Goal: Information Seeking & Learning: Check status

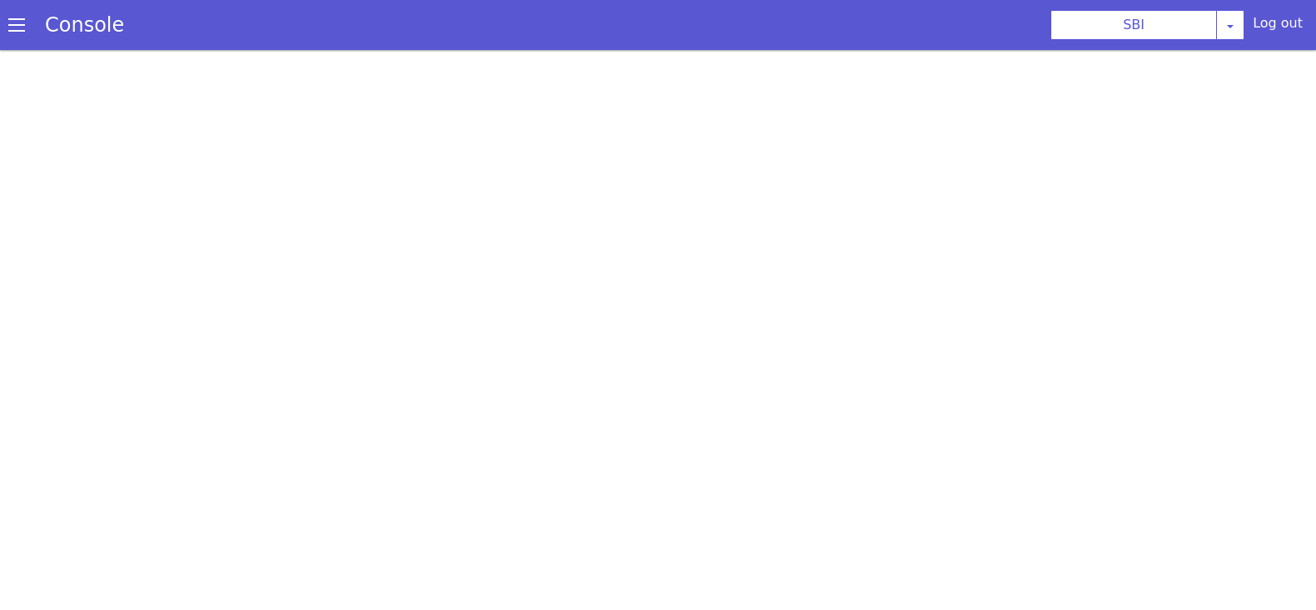
scroll to position [4, 0]
select select "TRANSFER"
select select "en"
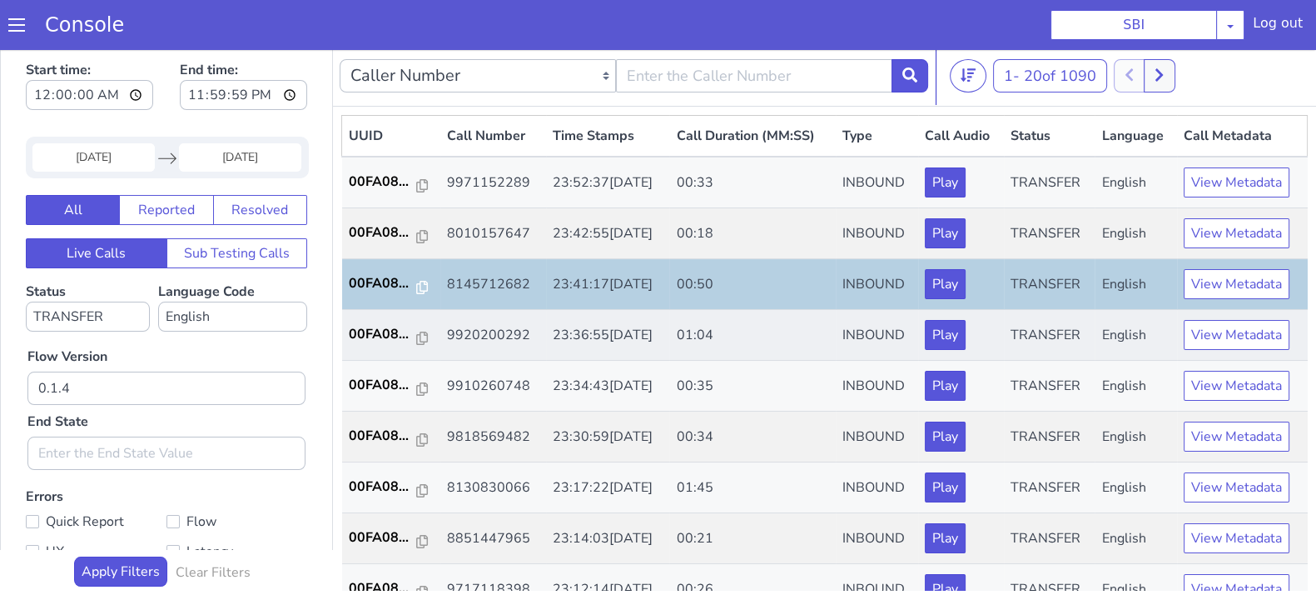
scroll to position [0, 0]
click at [370, 330] on p "00FA08..." at bounding box center [383, 334] width 68 height 20
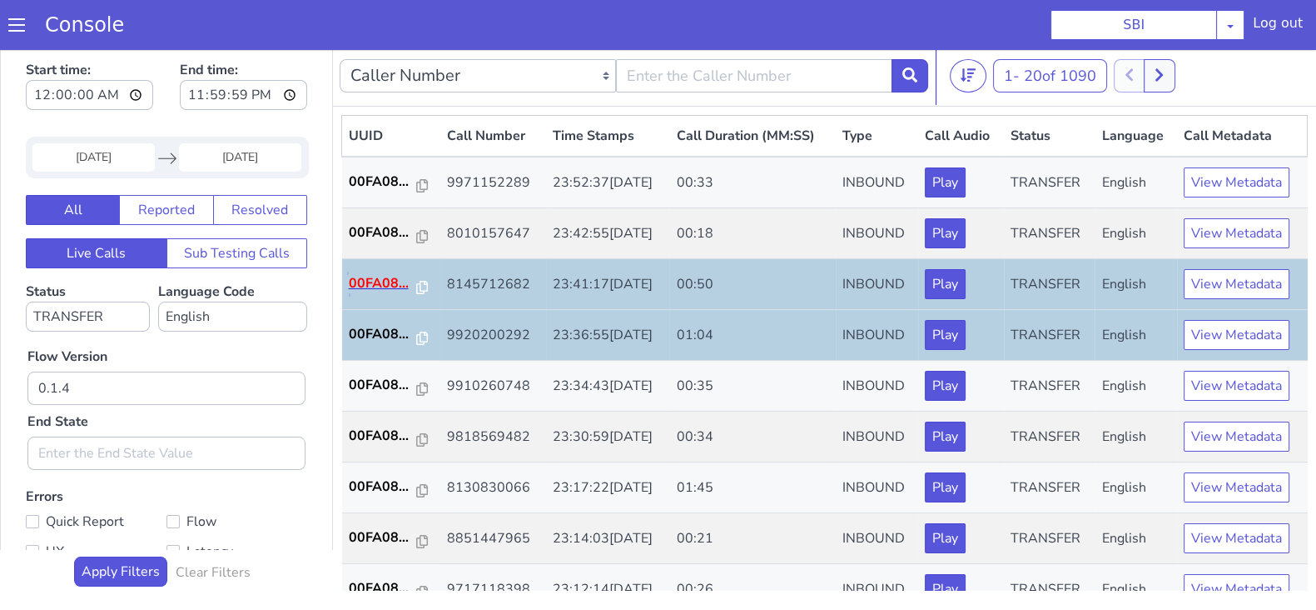
click at [371, 280] on p "00FA08..." at bounding box center [383, 283] width 68 height 20
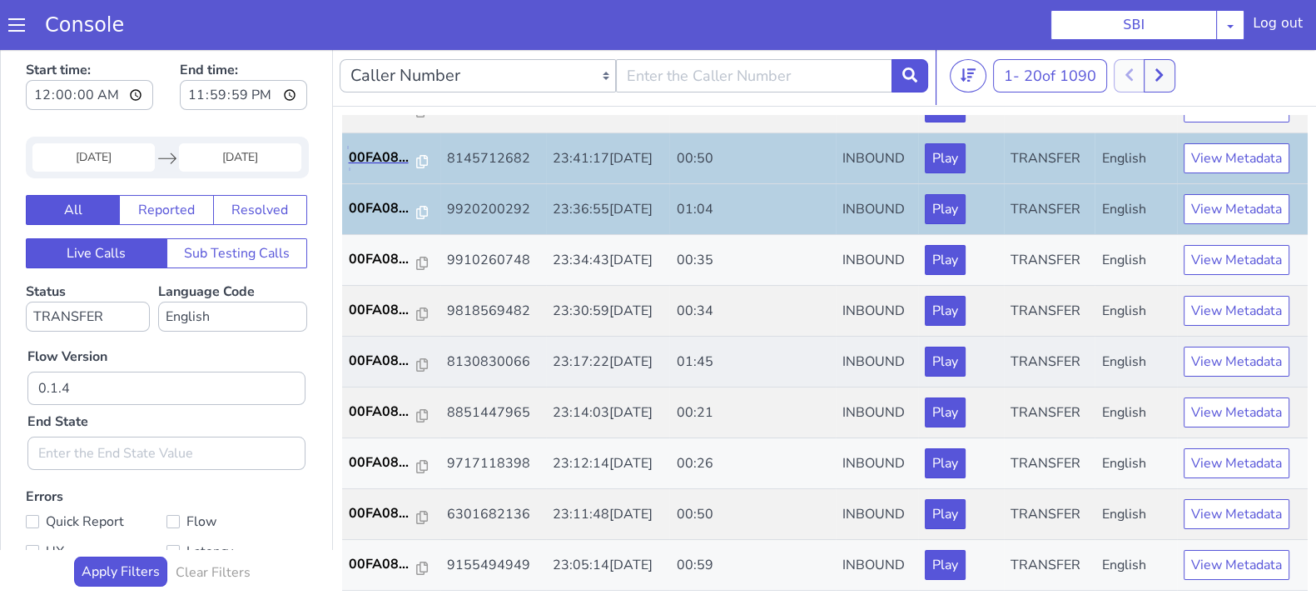
scroll to position [207, 0]
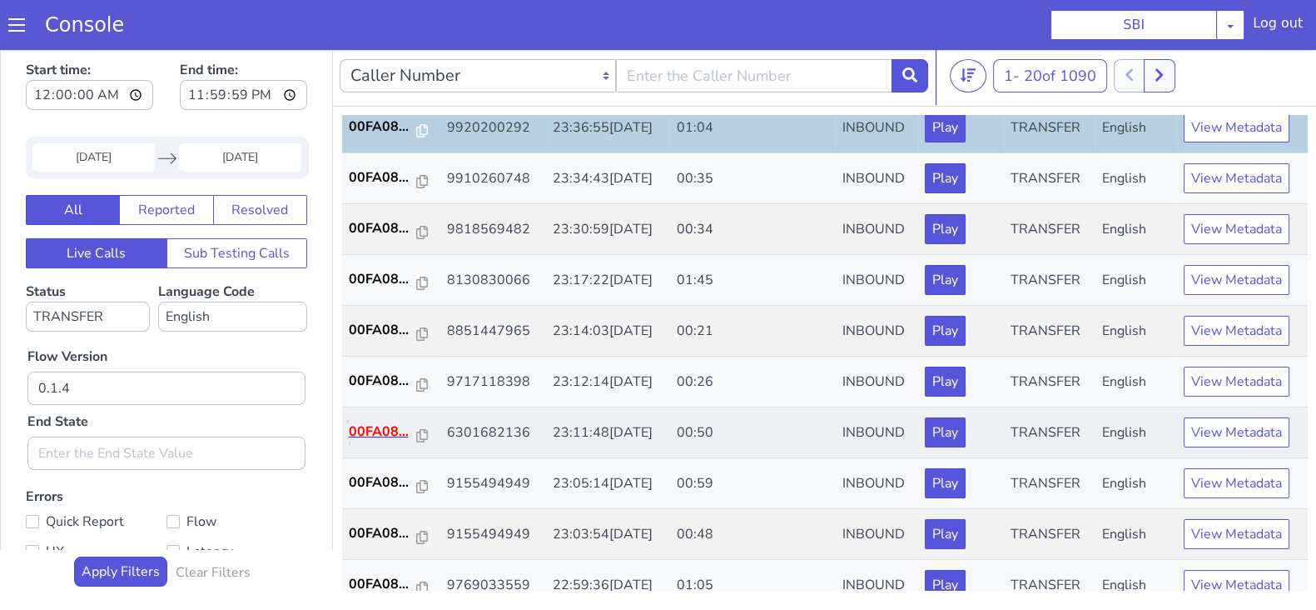
click at [376, 426] on p "00FA08..." at bounding box center [383, 431] width 68 height 20
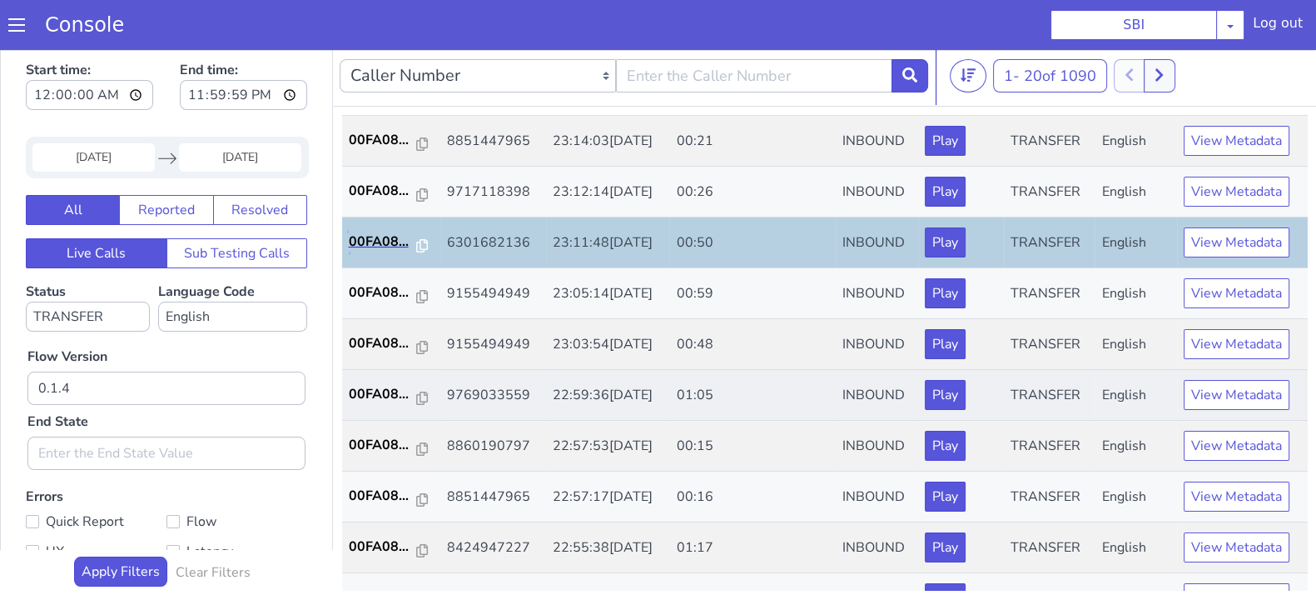
scroll to position [416, 0]
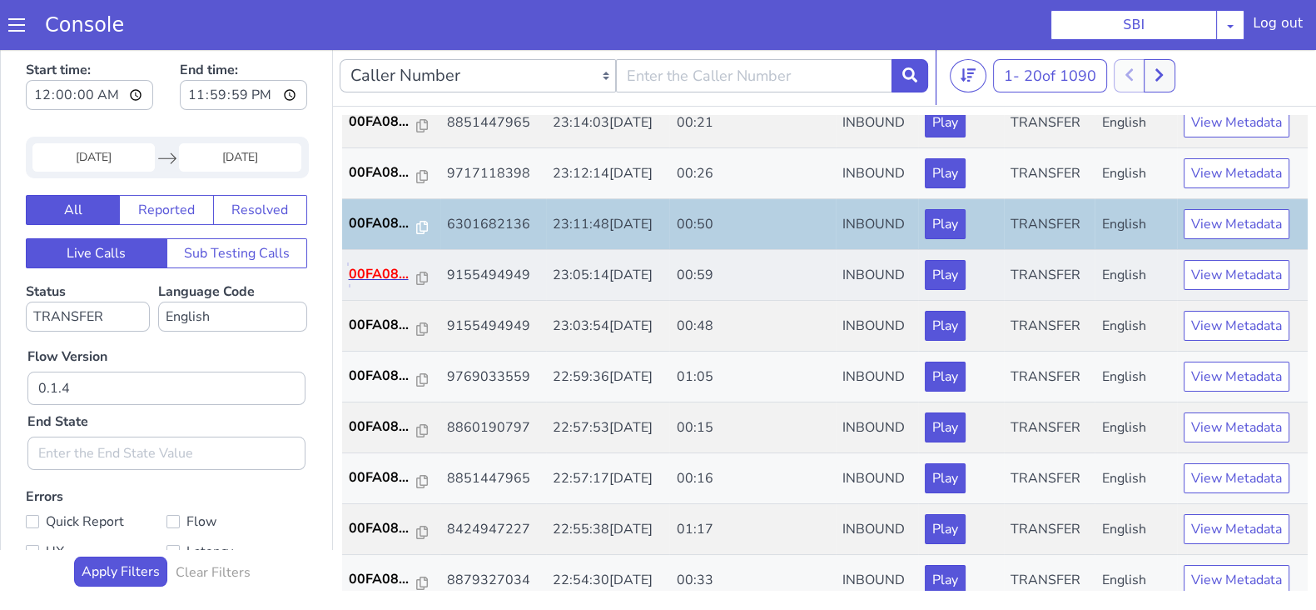
click at [393, 270] on p "00FA08..." at bounding box center [383, 274] width 68 height 20
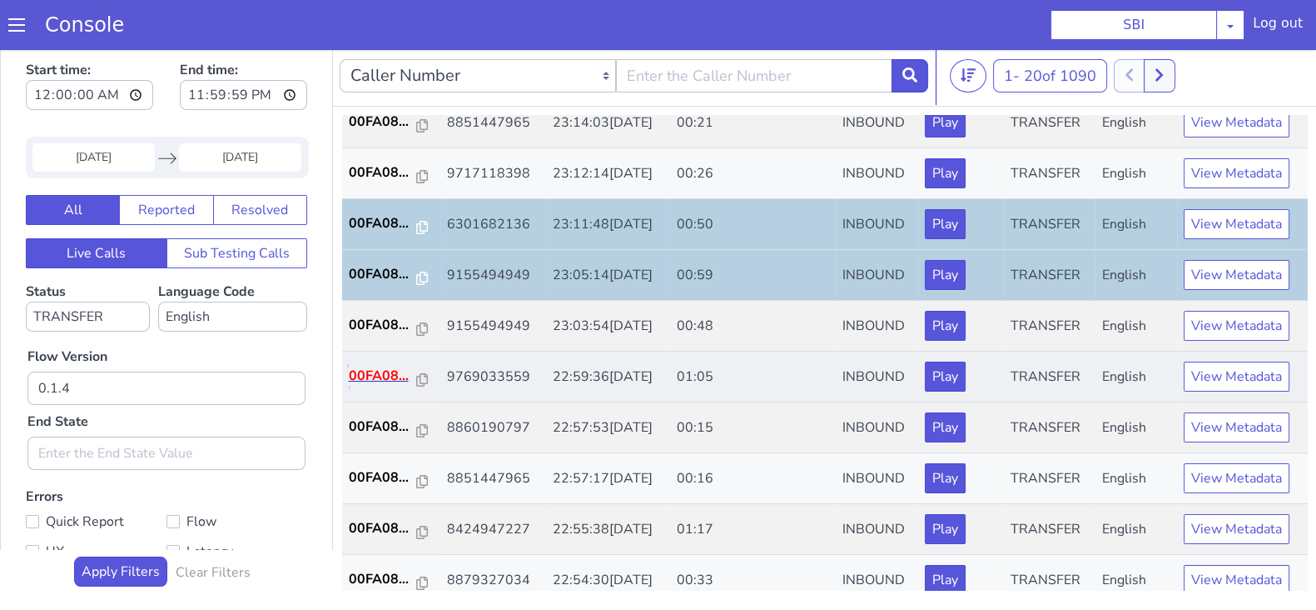
click at [358, 376] on p "00FA08..." at bounding box center [383, 376] width 68 height 20
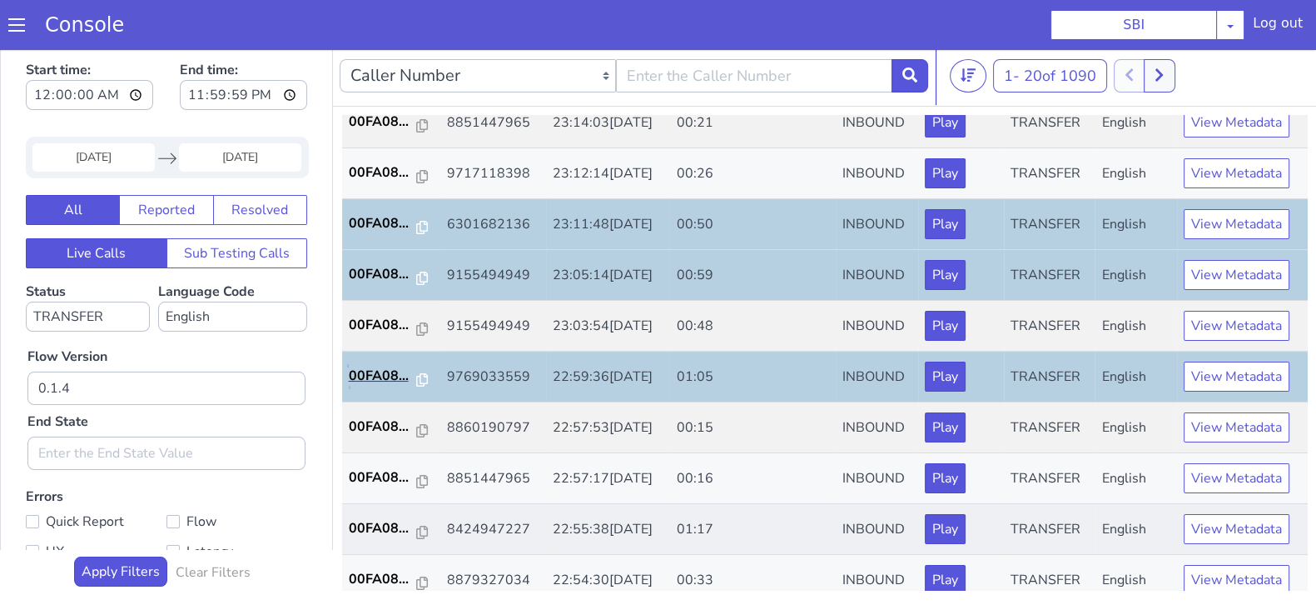
scroll to position [520, 0]
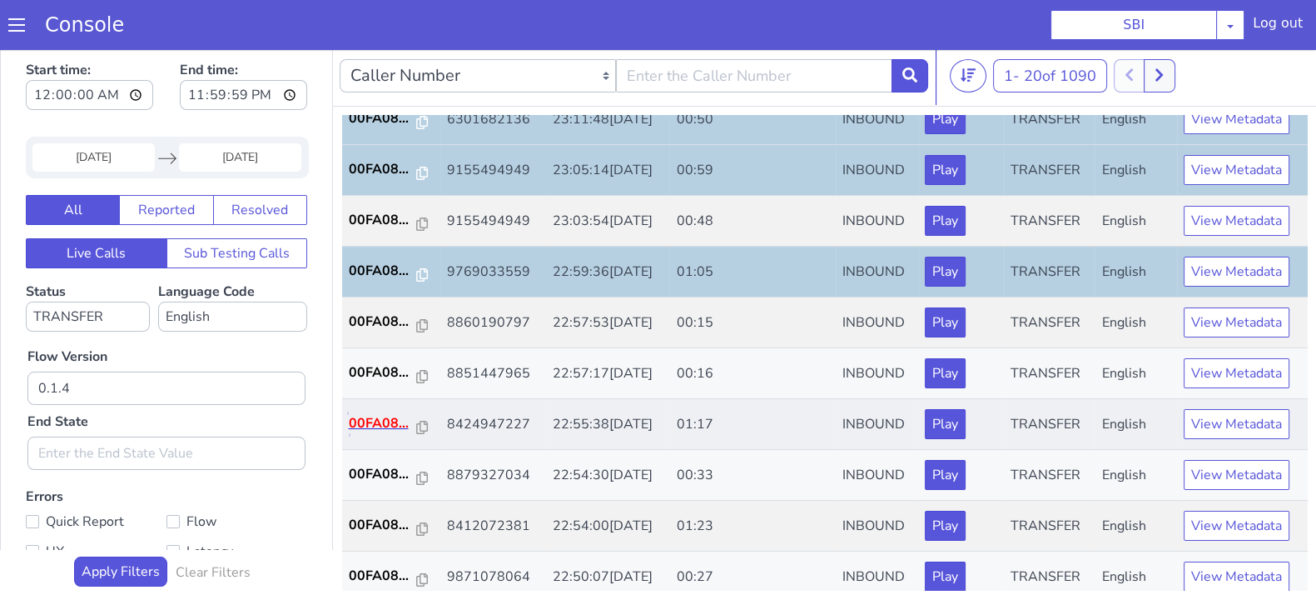
click at [380, 419] on p "00FA08..." at bounding box center [383, 423] width 68 height 20
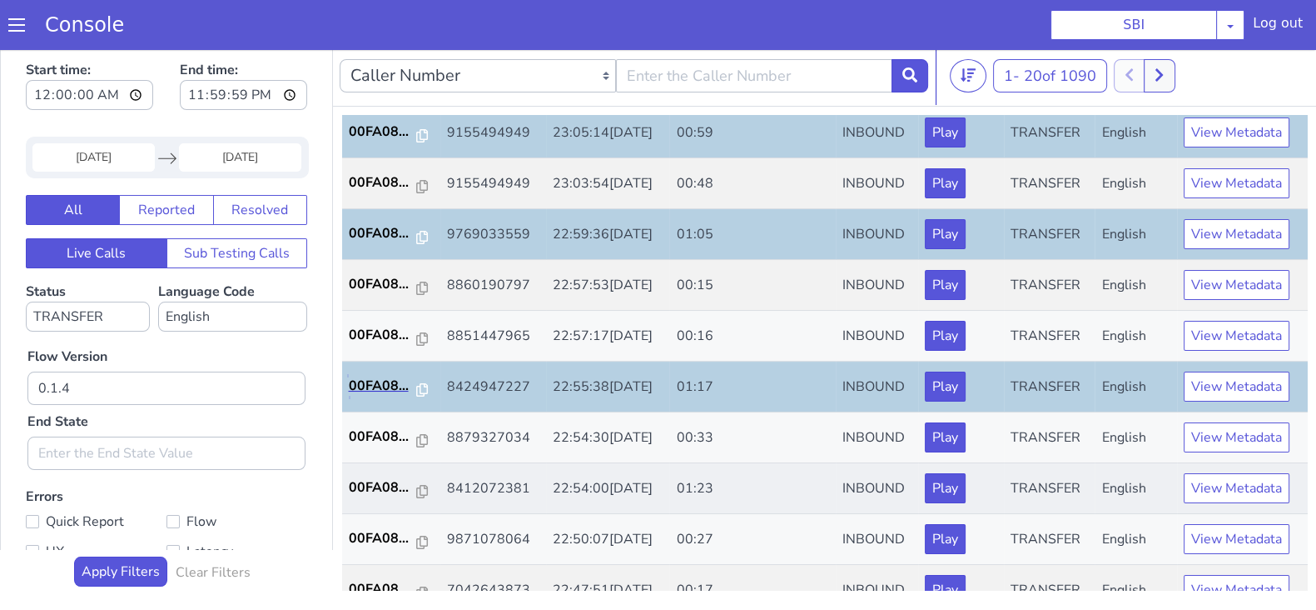
scroll to position [579, 0]
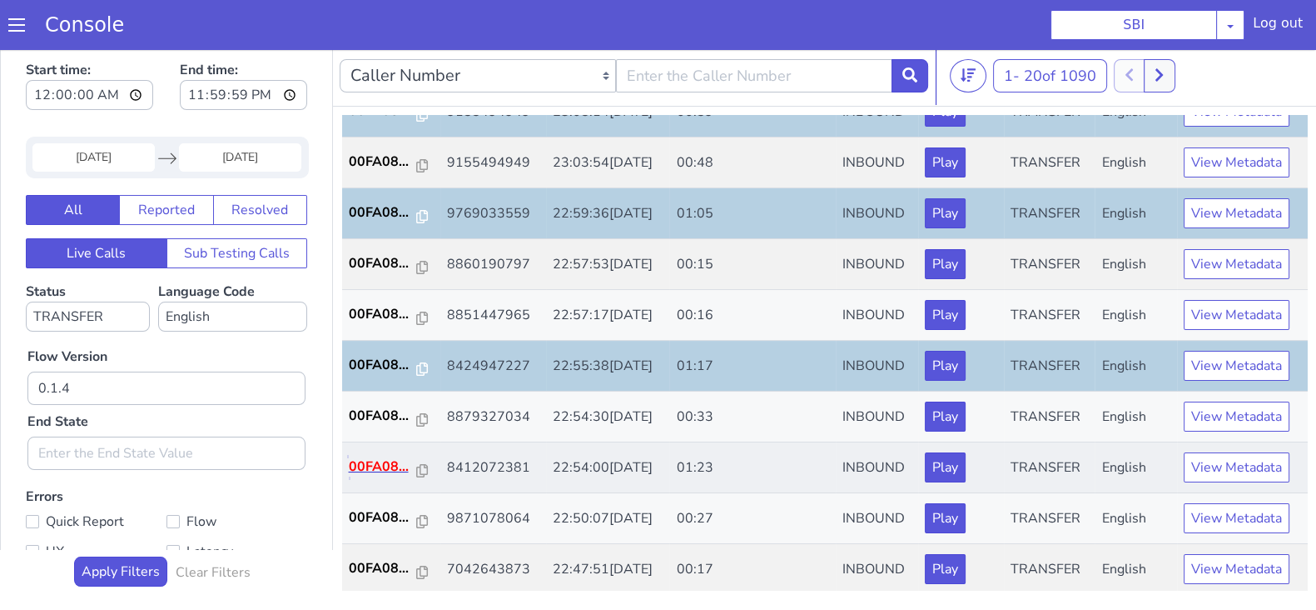
click at [365, 468] on p "00FA08..." at bounding box center [383, 466] width 68 height 20
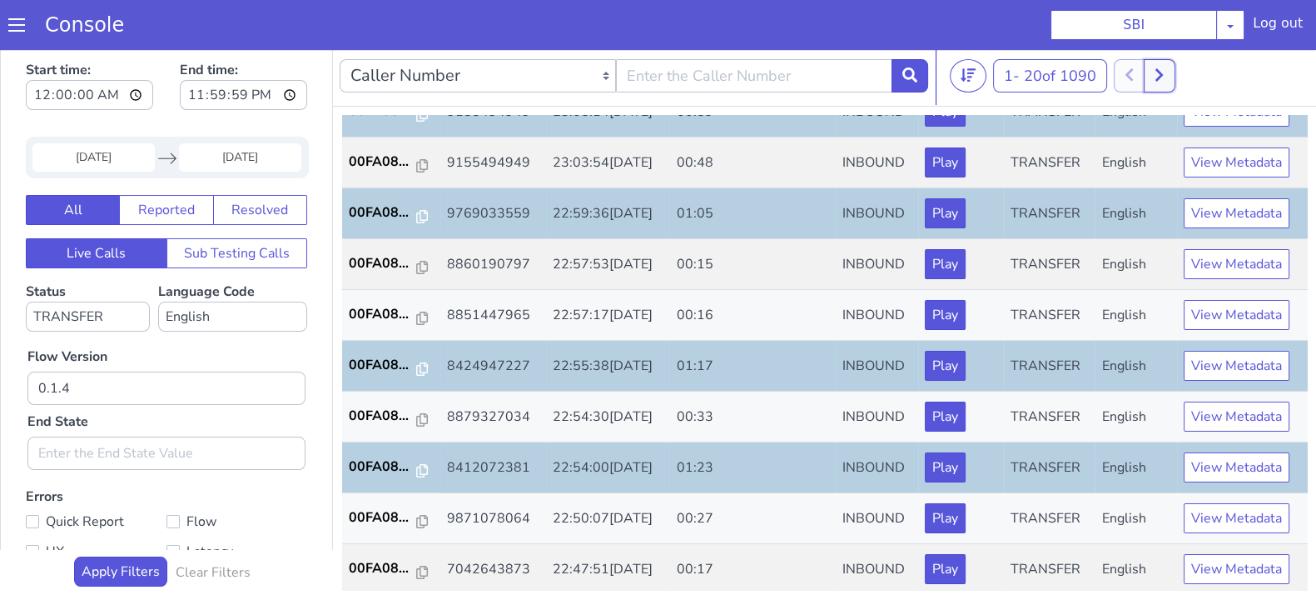
click at [1164, 77] on icon at bounding box center [1159, 74] width 9 height 15
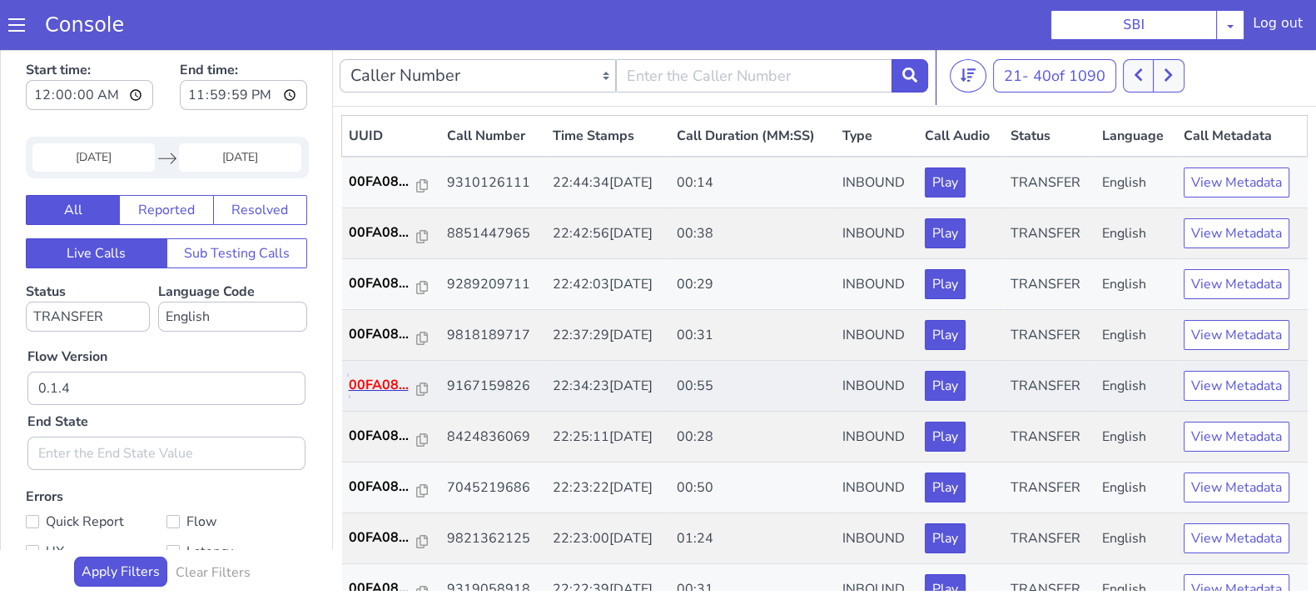
click at [383, 375] on p "00FA08..." at bounding box center [383, 385] width 68 height 20
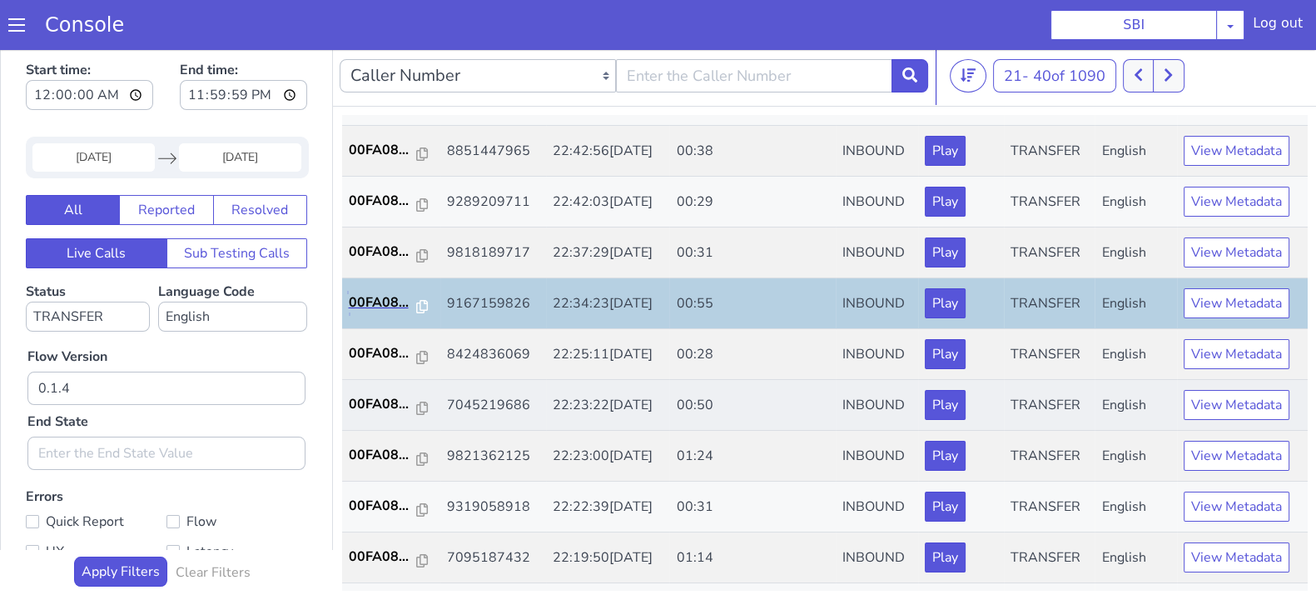
scroll to position [207, 0]
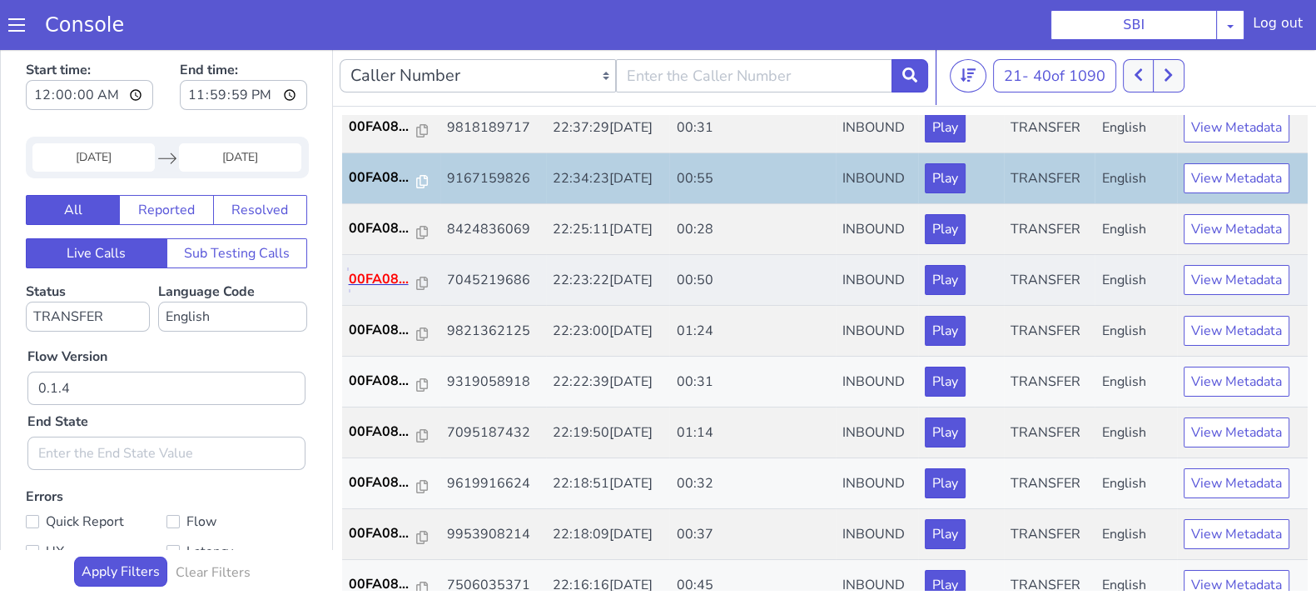
click at [372, 272] on p "00FA08..." at bounding box center [383, 279] width 68 height 20
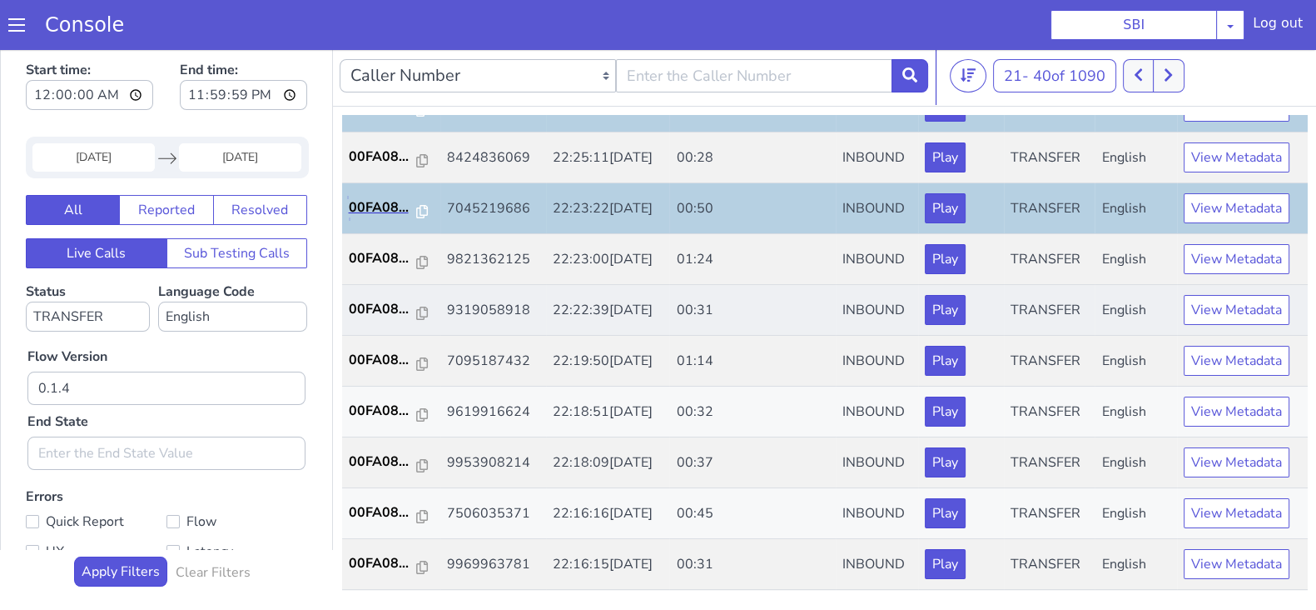
scroll to position [312, 0]
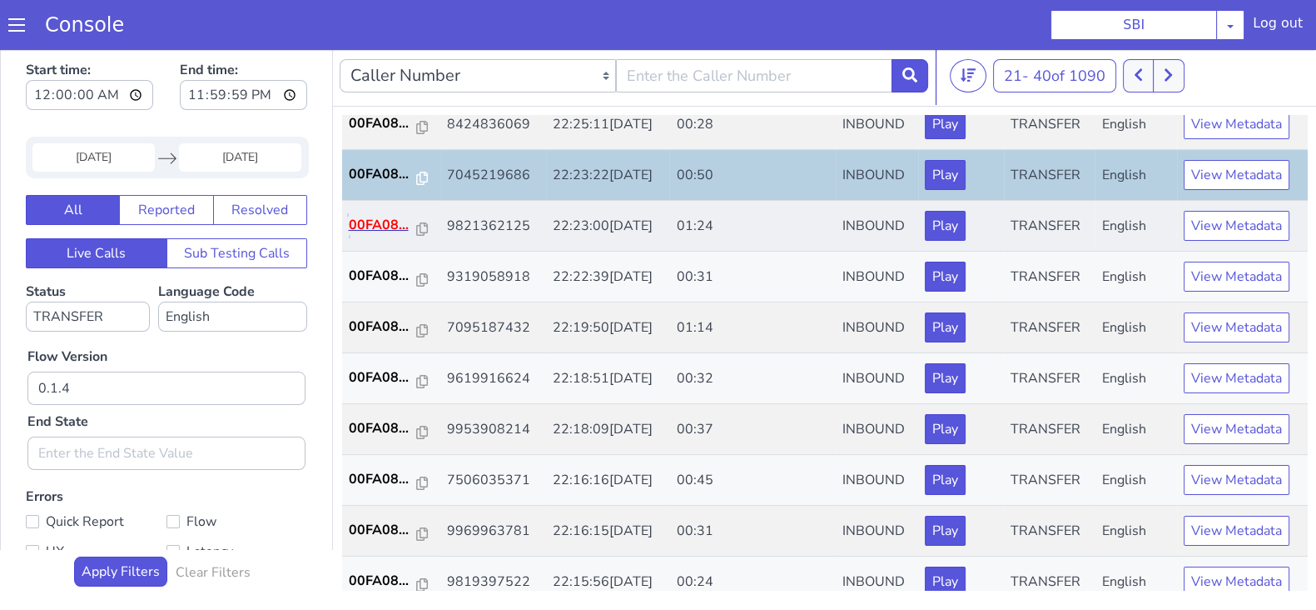
click at [375, 226] on p "00FA08..." at bounding box center [383, 225] width 68 height 20
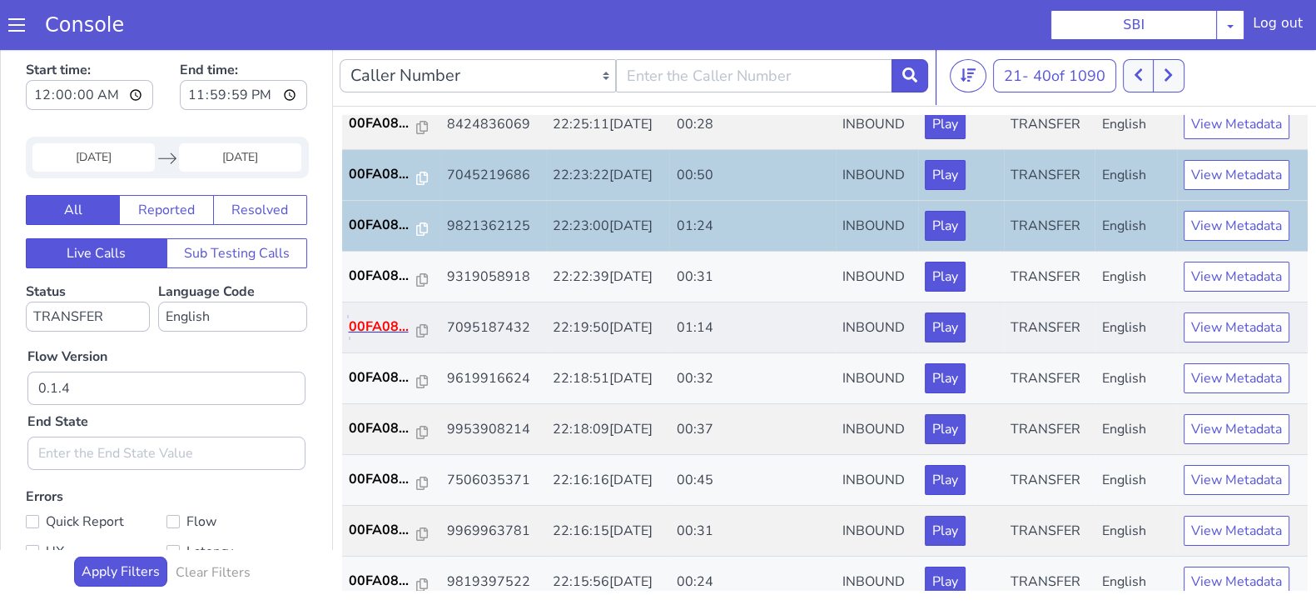
click at [402, 321] on p "00FA08..." at bounding box center [383, 326] width 68 height 20
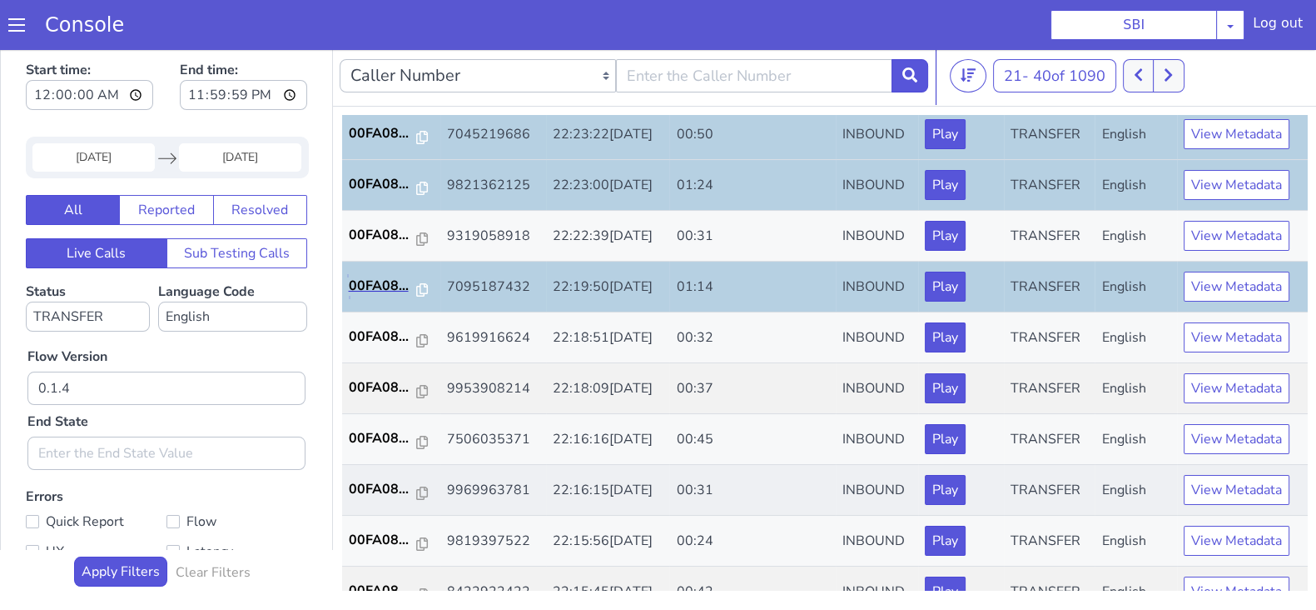
scroll to position [416, 0]
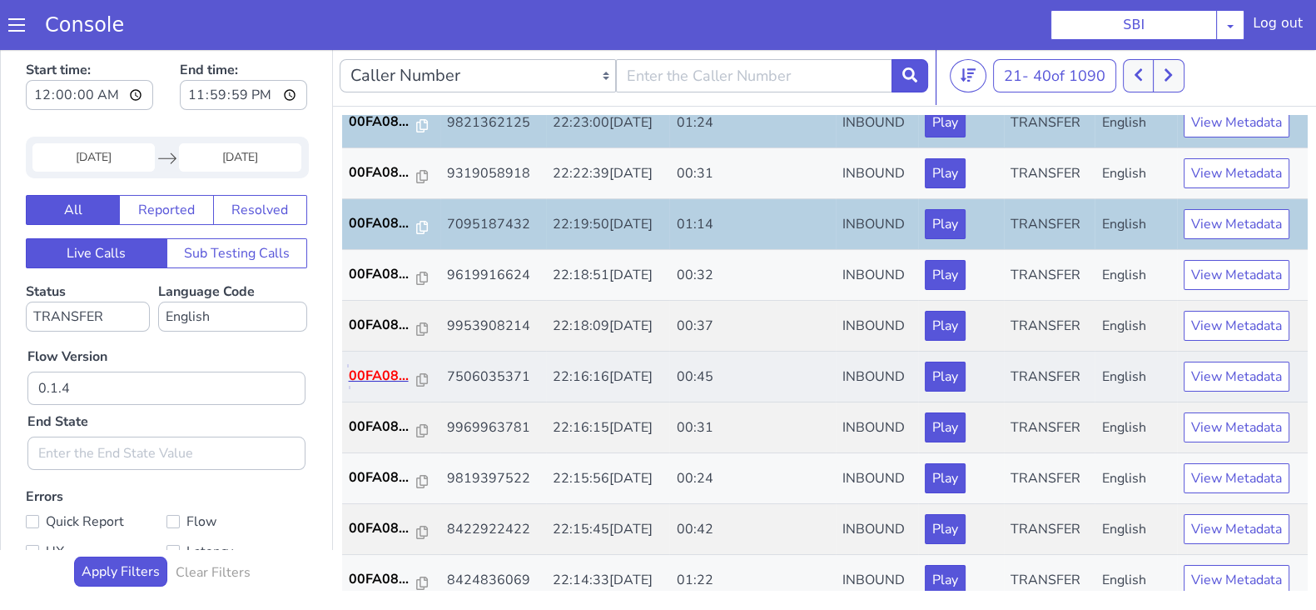
click at [358, 366] on p "00FA08..." at bounding box center [383, 376] width 68 height 20
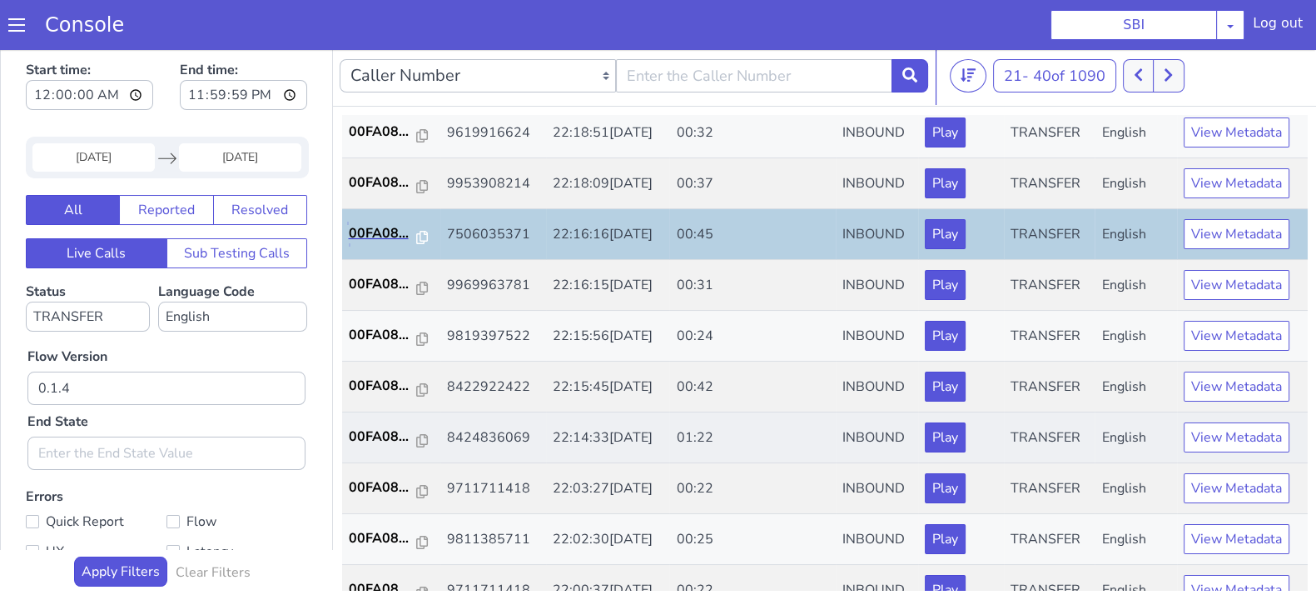
scroll to position [579, 0]
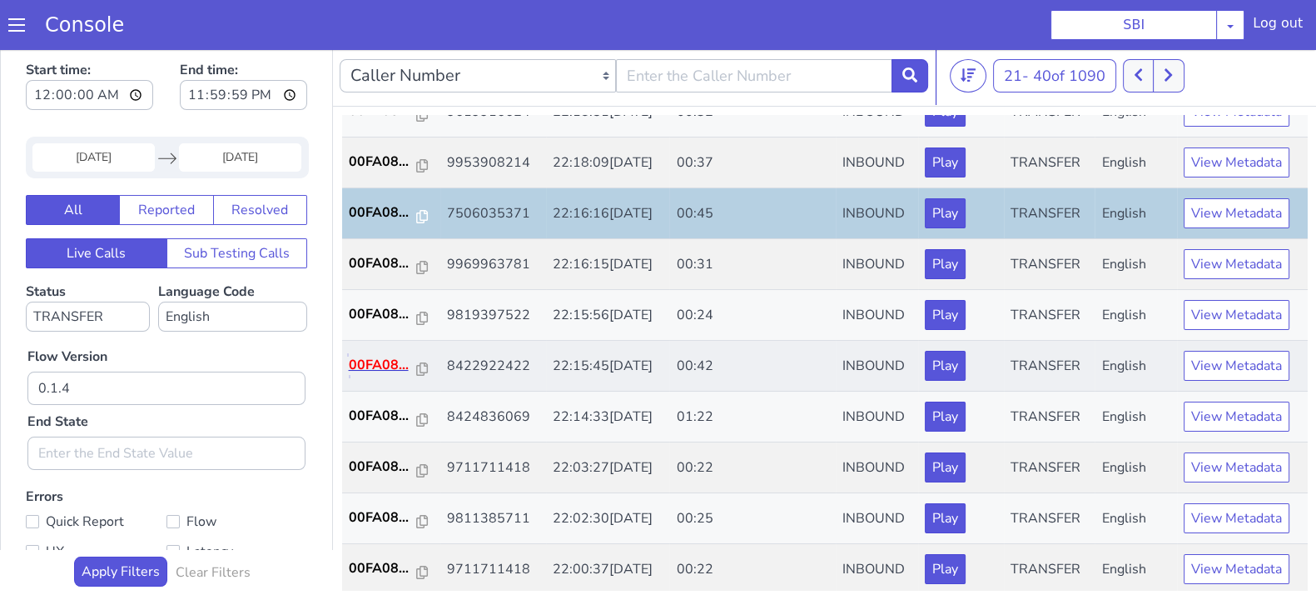
click at [371, 356] on p "00FA08..." at bounding box center [383, 365] width 68 height 20
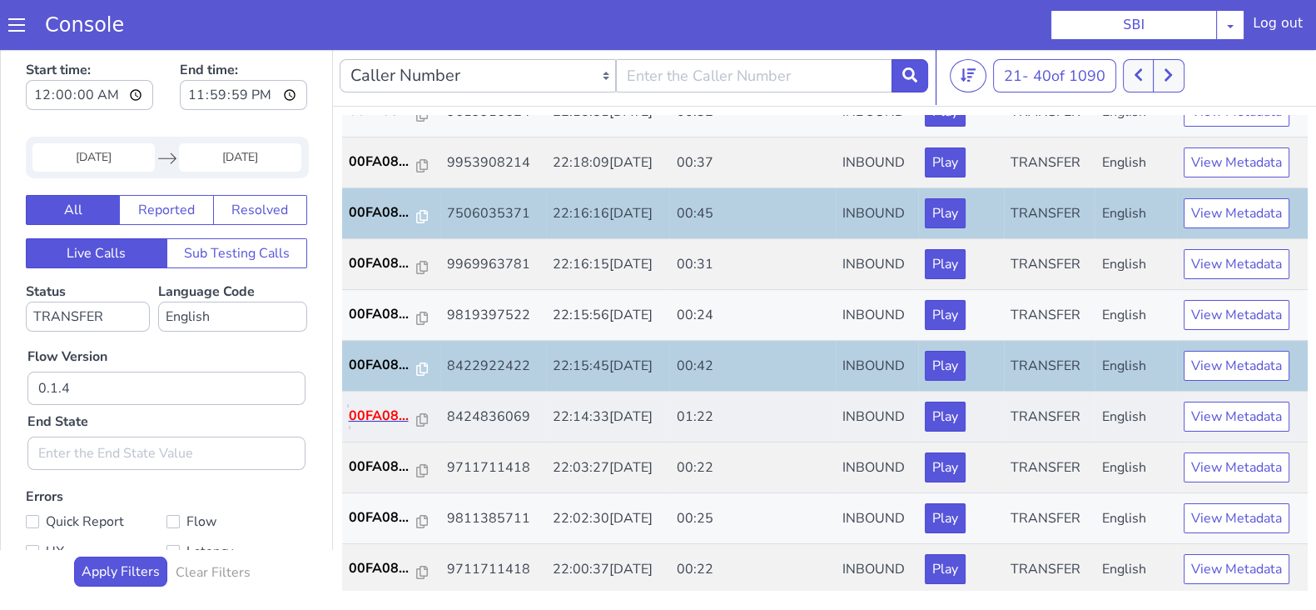
click at [356, 410] on p "00FA08..." at bounding box center [383, 416] width 68 height 20
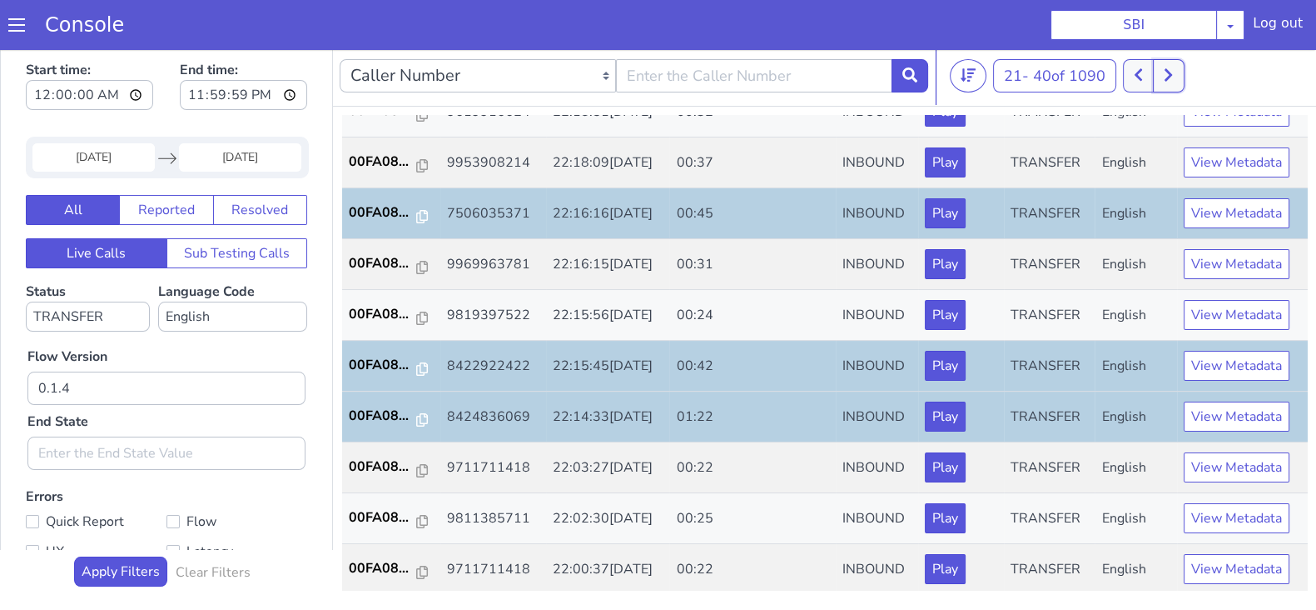
drag, startPoint x: 1168, startPoint y: 77, endPoint x: 1167, endPoint y: 102, distance: 25.0
click at [1167, 77] on icon at bounding box center [1168, 74] width 9 height 15
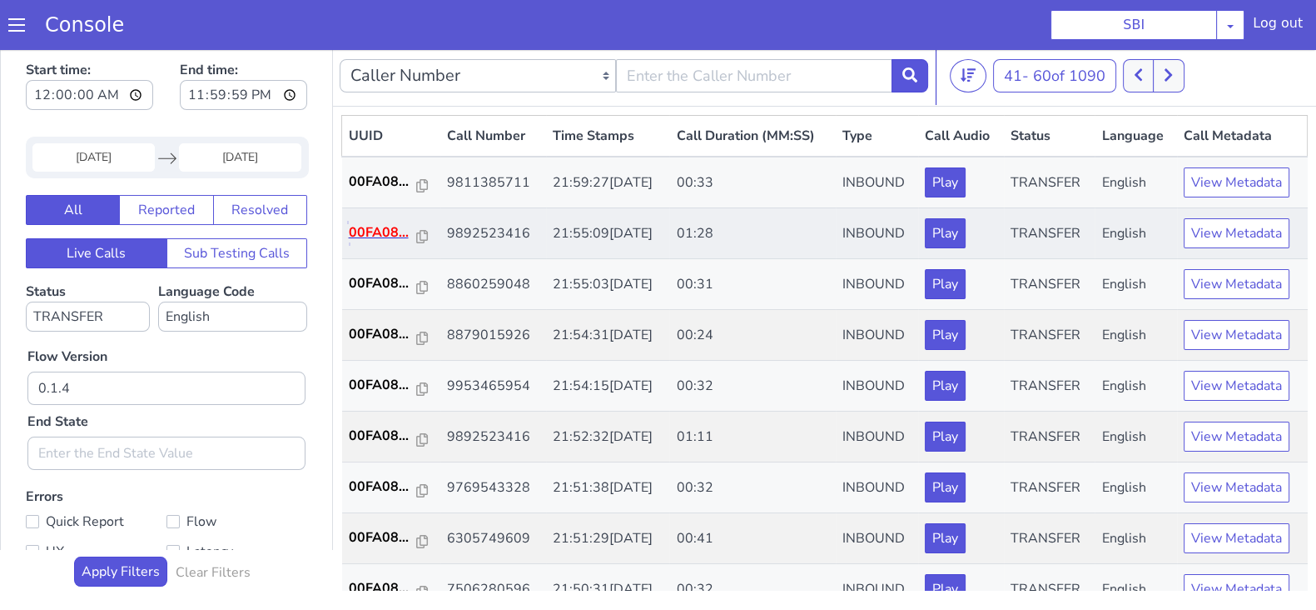
click at [387, 238] on p "00FA08..." at bounding box center [383, 232] width 68 height 20
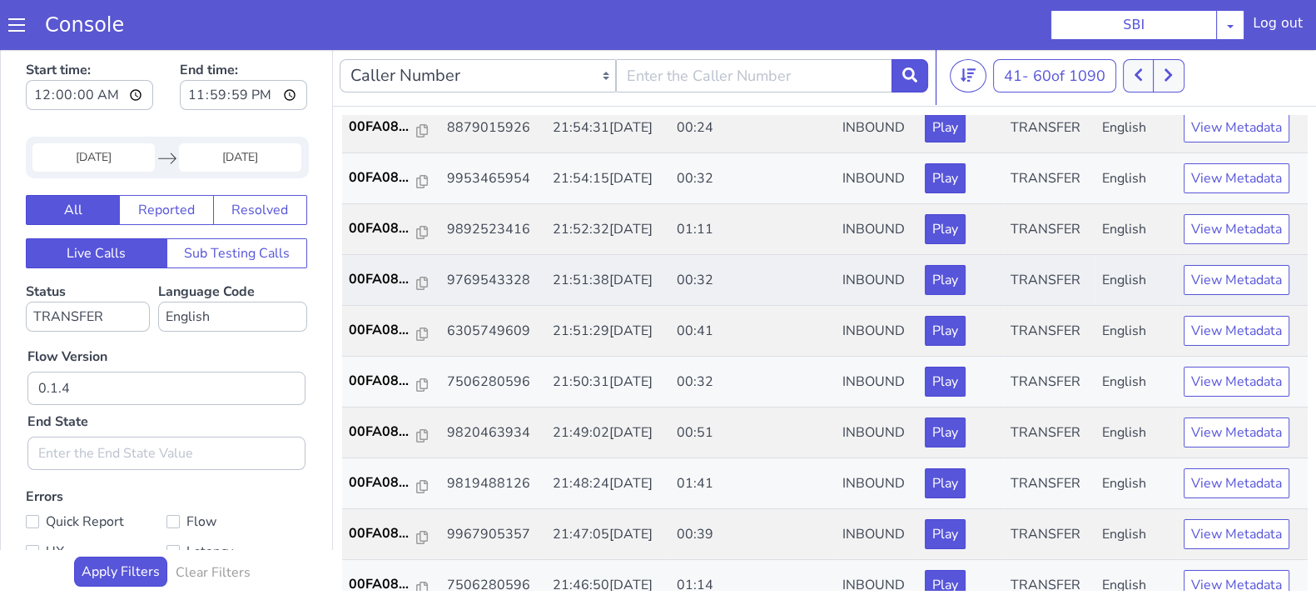
scroll to position [103, 0]
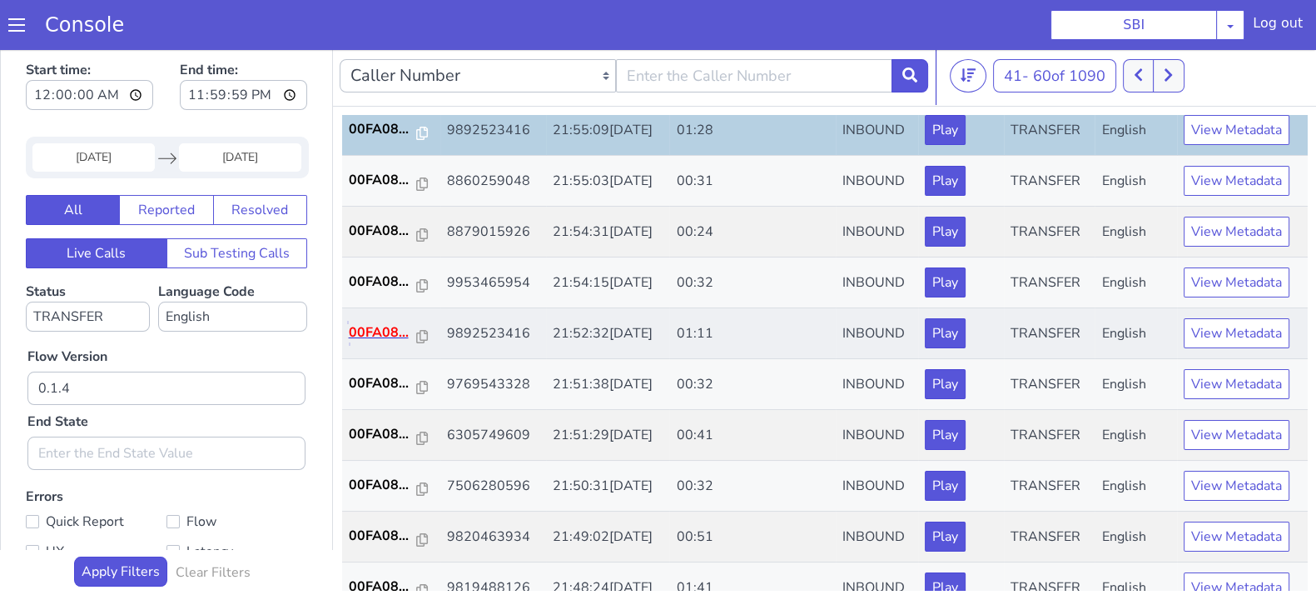
click at [371, 330] on p "00FA08..." at bounding box center [383, 332] width 68 height 20
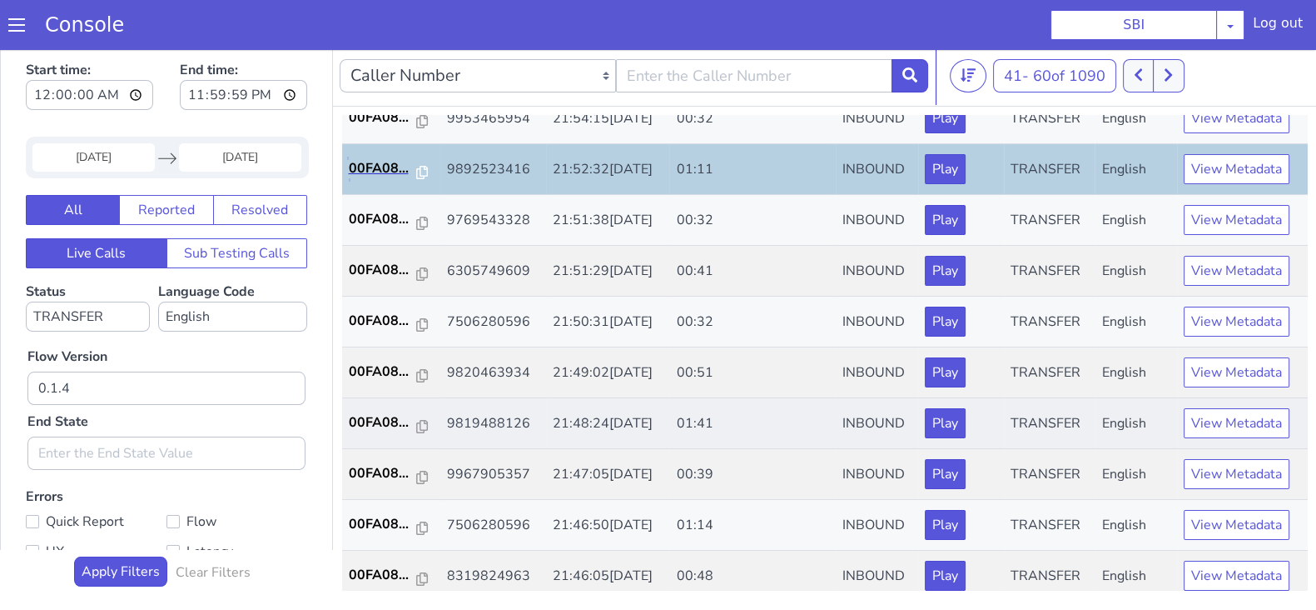
scroll to position [312, 0]
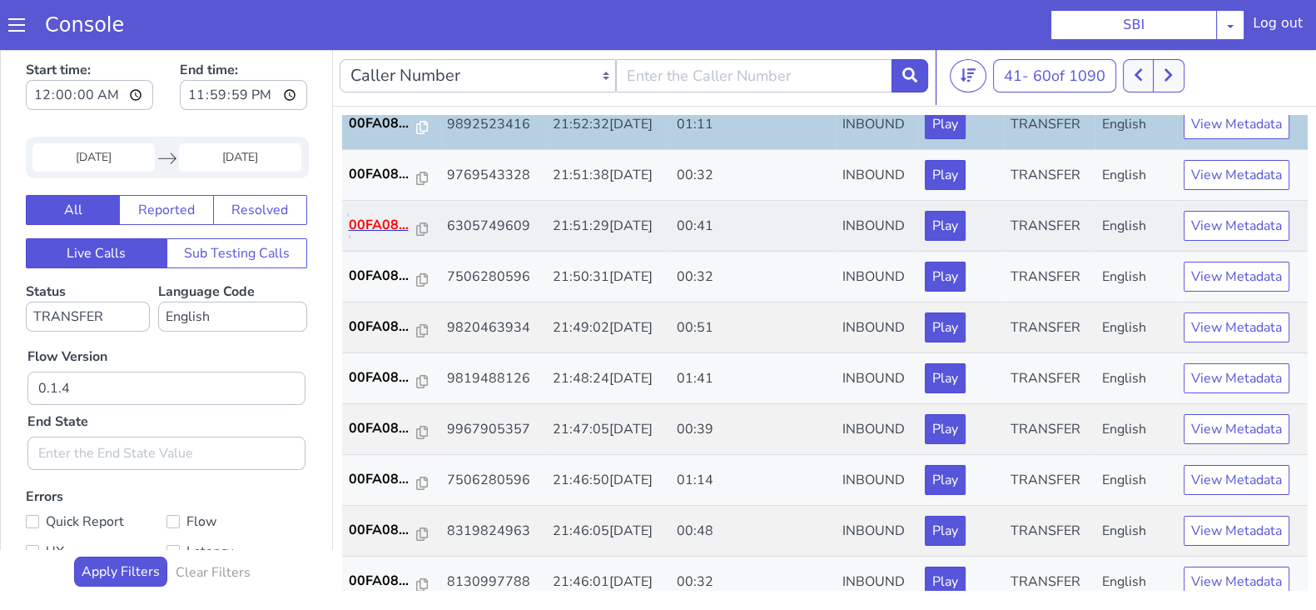
click at [364, 222] on p "00FA08..." at bounding box center [383, 225] width 68 height 20
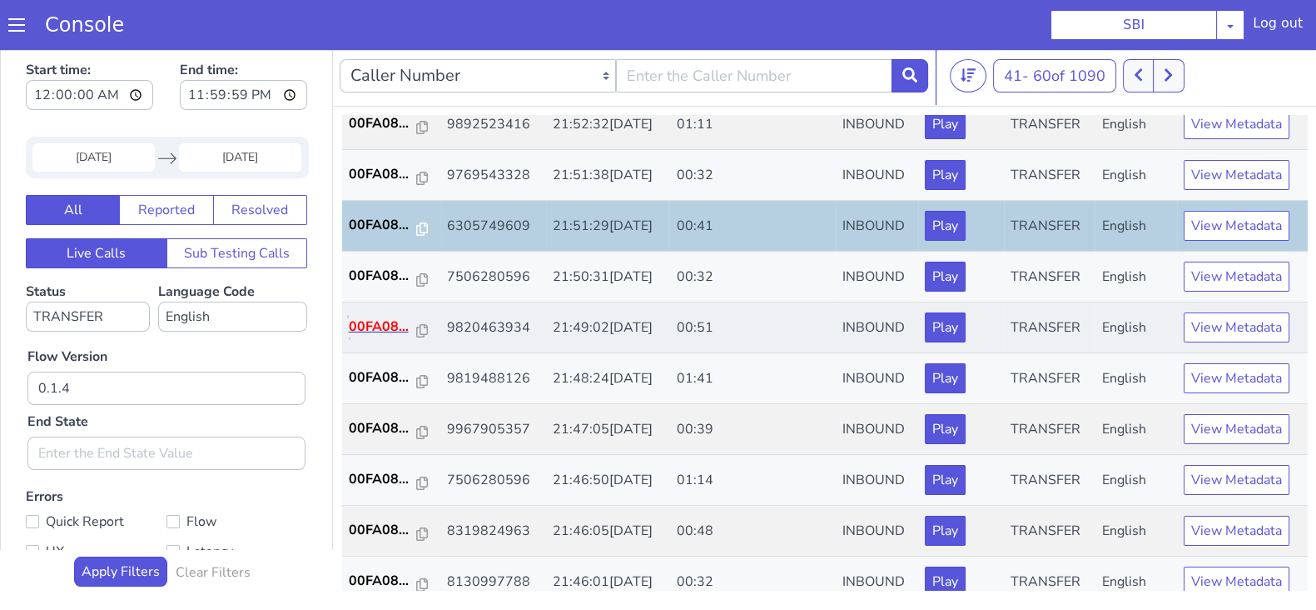
click at [365, 316] on p "00FA08..." at bounding box center [383, 326] width 68 height 20
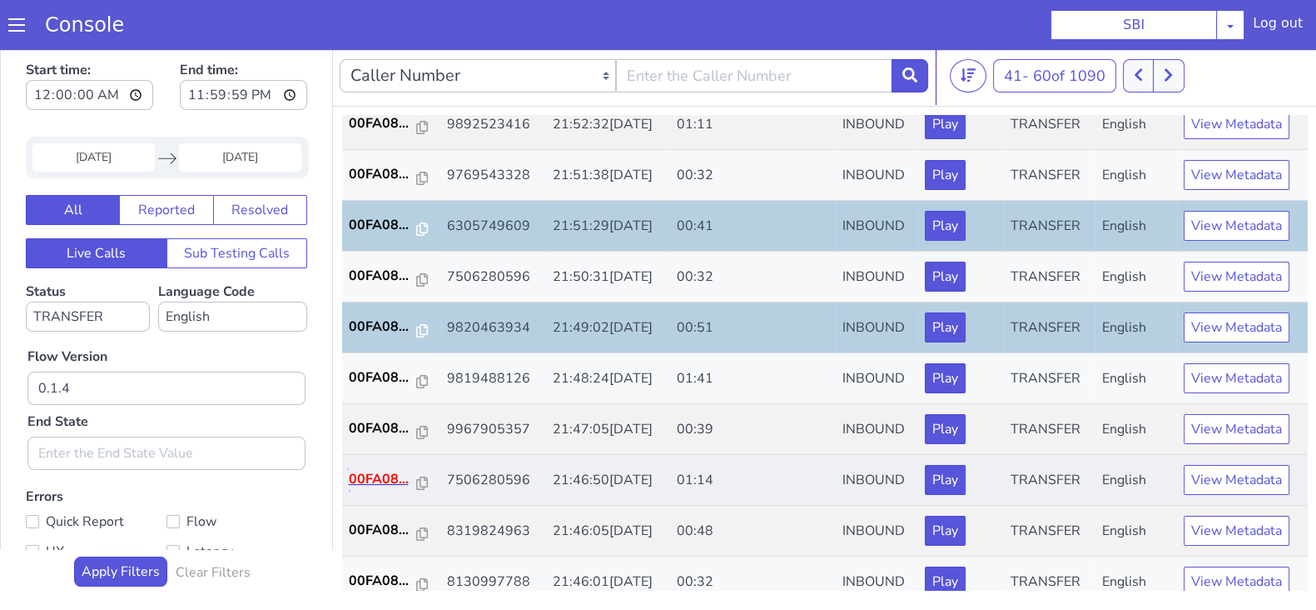
click at [370, 475] on p "00FA08..." at bounding box center [383, 479] width 68 height 20
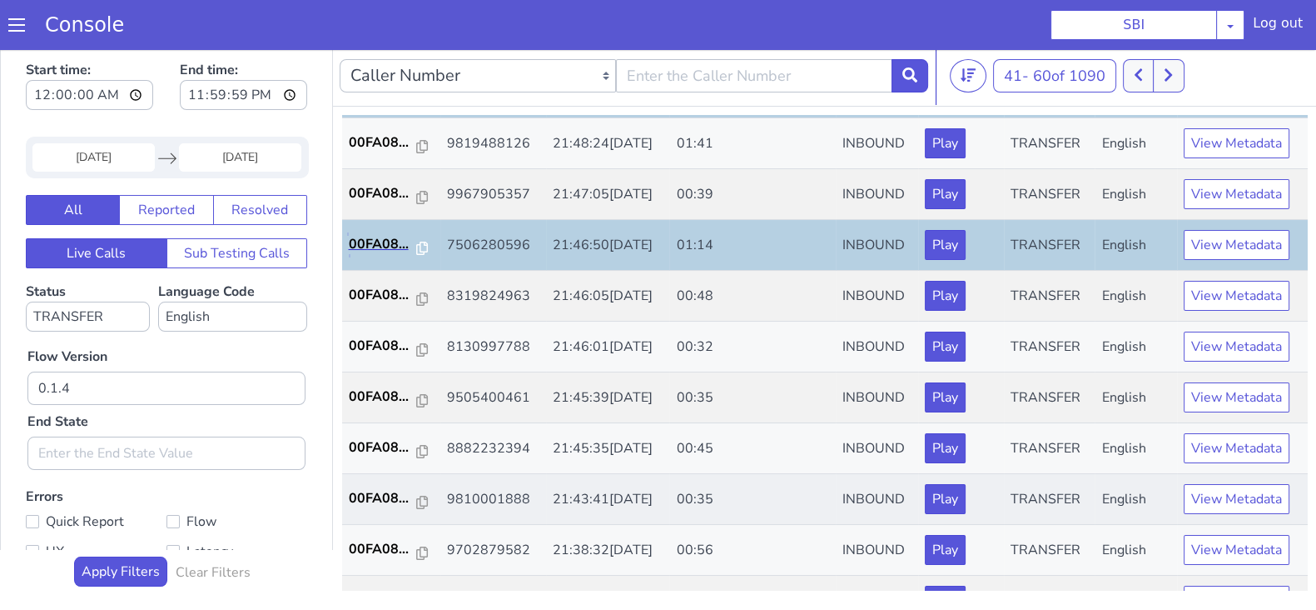
scroll to position [579, 0]
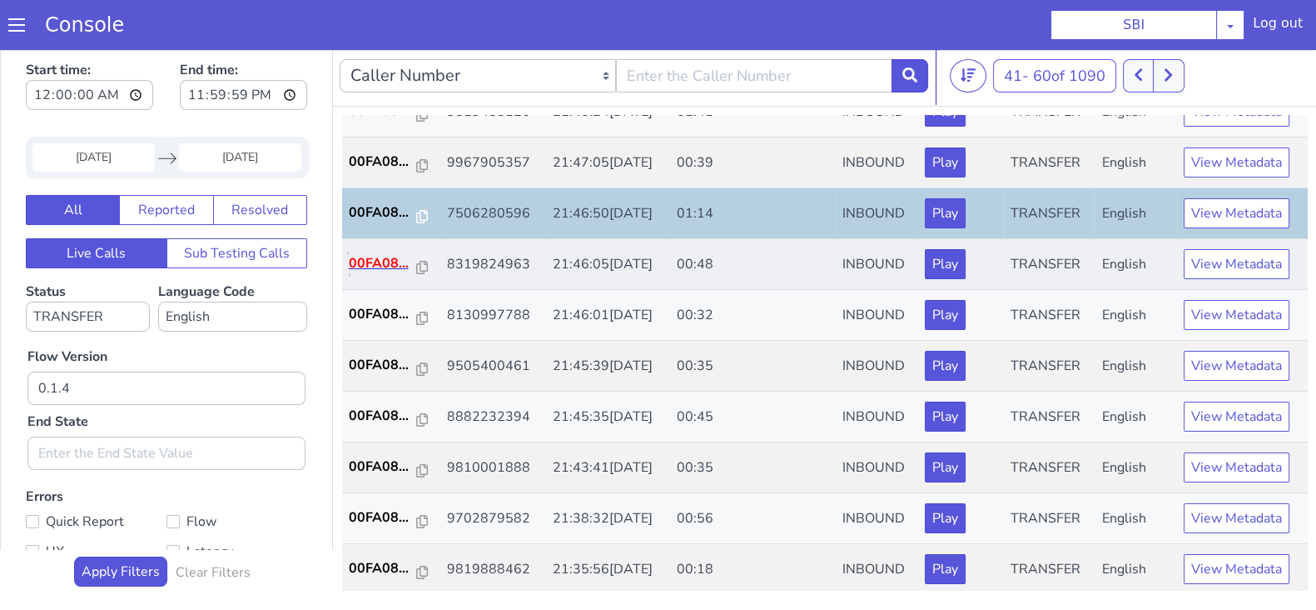
click at [376, 253] on p "00FA08..." at bounding box center [383, 263] width 68 height 20
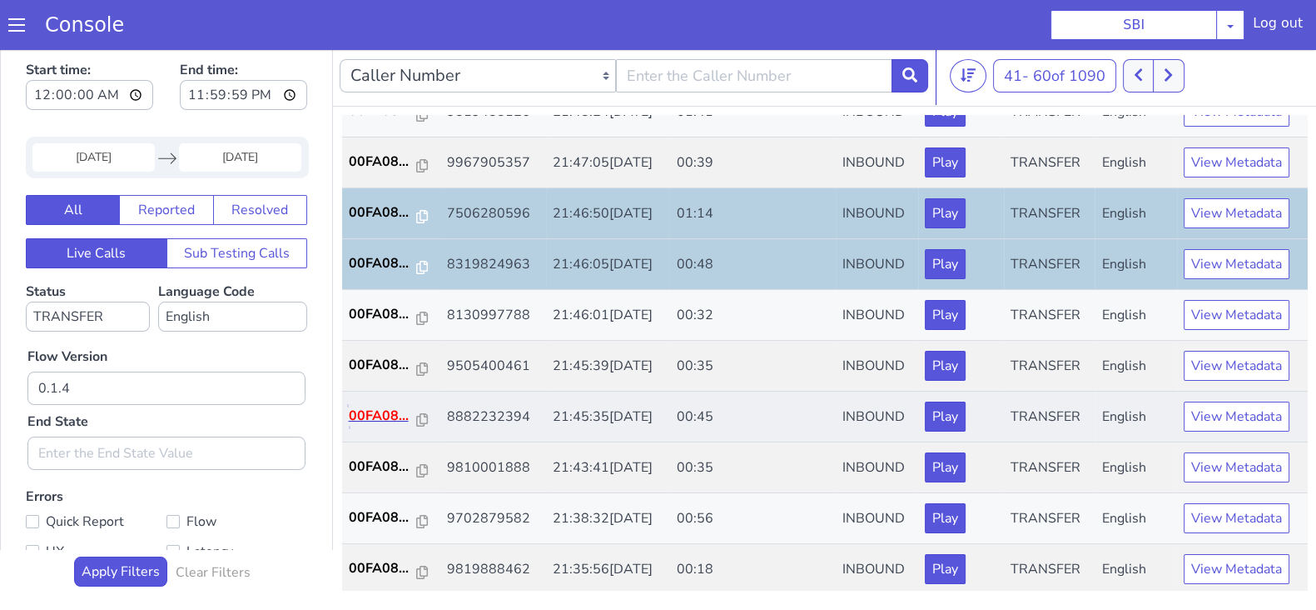
click at [381, 406] on p "00FA08..." at bounding box center [383, 416] width 68 height 20
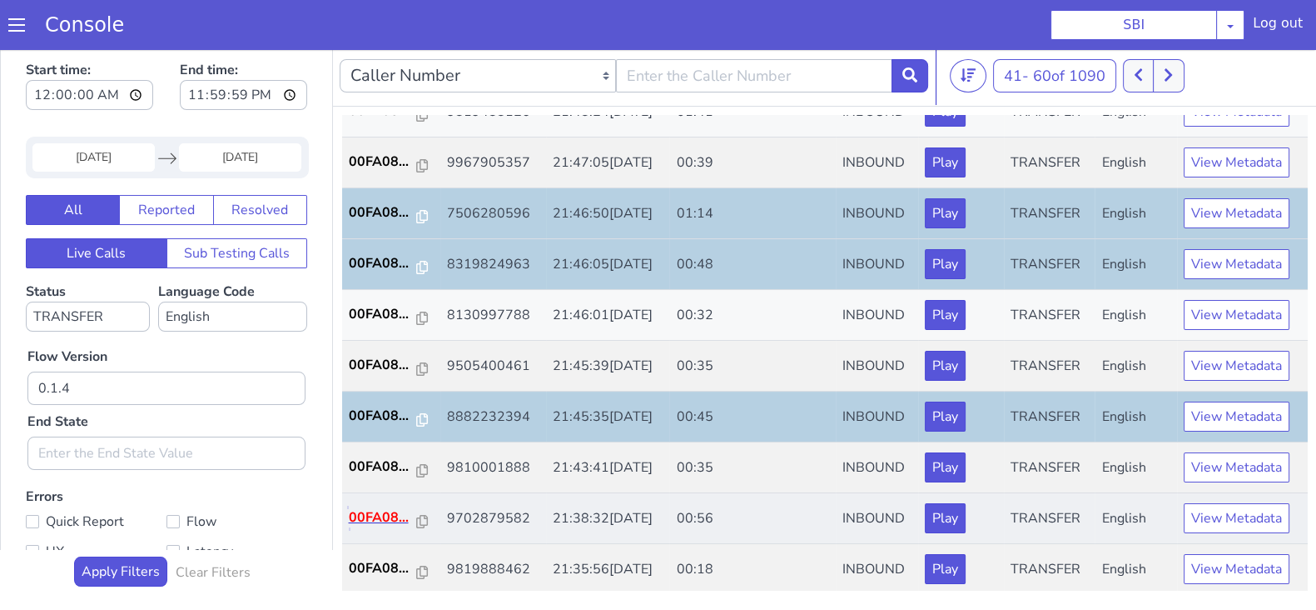
click at [365, 516] on p "00FA08..." at bounding box center [383, 517] width 68 height 20
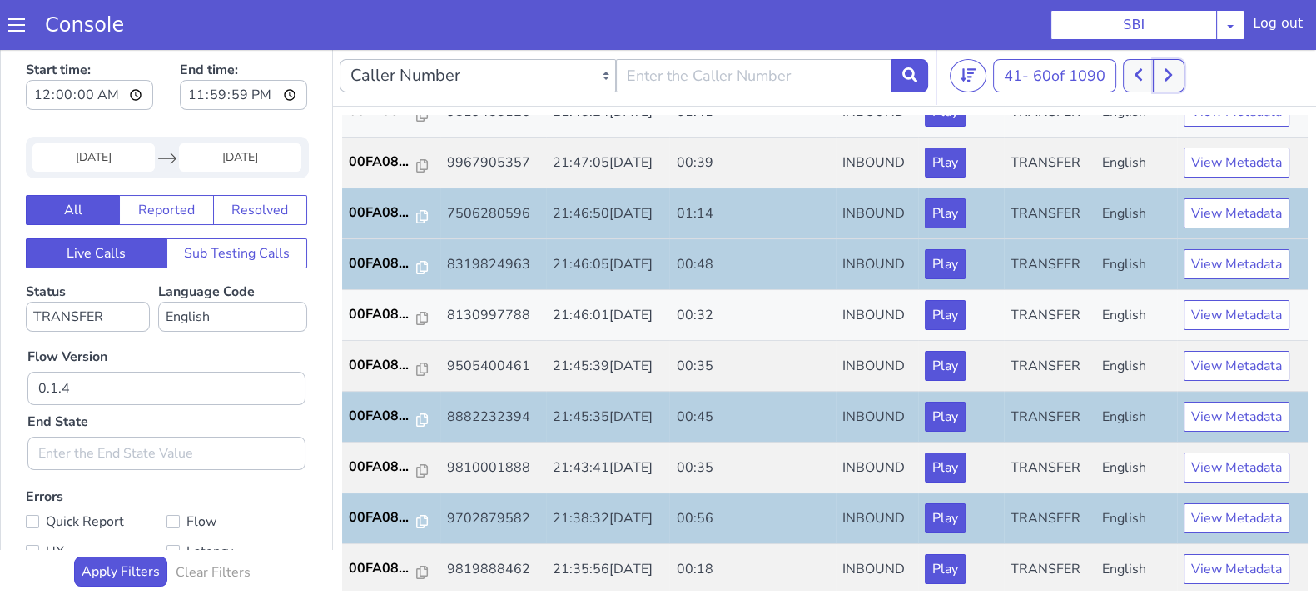
click at [1178, 74] on button at bounding box center [1168, 75] width 31 height 33
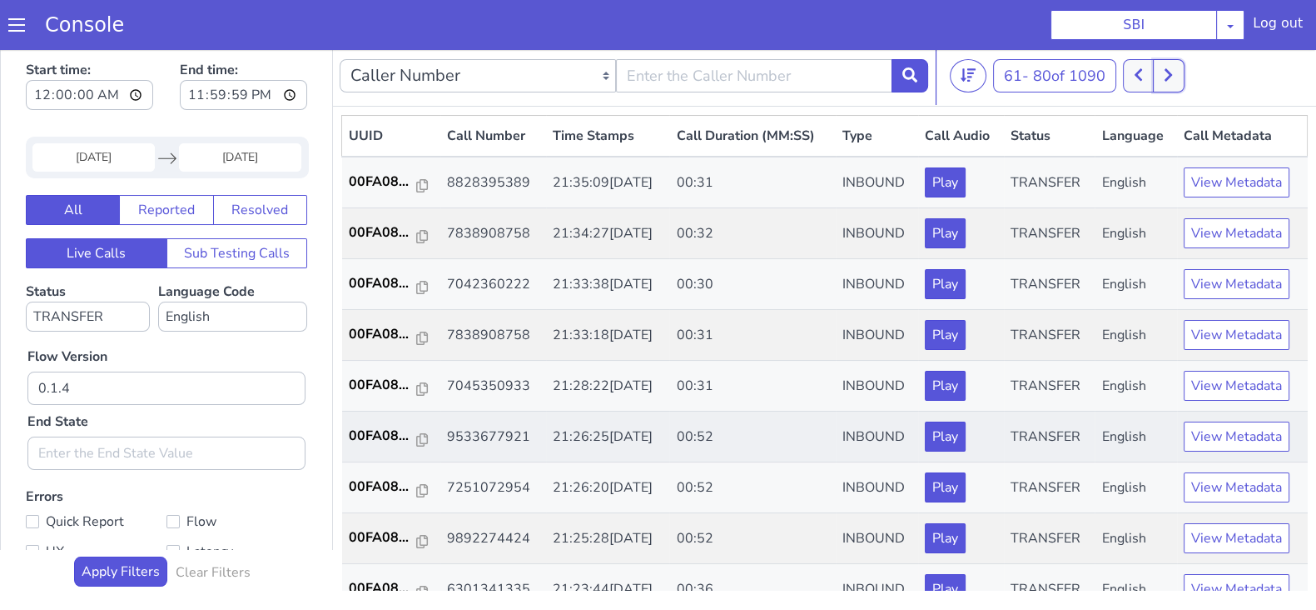
scroll to position [103, 0]
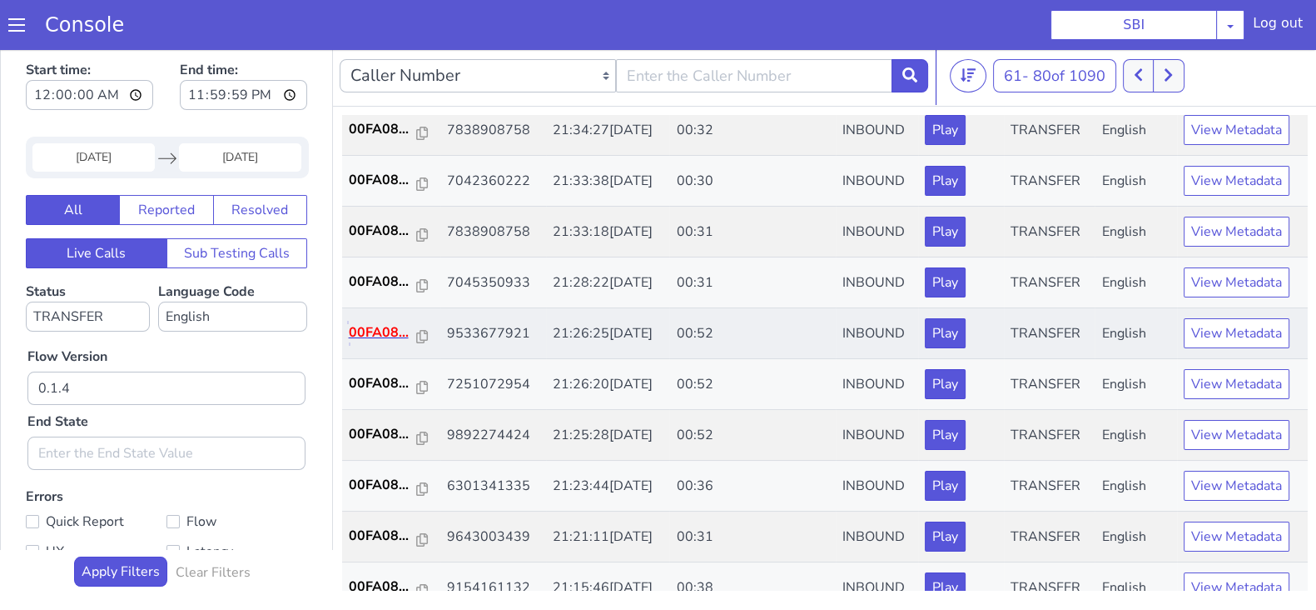
click at [385, 322] on p "00FA08..." at bounding box center [383, 332] width 68 height 20
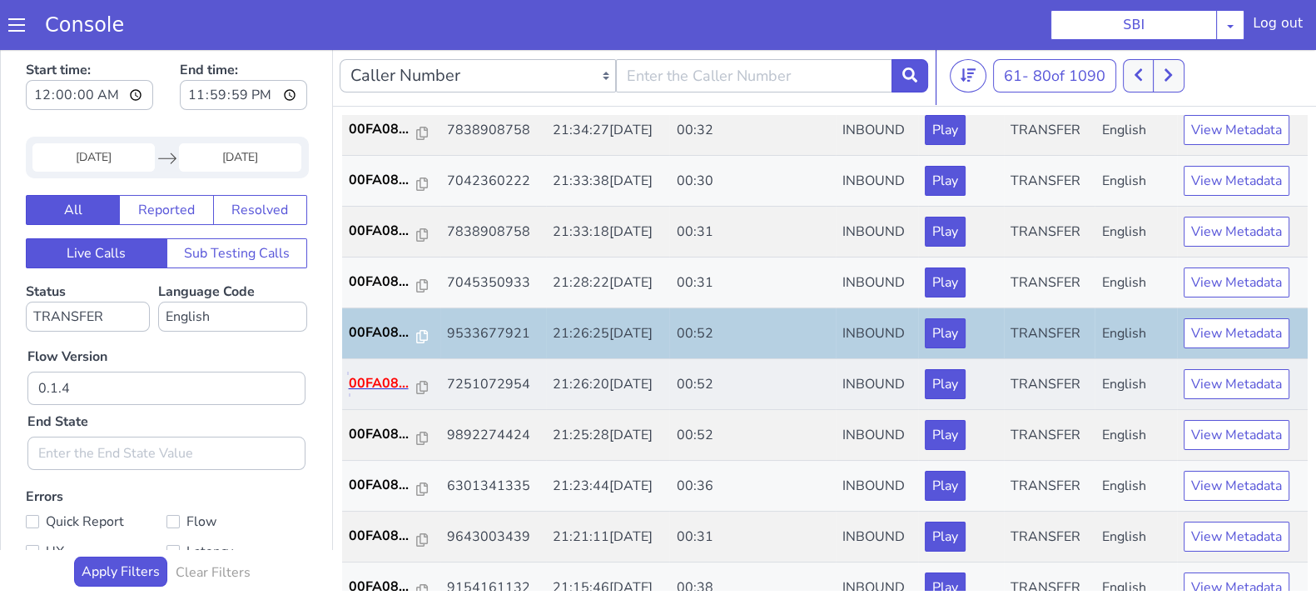
click at [385, 376] on p "00FA08..." at bounding box center [383, 383] width 68 height 20
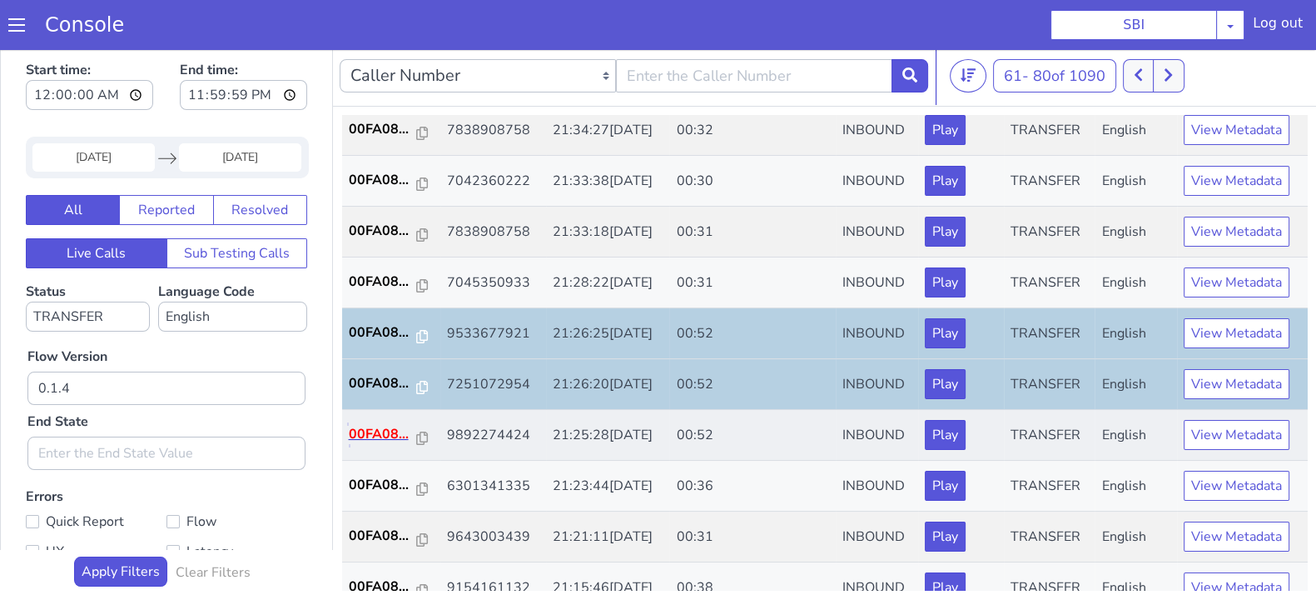
click at [379, 438] on p "00FA08..." at bounding box center [383, 434] width 68 height 20
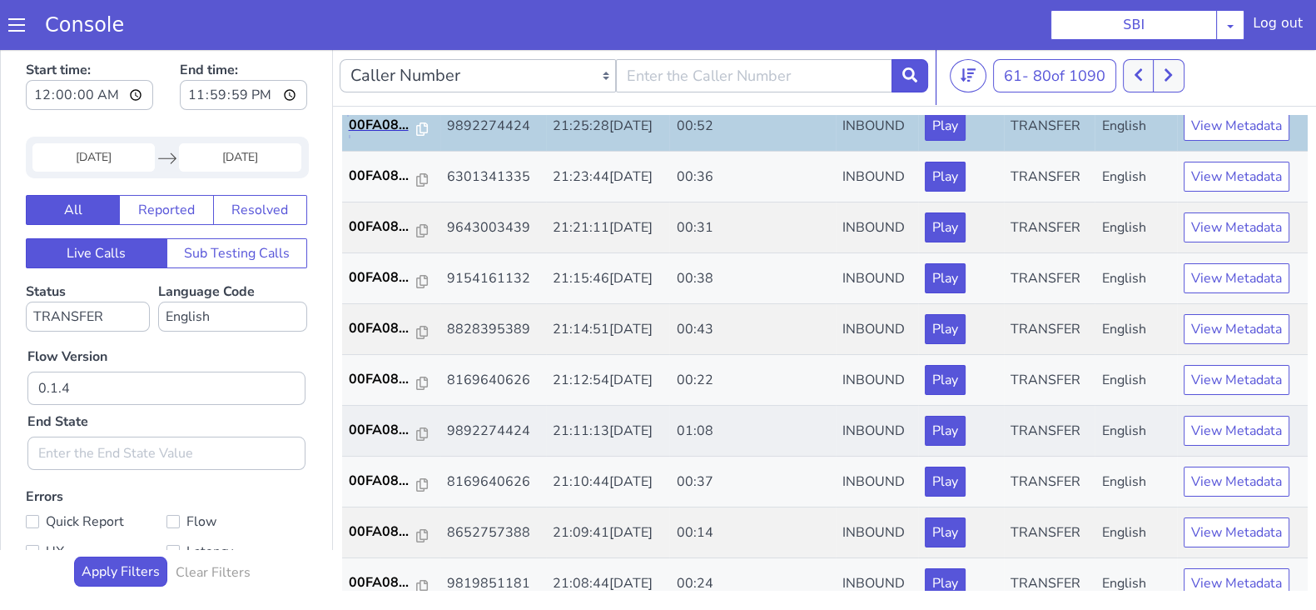
scroll to position [416, 0]
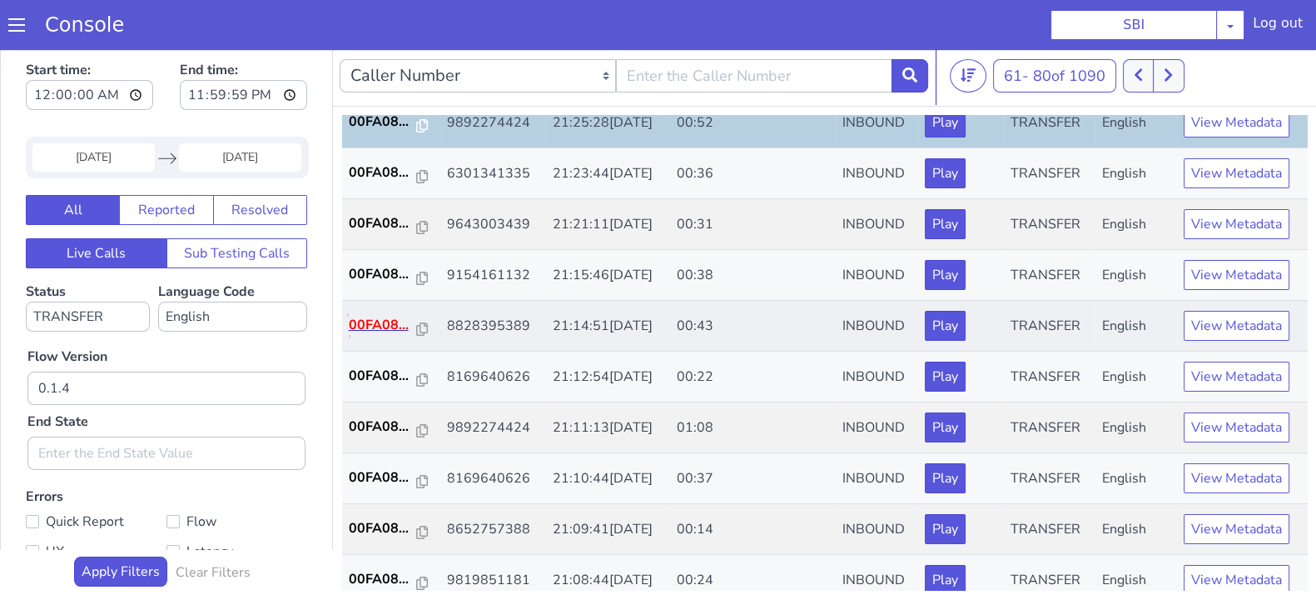
click at [382, 316] on p "00FA08..." at bounding box center [383, 325] width 68 height 20
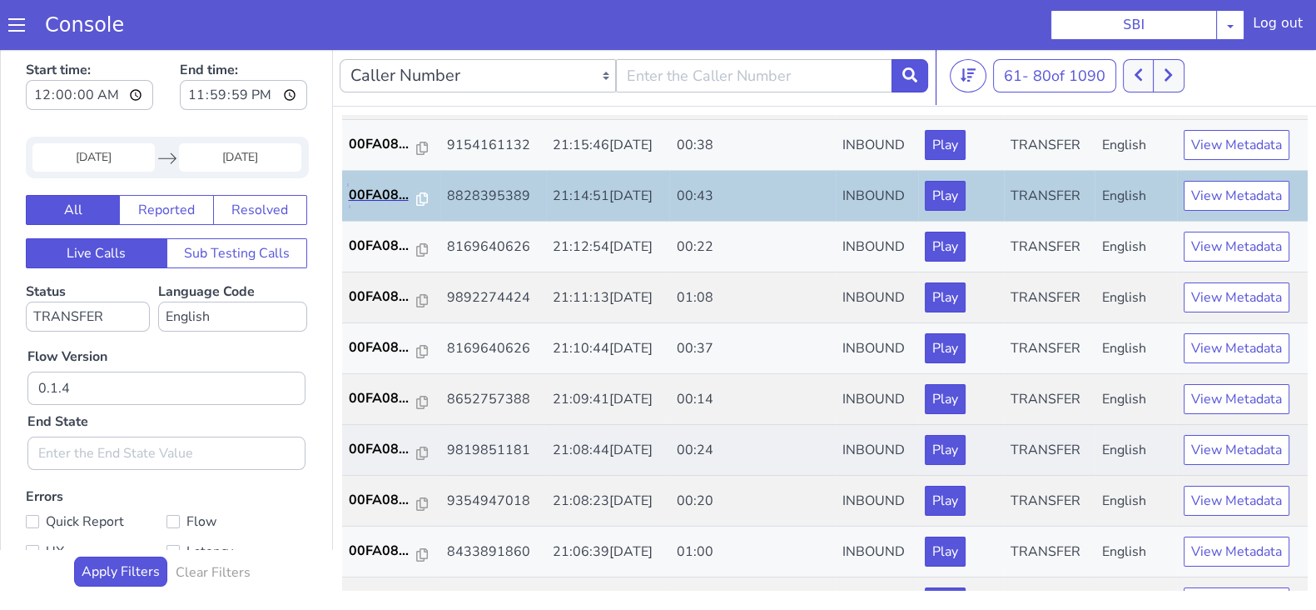
scroll to position [579, 0]
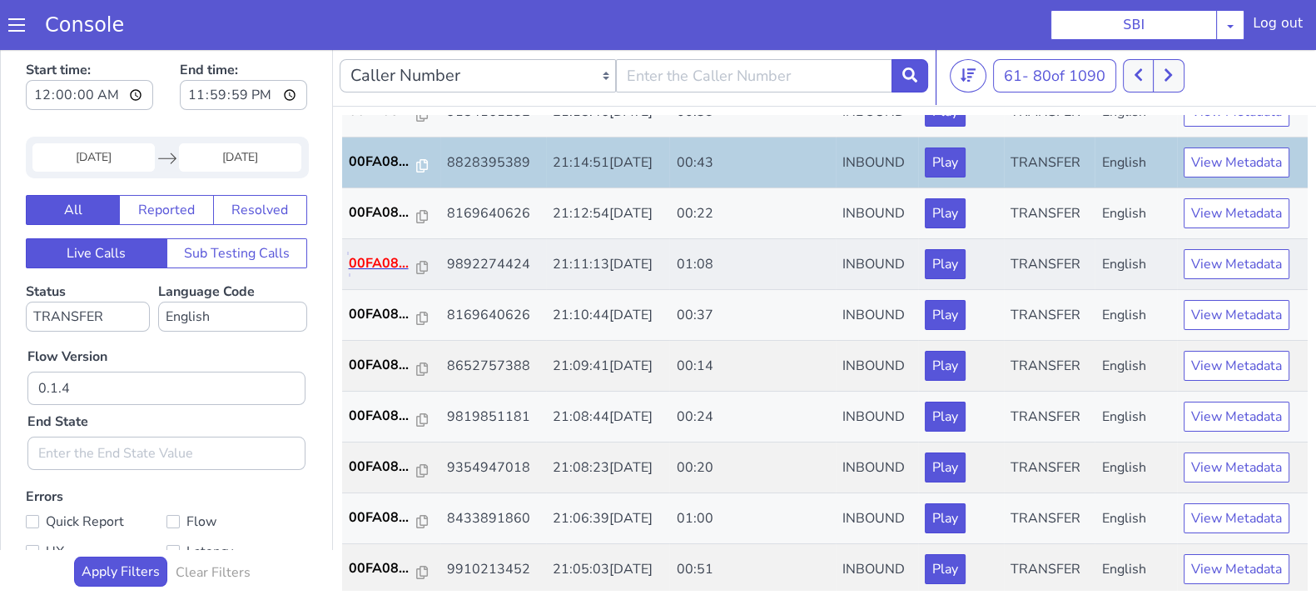
click at [377, 256] on p "00FA08..." at bounding box center [383, 263] width 68 height 20
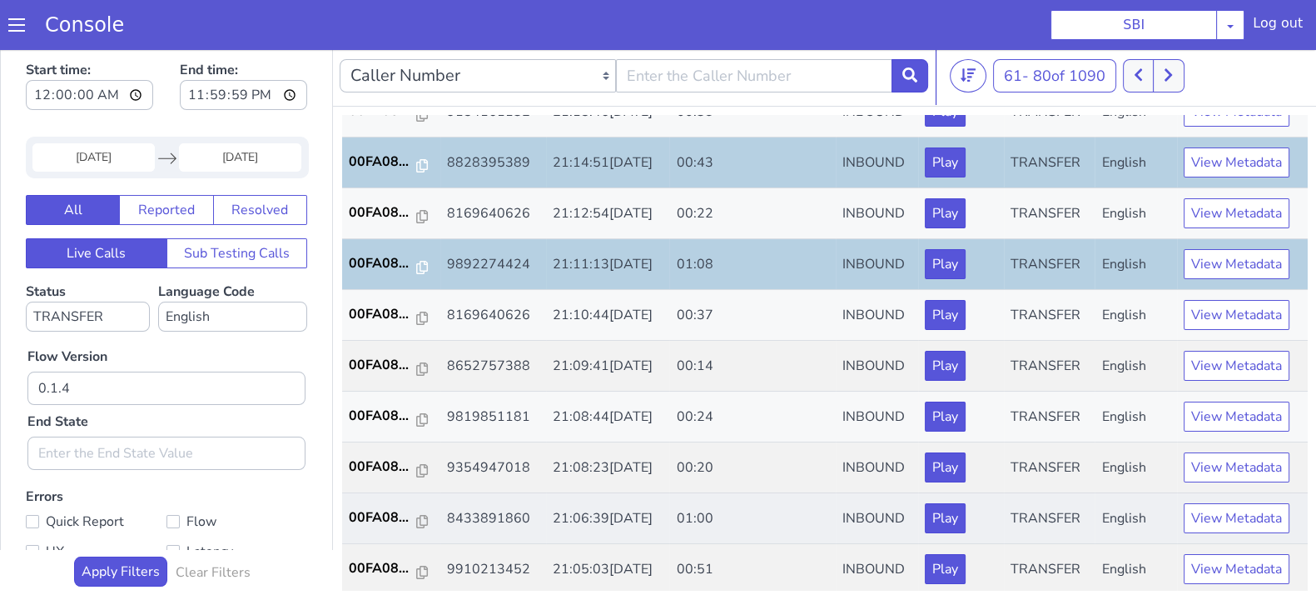
click at [391, 500] on td "00FA08..." at bounding box center [391, 518] width 98 height 51
click at [386, 511] on p "00FA08..." at bounding box center [383, 517] width 68 height 20
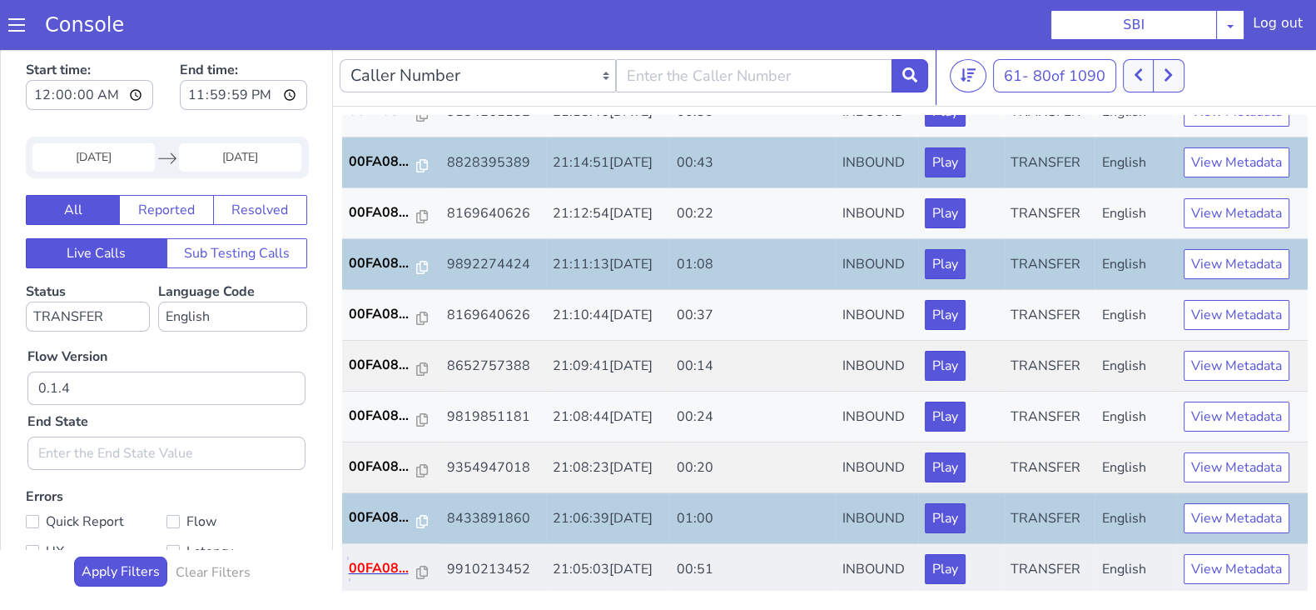
click at [383, 561] on p "00FA08..." at bounding box center [383, 568] width 68 height 20
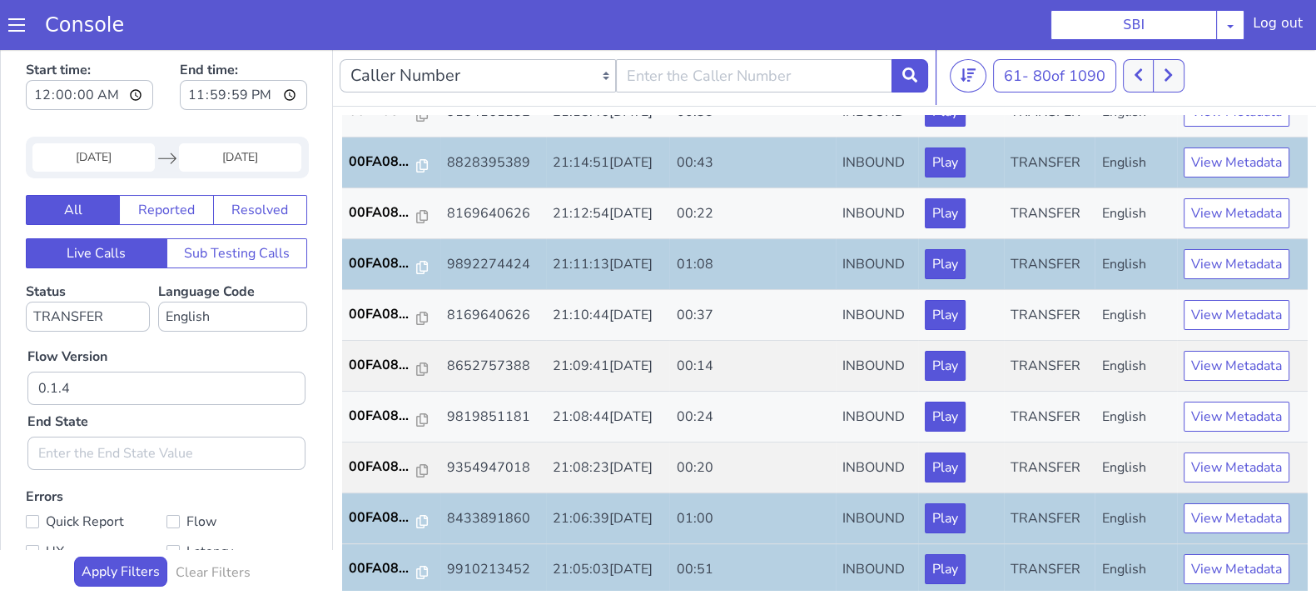
click at [1174, 56] on nav "Caller Number Call UUID Custom Parameter 61 - 80 of 1090 20 50 100" at bounding box center [824, 76] width 983 height 61
click at [1171, 68] on icon at bounding box center [1168, 74] width 9 height 15
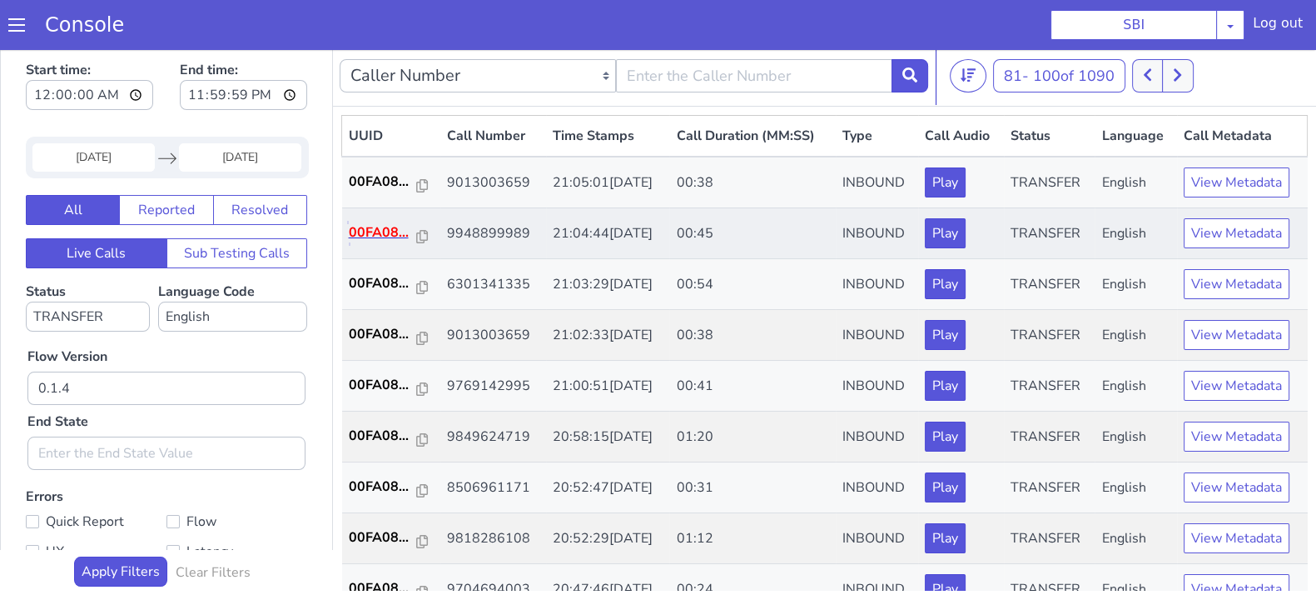
click at [376, 226] on p "00FA08..." at bounding box center [383, 232] width 68 height 20
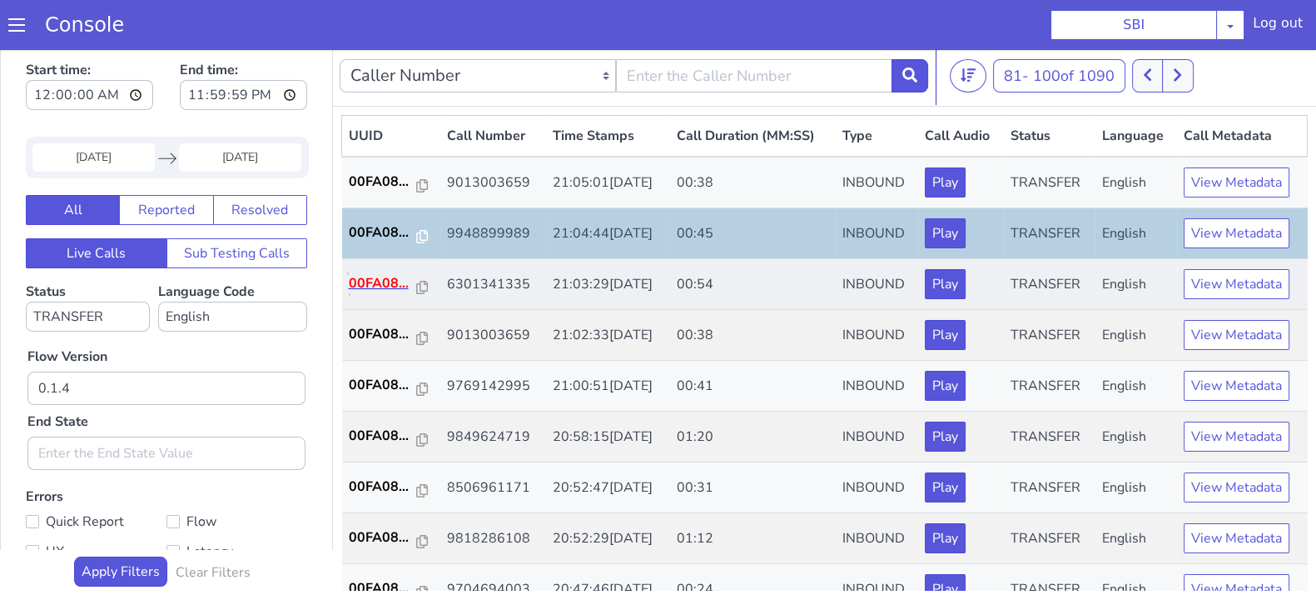
click at [390, 278] on p "00FA08..." at bounding box center [383, 283] width 68 height 20
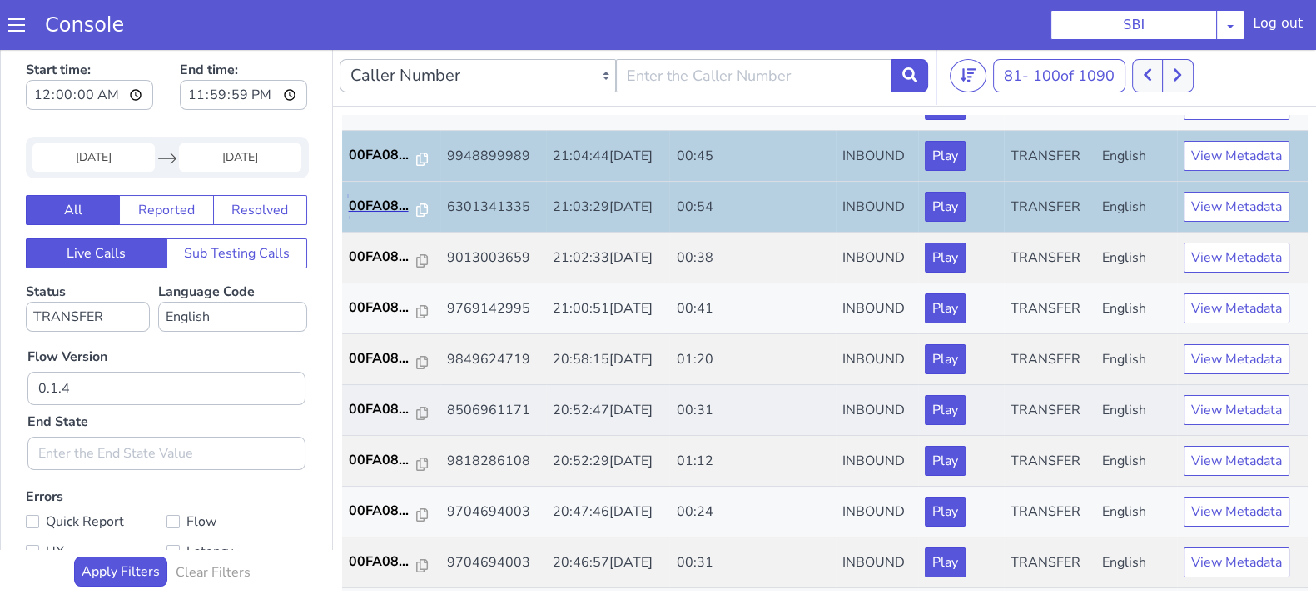
scroll to position [103, 0]
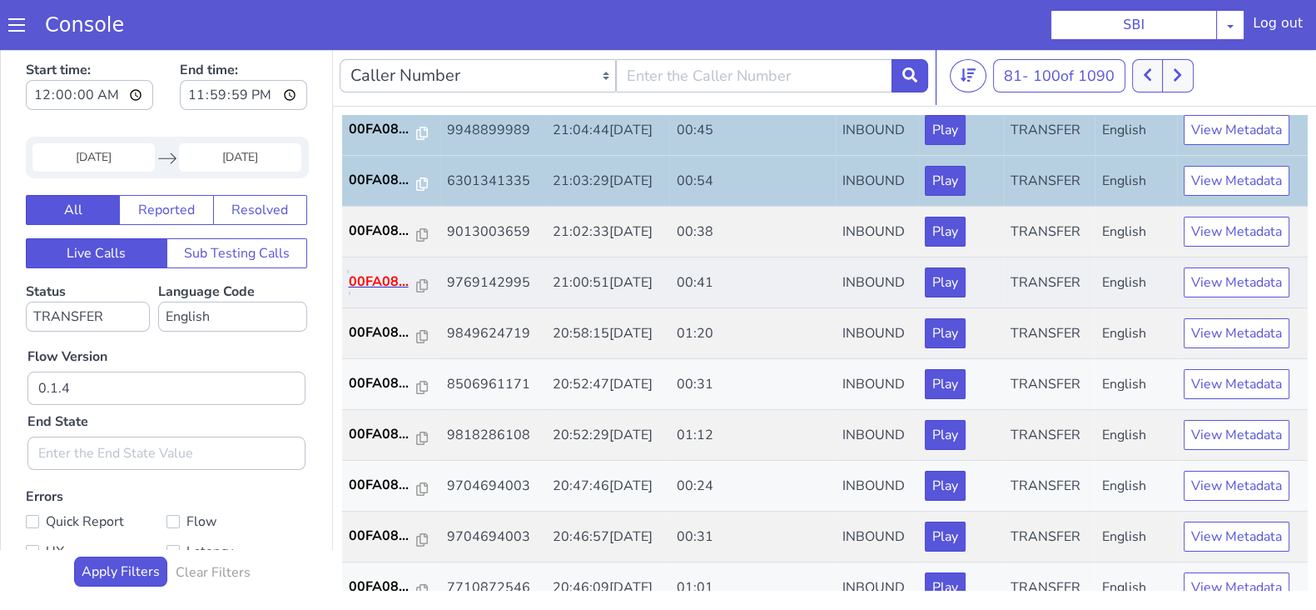
click at [376, 276] on p "00FA08..." at bounding box center [383, 281] width 68 height 20
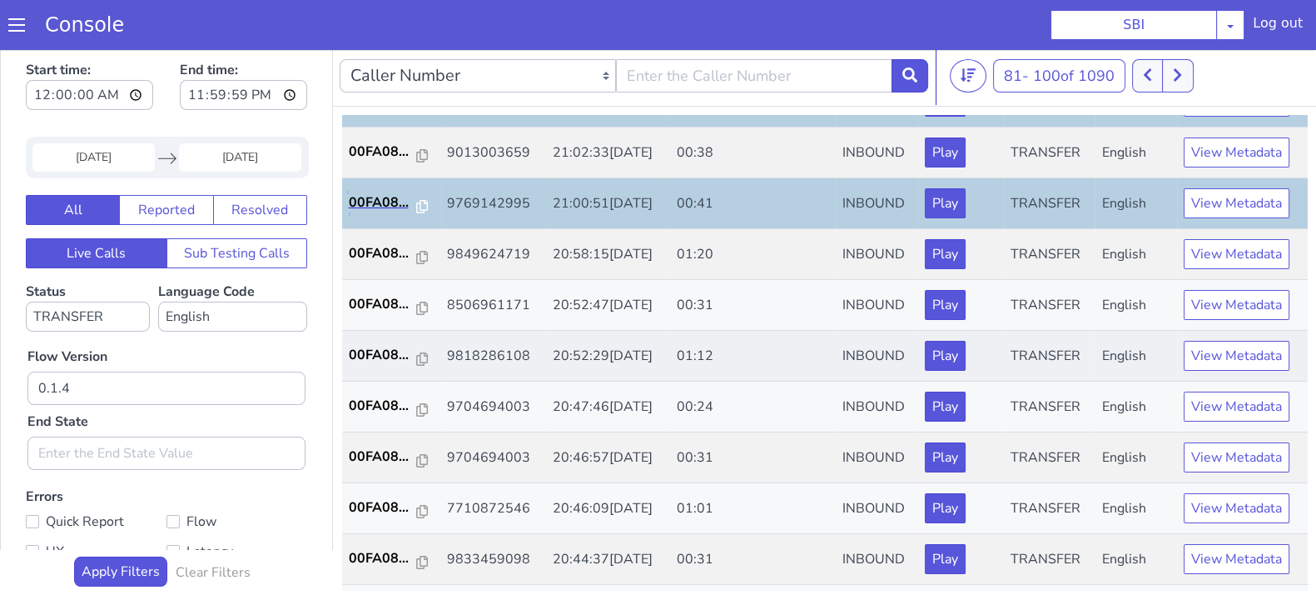
scroll to position [207, 0]
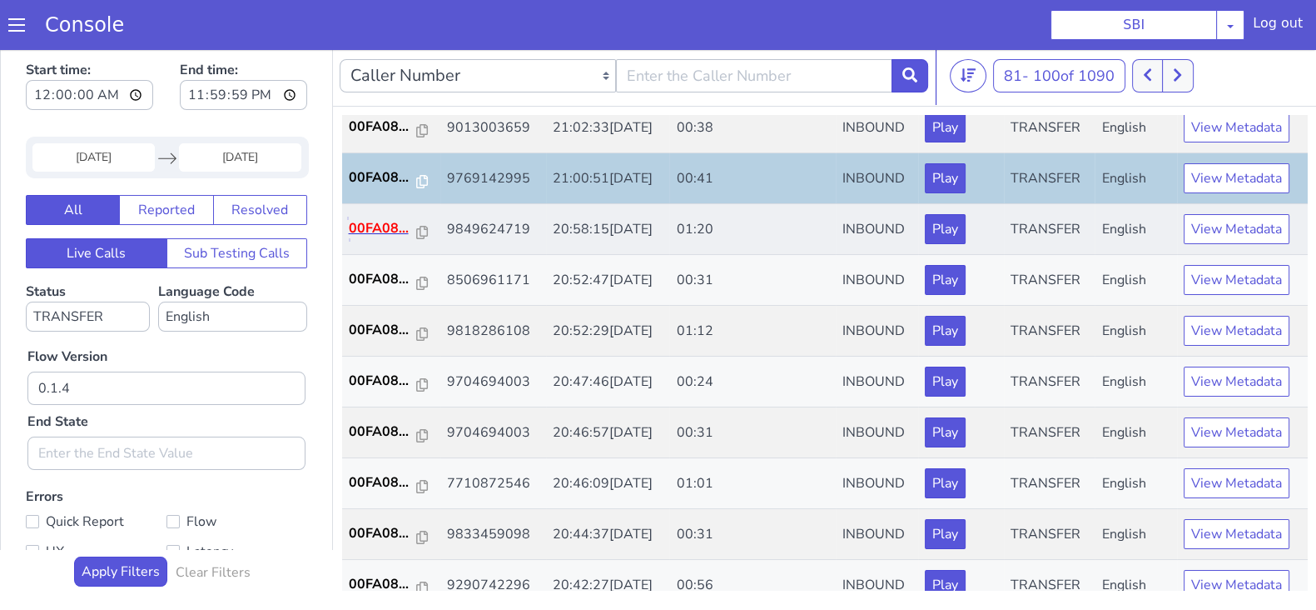
click at [373, 221] on p "00FA08..." at bounding box center [383, 228] width 68 height 20
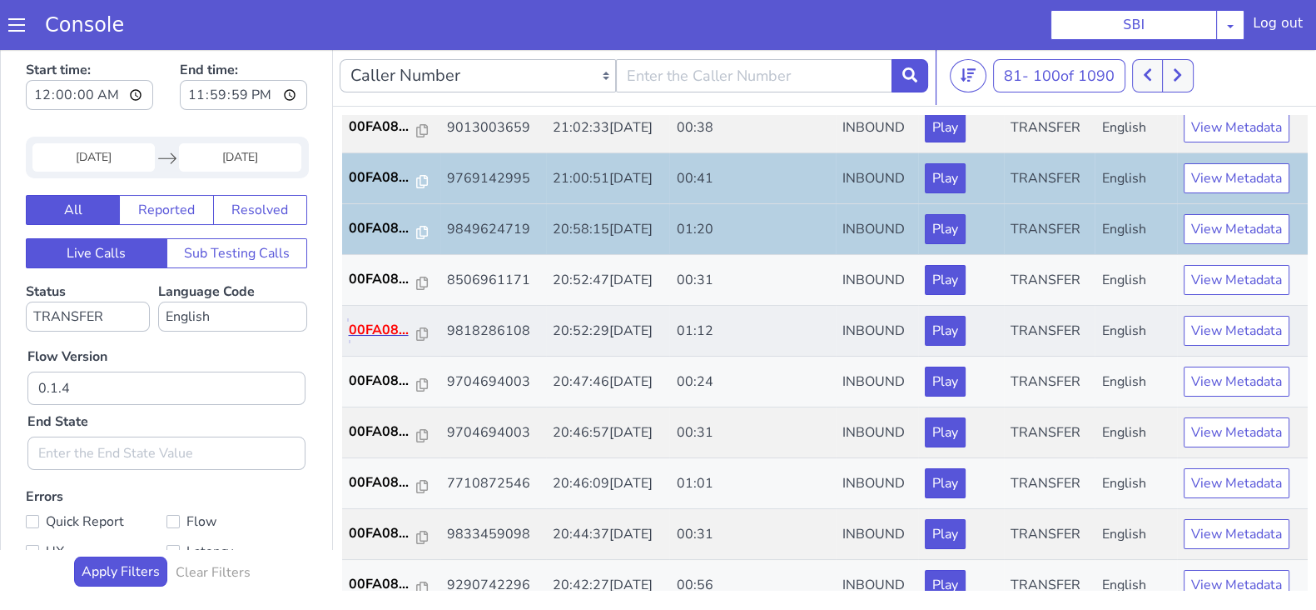
click at [401, 327] on p "00FA08..." at bounding box center [383, 330] width 68 height 20
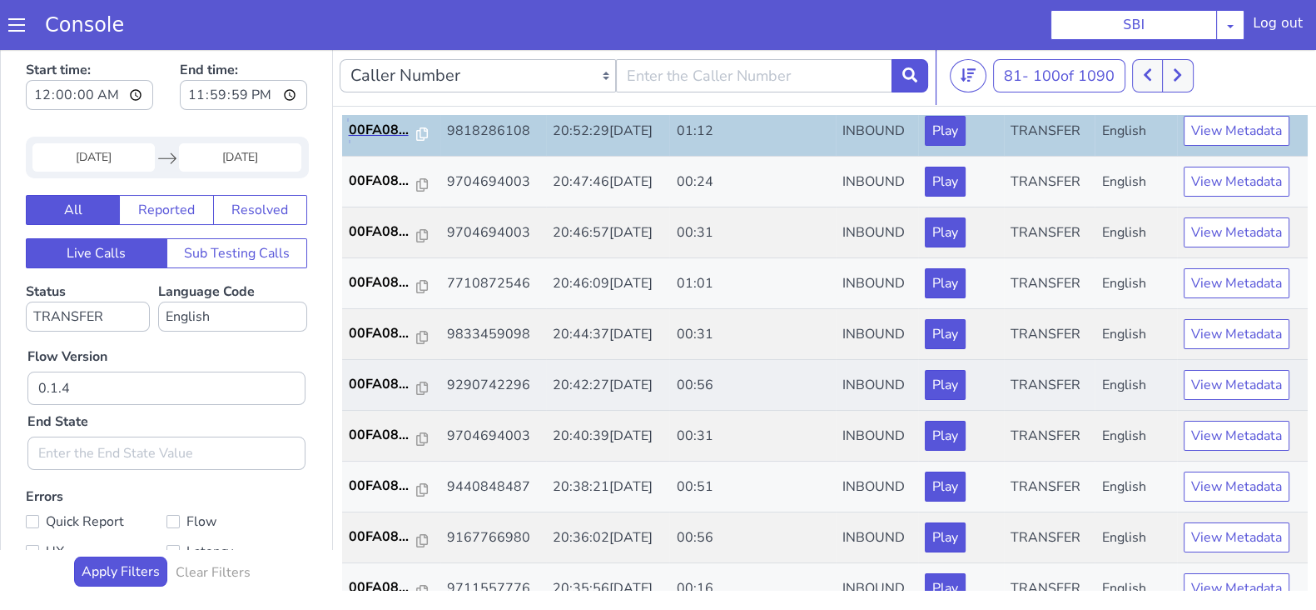
scroll to position [416, 0]
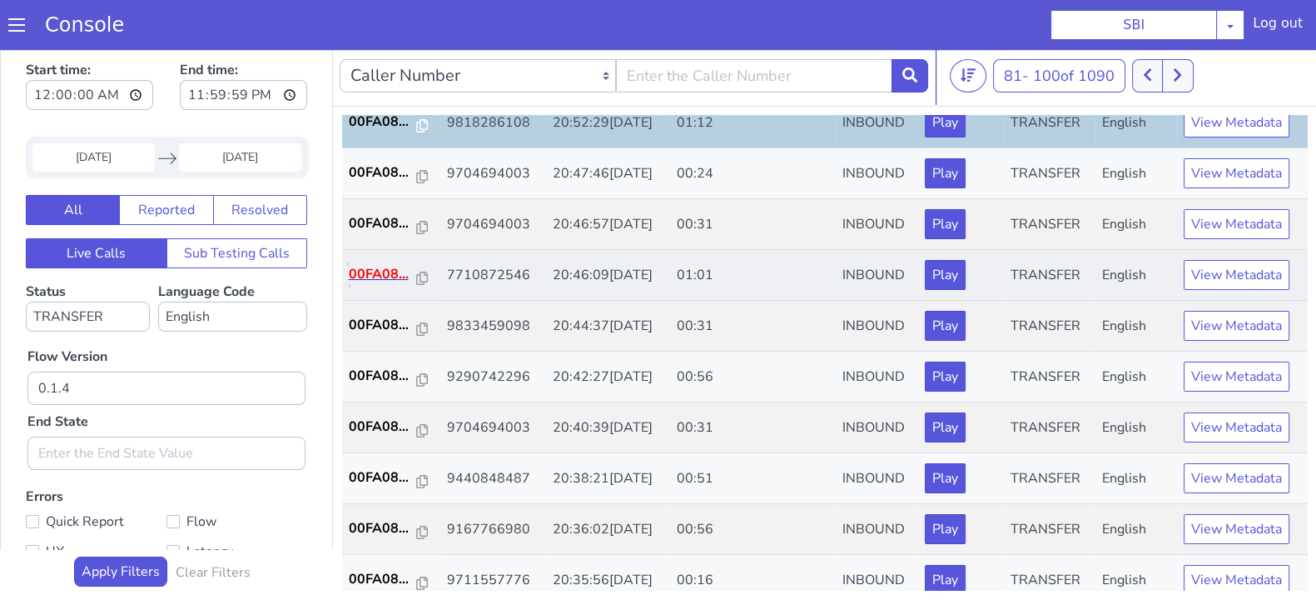
click at [376, 272] on p "00FA08..." at bounding box center [383, 274] width 68 height 20
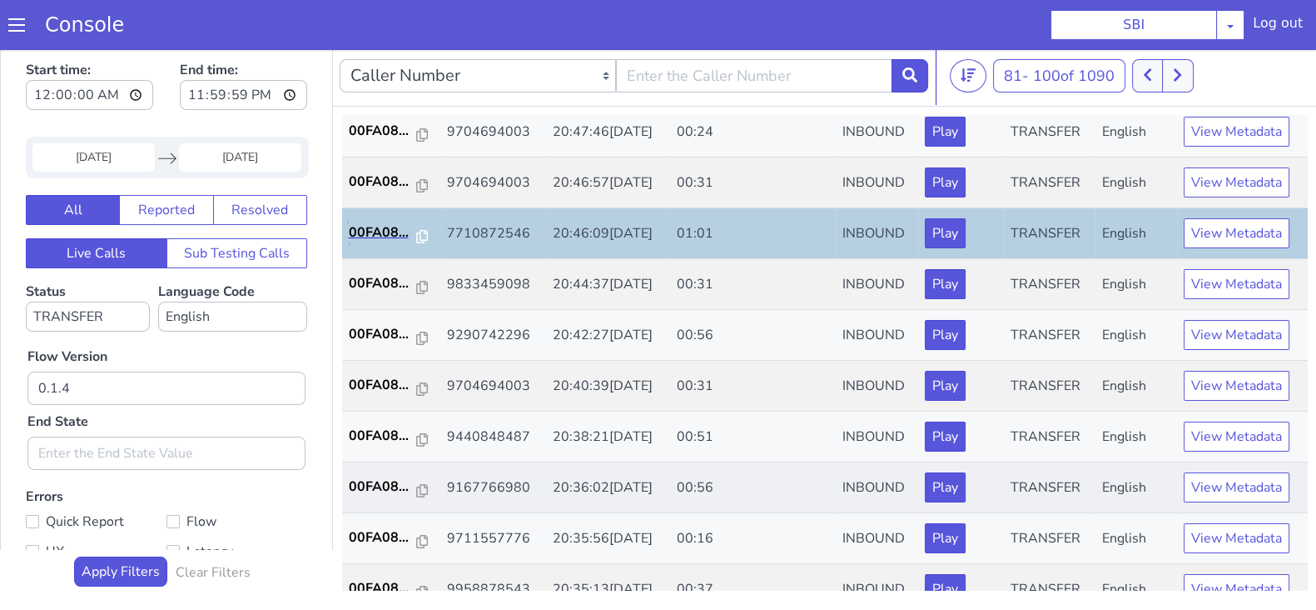
scroll to position [520, 0]
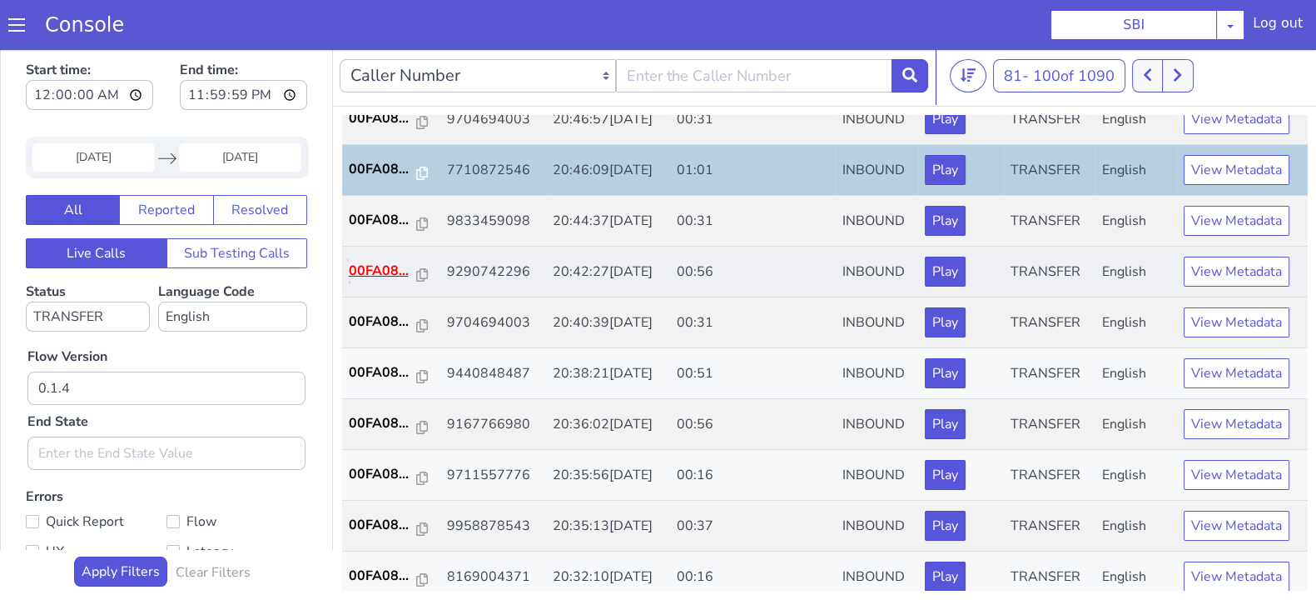
click at [384, 268] on p "00FA08..." at bounding box center [383, 271] width 68 height 20
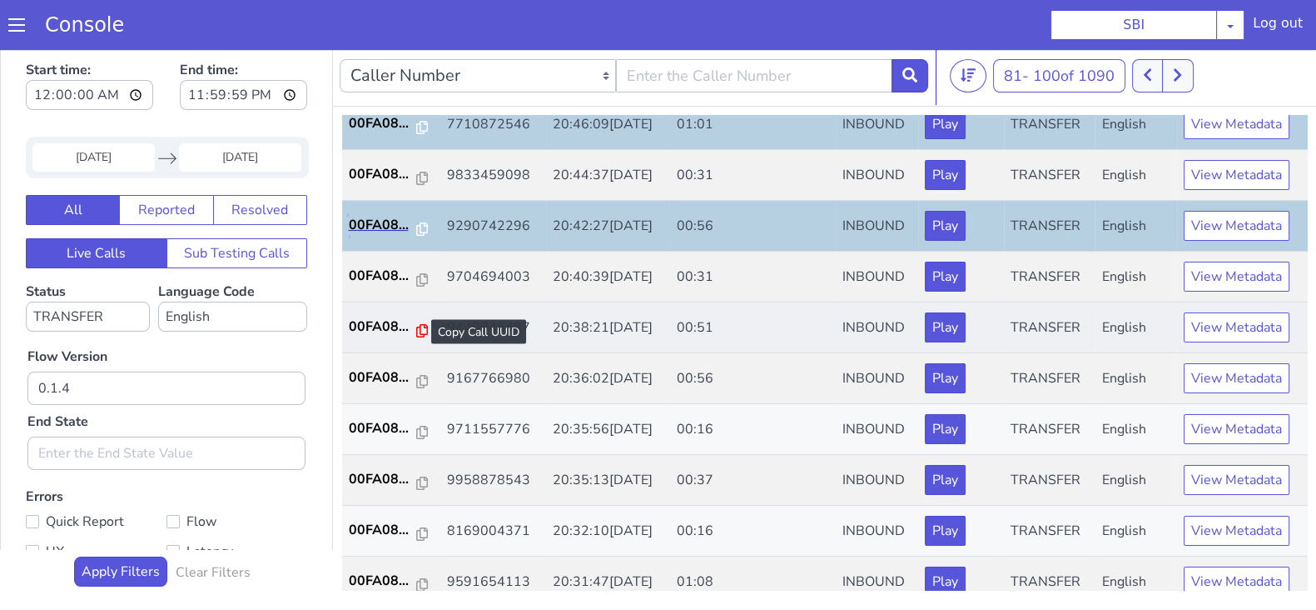
scroll to position [579, 0]
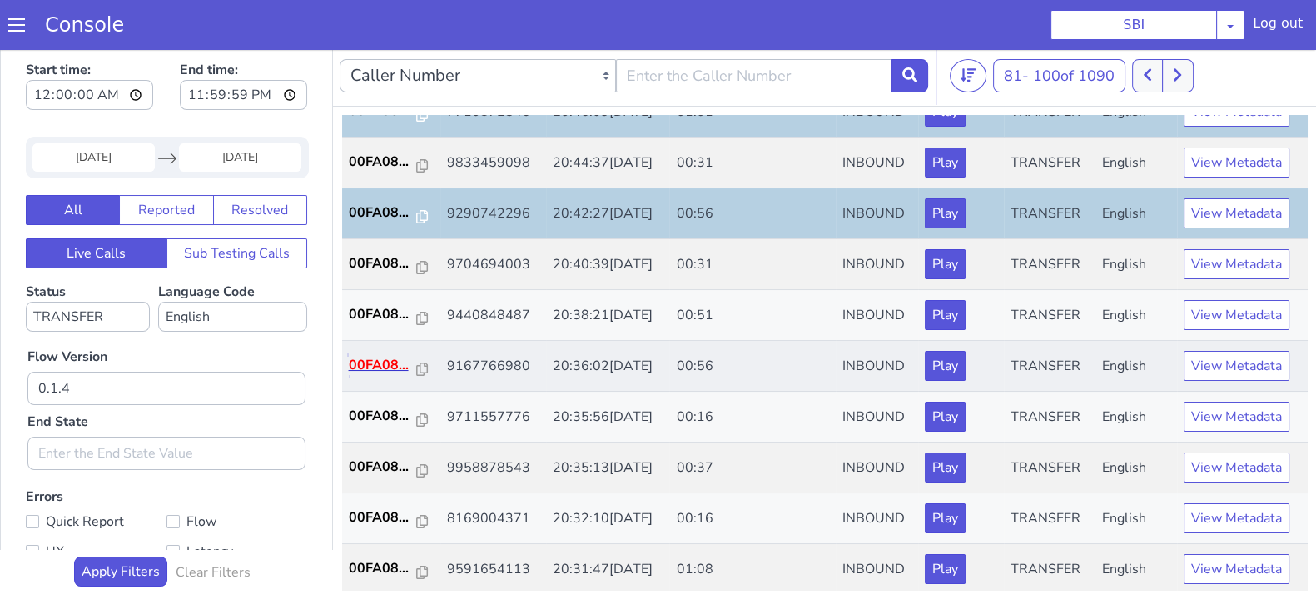
click at [385, 364] on p "00FA08..." at bounding box center [383, 365] width 68 height 20
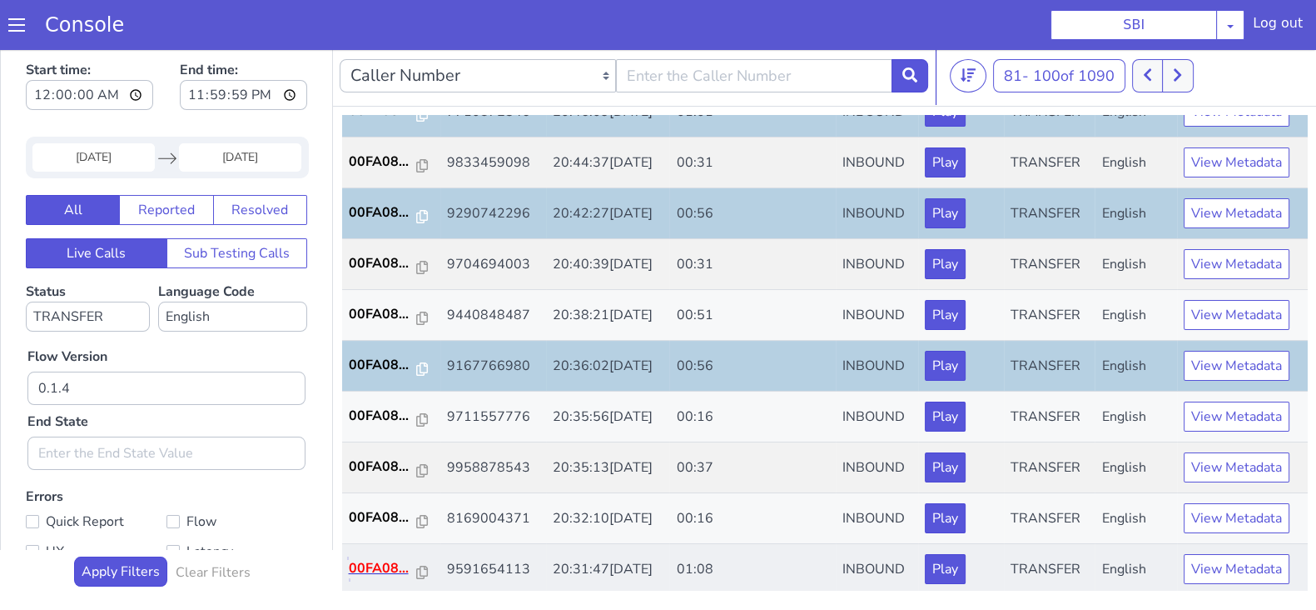
click at [371, 563] on p "00FA08..." at bounding box center [383, 568] width 68 height 20
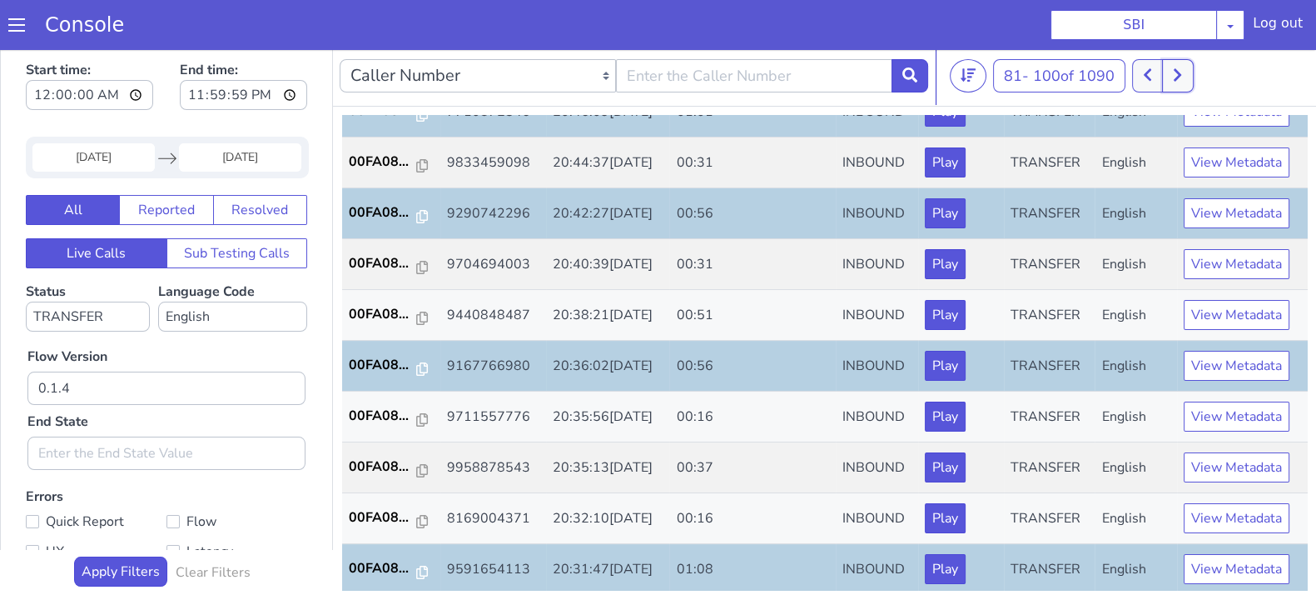
click at [1182, 72] on icon at bounding box center [1177, 74] width 9 height 15
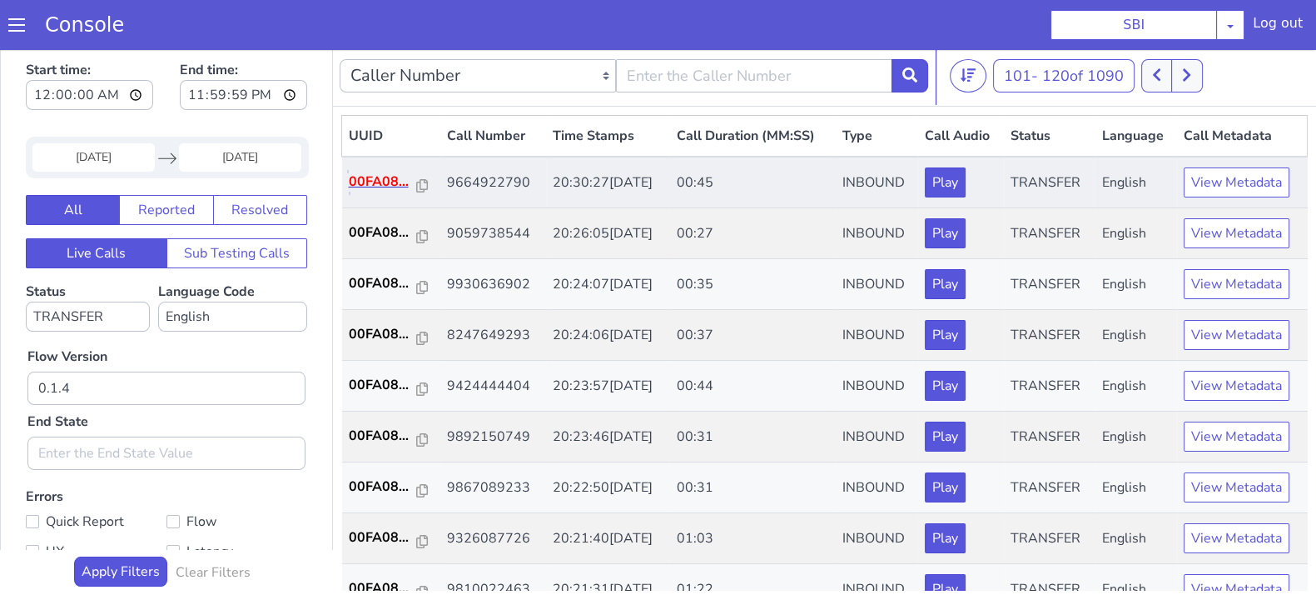
click at [377, 175] on p "00FA08..." at bounding box center [383, 182] width 68 height 20
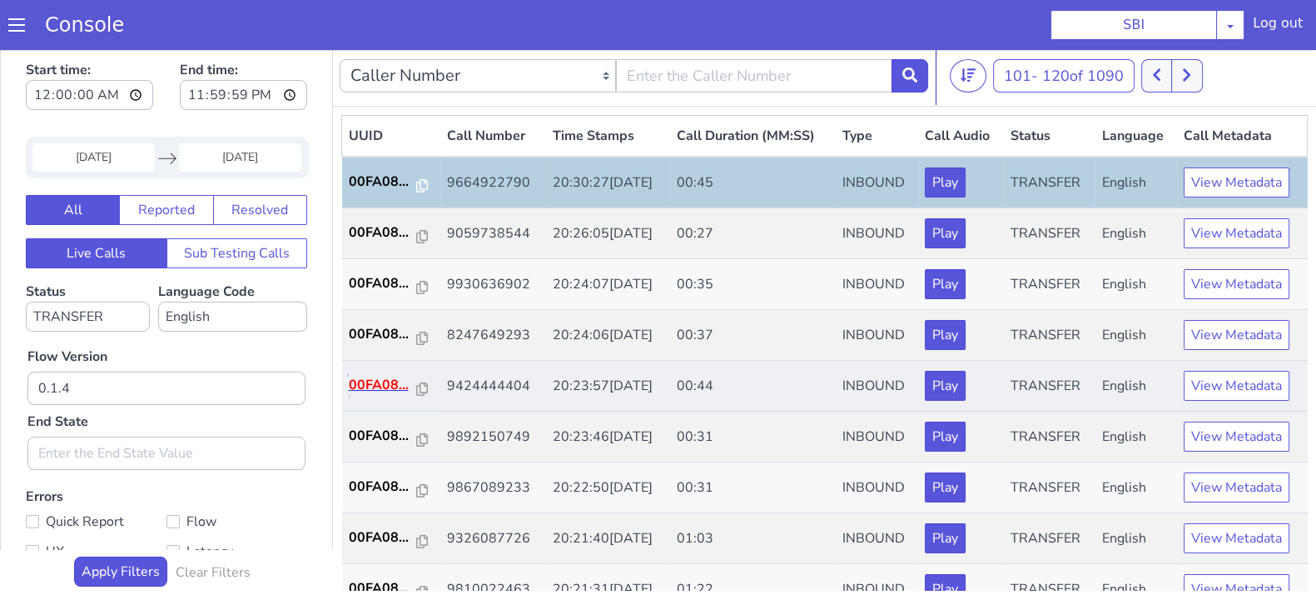
click at [370, 384] on p "00FA08..." at bounding box center [383, 385] width 68 height 20
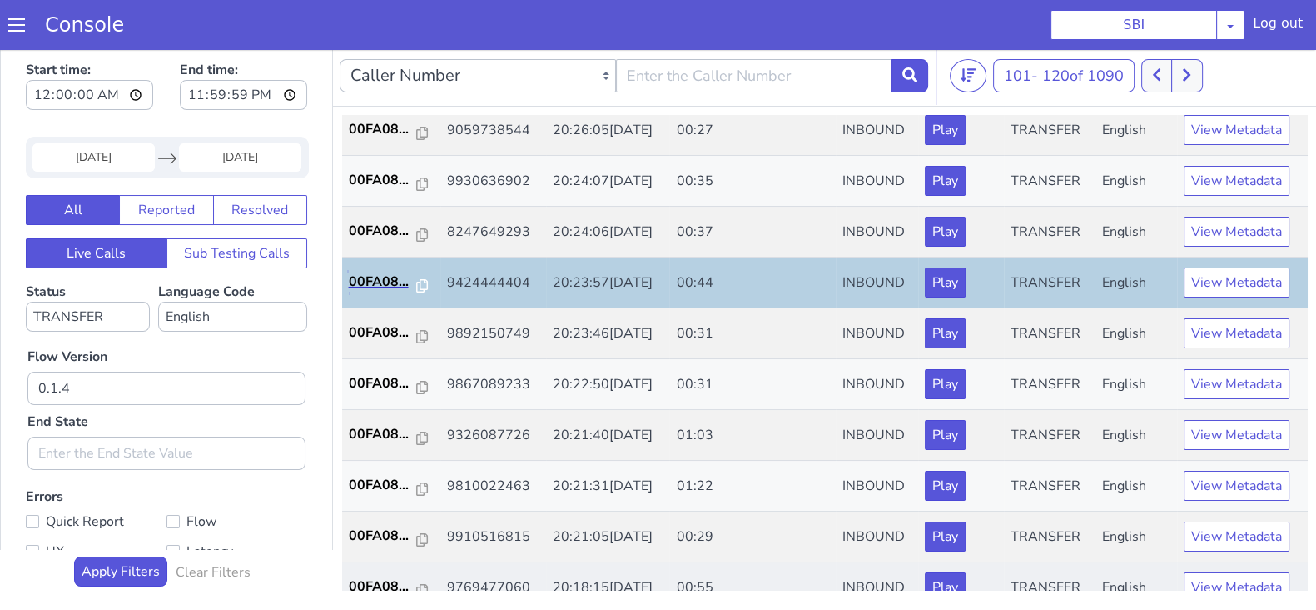
scroll to position [207, 0]
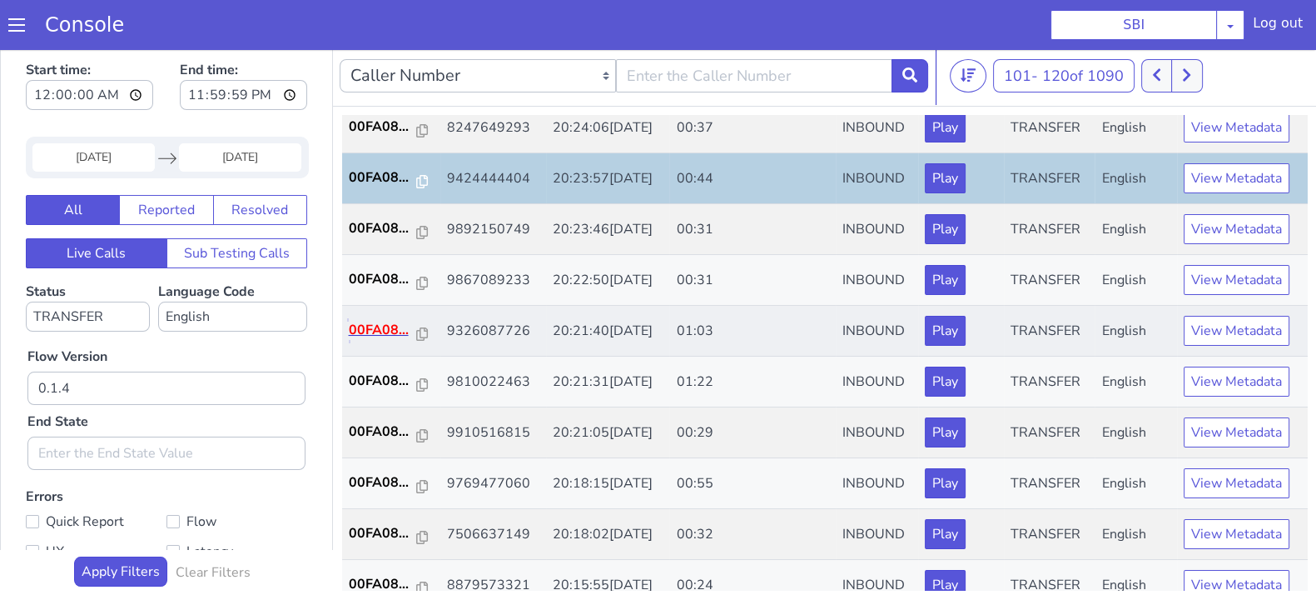
click at [366, 320] on p "00FA08..." at bounding box center [383, 330] width 68 height 20
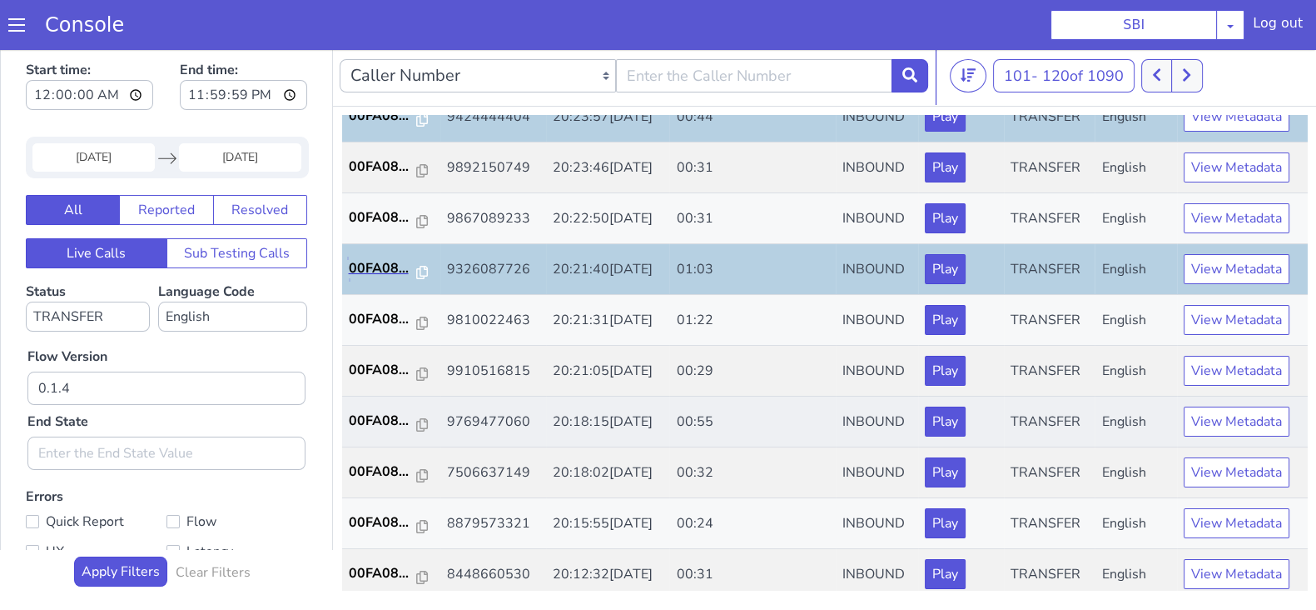
scroll to position [312, 0]
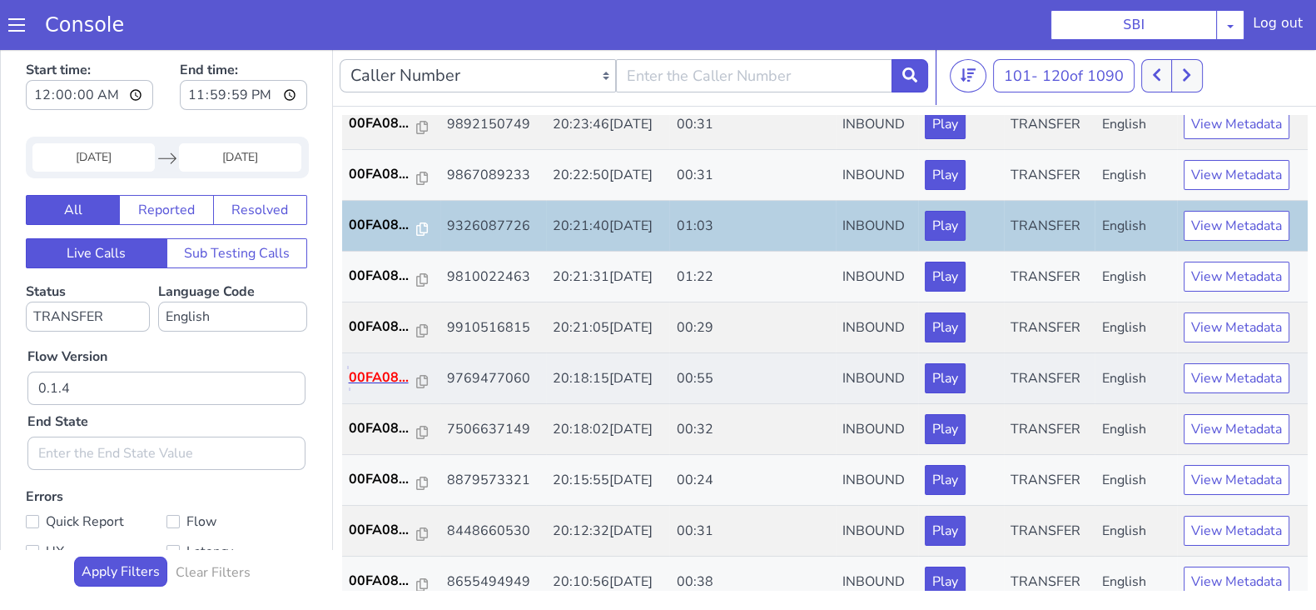
click at [387, 376] on p "00FA08..." at bounding box center [383, 377] width 68 height 20
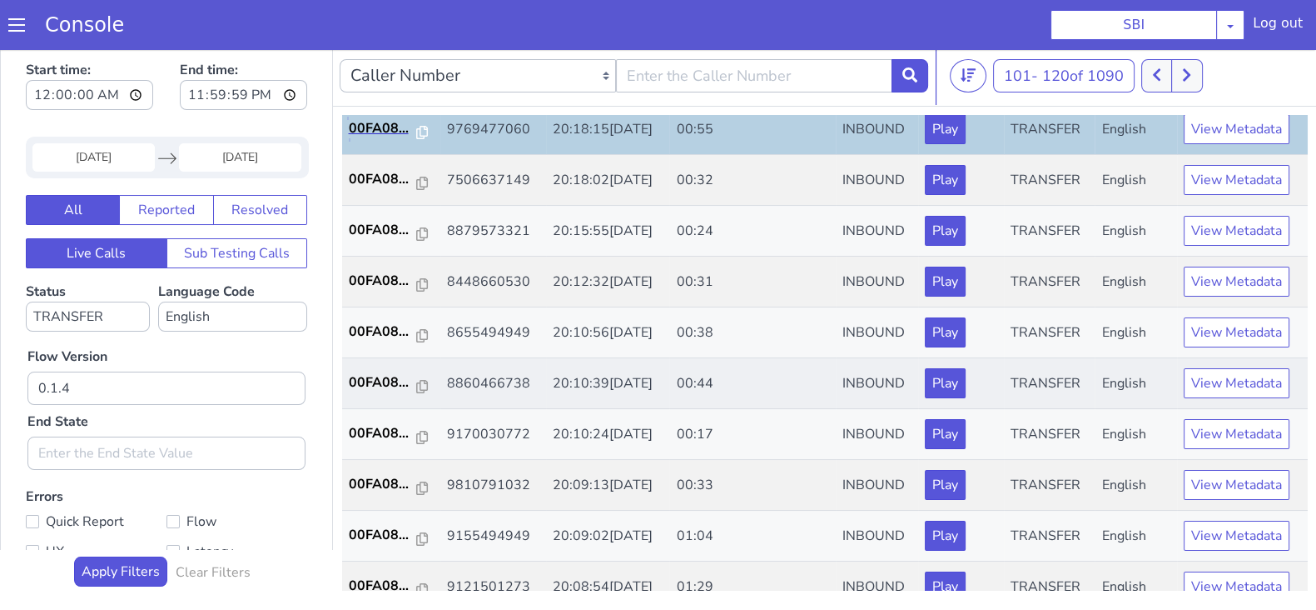
scroll to position [579, 0]
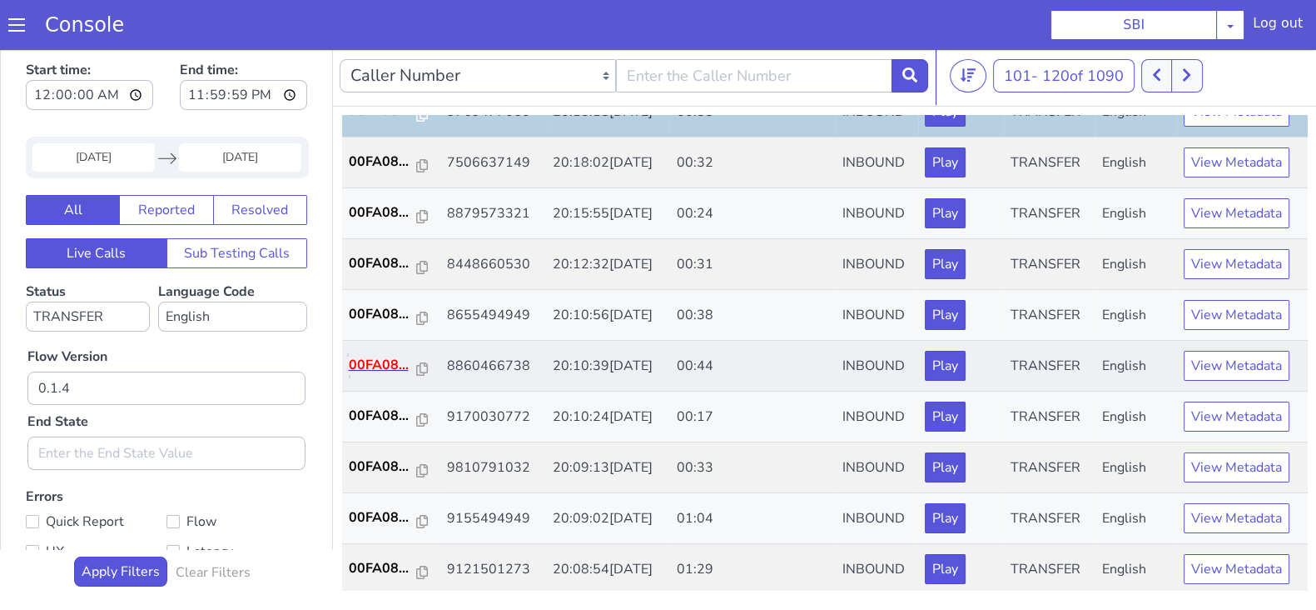
click at [380, 361] on p "00FA08..." at bounding box center [383, 365] width 68 height 20
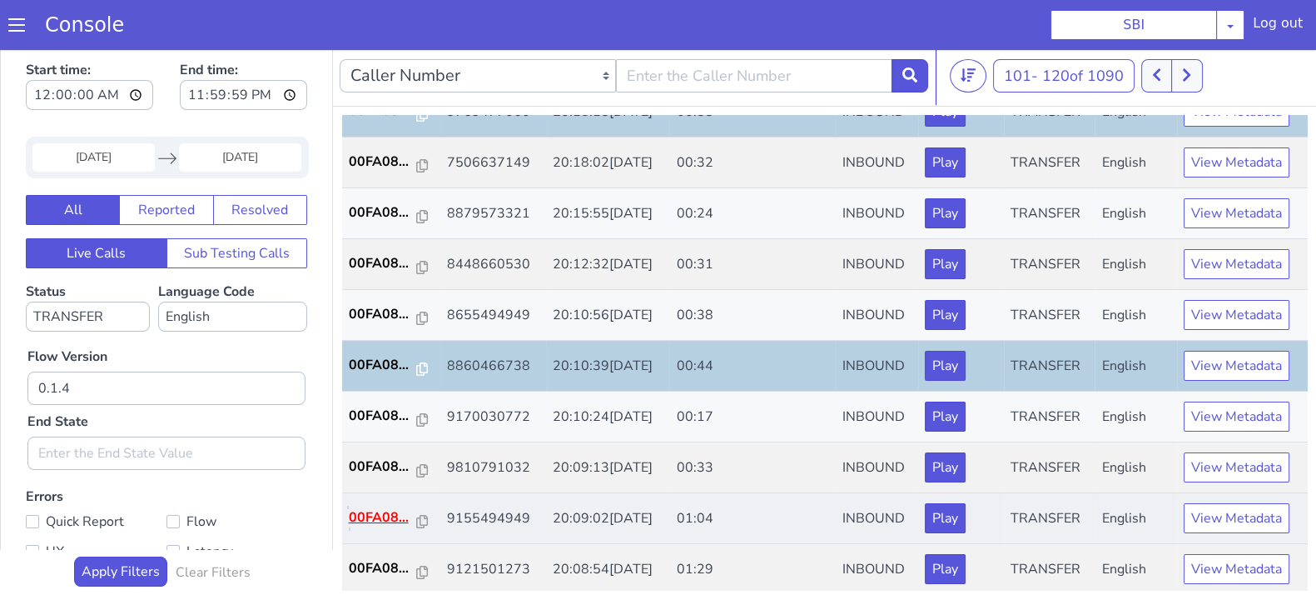
click at [375, 512] on p "00FA08..." at bounding box center [383, 517] width 68 height 20
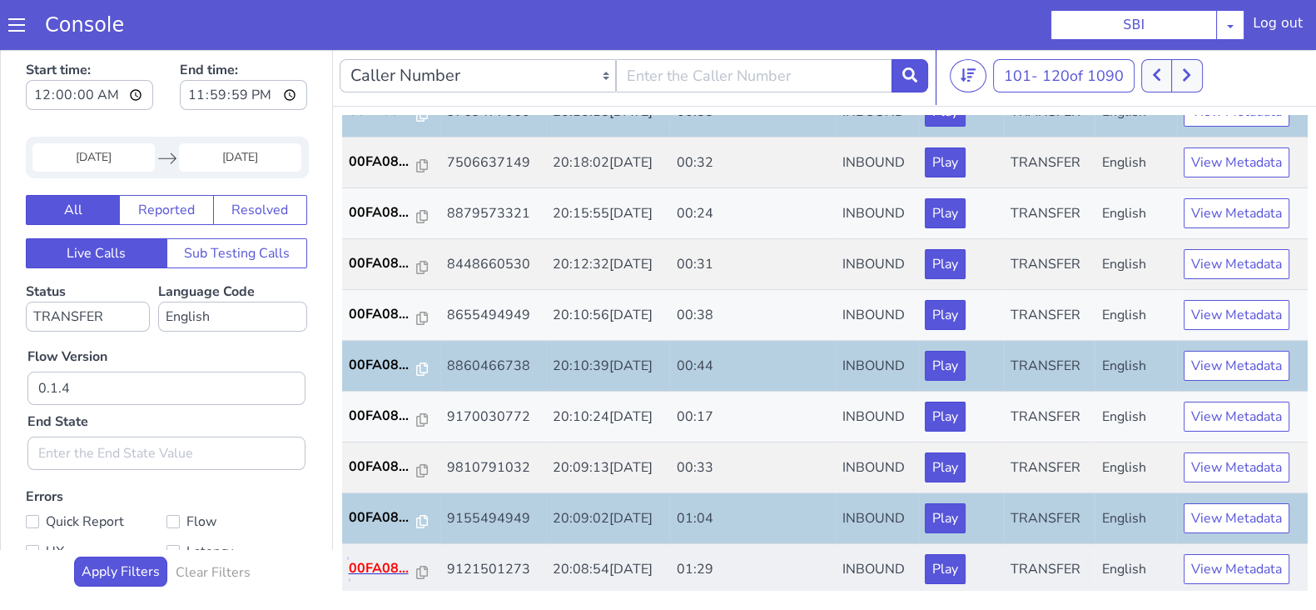
click at [377, 558] on p "00FA08..." at bounding box center [383, 568] width 68 height 20
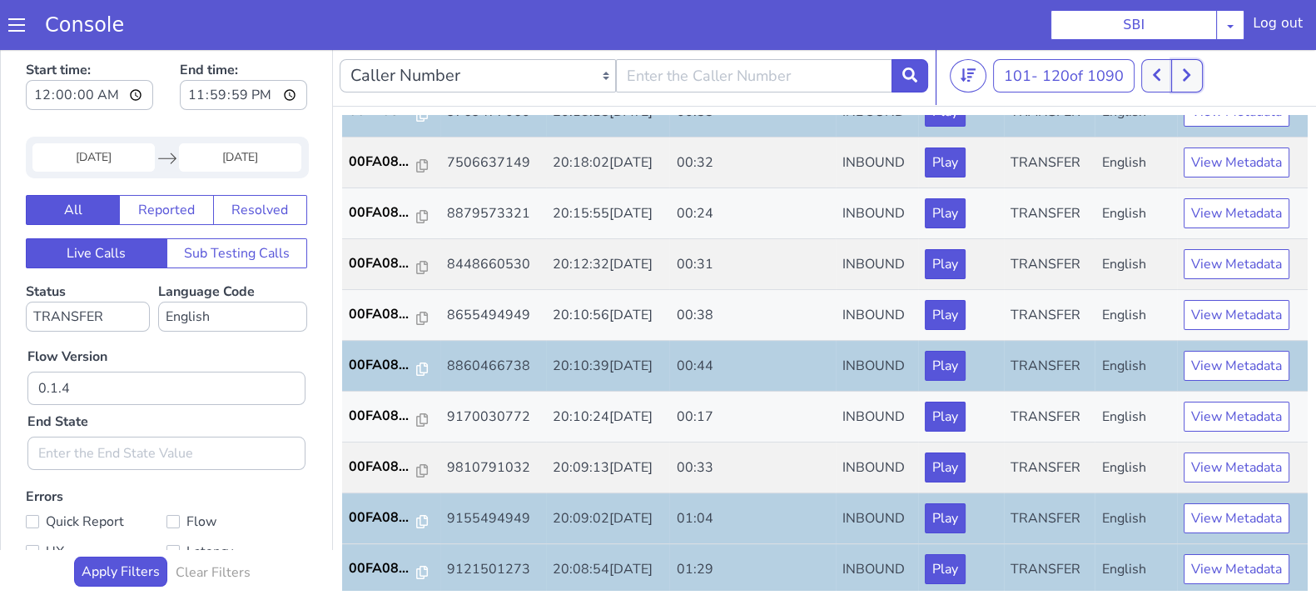
click at [1192, 79] on icon at bounding box center [1186, 74] width 9 height 15
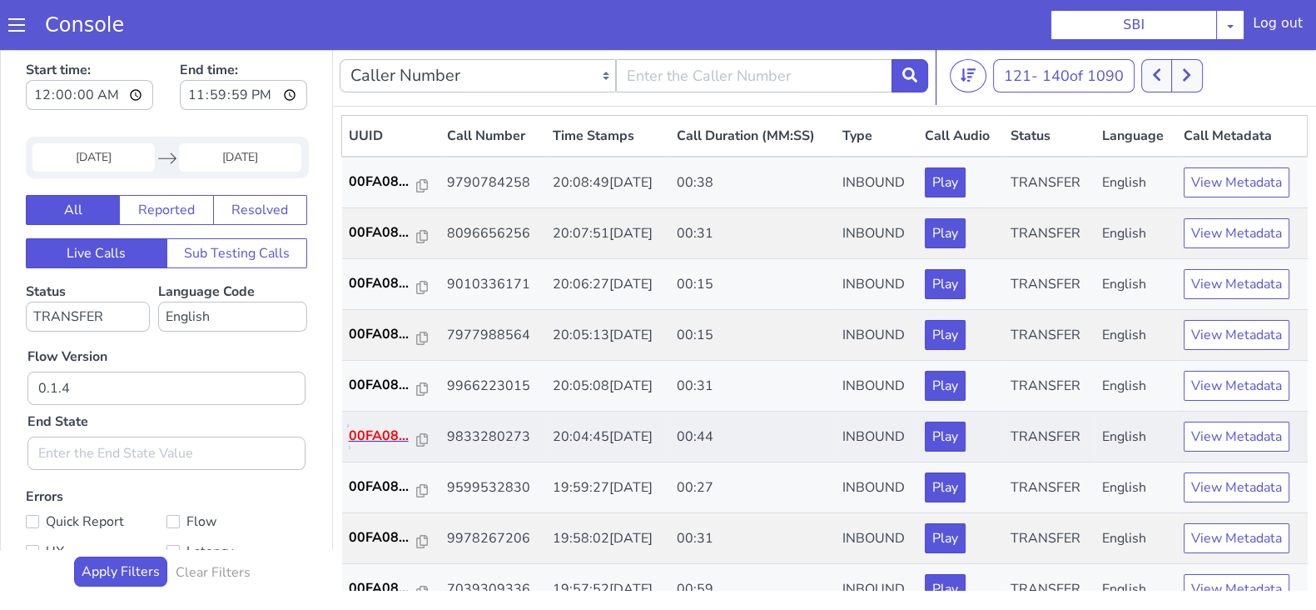
click at [377, 432] on p "00FA08..." at bounding box center [383, 436] width 68 height 20
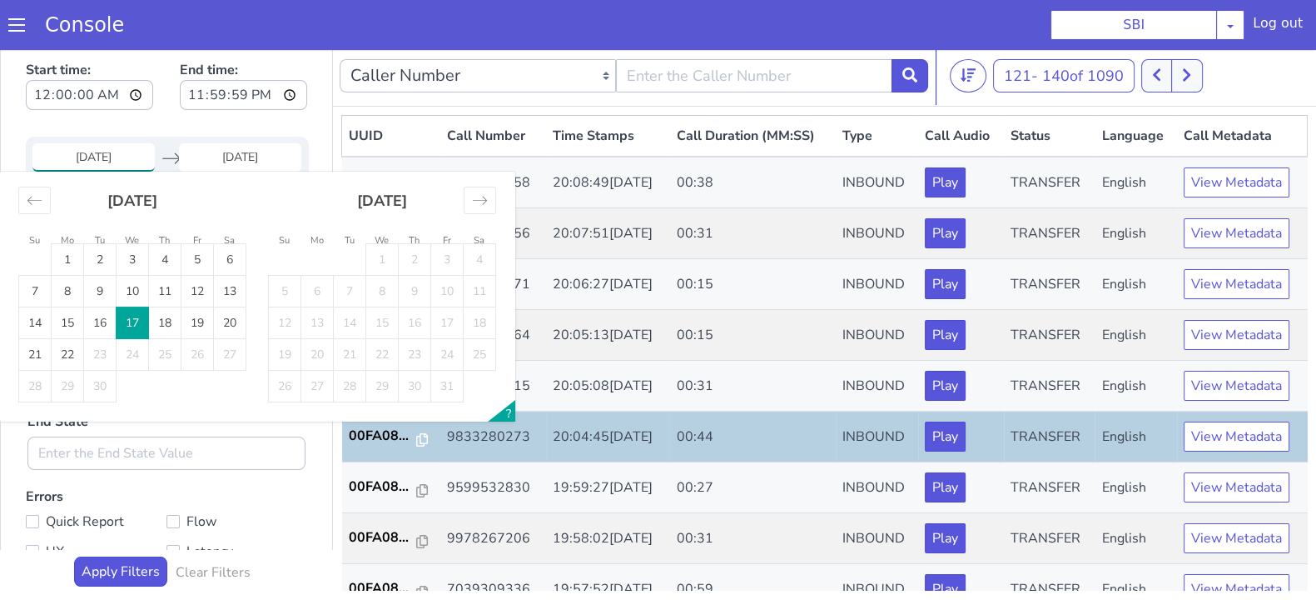
click at [87, 152] on input "17 Sep 2025" at bounding box center [93, 157] width 122 height 28
click at [149, 326] on td "18" at bounding box center [165, 323] width 32 height 32
type input "18 Sep 2025"
click at [231, 153] on input "End Date" at bounding box center [240, 157] width 122 height 28
click at [161, 321] on td "18" at bounding box center [165, 323] width 32 height 32
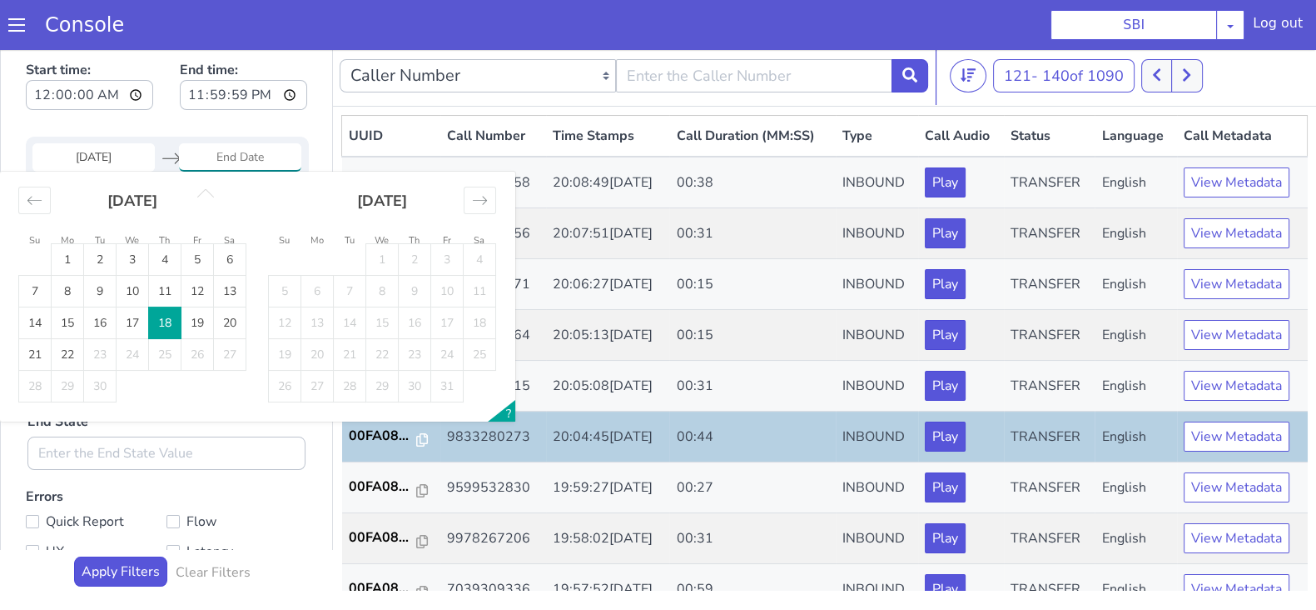
type input "18 Sep 2025"
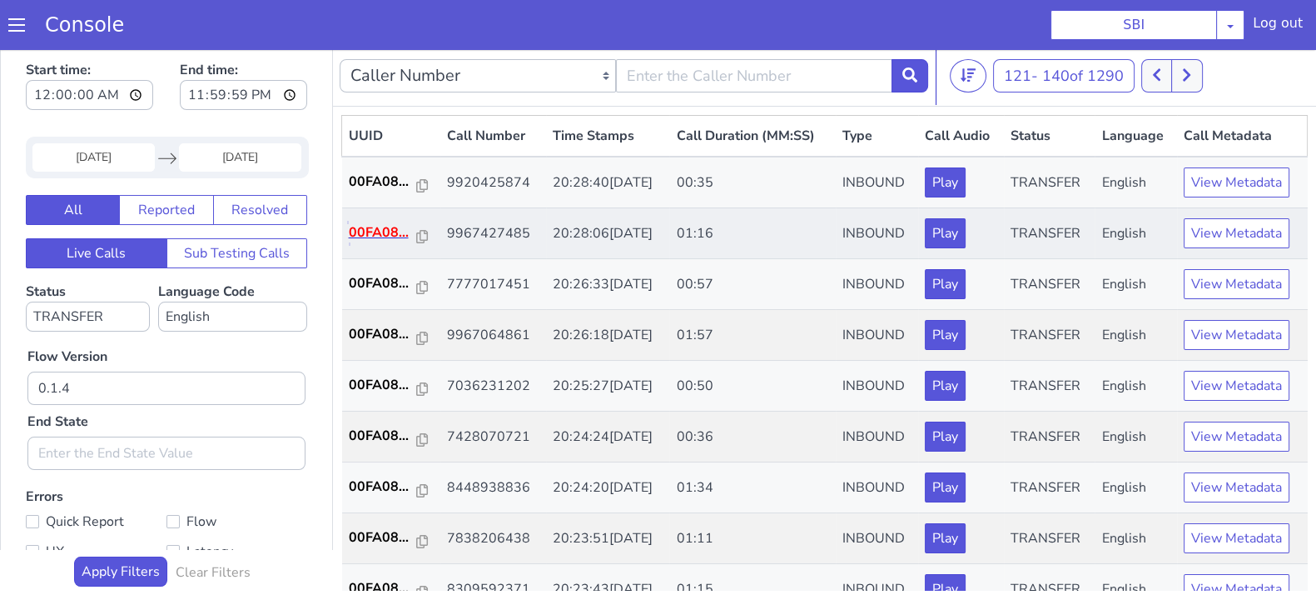
click at [371, 225] on p "00FA08..." at bounding box center [383, 232] width 68 height 20
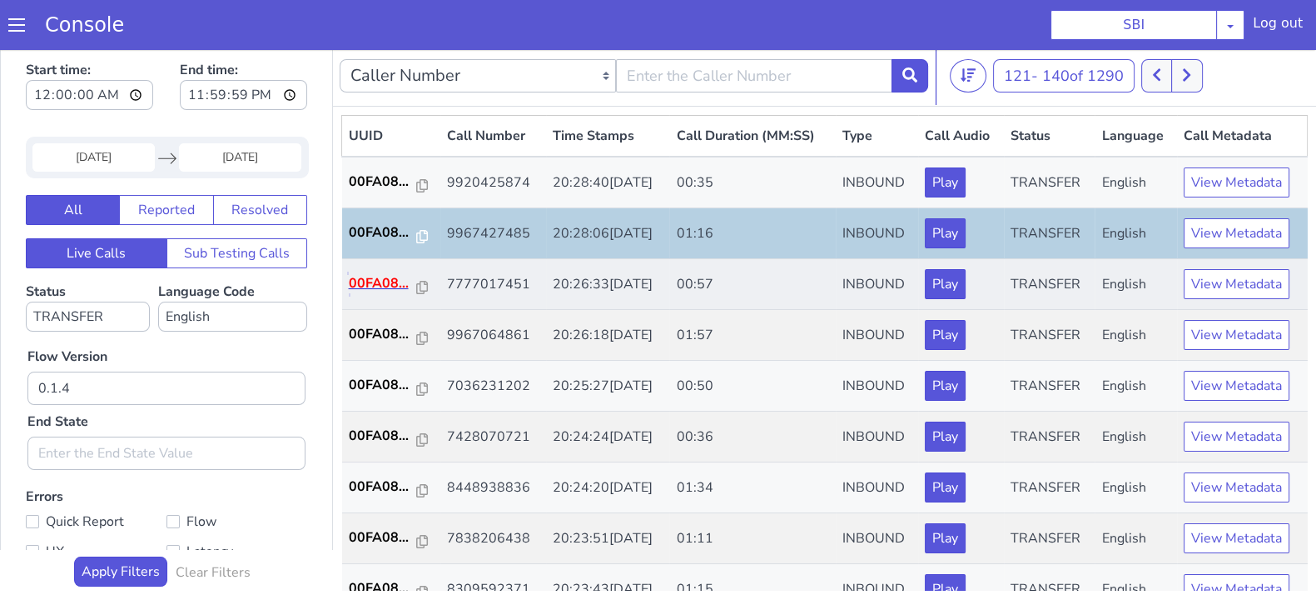
click at [382, 286] on p "00FA08..." at bounding box center [383, 283] width 68 height 20
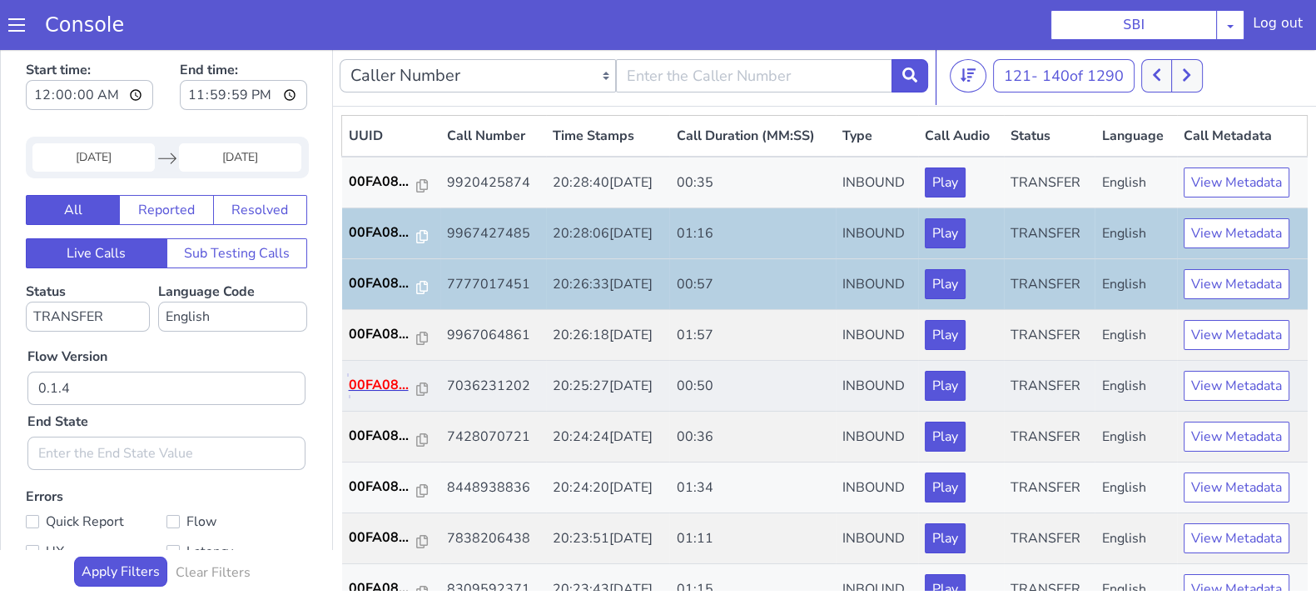
click at [372, 381] on p "00FA08..." at bounding box center [383, 385] width 68 height 20
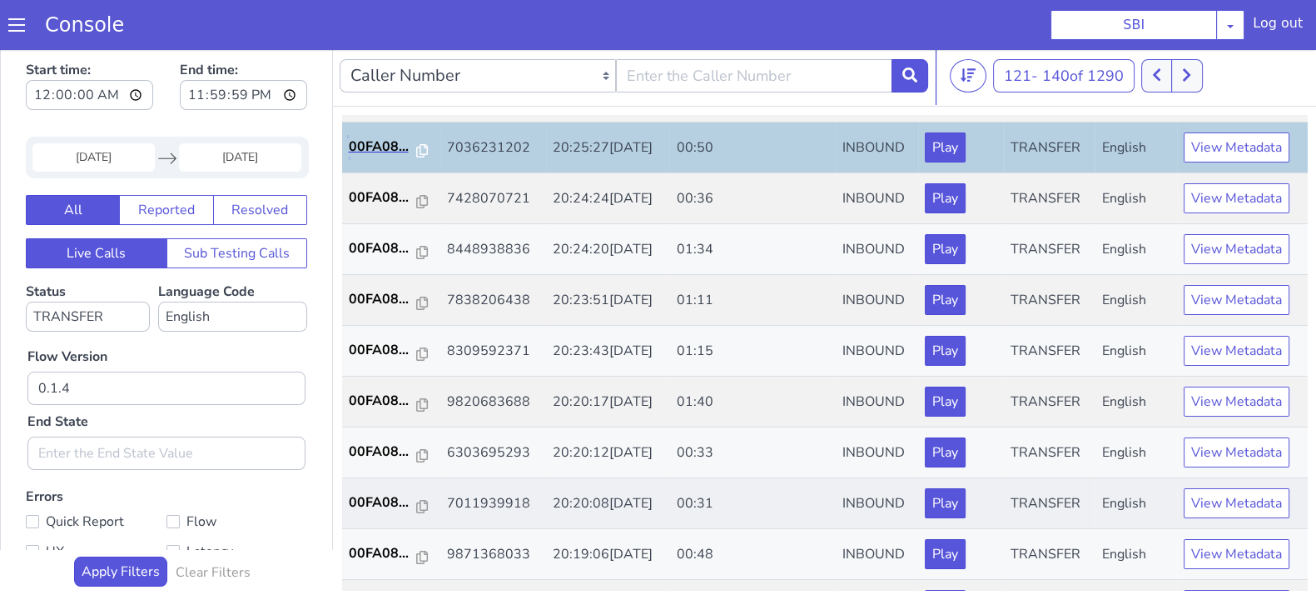
scroll to position [207, 0]
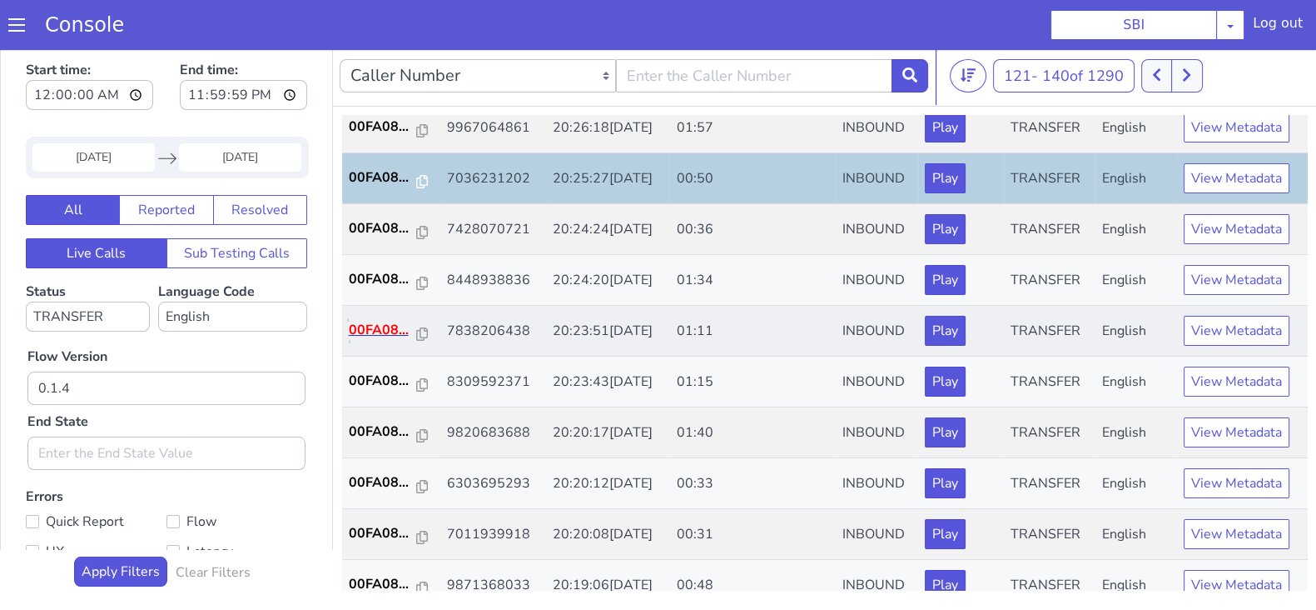
click at [375, 327] on p "00FA08..." at bounding box center [383, 330] width 68 height 20
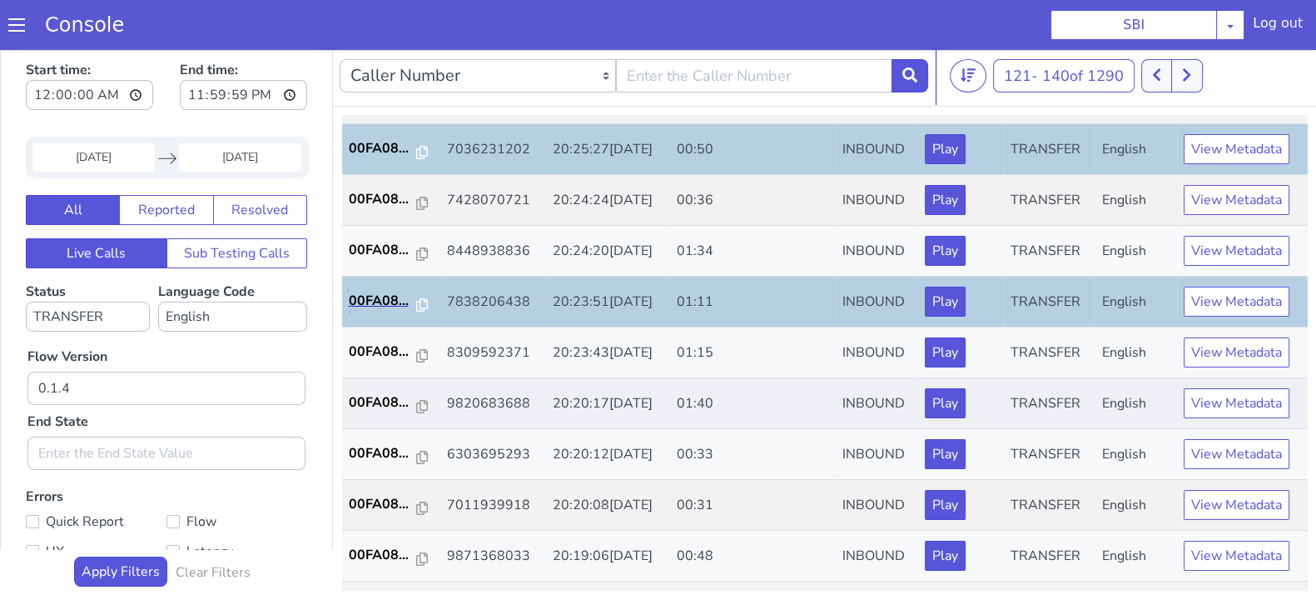
scroll to position [312, 0]
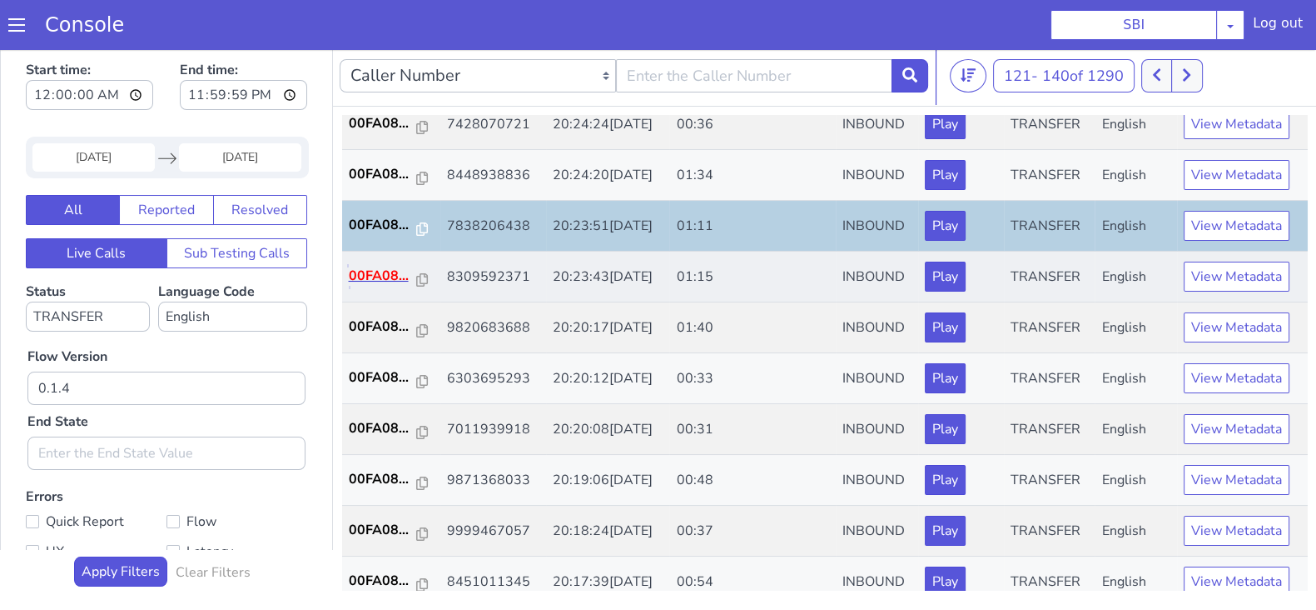
click at [383, 266] on p "00FA08..." at bounding box center [383, 276] width 68 height 20
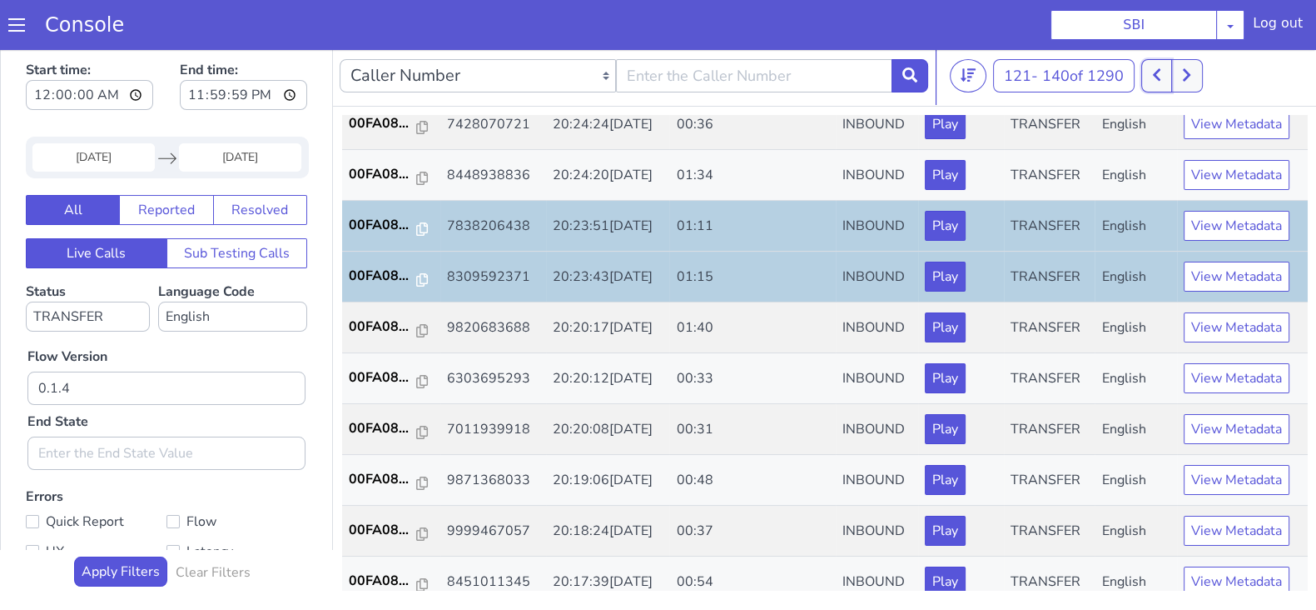
click at [1157, 75] on icon at bounding box center [1156, 75] width 7 height 12
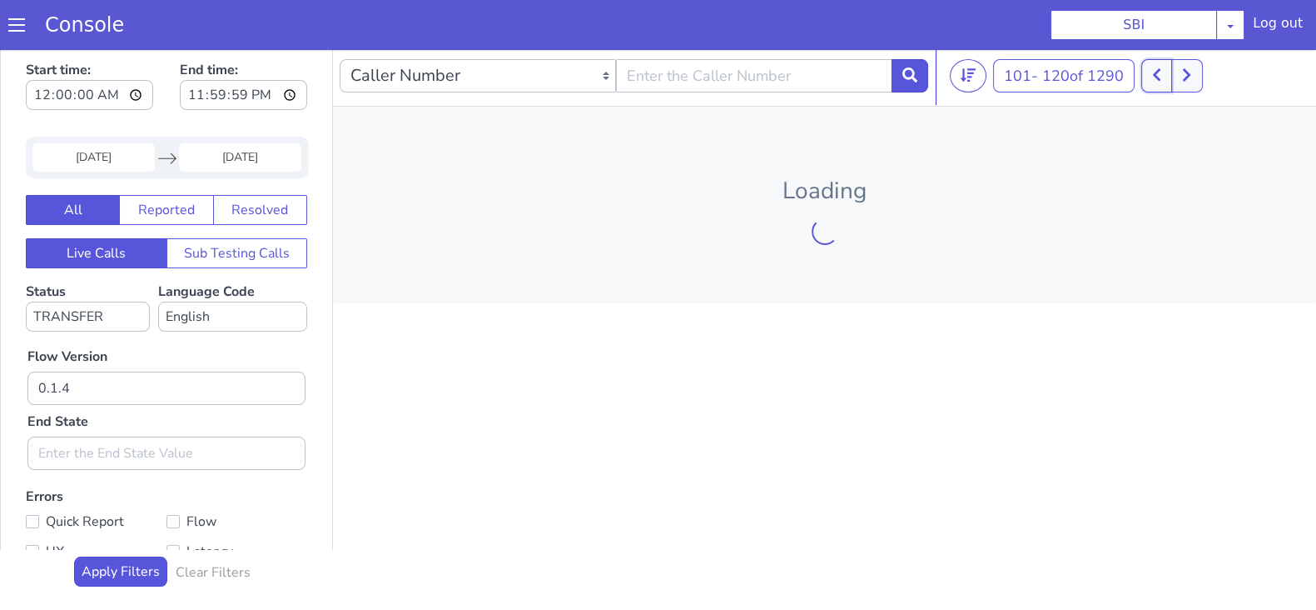
click at [1157, 75] on icon at bounding box center [1156, 75] width 7 height 12
click at [1157, 75] on button at bounding box center [1147, 75] width 31 height 33
click at [1154, 75] on button at bounding box center [1138, 75] width 31 height 33
click at [1132, 75] on button at bounding box center [1138, 75] width 31 height 33
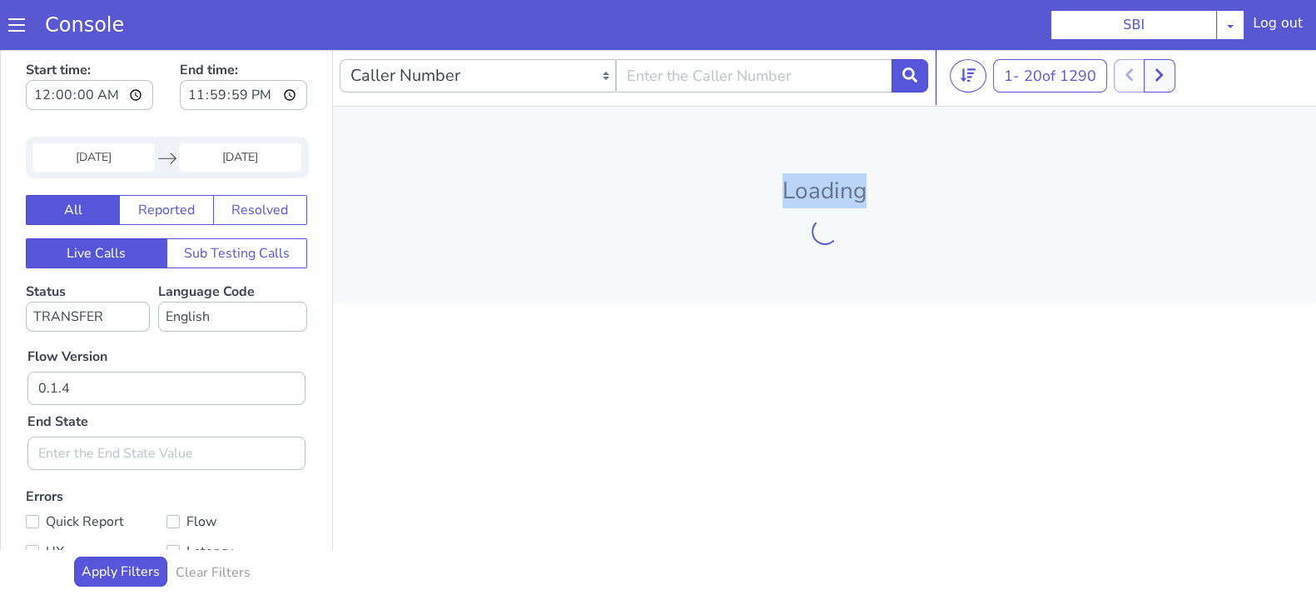
click at [1132, 75] on div at bounding box center [1145, 75] width 62 height 33
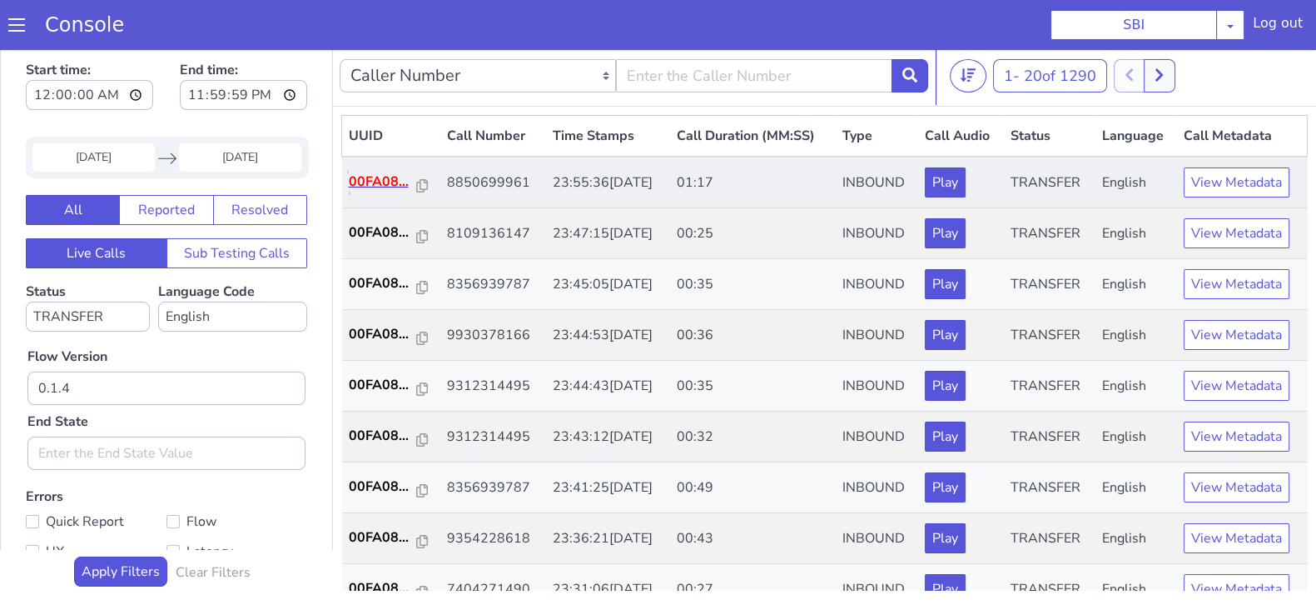
click at [390, 176] on p "00FA08..." at bounding box center [383, 182] width 68 height 20
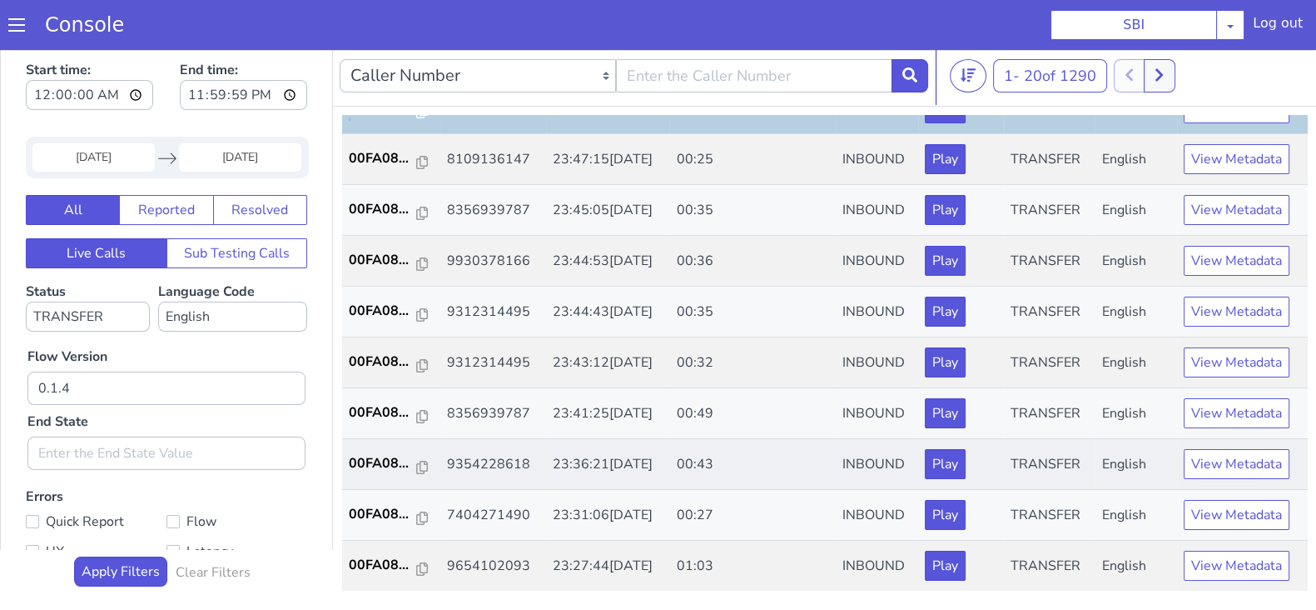
scroll to position [103, 0]
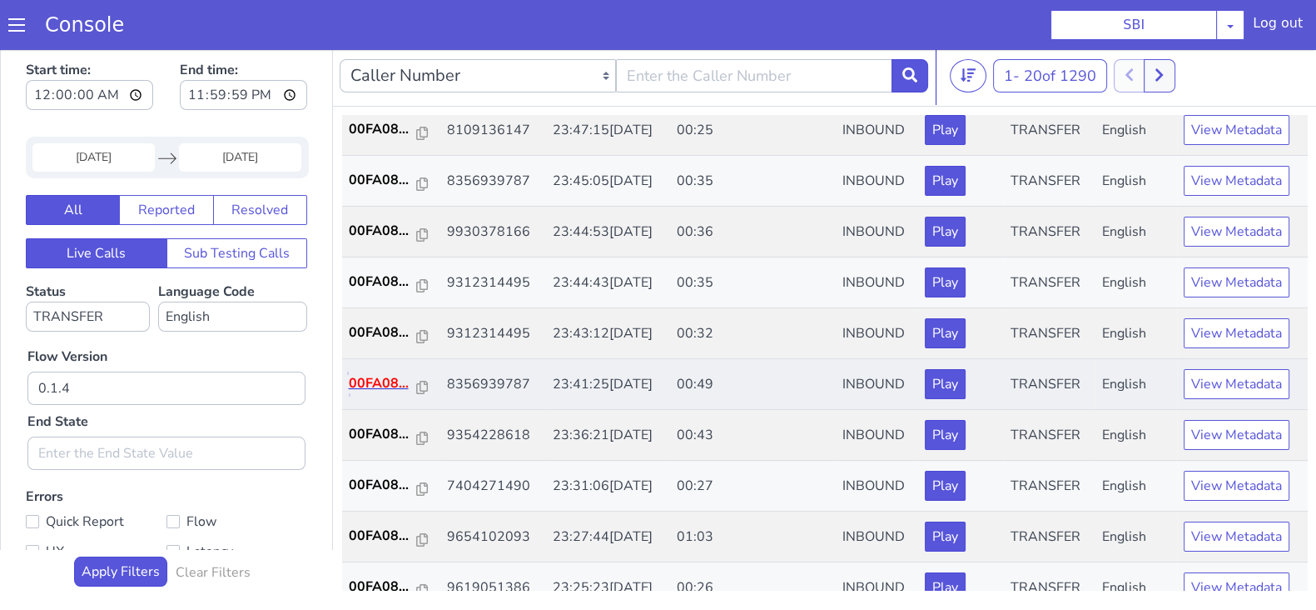
click at [366, 373] on p "00FA08..." at bounding box center [383, 383] width 68 height 20
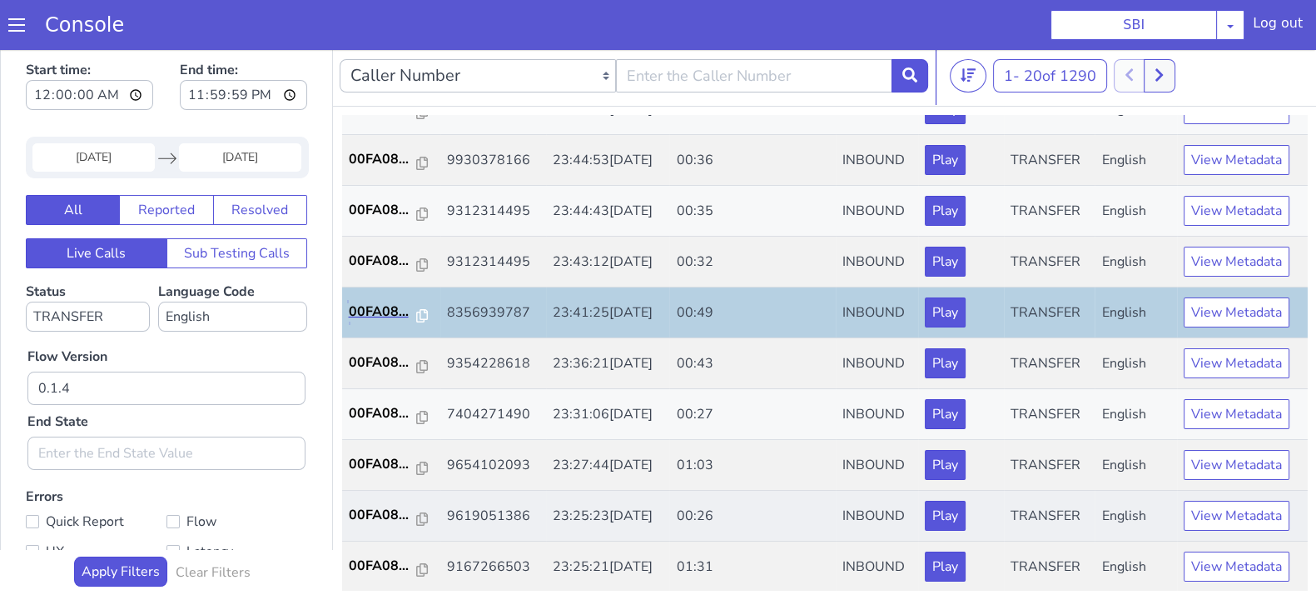
scroll to position [207, 0]
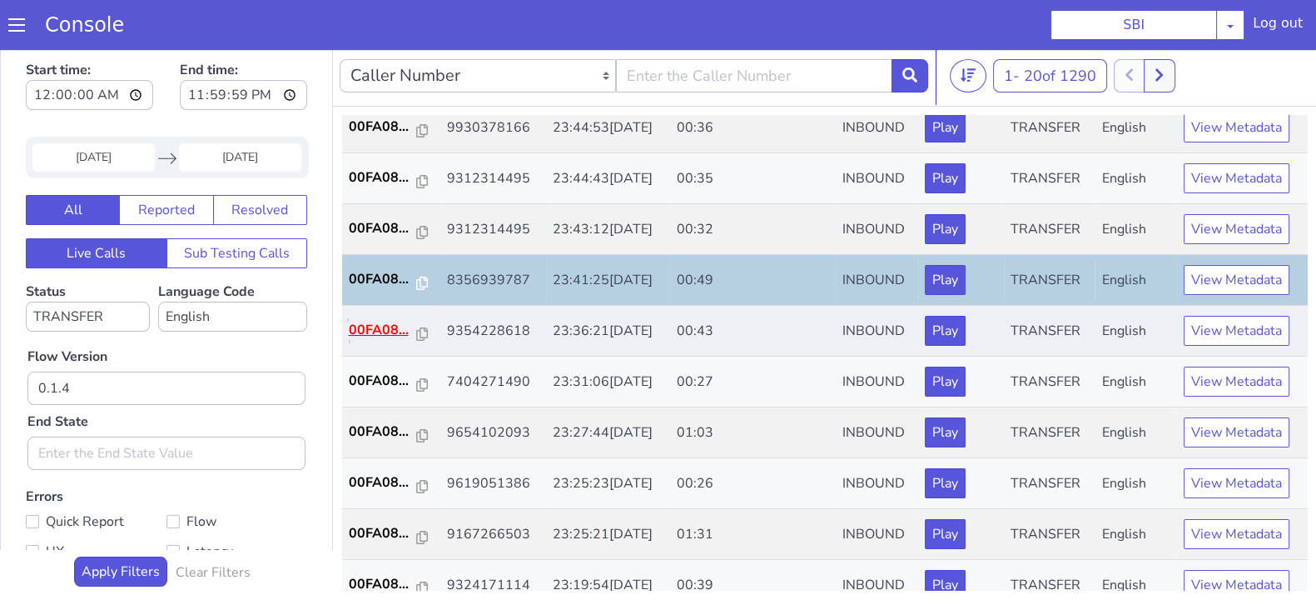
click at [363, 328] on p "00FA08..." at bounding box center [383, 330] width 68 height 20
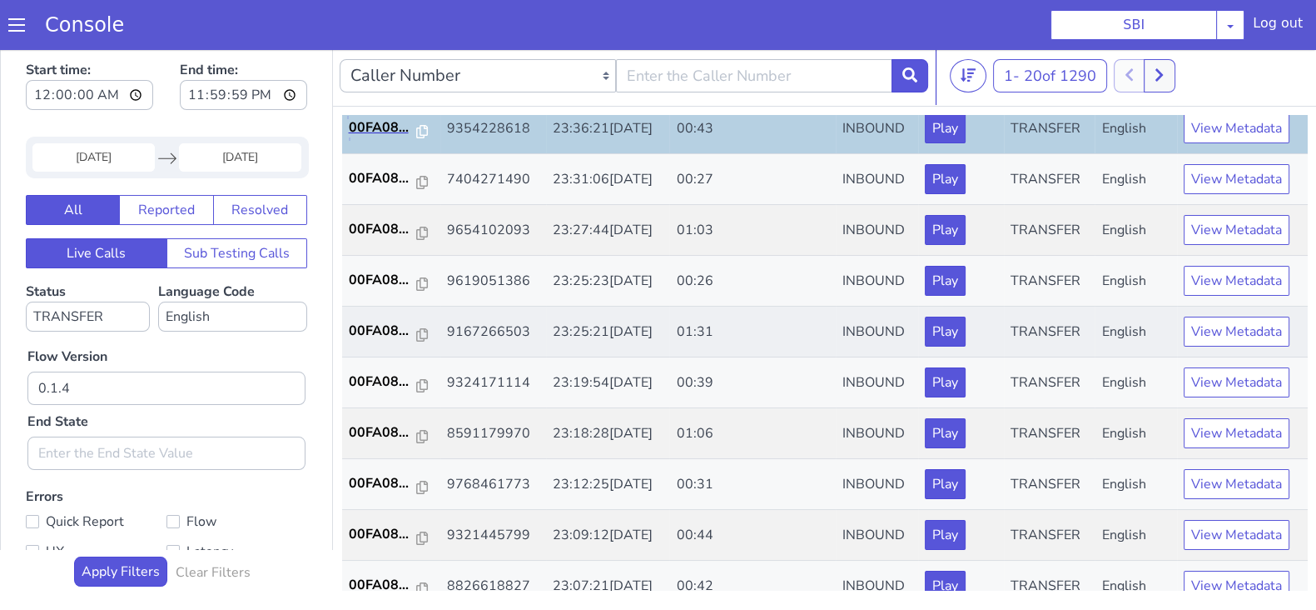
scroll to position [416, 0]
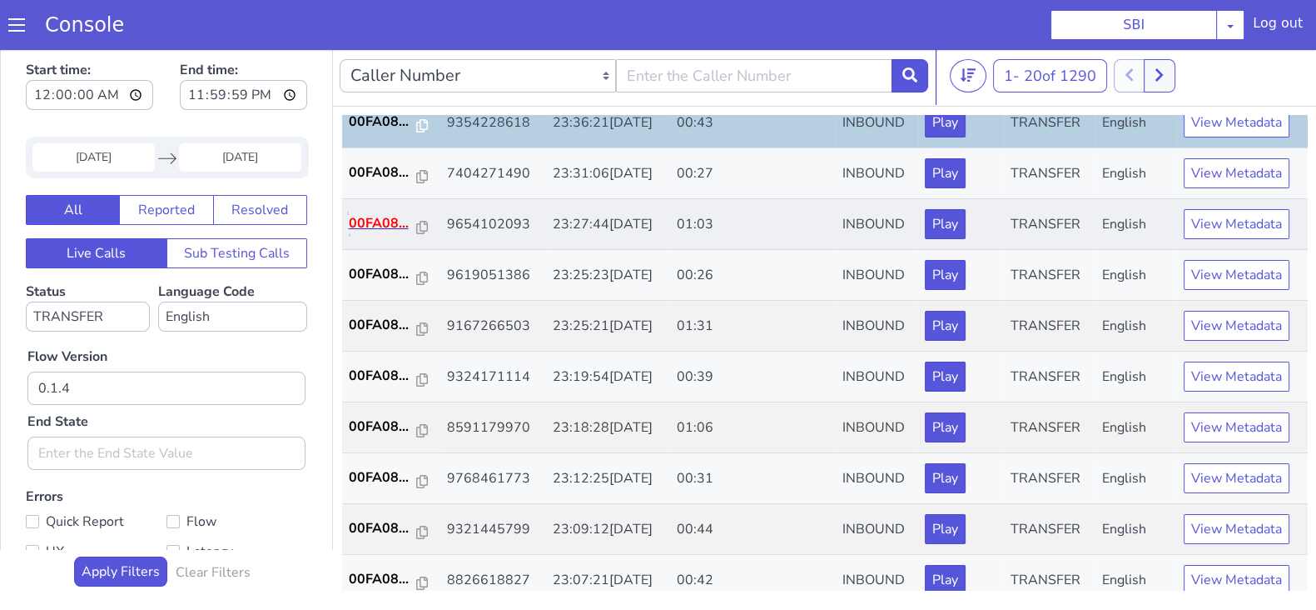
click at [352, 216] on p "00FA08..." at bounding box center [383, 223] width 68 height 20
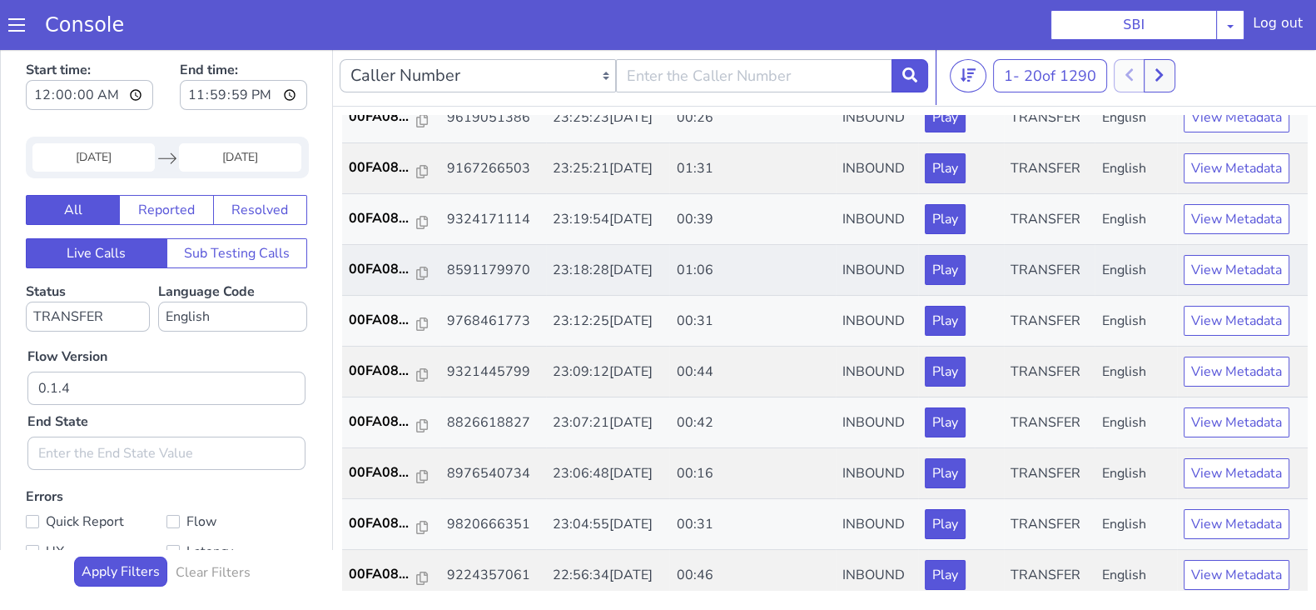
scroll to position [579, 0]
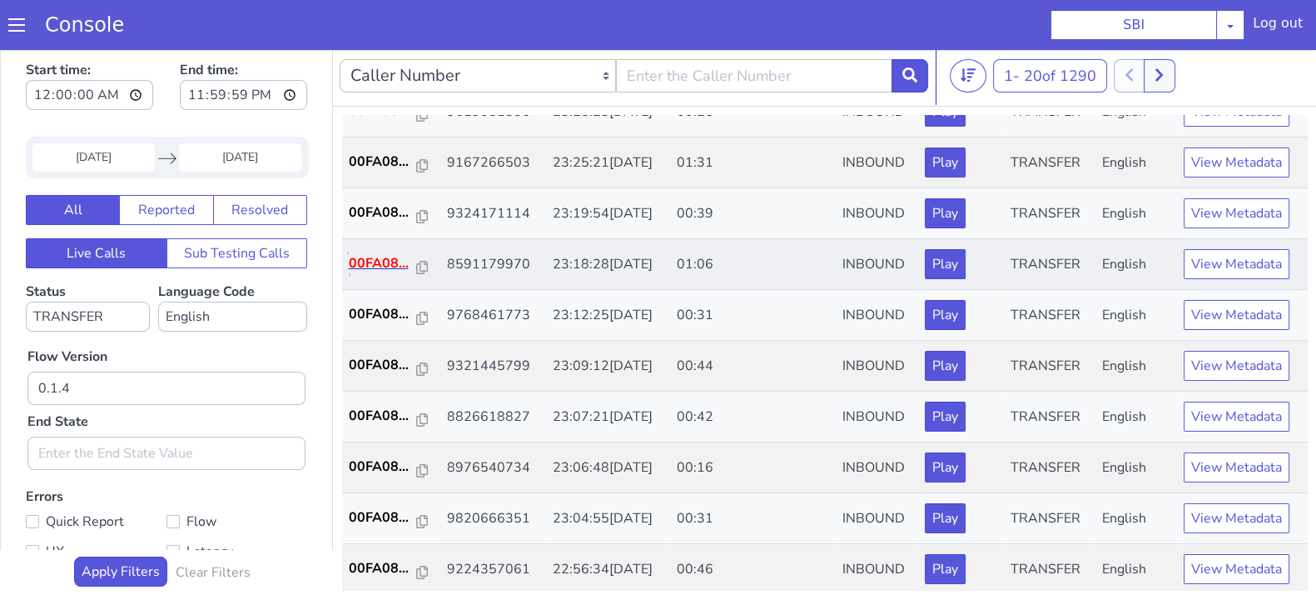
click at [380, 255] on p "00FA08..." at bounding box center [383, 263] width 68 height 20
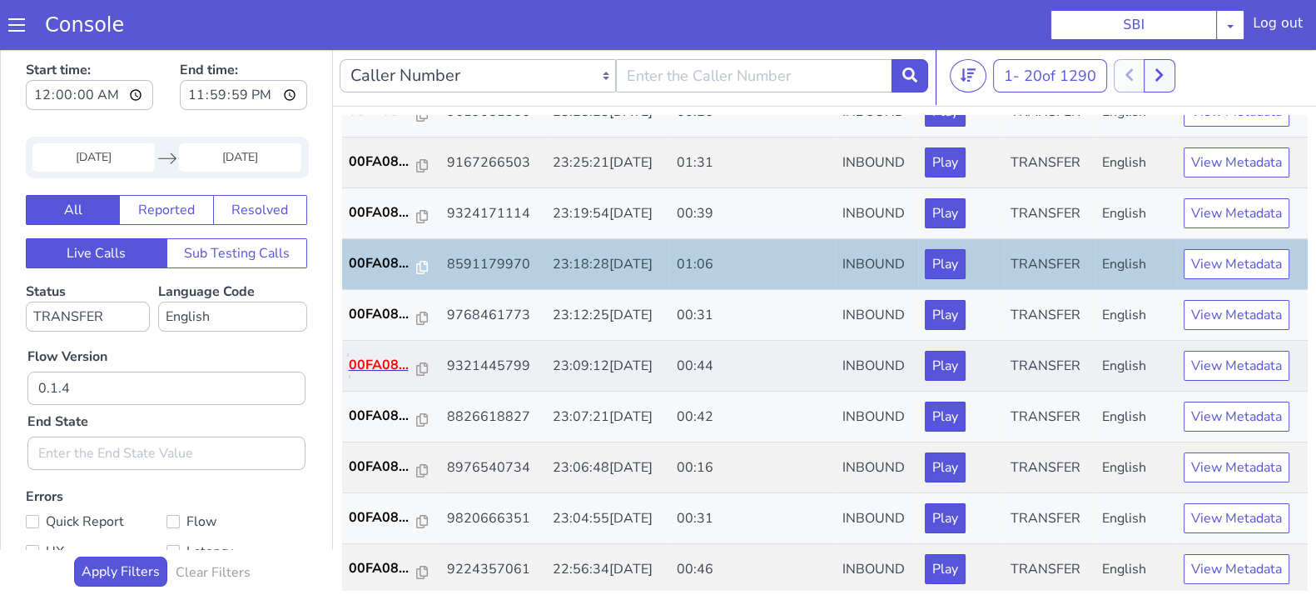
click at [371, 356] on p "00FA08..." at bounding box center [383, 365] width 68 height 20
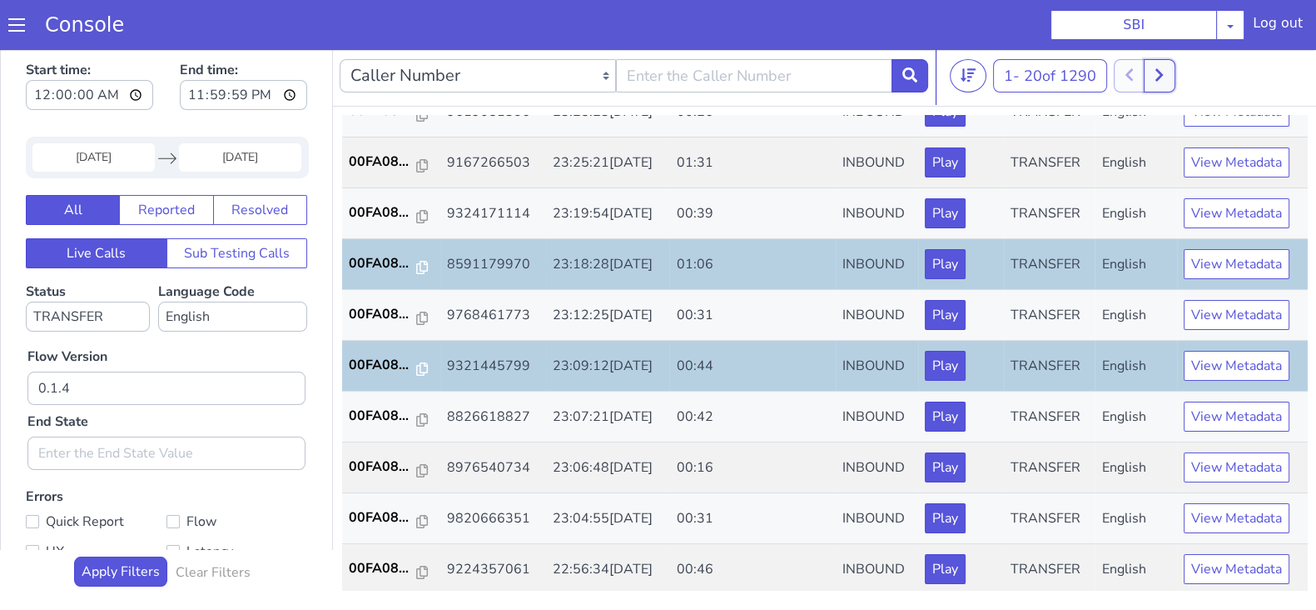
click at [1148, 70] on button at bounding box center [1159, 75] width 31 height 33
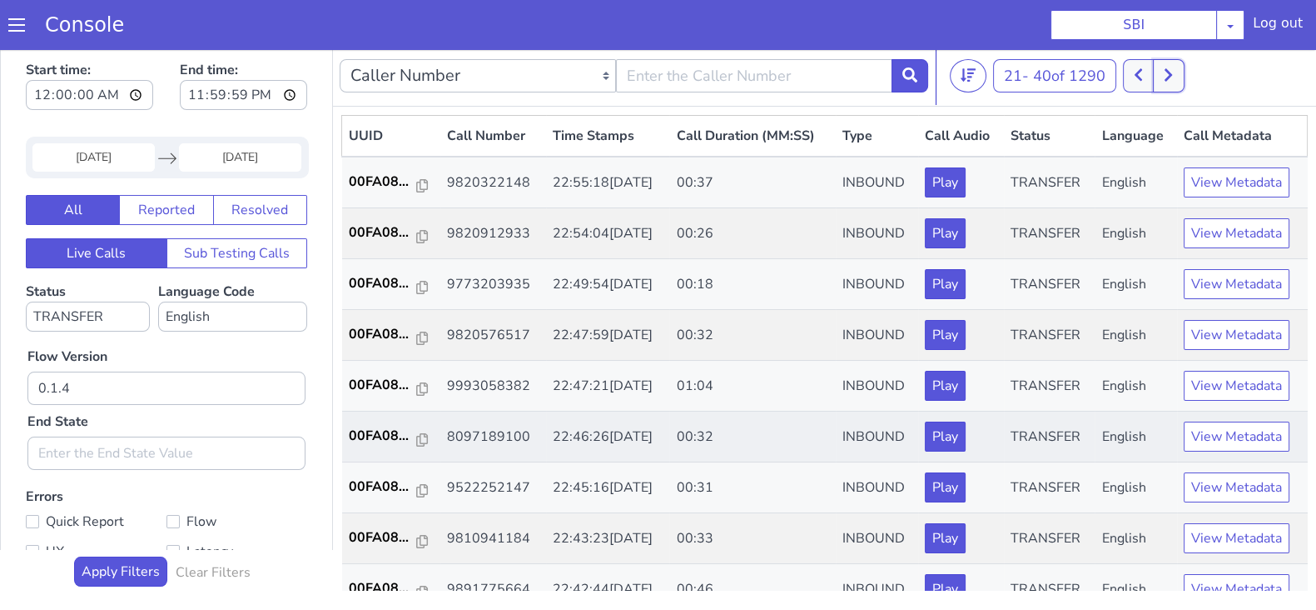
scroll to position [103, 0]
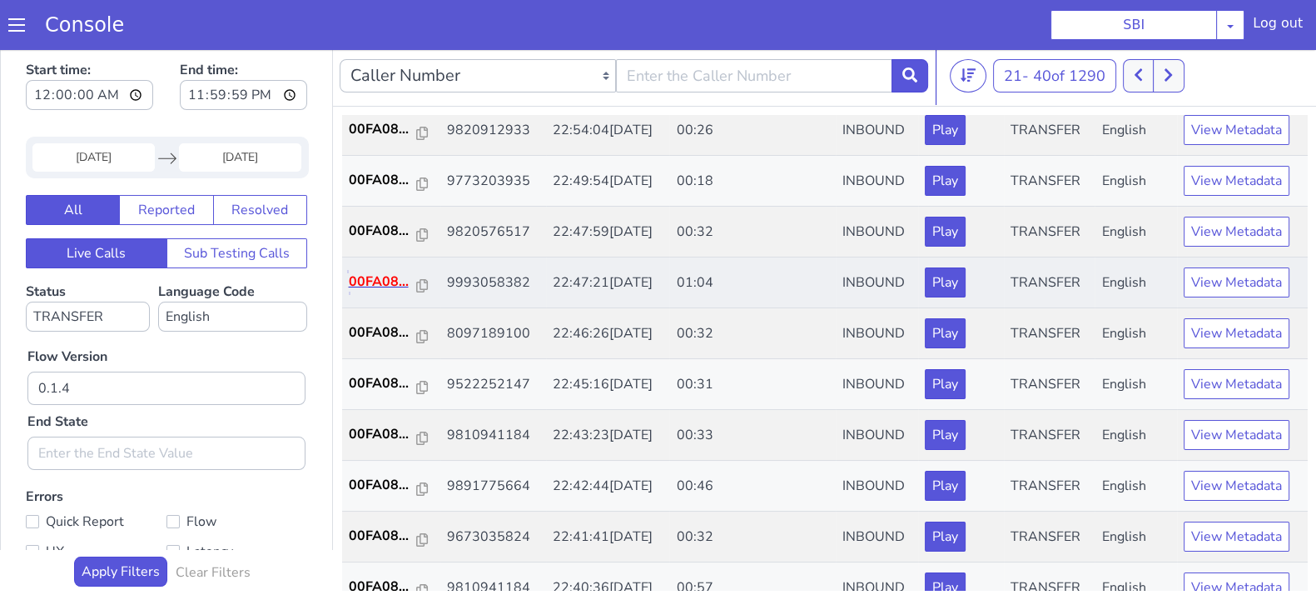
click at [385, 277] on p "00FA08..." at bounding box center [383, 281] width 68 height 20
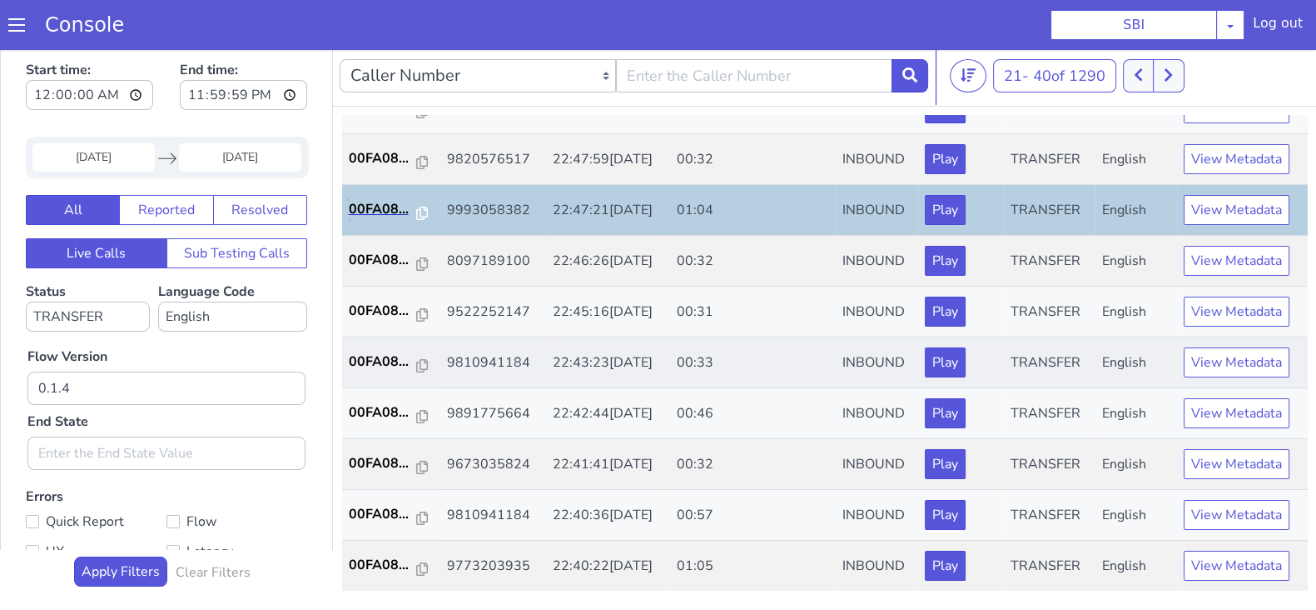
scroll to position [207, 0]
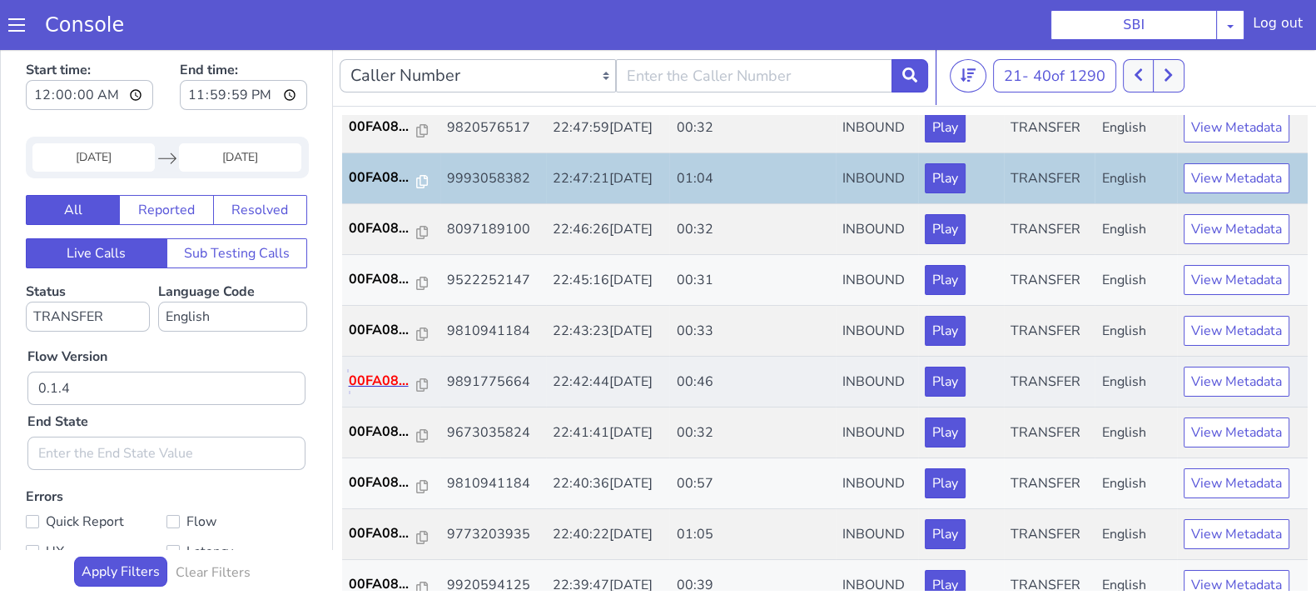
click at [375, 383] on p "00FA08..." at bounding box center [383, 381] width 68 height 20
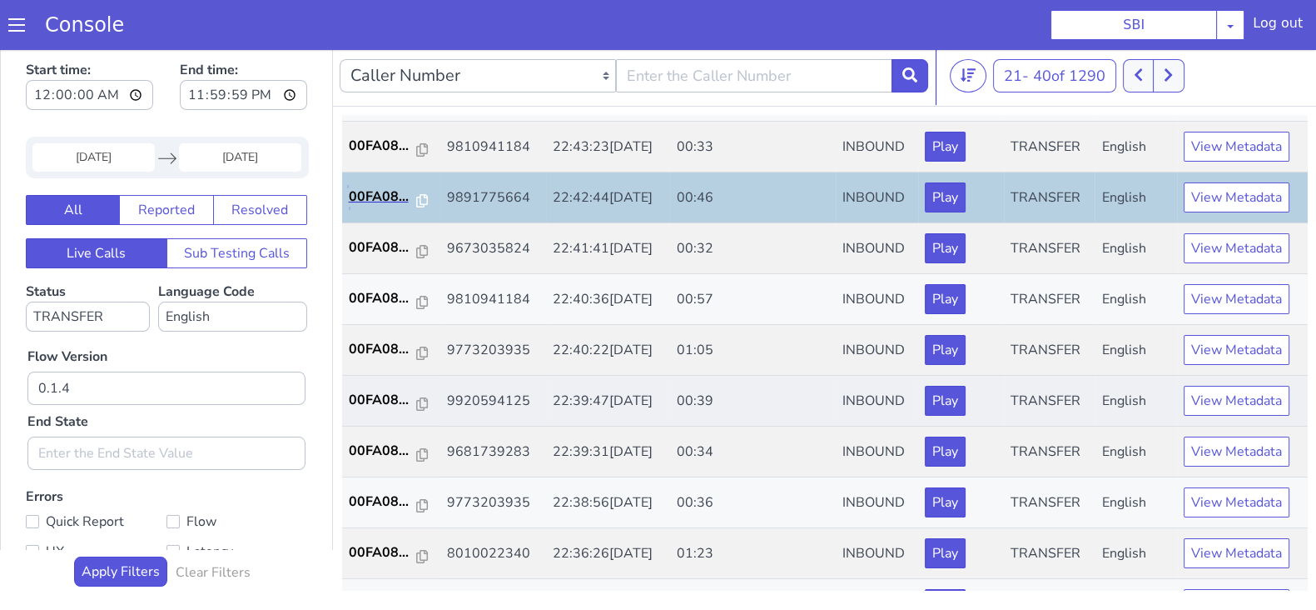
scroll to position [416, 0]
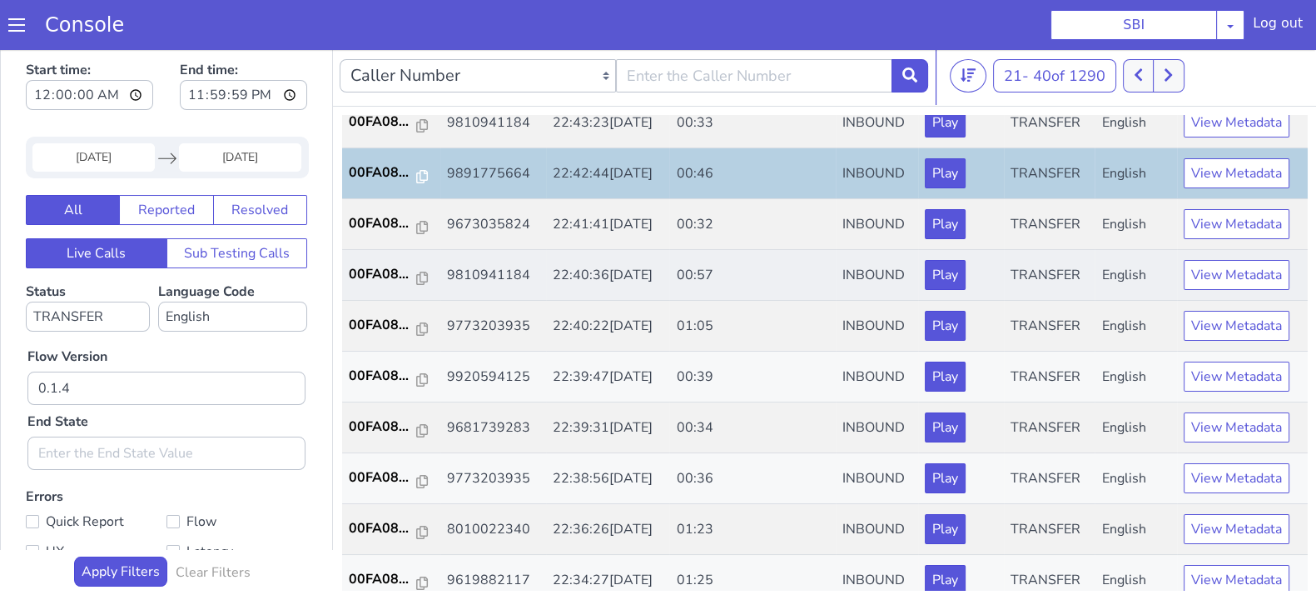
click at [372, 259] on td "00FA08..." at bounding box center [391, 275] width 98 height 51
click at [381, 275] on p "00FA08..." at bounding box center [383, 274] width 68 height 20
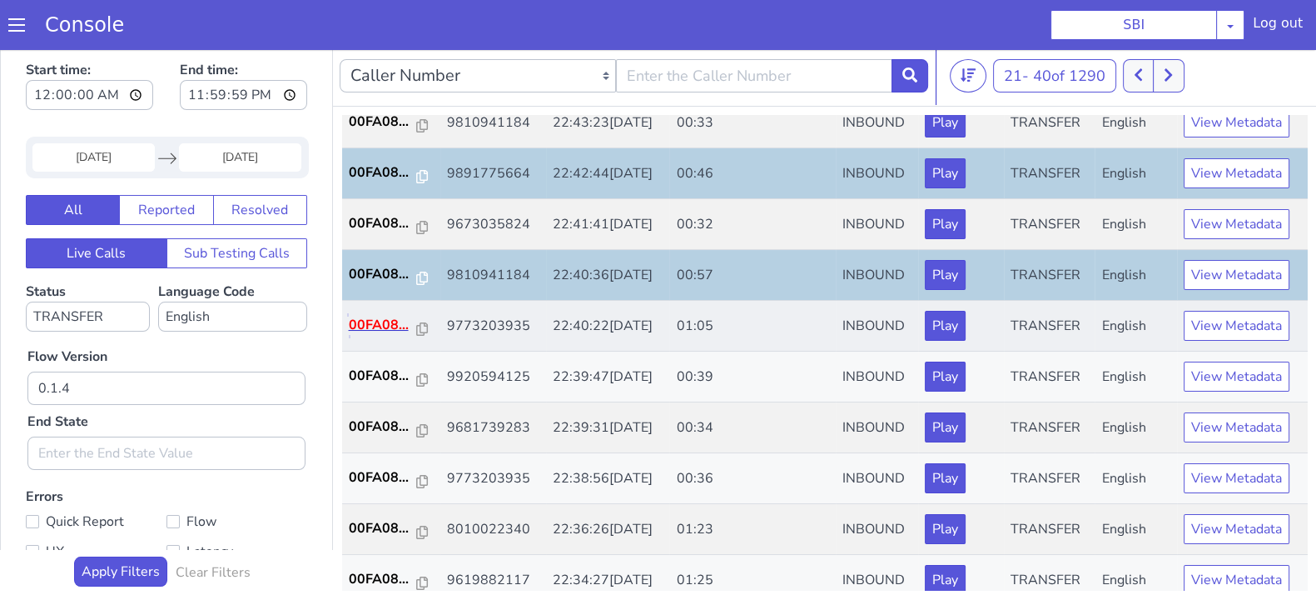
click at [372, 321] on p "00FA08..." at bounding box center [383, 325] width 68 height 20
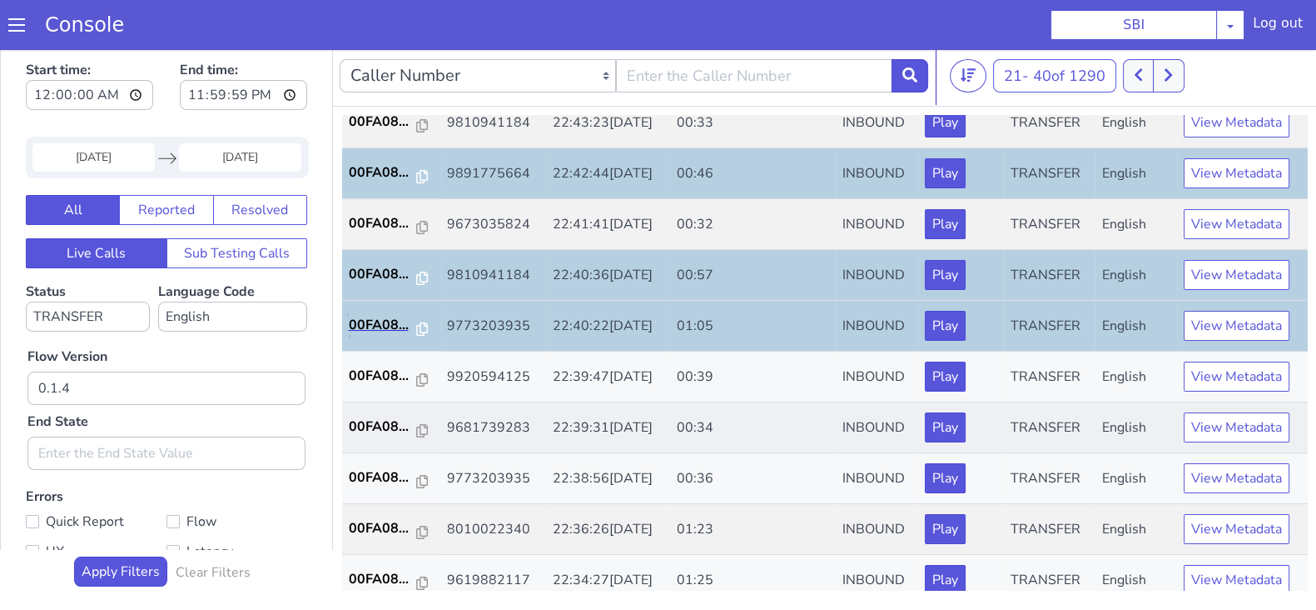
scroll to position [579, 0]
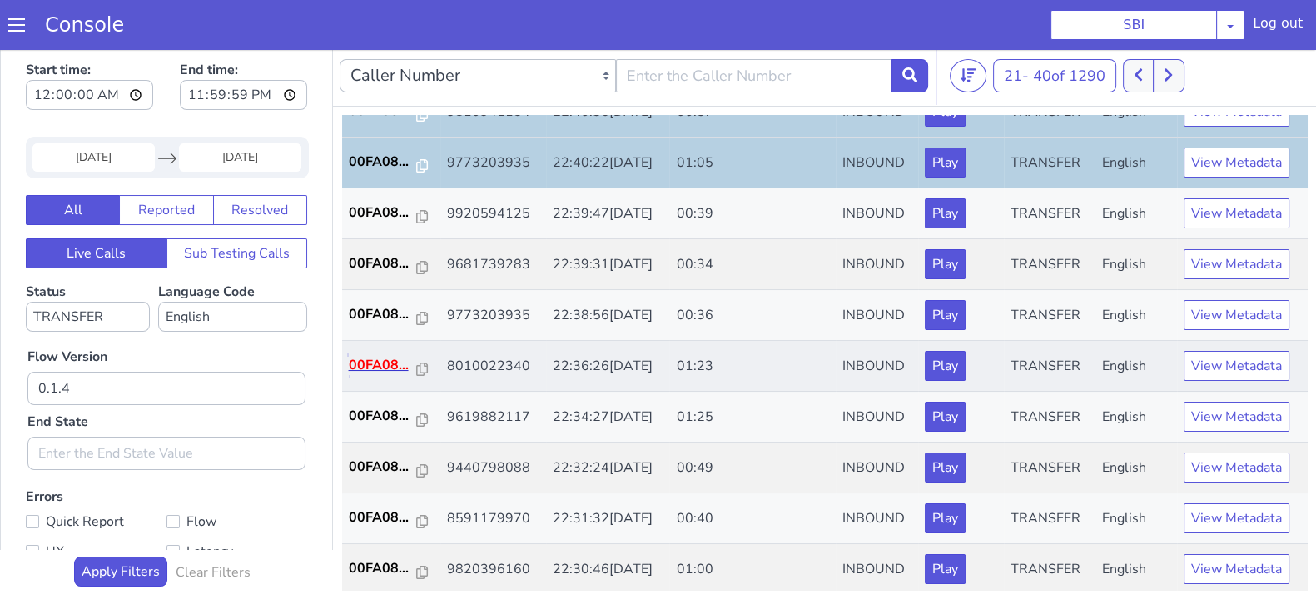
click at [356, 361] on p "00FA08..." at bounding box center [383, 365] width 68 height 20
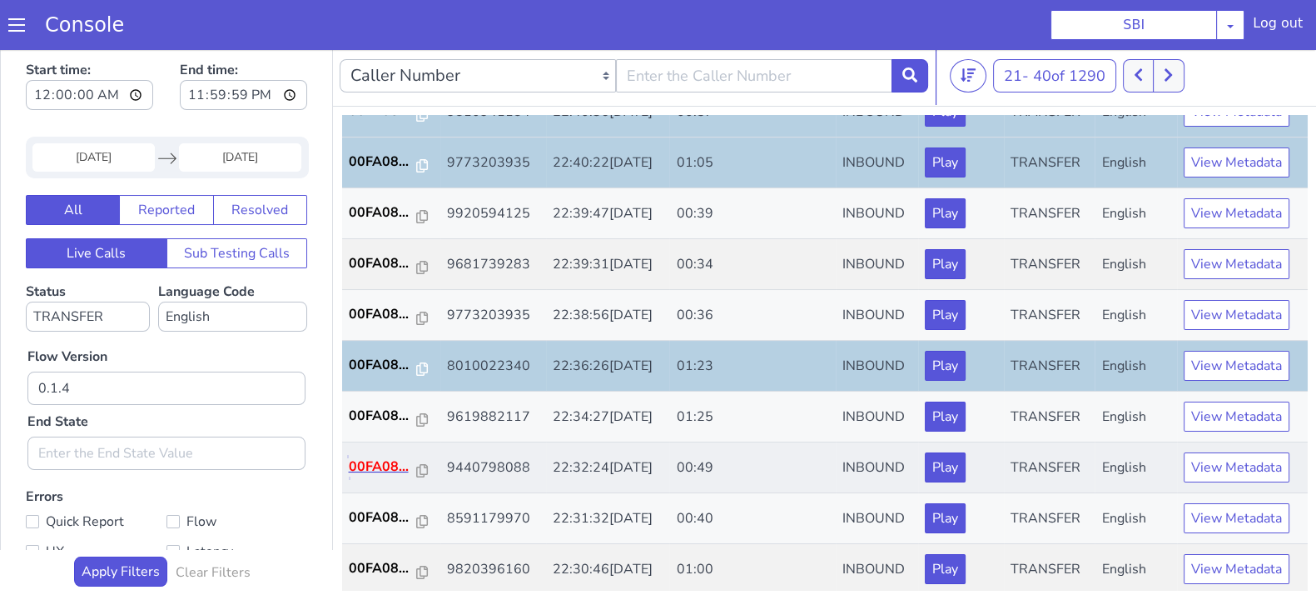
click at [391, 459] on p "00FA08..." at bounding box center [383, 466] width 68 height 20
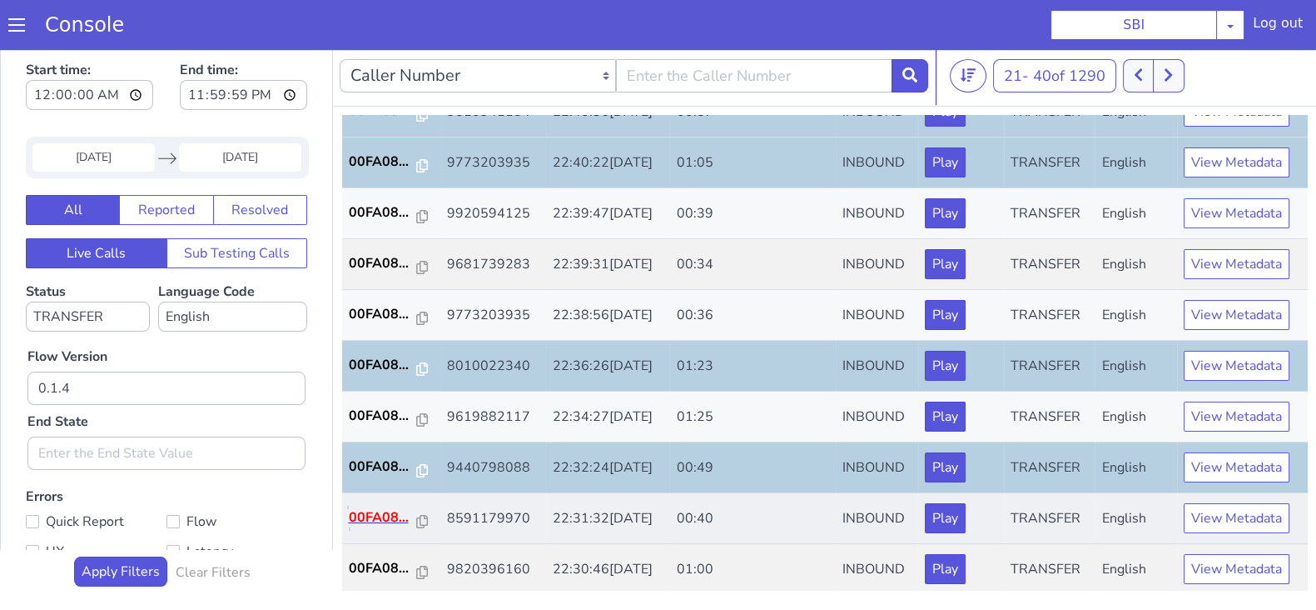
click at [377, 512] on p "00FA08..." at bounding box center [383, 517] width 68 height 20
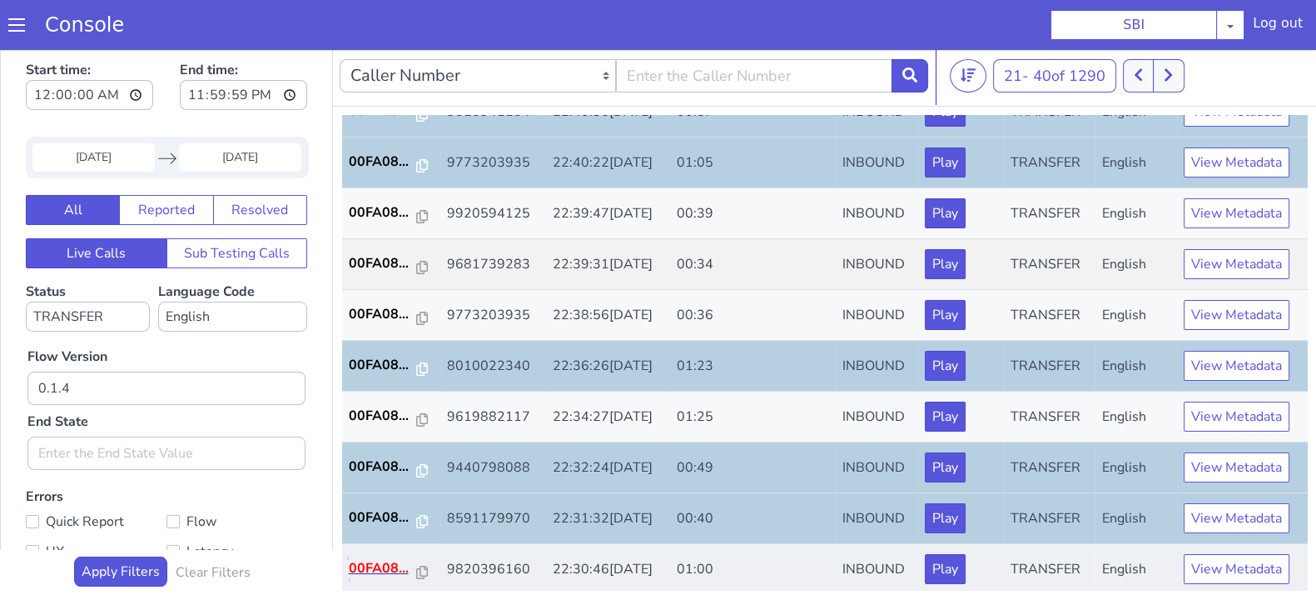
click at [380, 558] on p "00FA08..." at bounding box center [383, 568] width 68 height 20
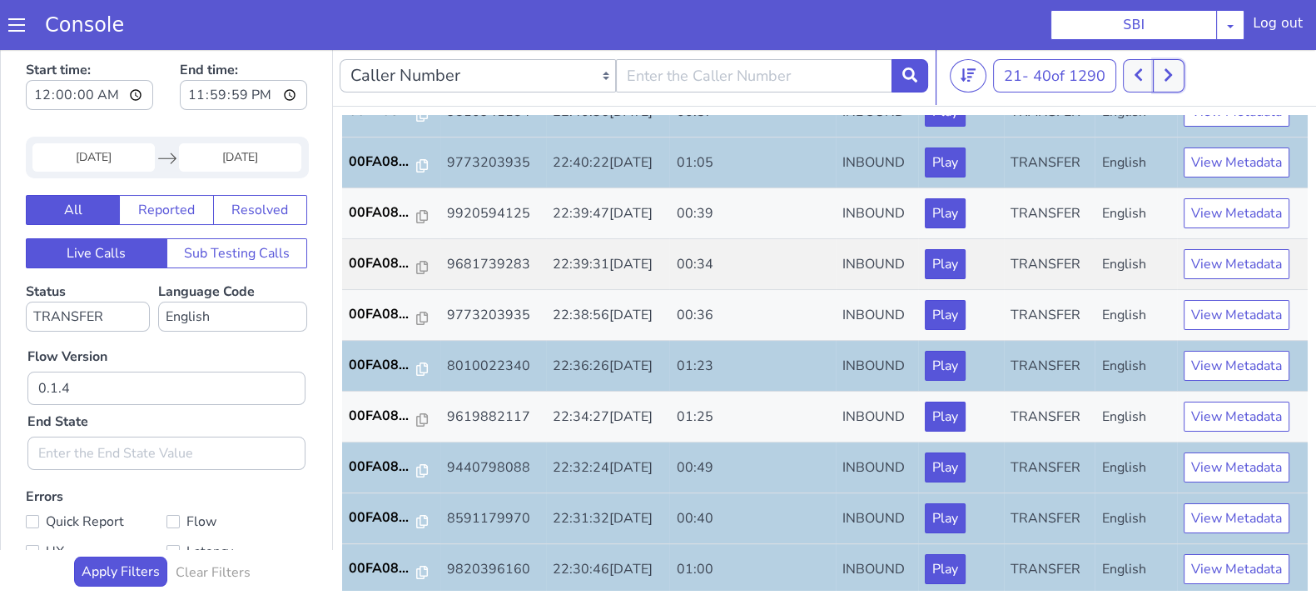
click at [1172, 72] on icon at bounding box center [1168, 75] width 7 height 12
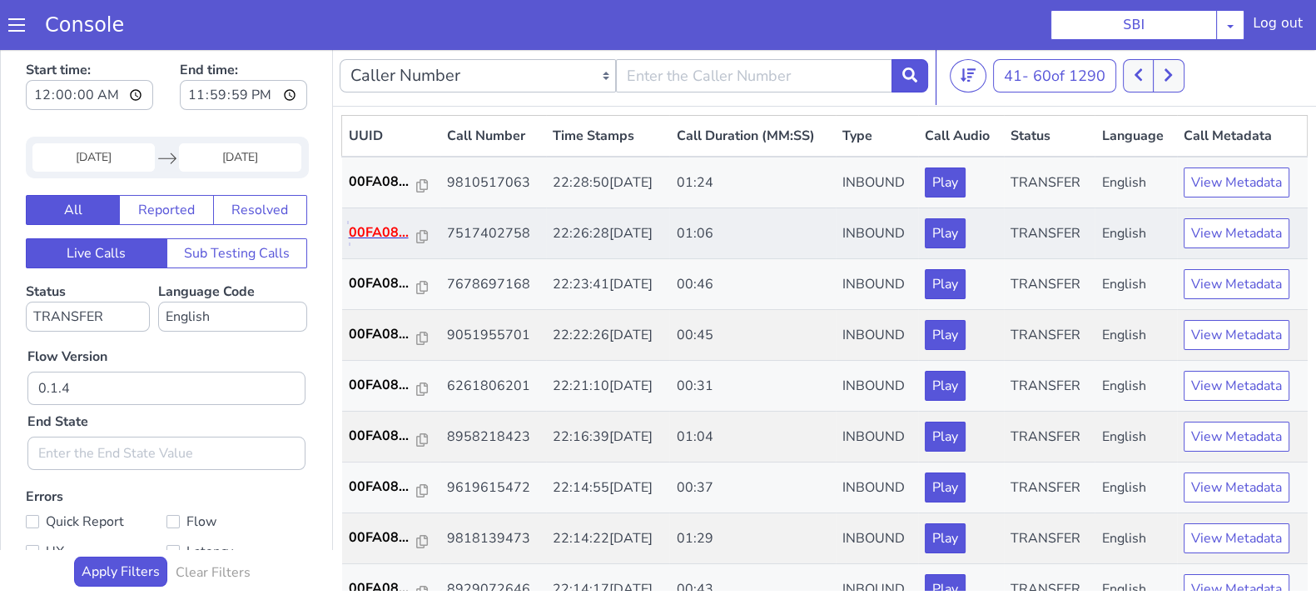
click at [386, 237] on p "00FA08..." at bounding box center [383, 232] width 68 height 20
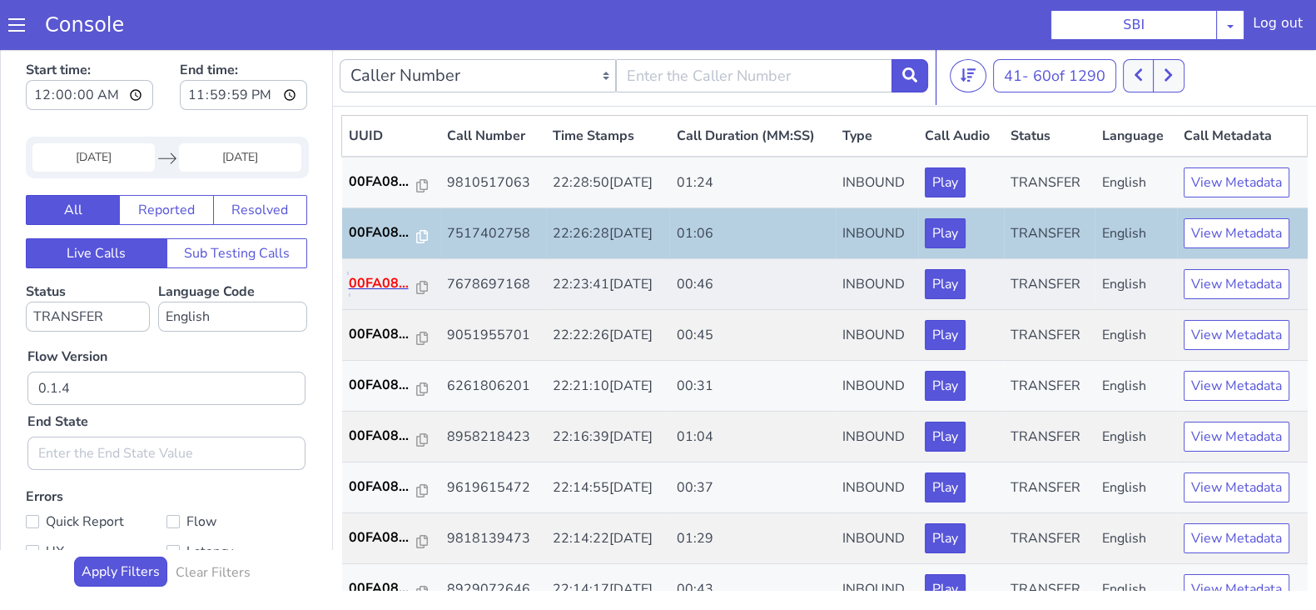
click at [386, 285] on p "00FA08..." at bounding box center [383, 283] width 68 height 20
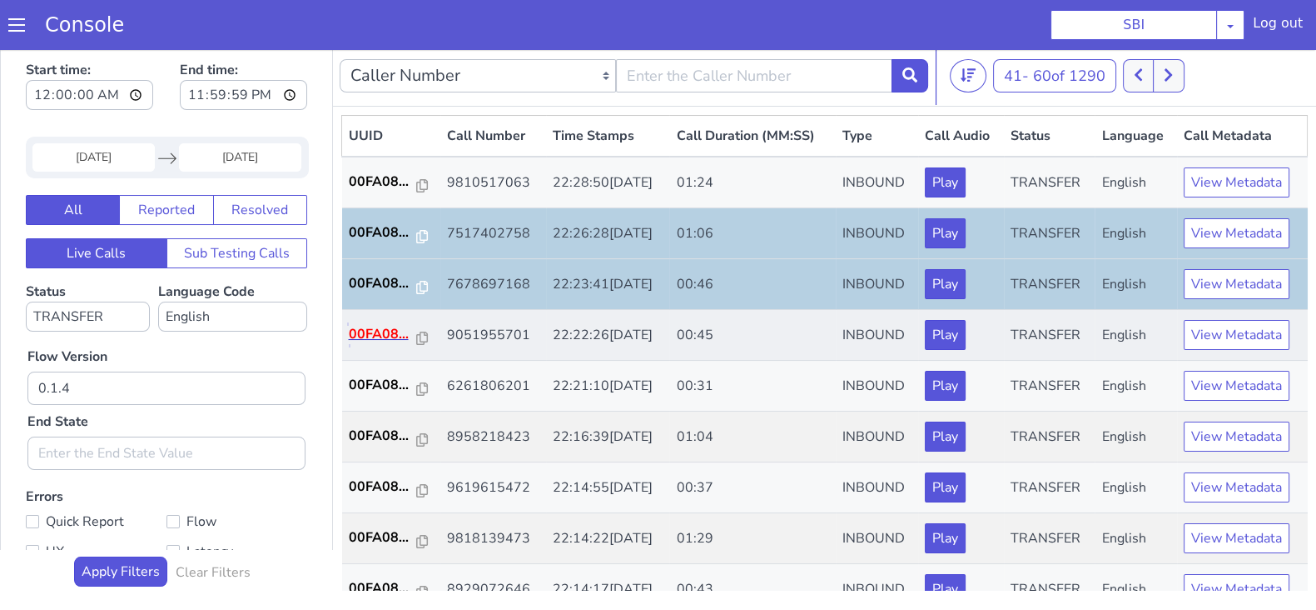
click at [386, 338] on p "00FA08..." at bounding box center [383, 334] width 68 height 20
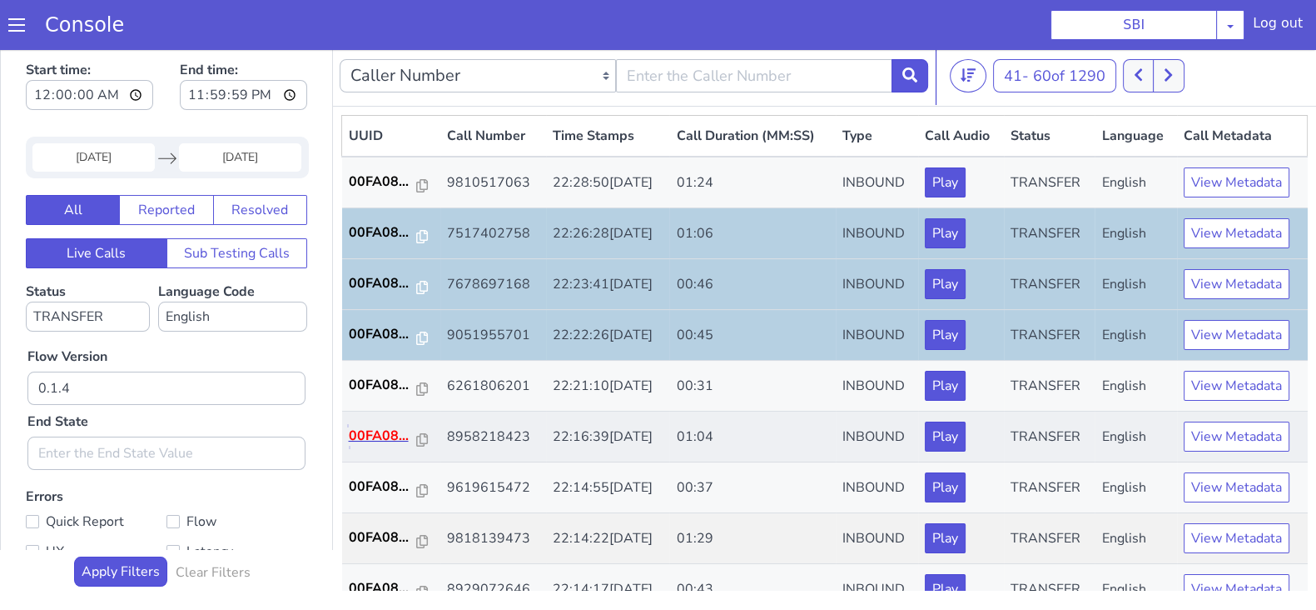
click at [356, 426] on p "00FA08..." at bounding box center [383, 436] width 68 height 20
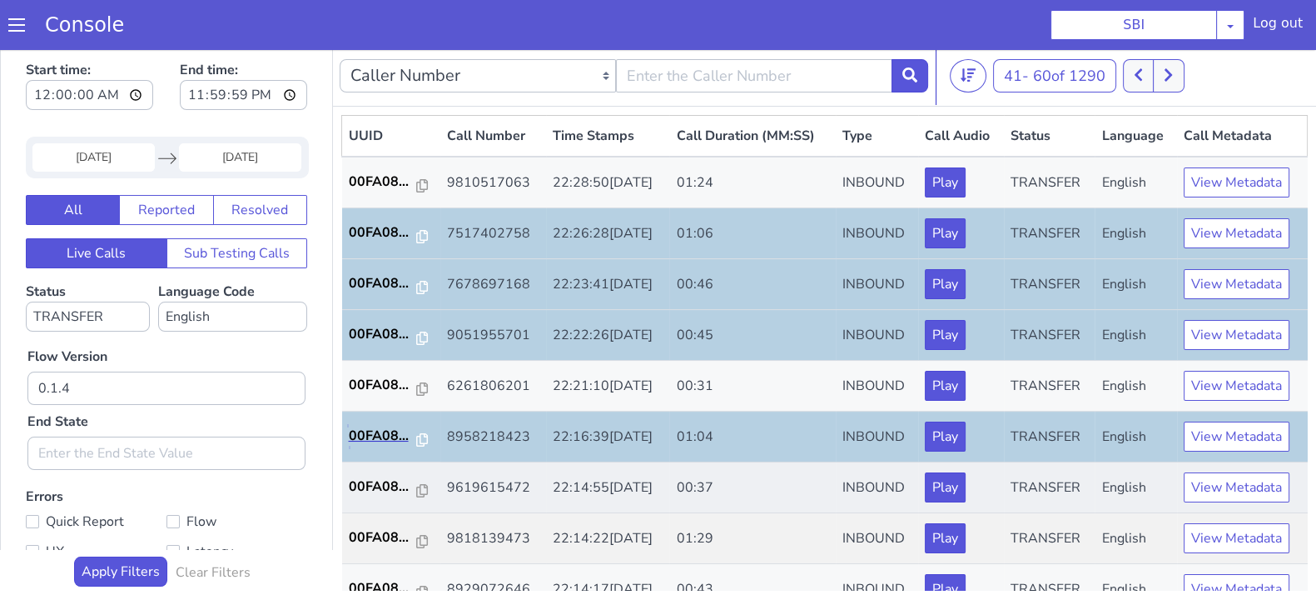
scroll to position [207, 0]
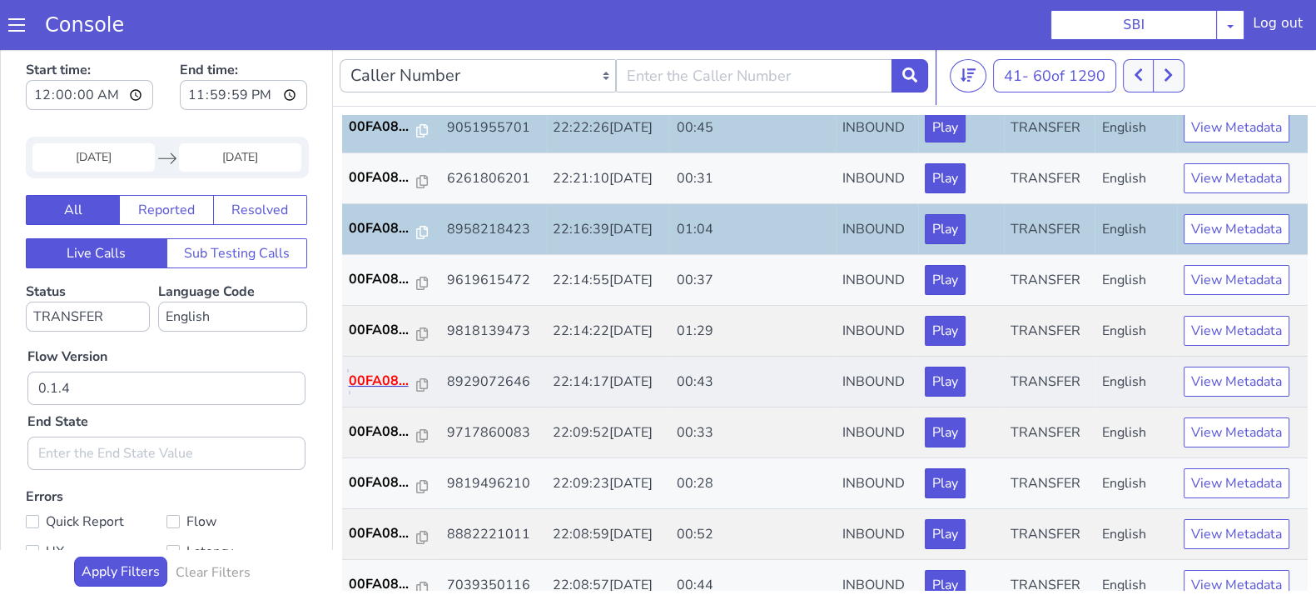
click at [381, 376] on p "00FA08..." at bounding box center [383, 381] width 68 height 20
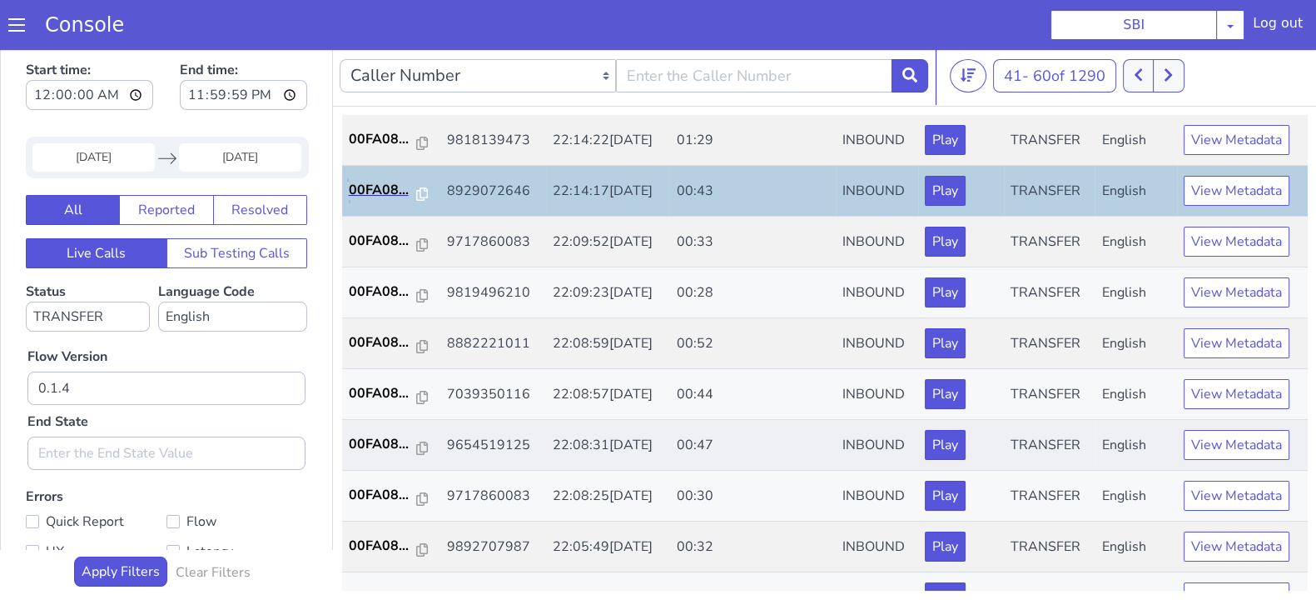
scroll to position [416, 0]
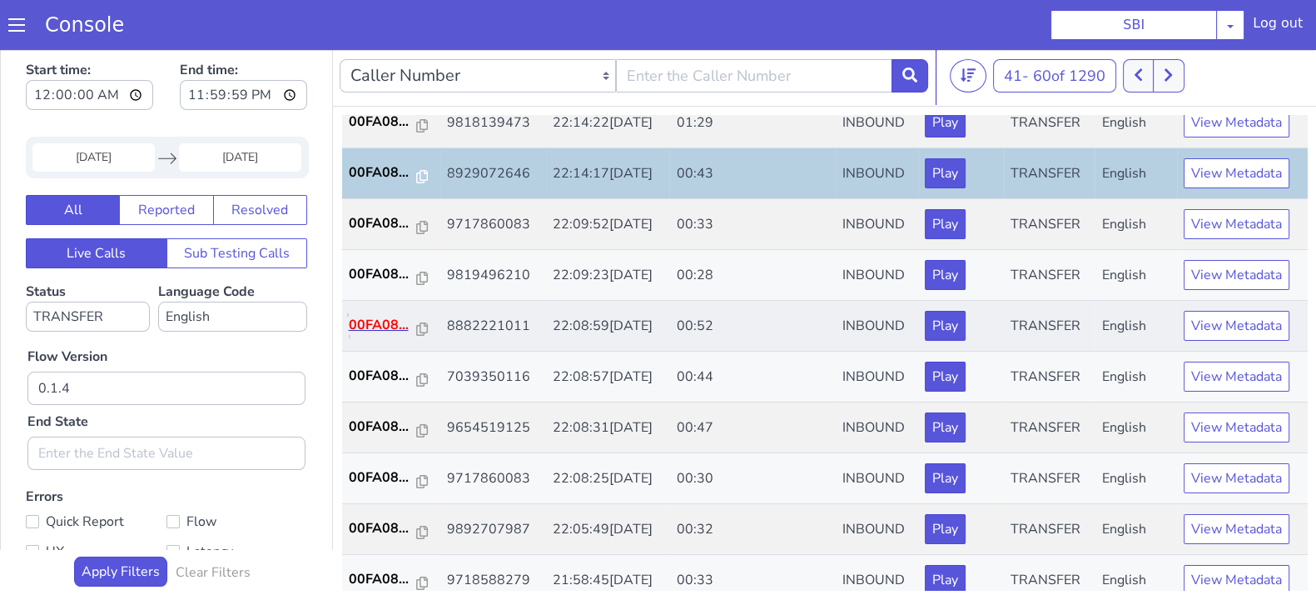
click at [379, 321] on p "00FA08..." at bounding box center [383, 325] width 68 height 20
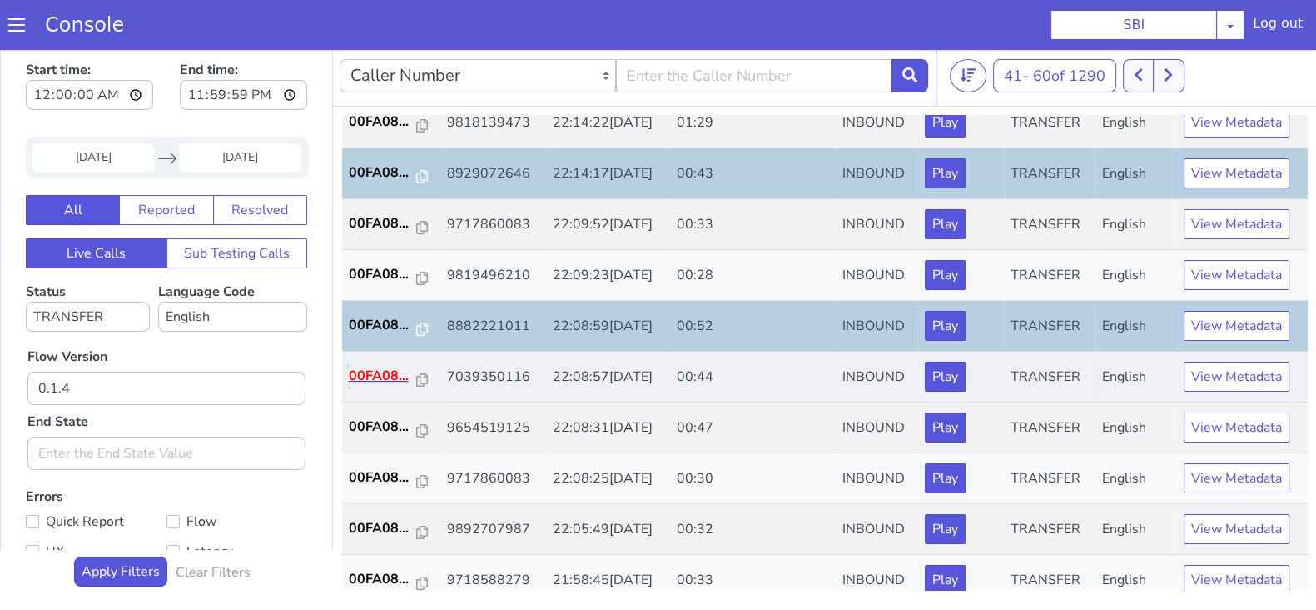
click at [378, 369] on p "00FA08..." at bounding box center [383, 376] width 68 height 20
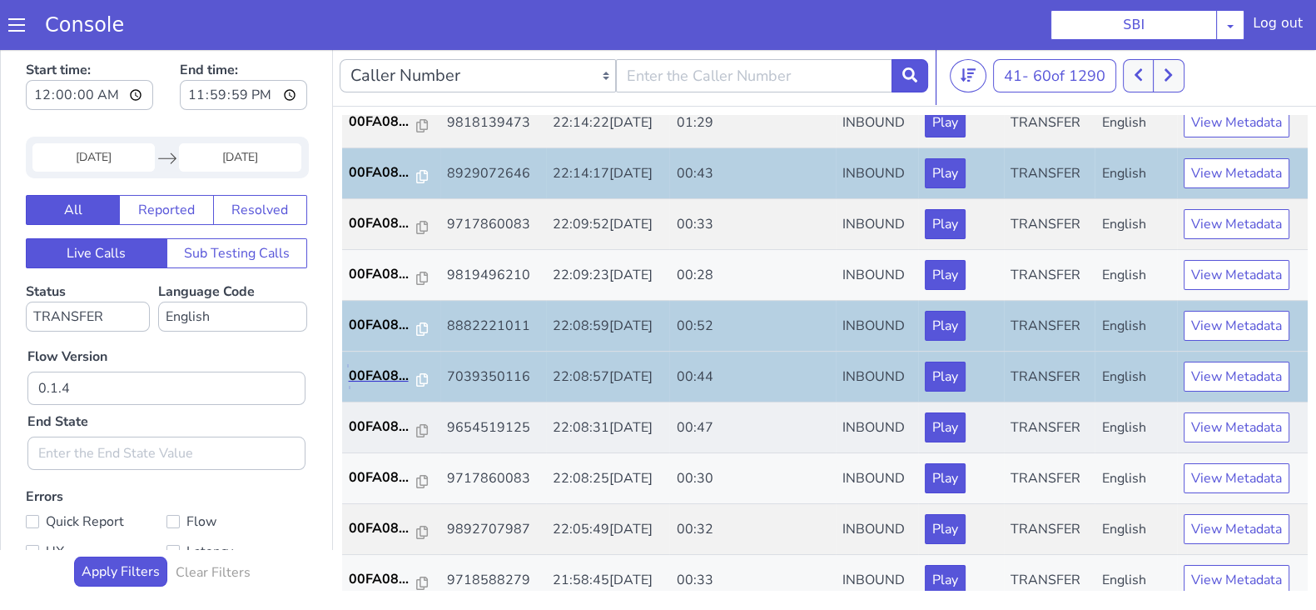
scroll to position [520, 0]
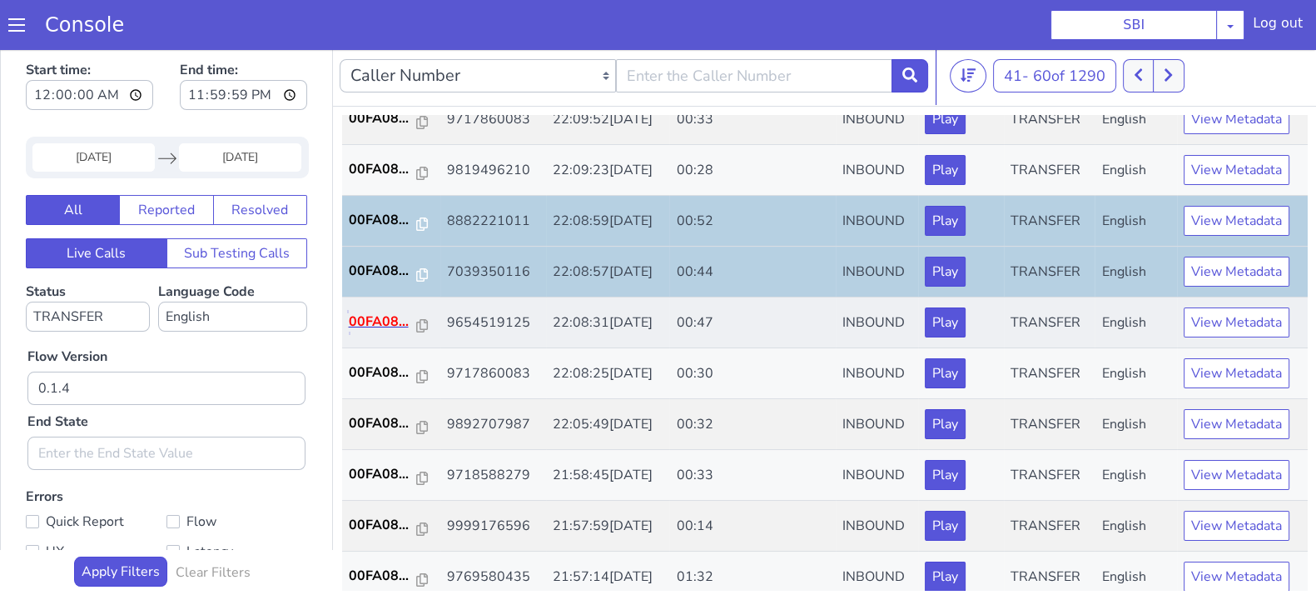
click at [384, 311] on p "00FA08..." at bounding box center [383, 321] width 68 height 20
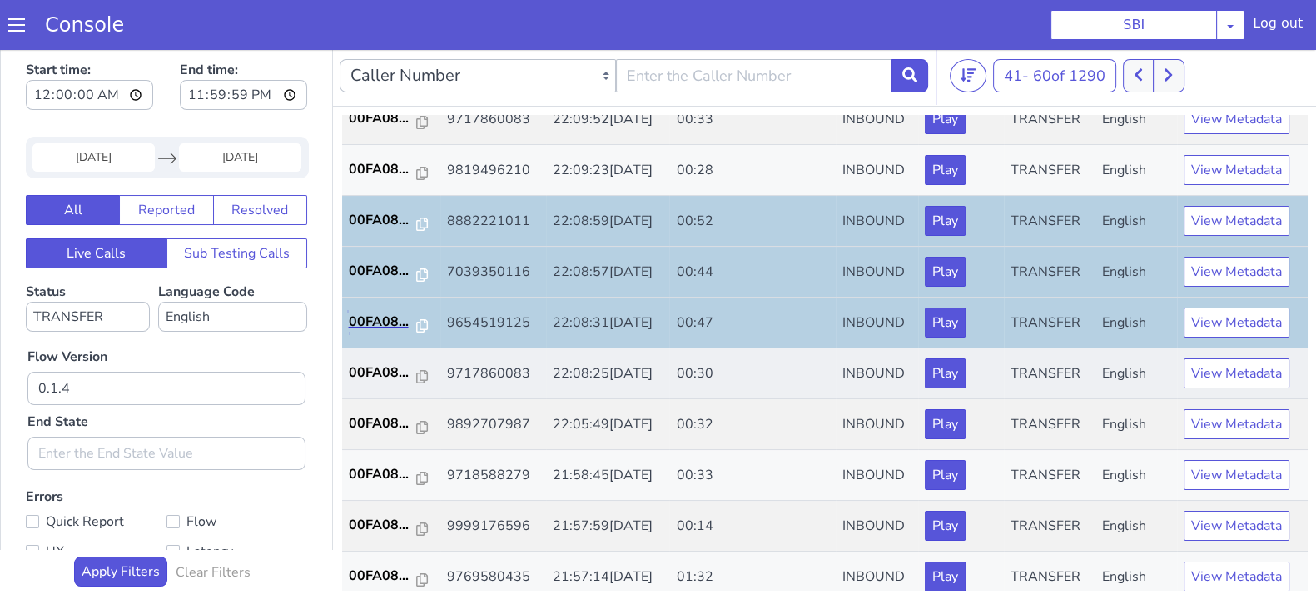
scroll to position [579, 0]
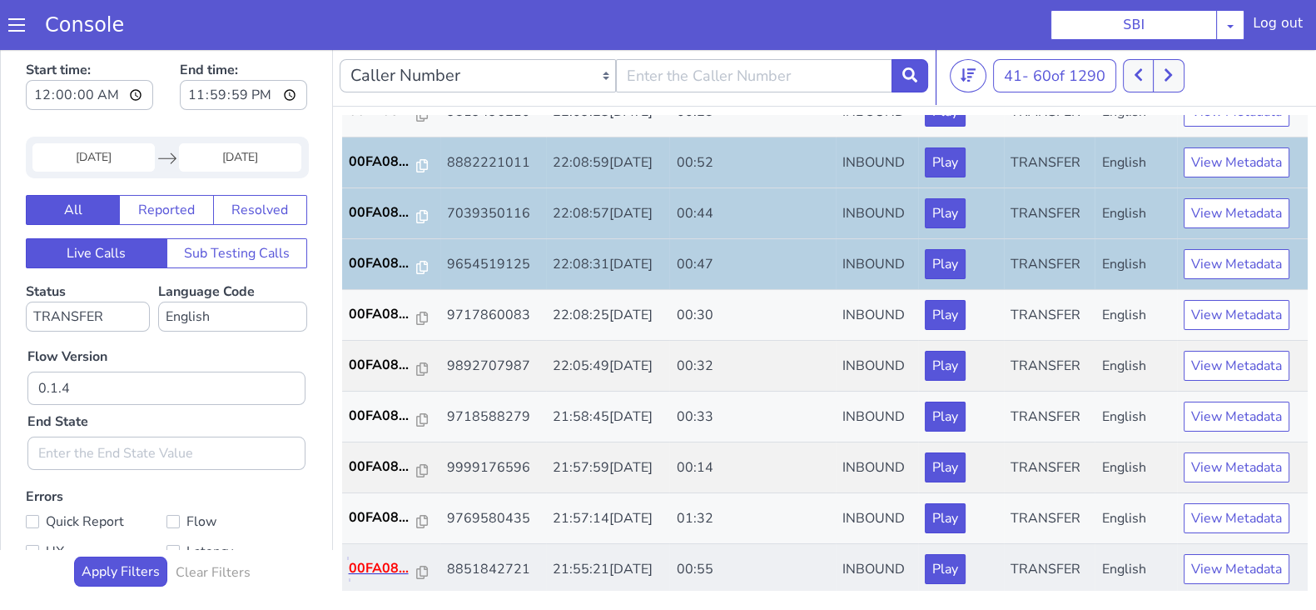
click at [367, 560] on p "00FA08..." at bounding box center [383, 568] width 68 height 20
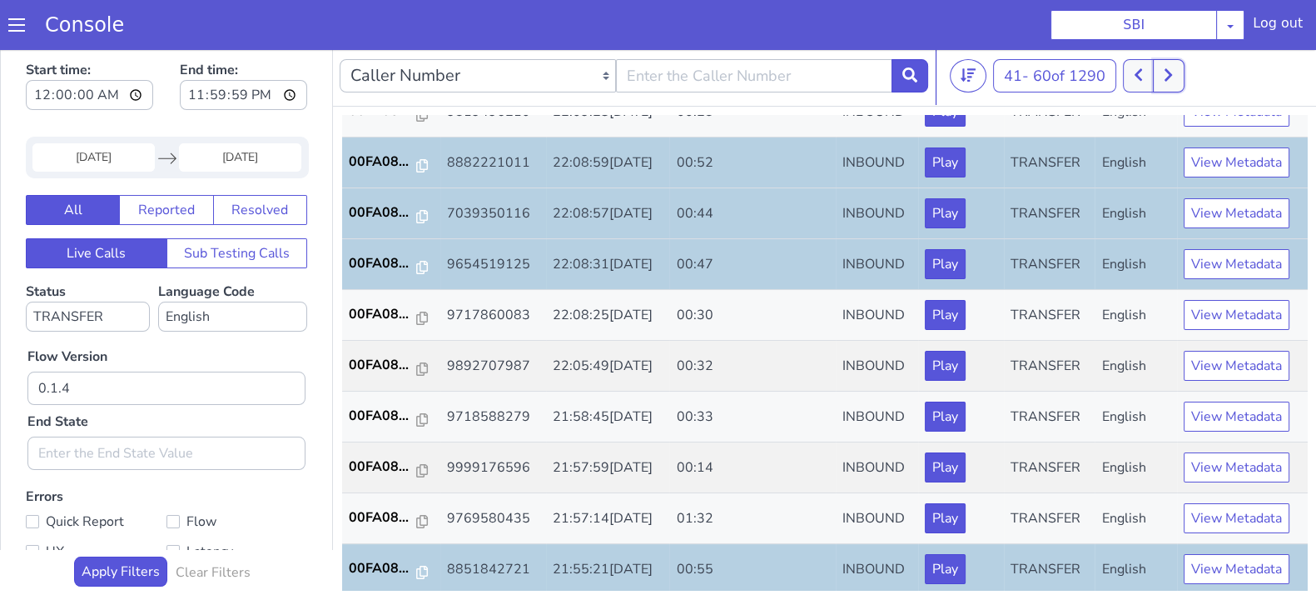
click at [1173, 77] on icon at bounding box center [1168, 74] width 9 height 15
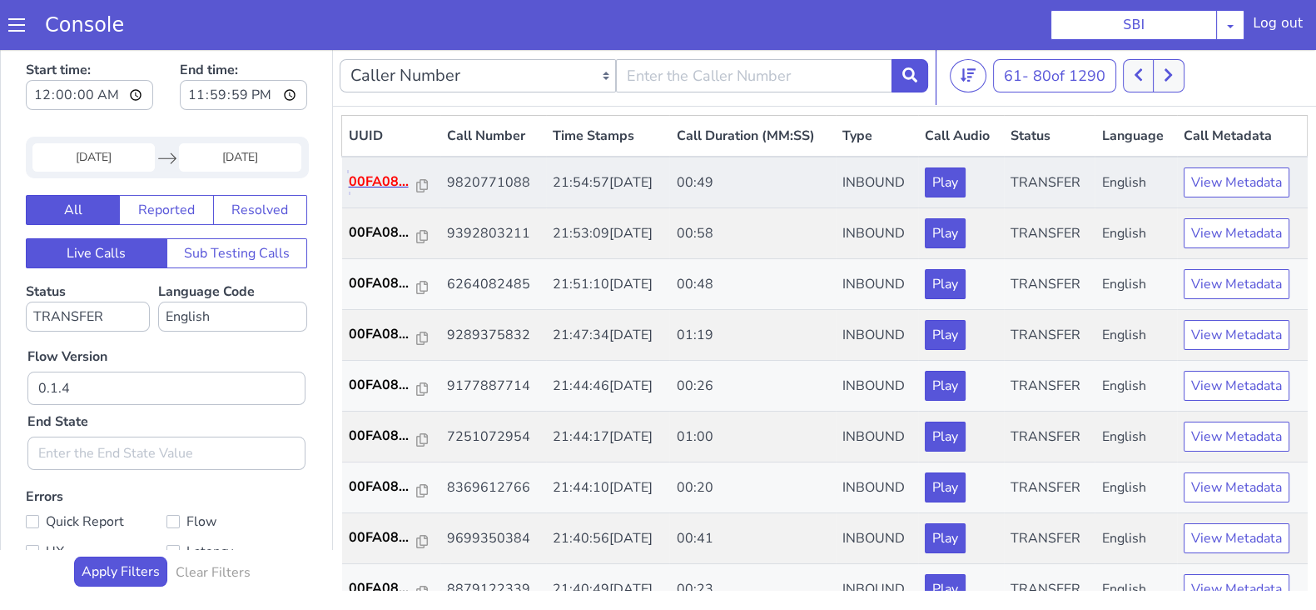
click at [376, 180] on p "00FA08..." at bounding box center [383, 182] width 68 height 20
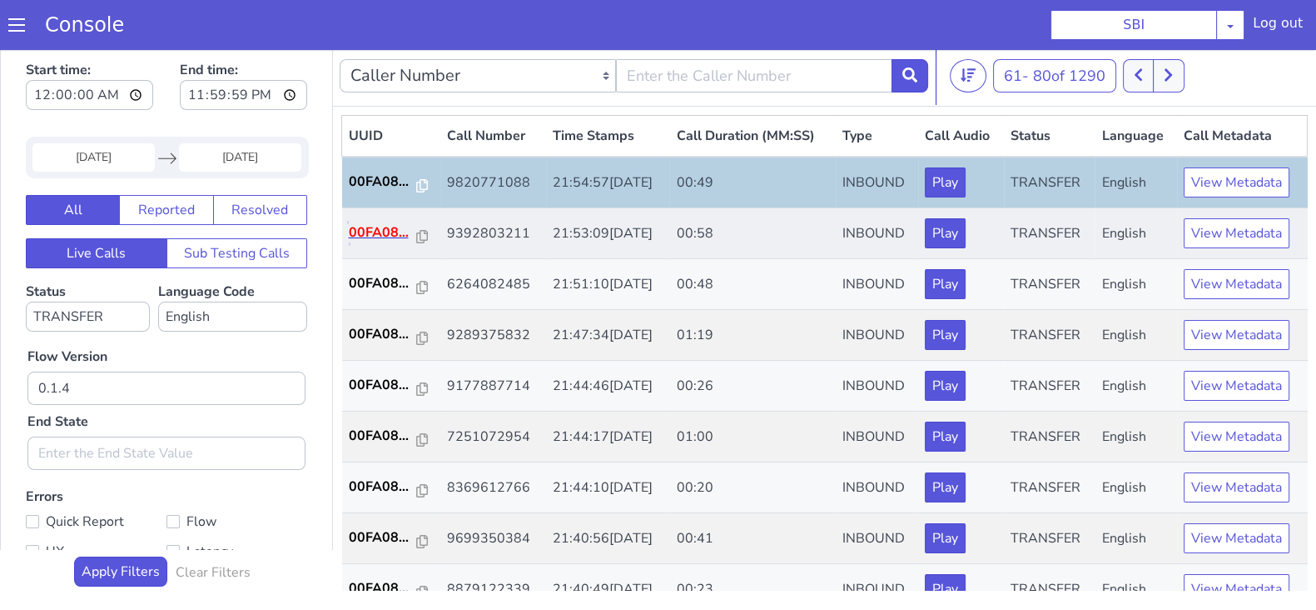
click at [370, 227] on p "00FA08..." at bounding box center [383, 232] width 68 height 20
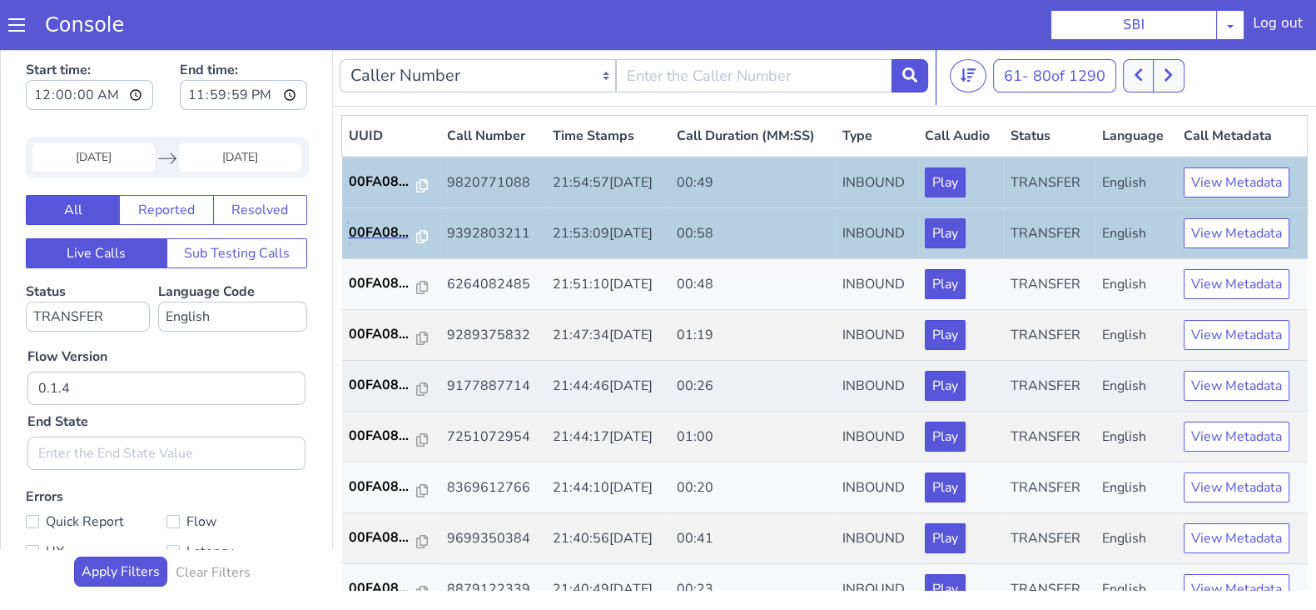
scroll to position [103, 0]
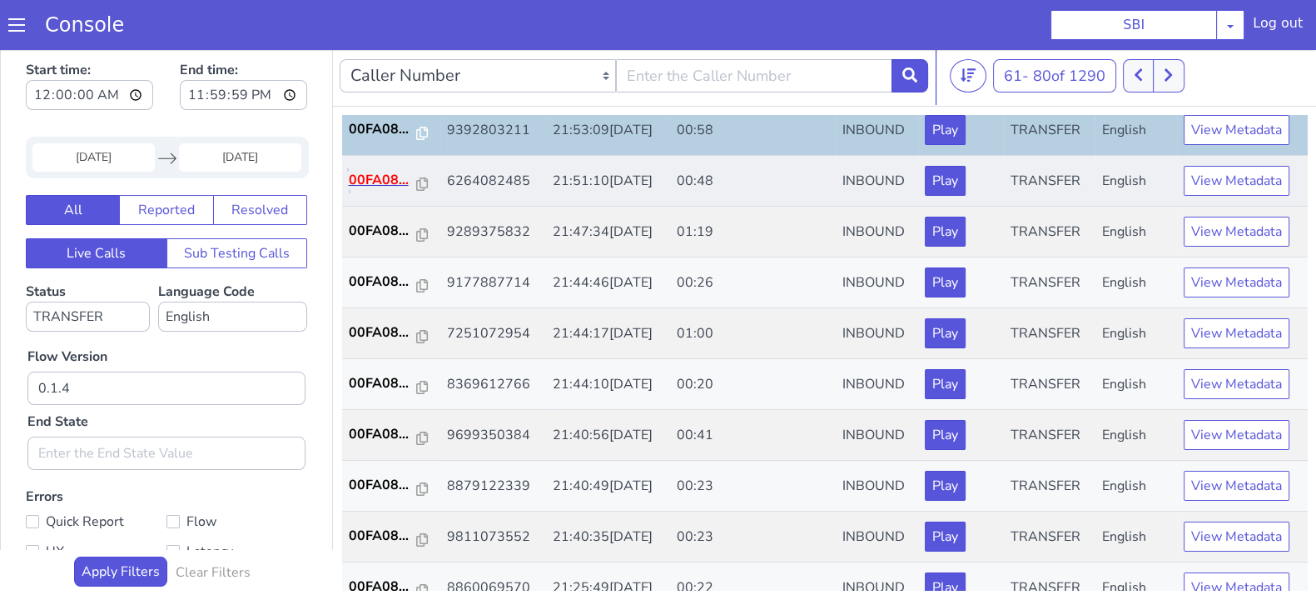
click at [380, 173] on p "00FA08..." at bounding box center [383, 180] width 68 height 20
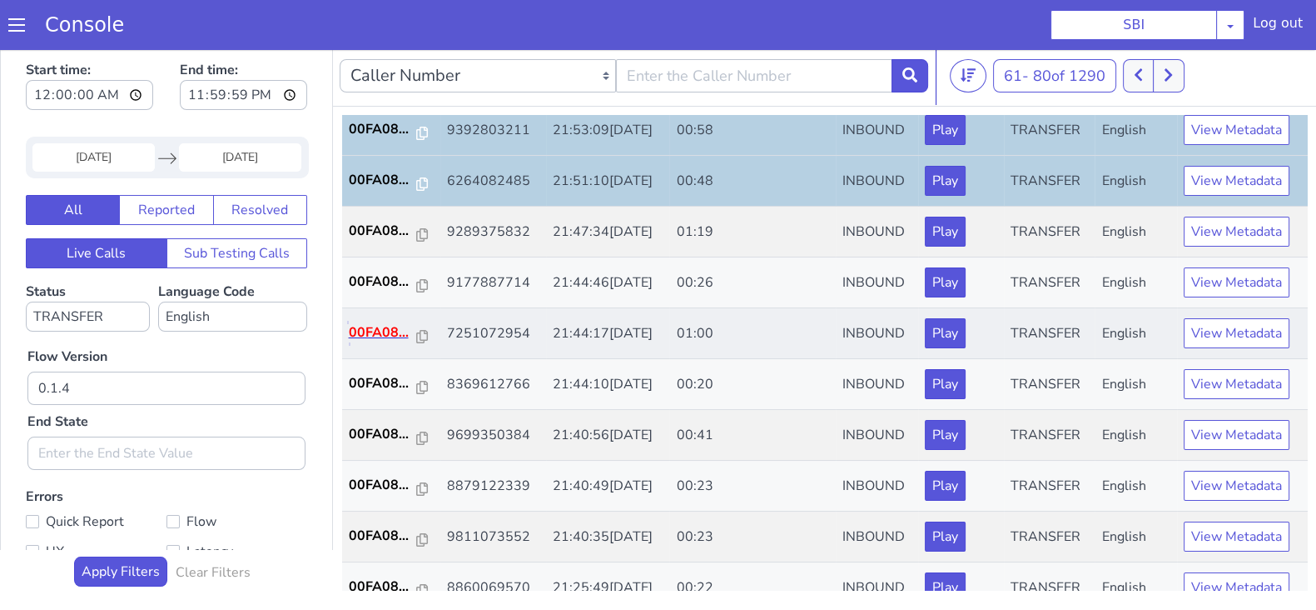
click at [386, 323] on p "00FA08..." at bounding box center [383, 332] width 68 height 20
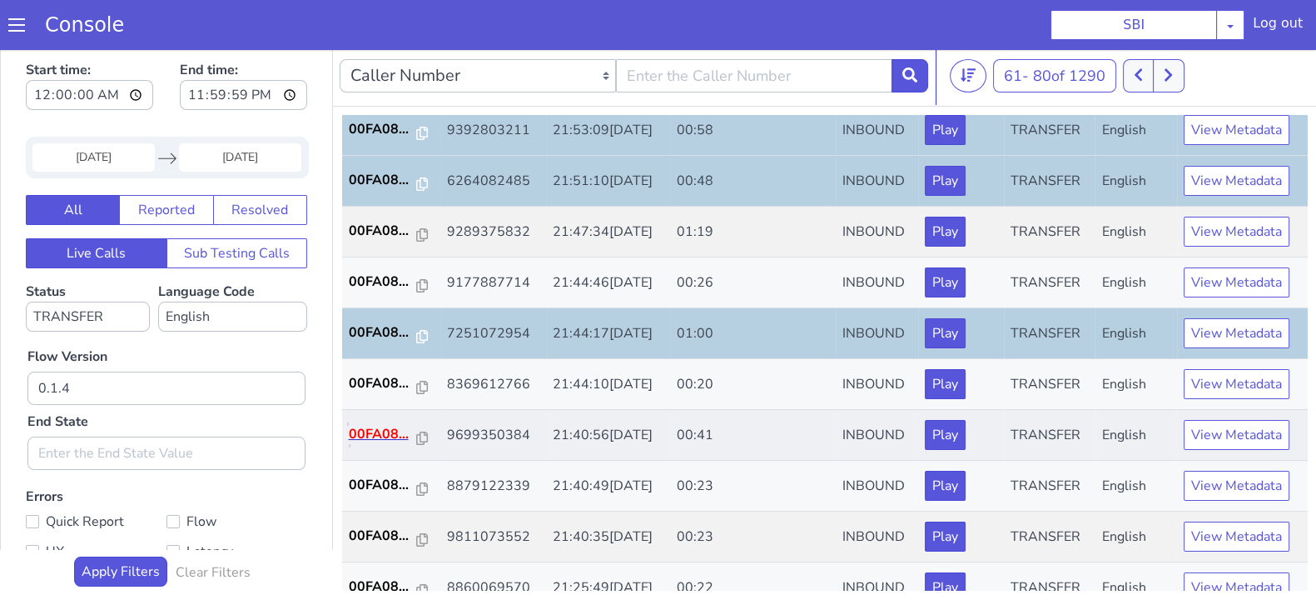
click at [373, 434] on p "00FA08..." at bounding box center [383, 434] width 68 height 20
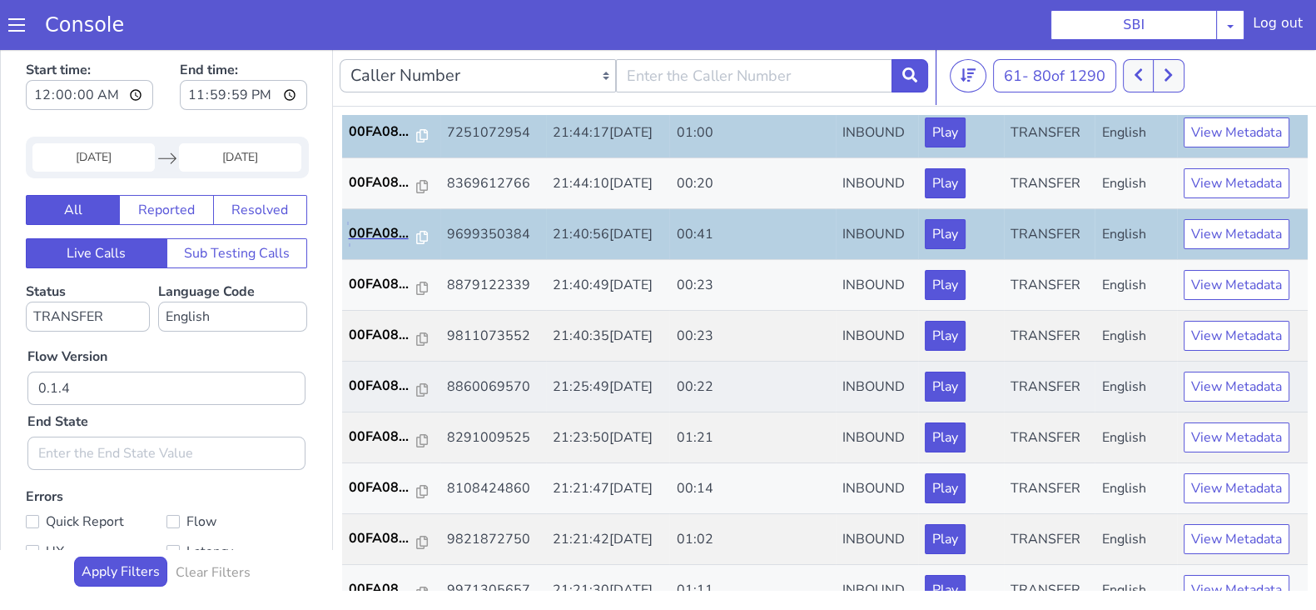
scroll to position [312, 0]
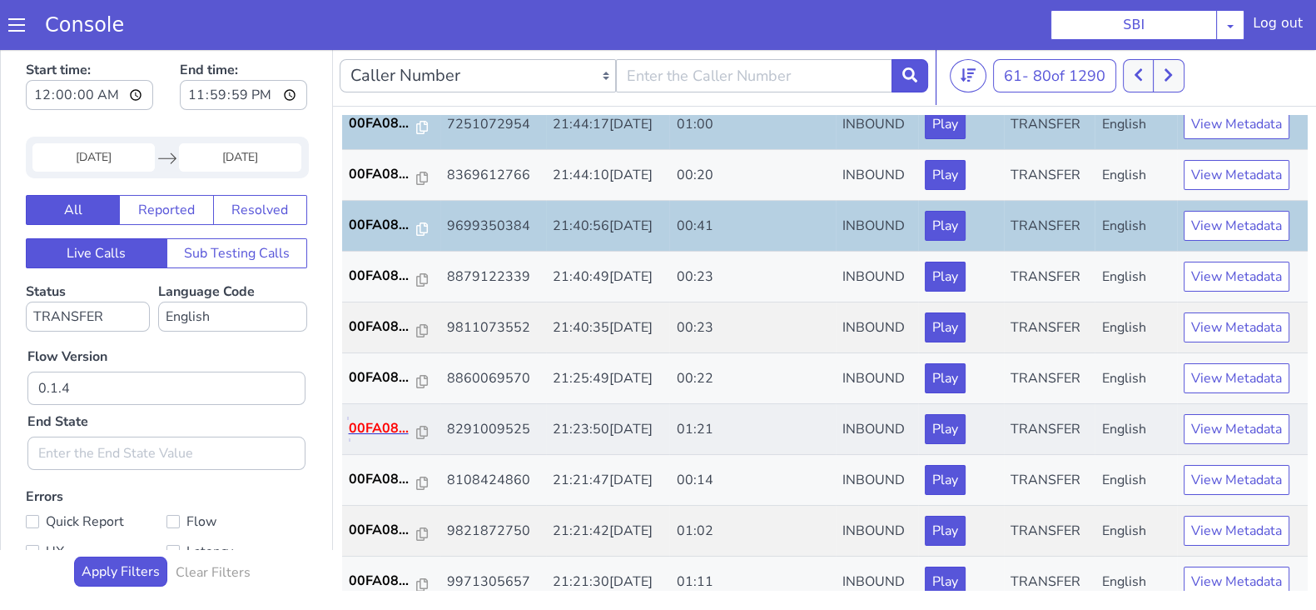
click at [384, 424] on p "00FA08..." at bounding box center [383, 428] width 68 height 20
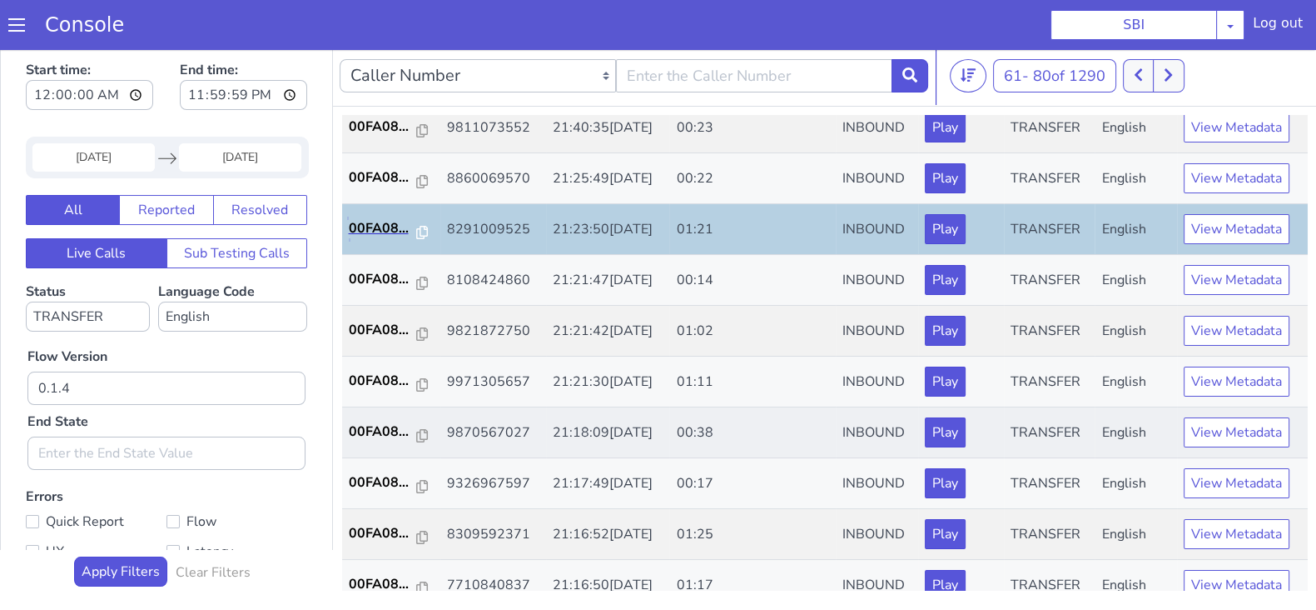
scroll to position [520, 0]
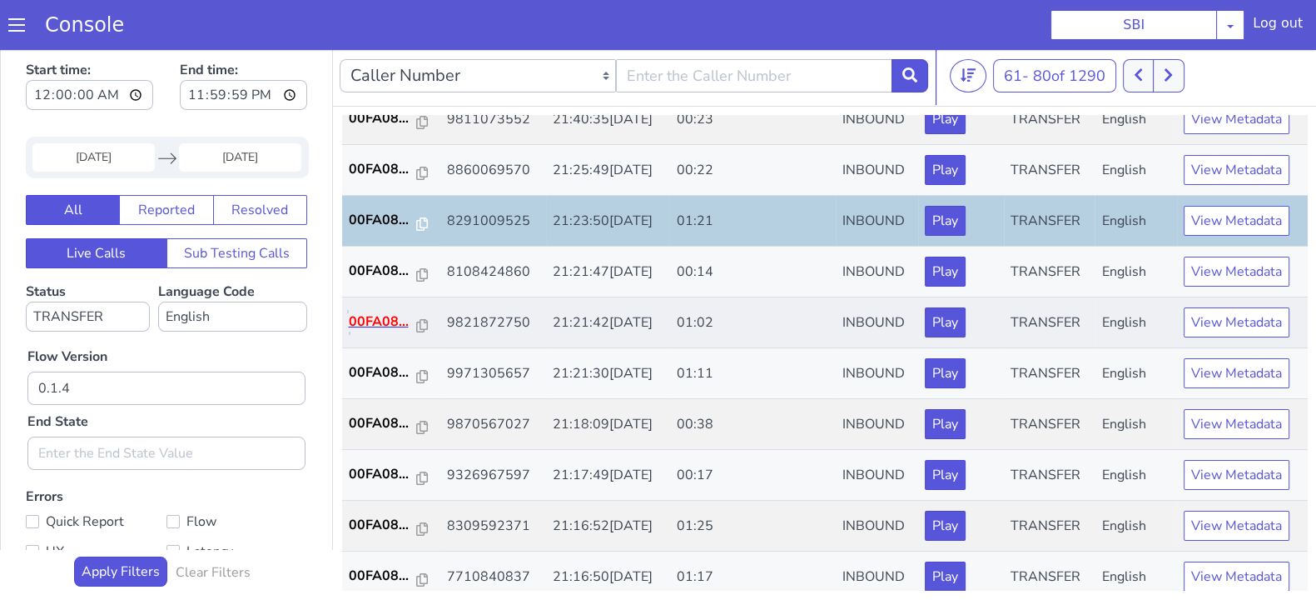
click at [358, 316] on p "00FA08..." at bounding box center [383, 321] width 68 height 20
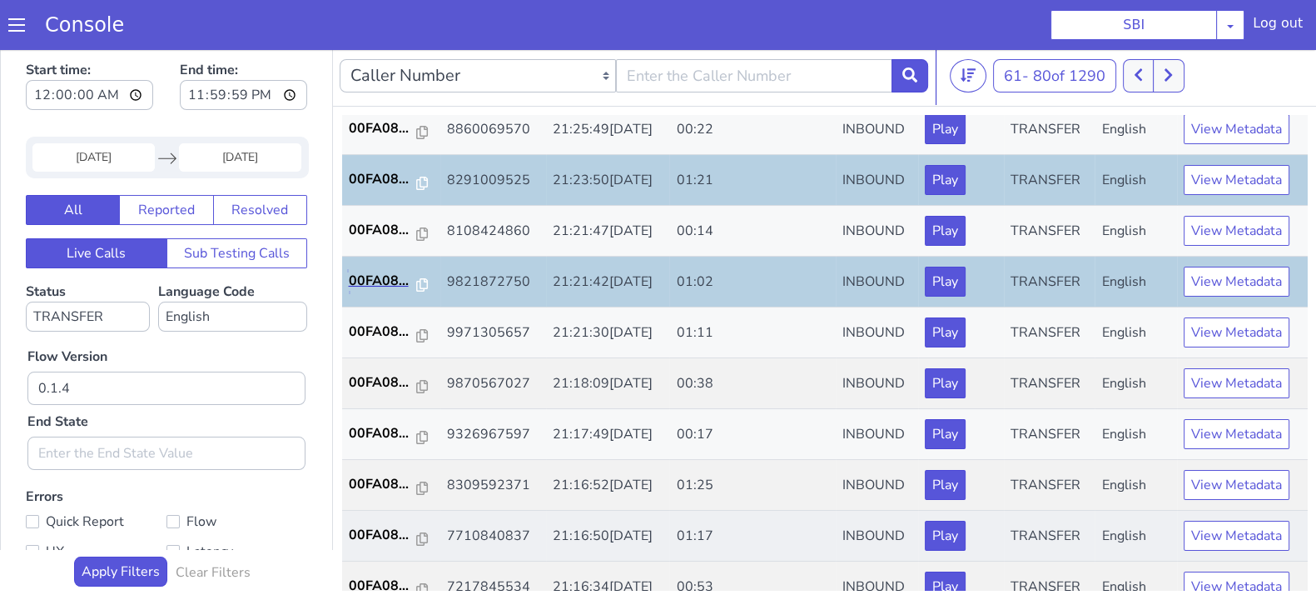
scroll to position [579, 0]
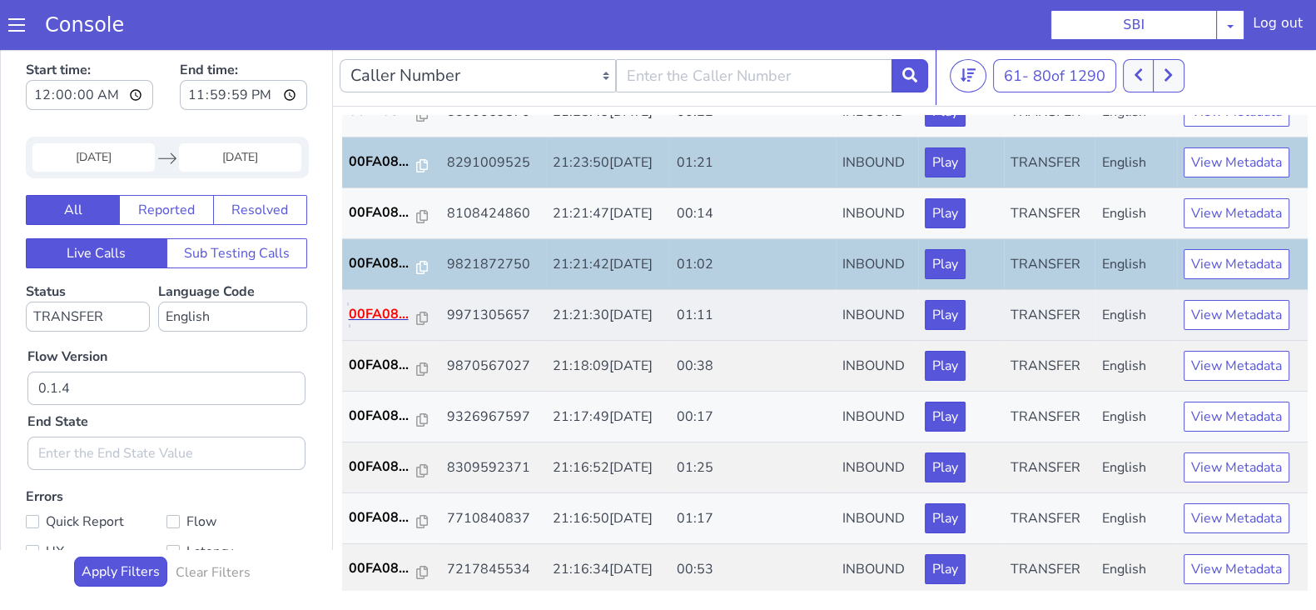
click at [374, 307] on p "00FA08..." at bounding box center [383, 314] width 68 height 20
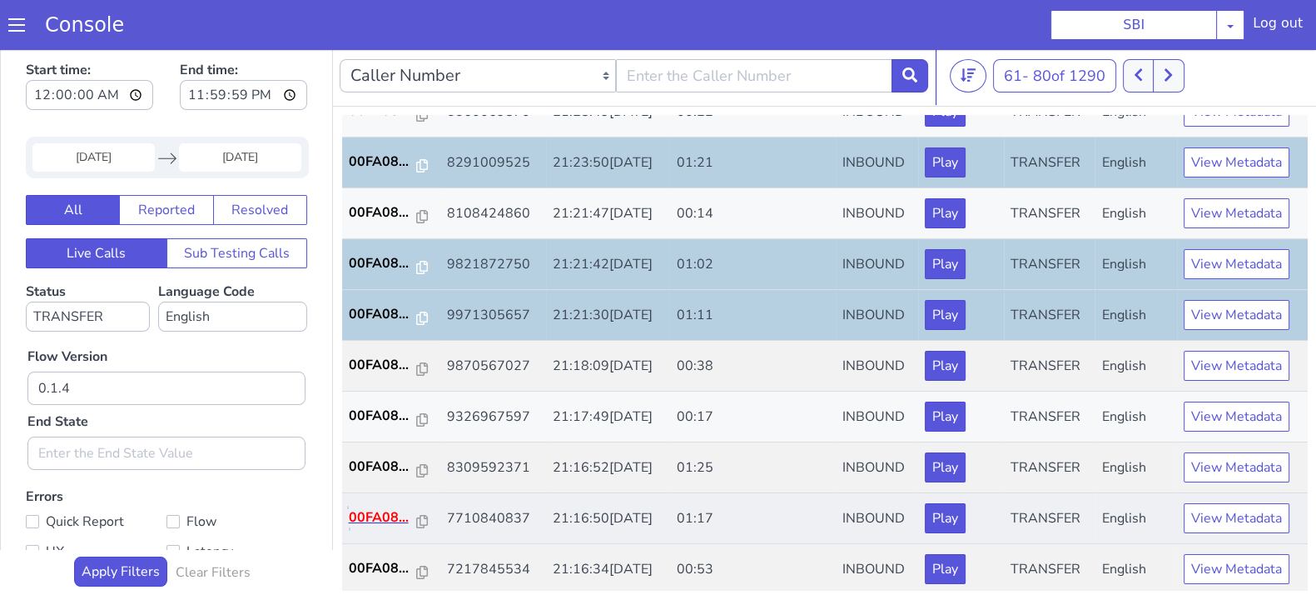
click at [385, 511] on p "00FA08..." at bounding box center [383, 517] width 68 height 20
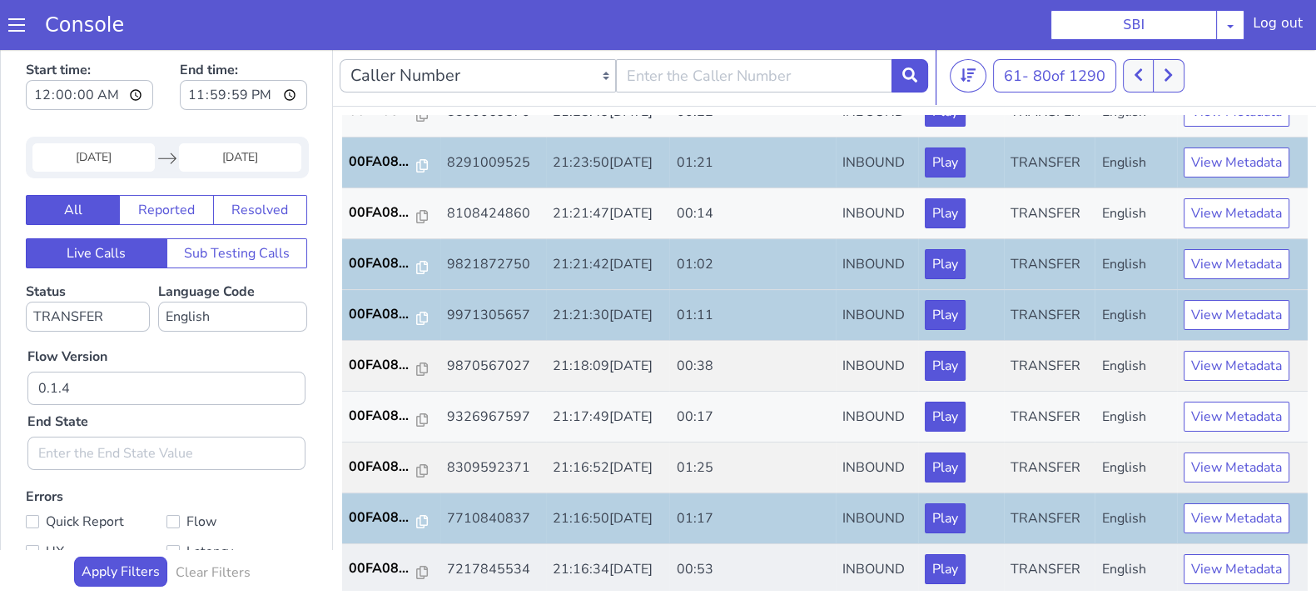
click at [380, 552] on td "00FA08..." at bounding box center [391, 569] width 98 height 51
click at [376, 560] on p "00FA08..." at bounding box center [383, 568] width 68 height 20
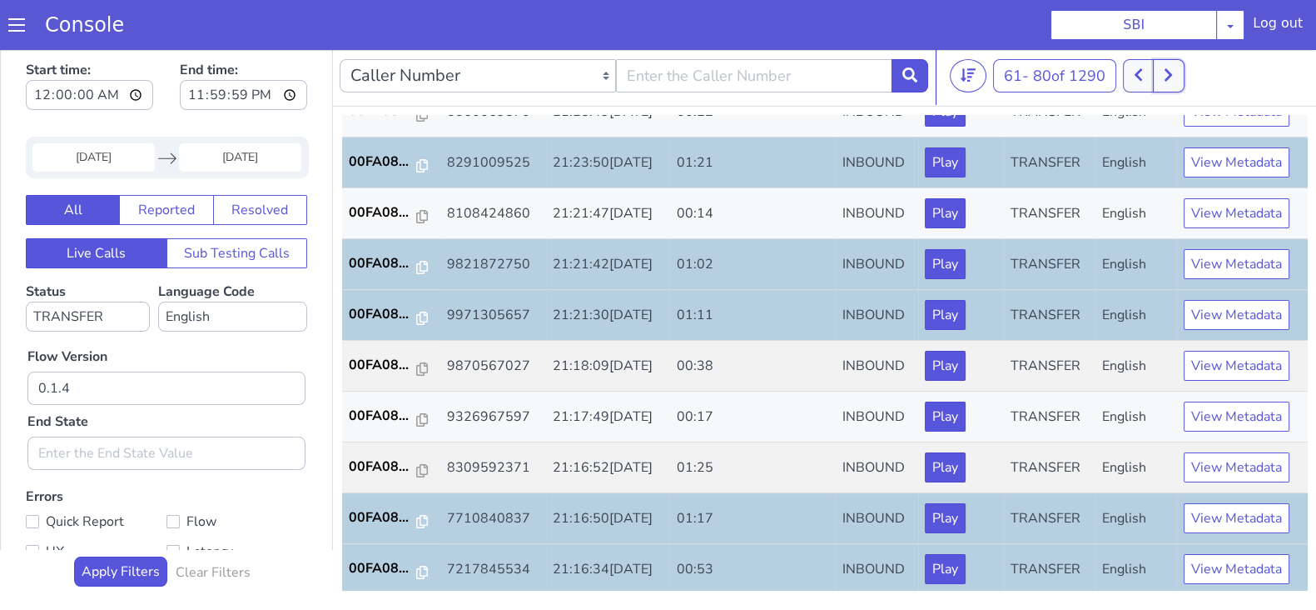
click at [1168, 77] on icon at bounding box center [1168, 74] width 9 height 15
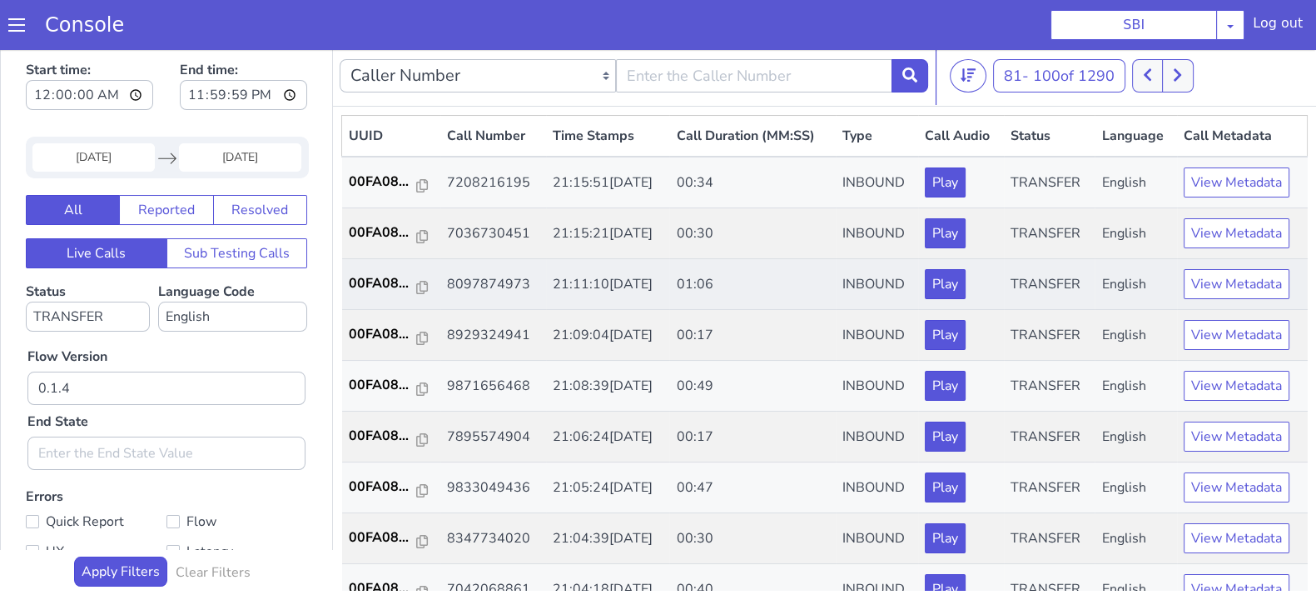
click at [391, 270] on td "00FA08..." at bounding box center [391, 284] width 98 height 51
click at [384, 281] on p "00FA08..." at bounding box center [383, 283] width 68 height 20
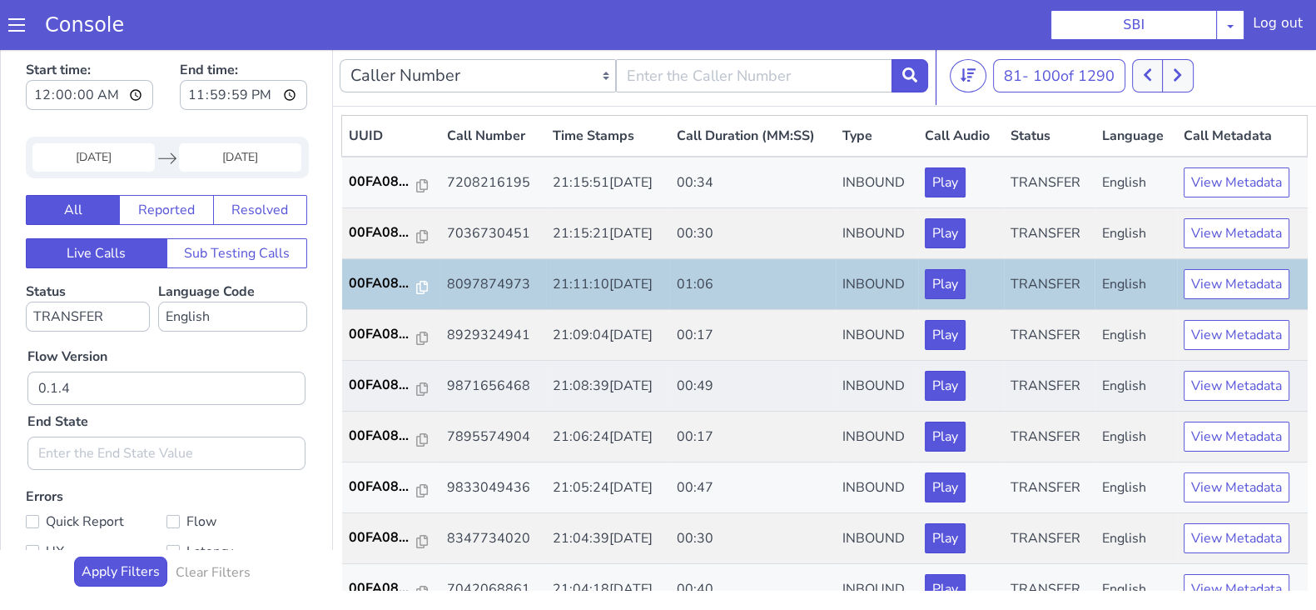
click at [350, 371] on td "00FA08..." at bounding box center [391, 386] width 98 height 51
click at [361, 389] on p "00FA08..." at bounding box center [383, 385] width 68 height 20
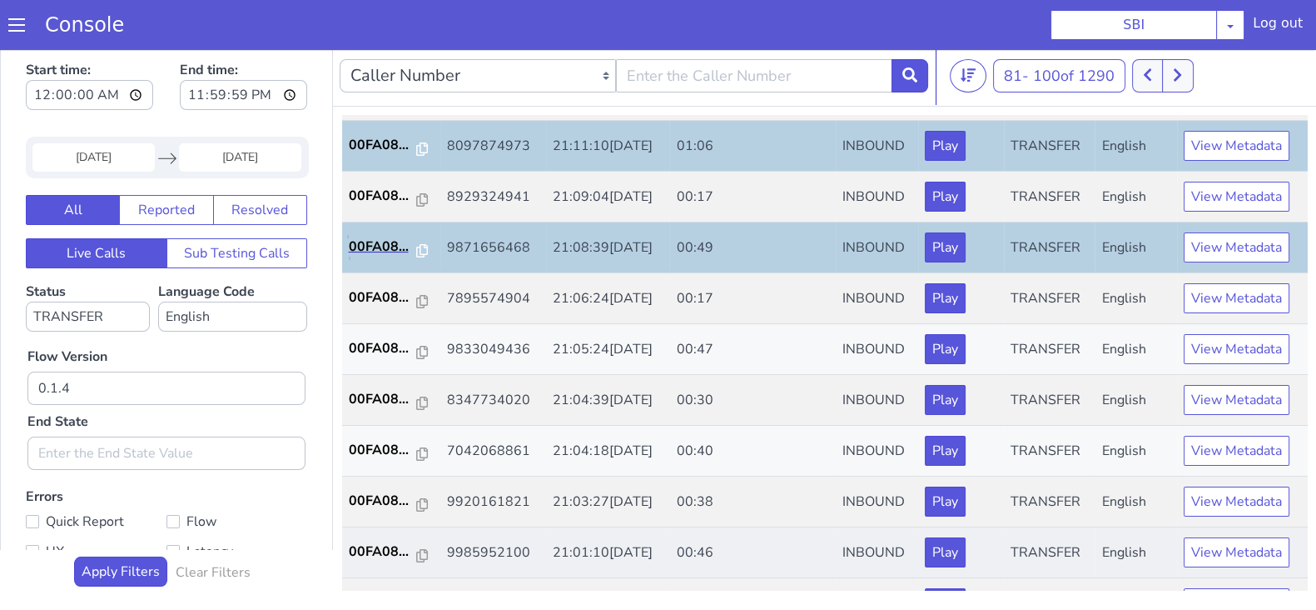
scroll to position [312, 0]
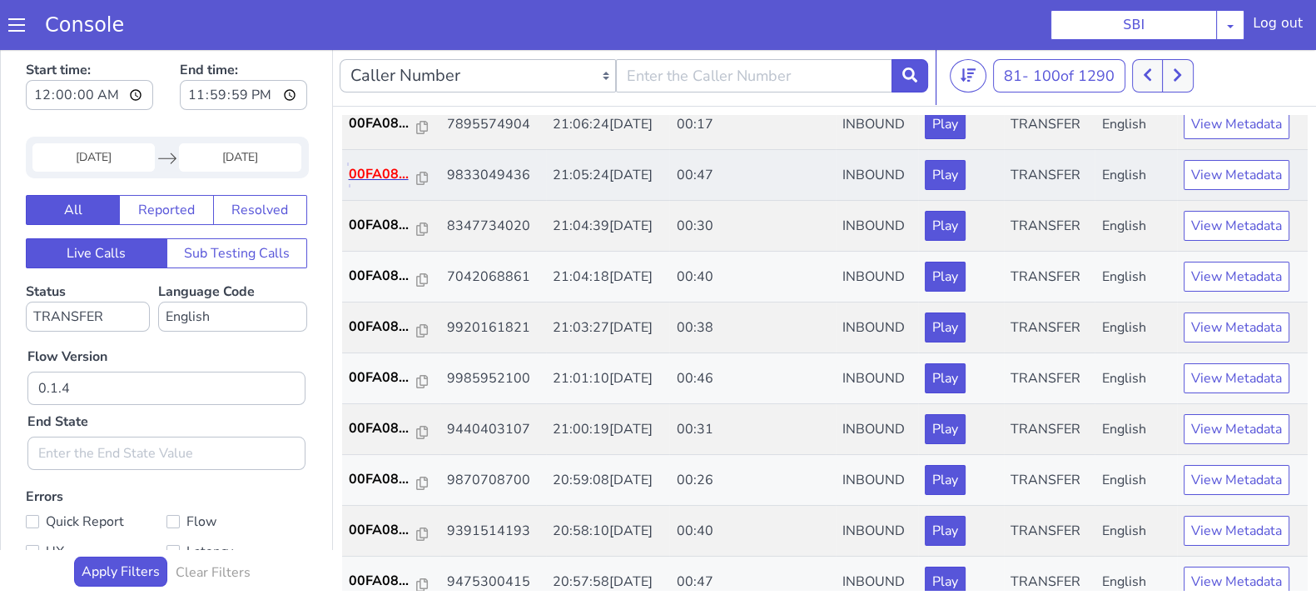
click at [373, 172] on p "00FA08..." at bounding box center [383, 174] width 68 height 20
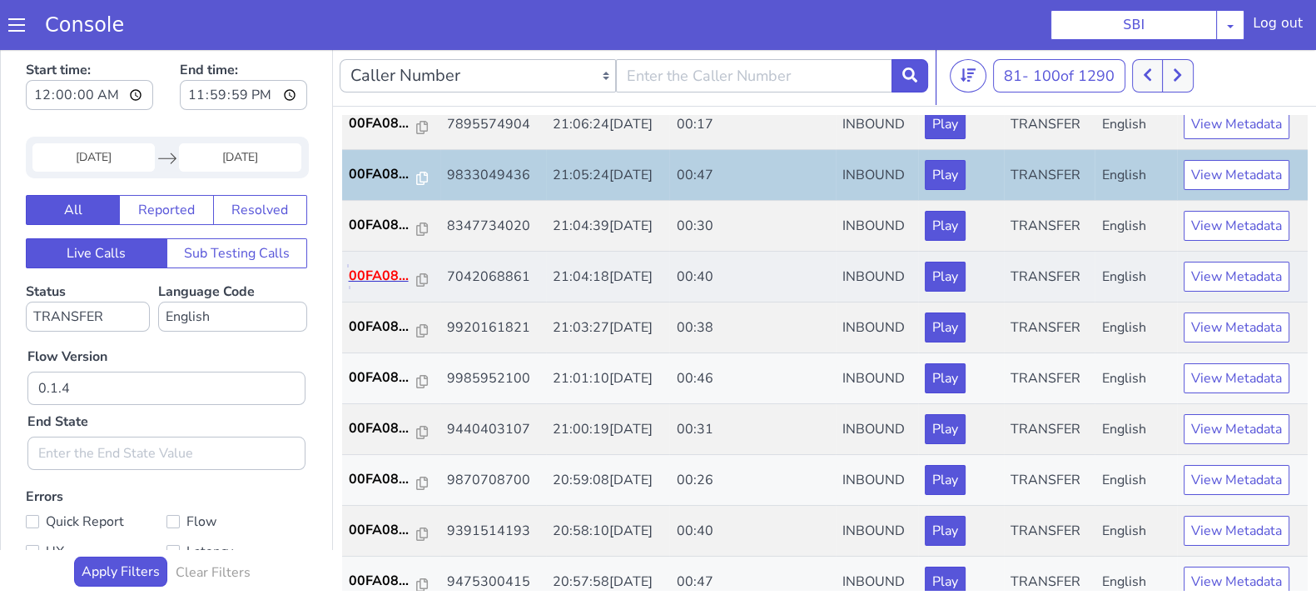
click at [355, 272] on p "00FA08..." at bounding box center [383, 276] width 68 height 20
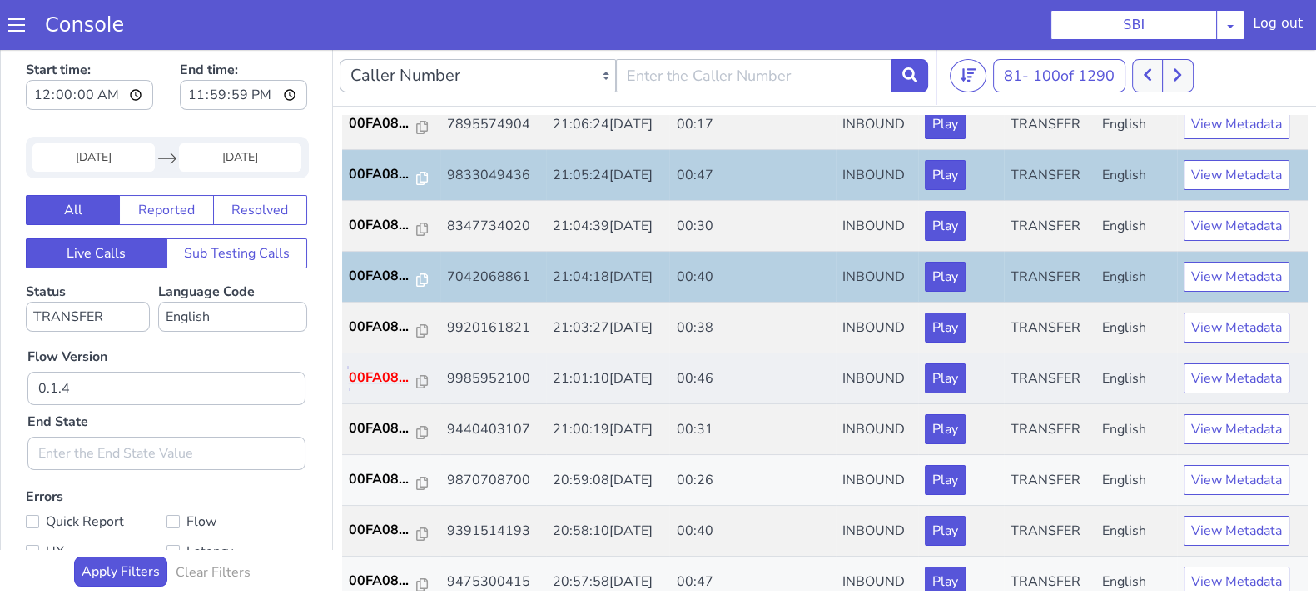
click at [375, 369] on p "00FA08..." at bounding box center [383, 377] width 68 height 20
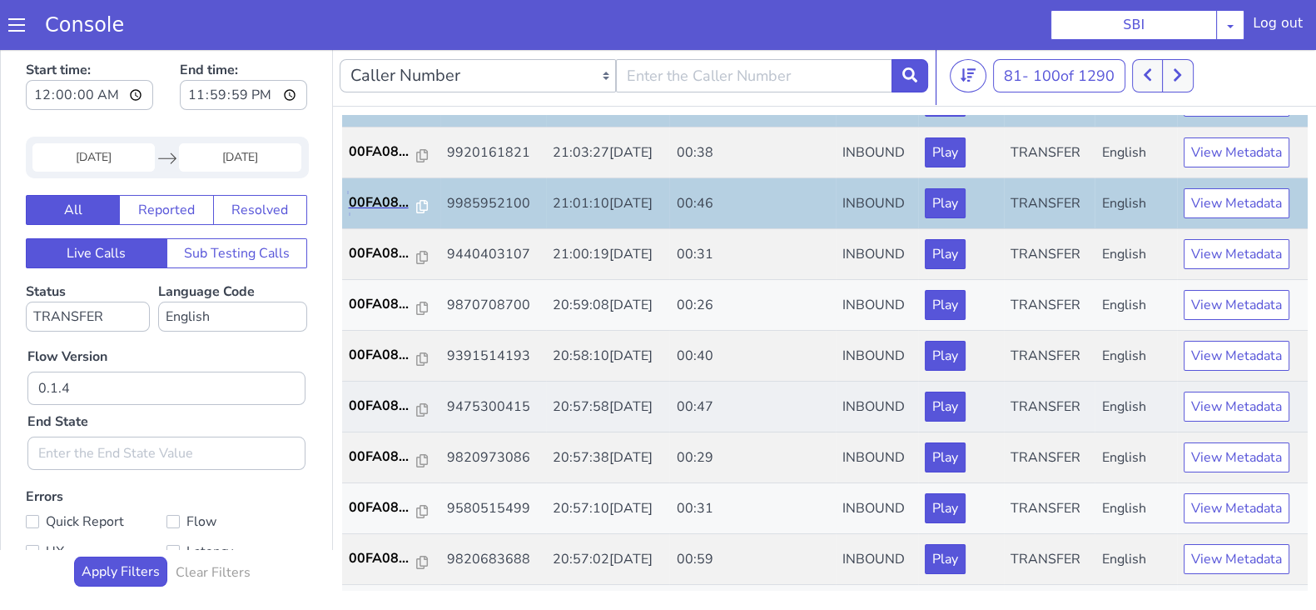
scroll to position [520, 0]
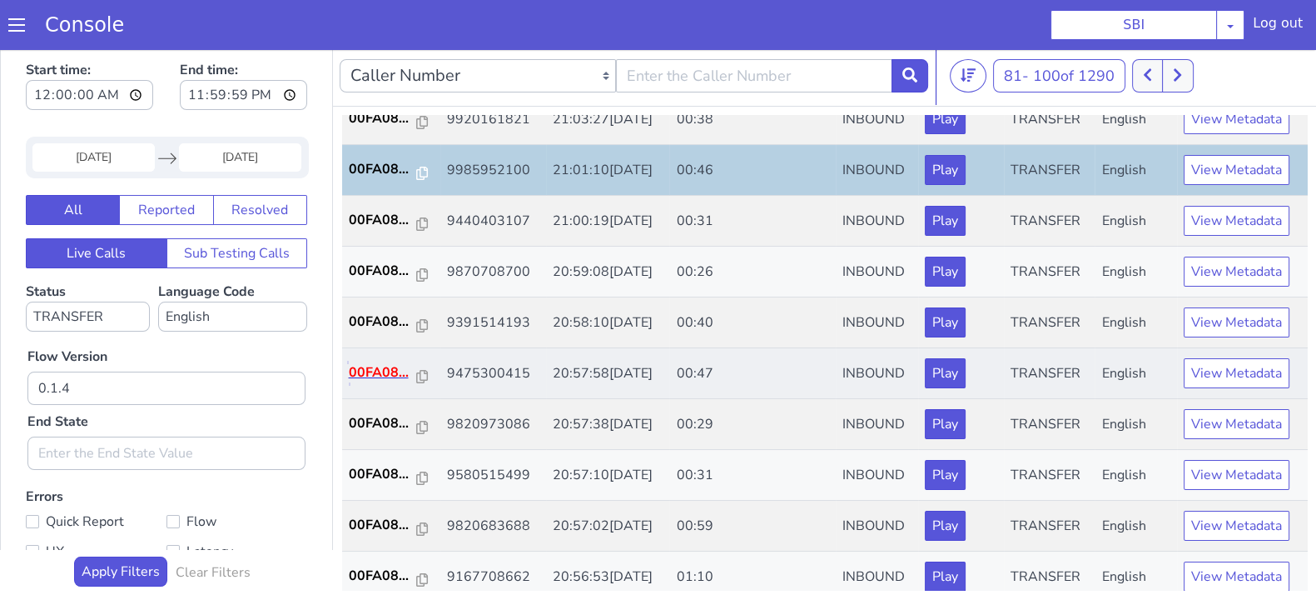
click at [377, 367] on p "00FA08..." at bounding box center [383, 372] width 68 height 20
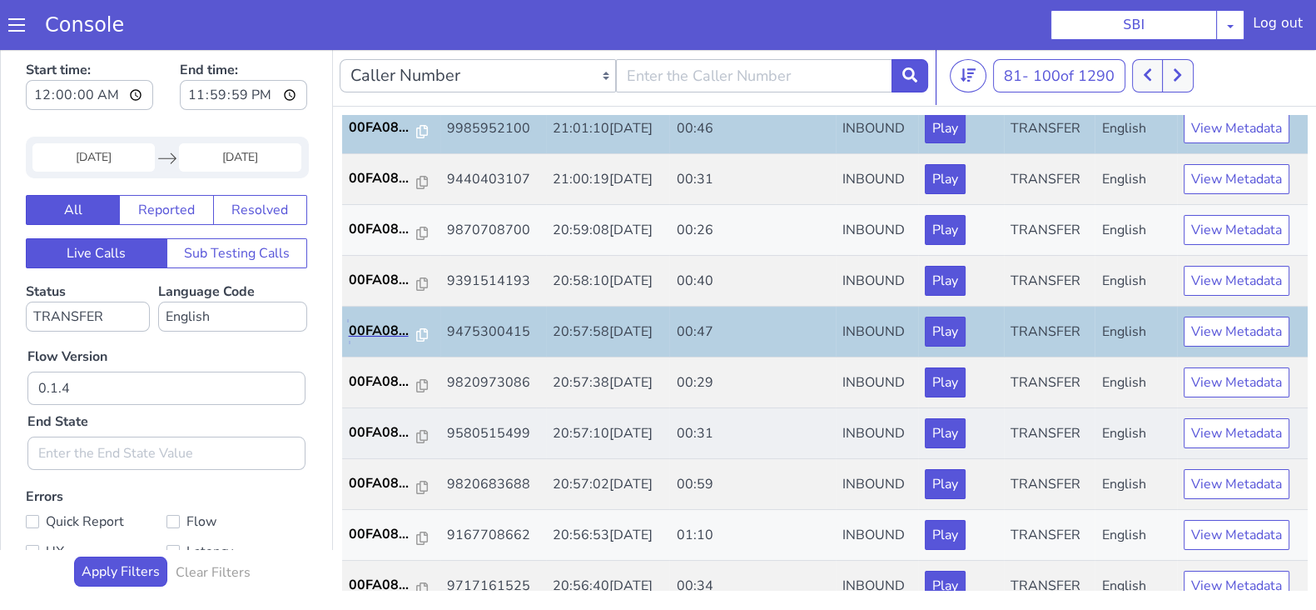
scroll to position [579, 0]
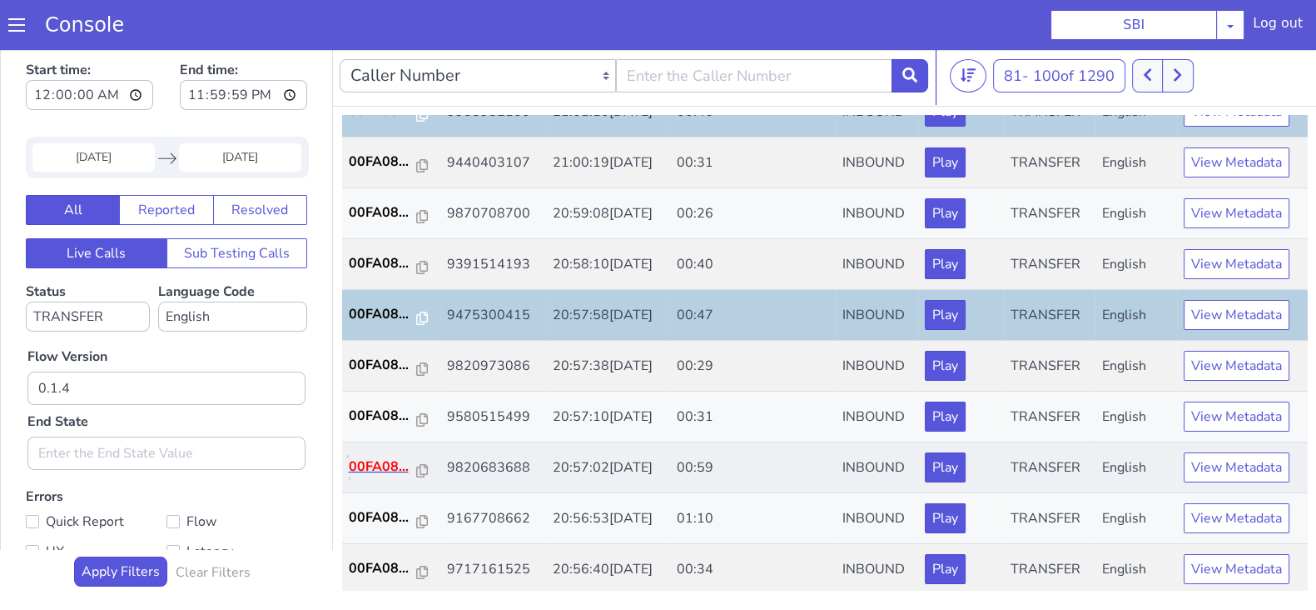
click at [374, 460] on p "00FA08..." at bounding box center [383, 466] width 68 height 20
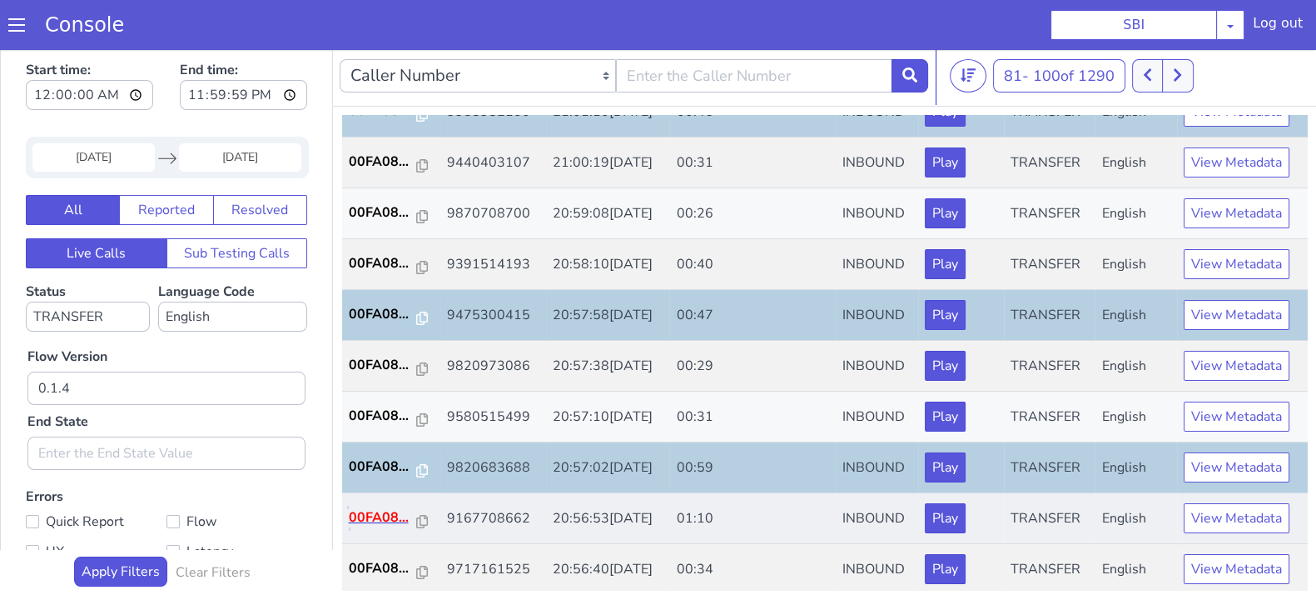
click at [366, 510] on p "00FA08..." at bounding box center [383, 517] width 68 height 20
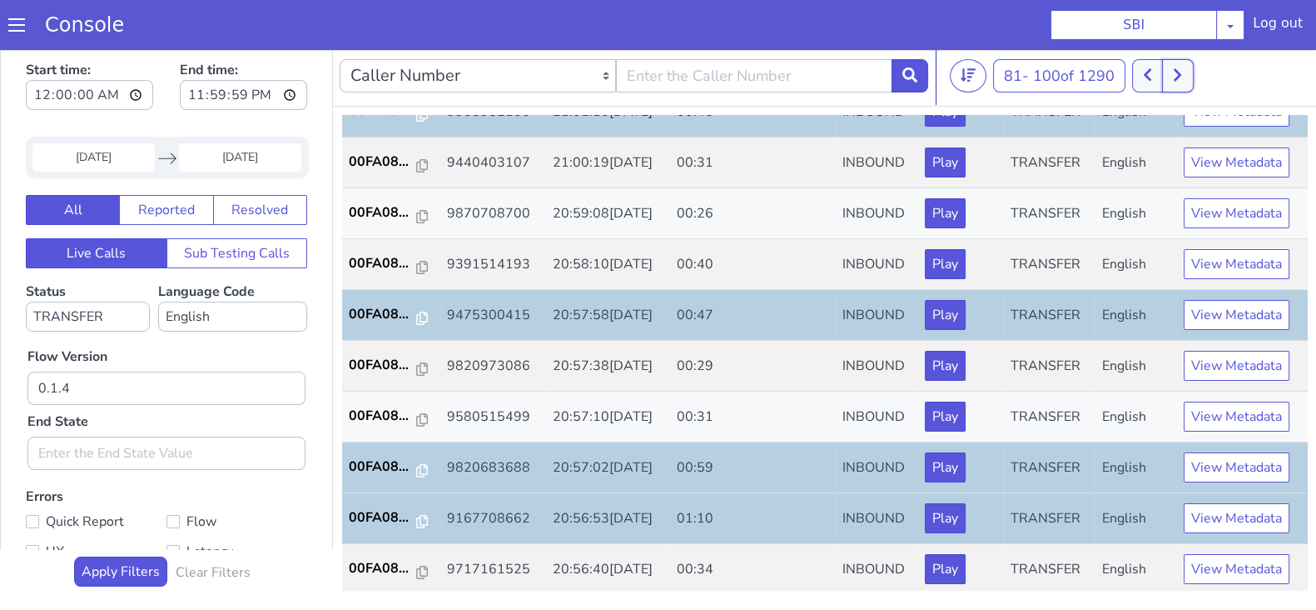
click at [1187, 82] on button at bounding box center [1177, 75] width 31 height 33
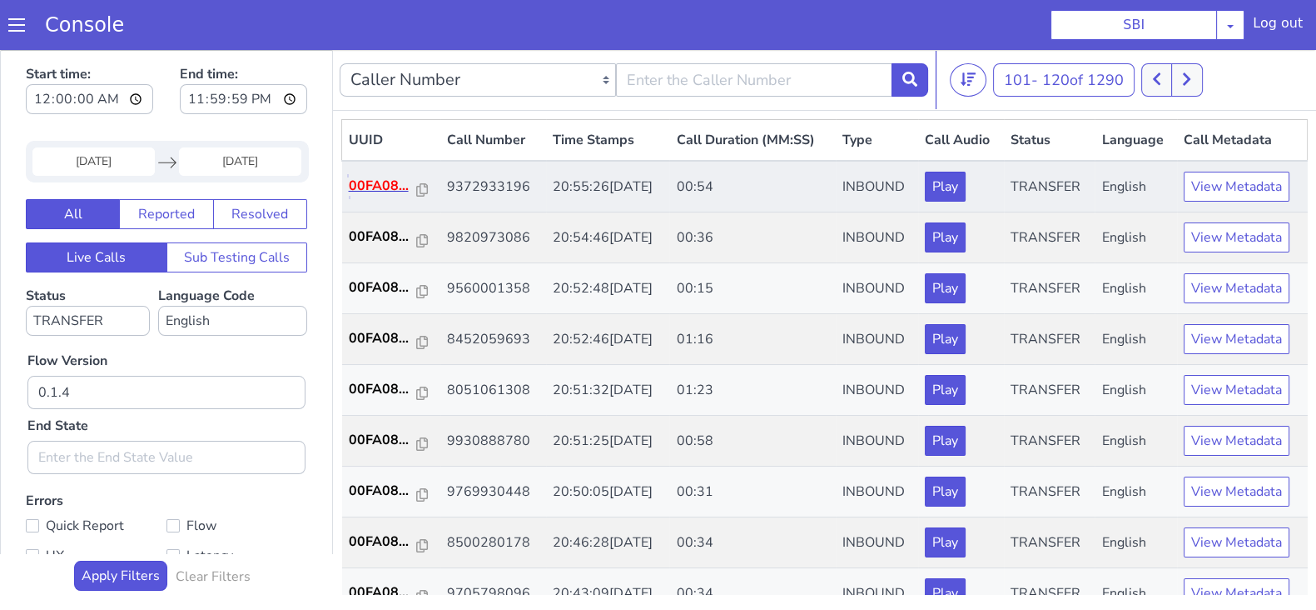
click at [370, 183] on p "00FA08..." at bounding box center [383, 186] width 68 height 20
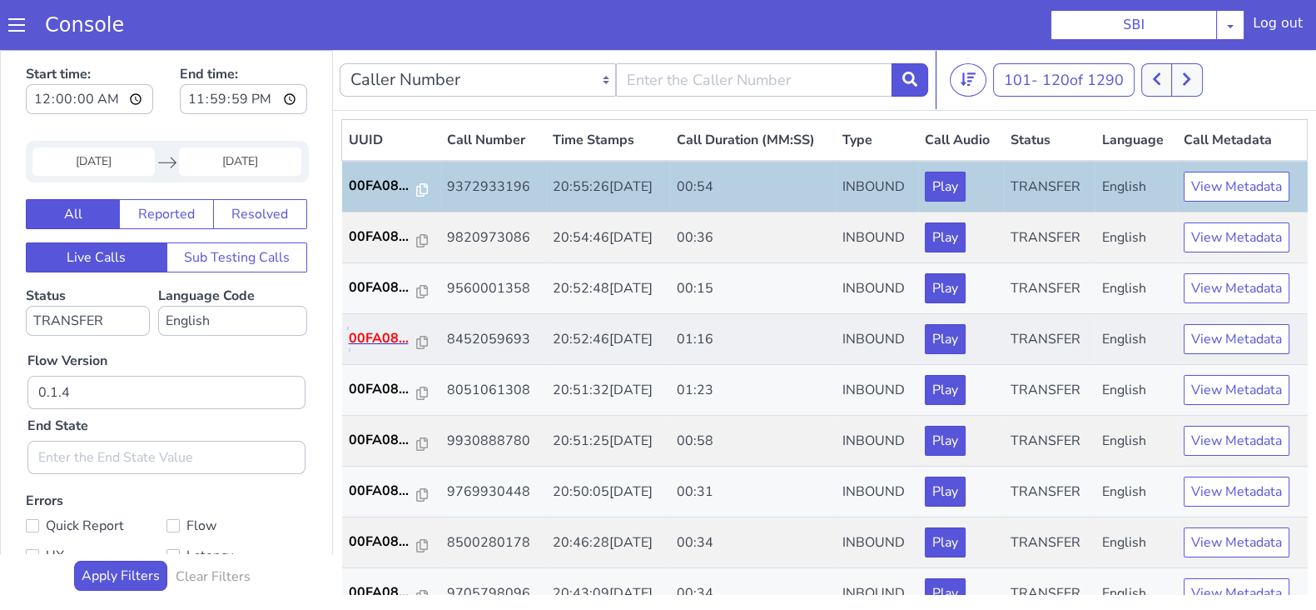
click at [373, 339] on p "00FA08..." at bounding box center [383, 338] width 68 height 20
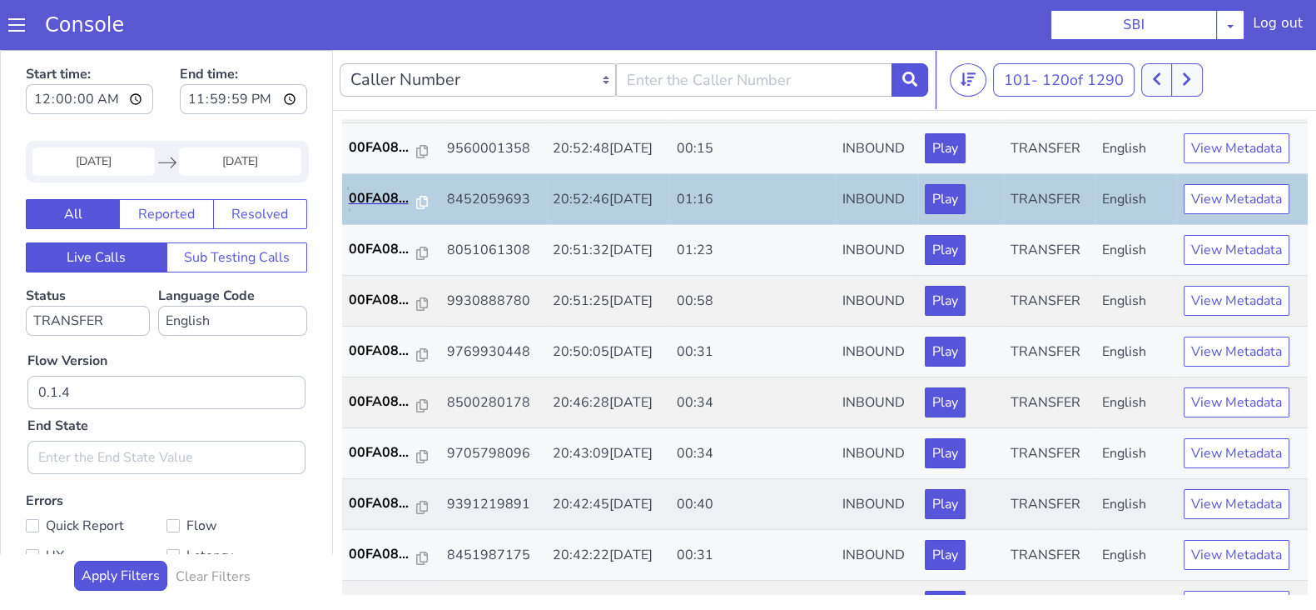
scroll to position [207, 0]
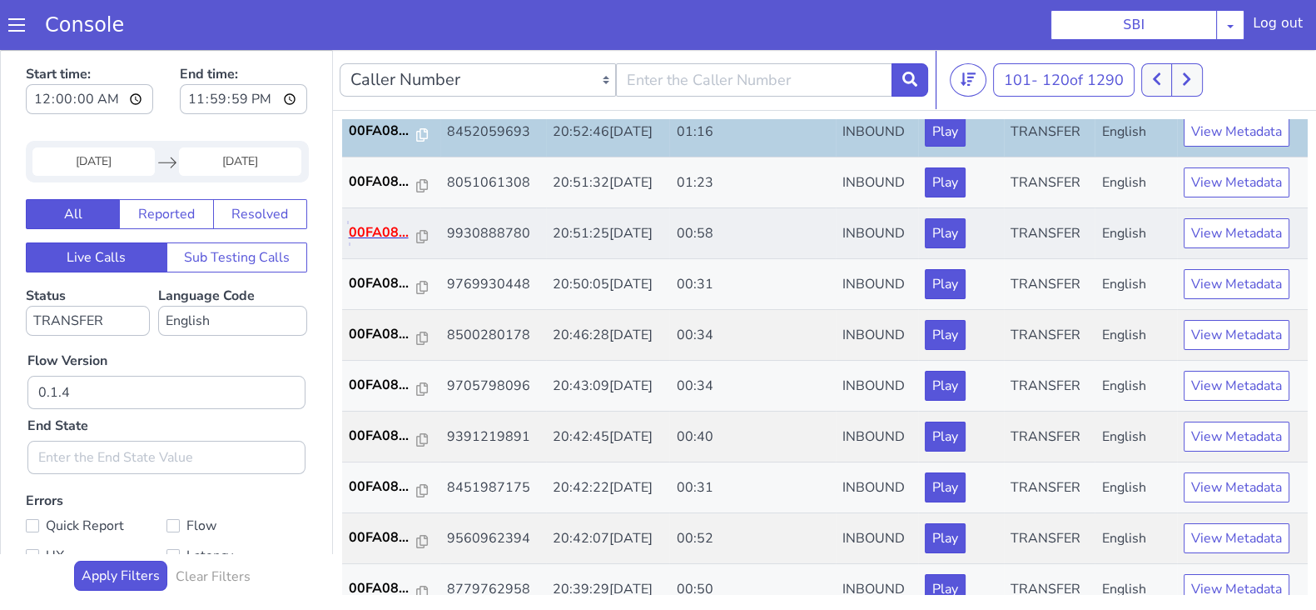
click at [377, 235] on p "00FA08..." at bounding box center [383, 232] width 68 height 20
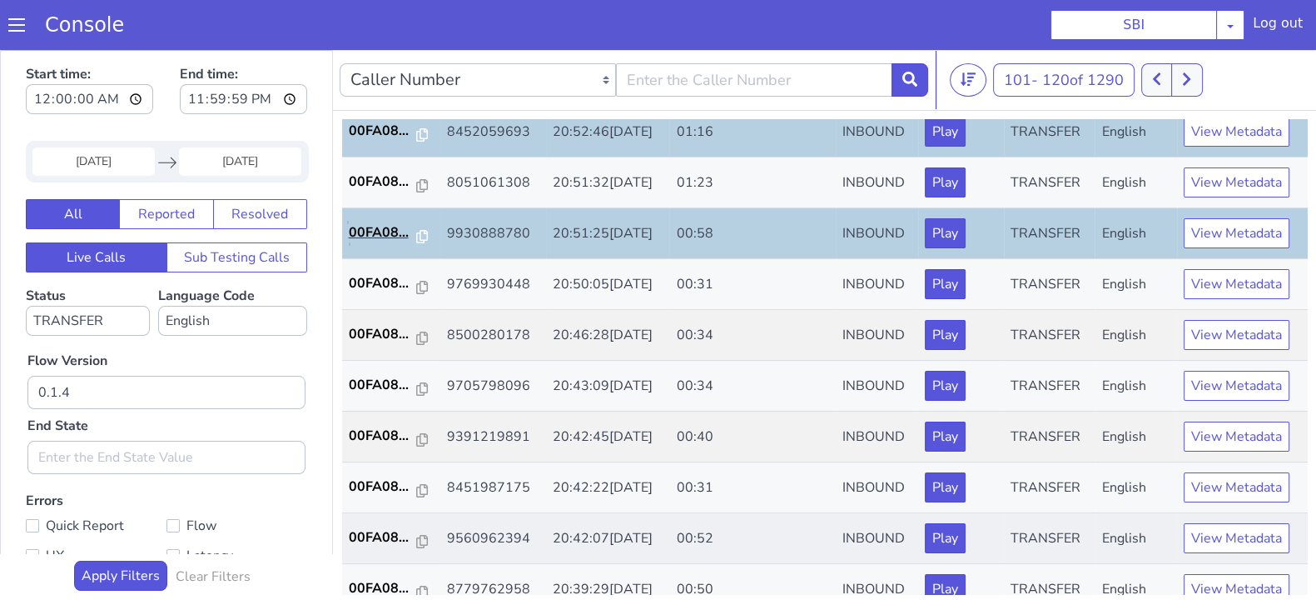
scroll to position [312, 0]
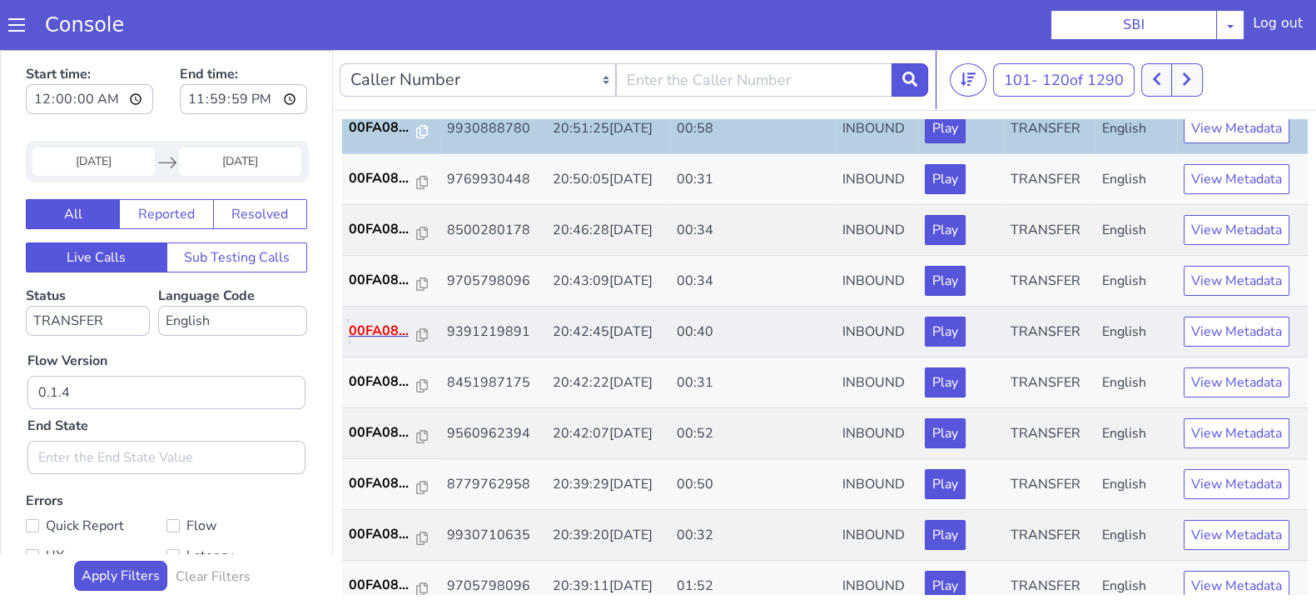
click at [359, 336] on p "00FA08..." at bounding box center [383, 331] width 68 height 20
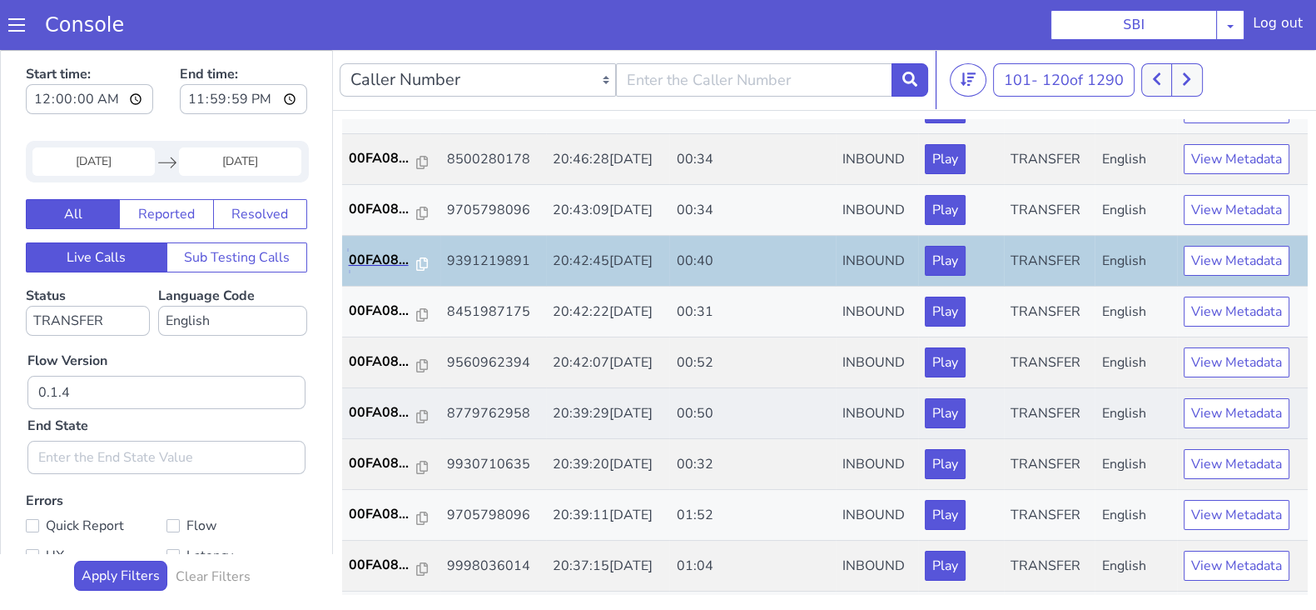
scroll to position [416, 0]
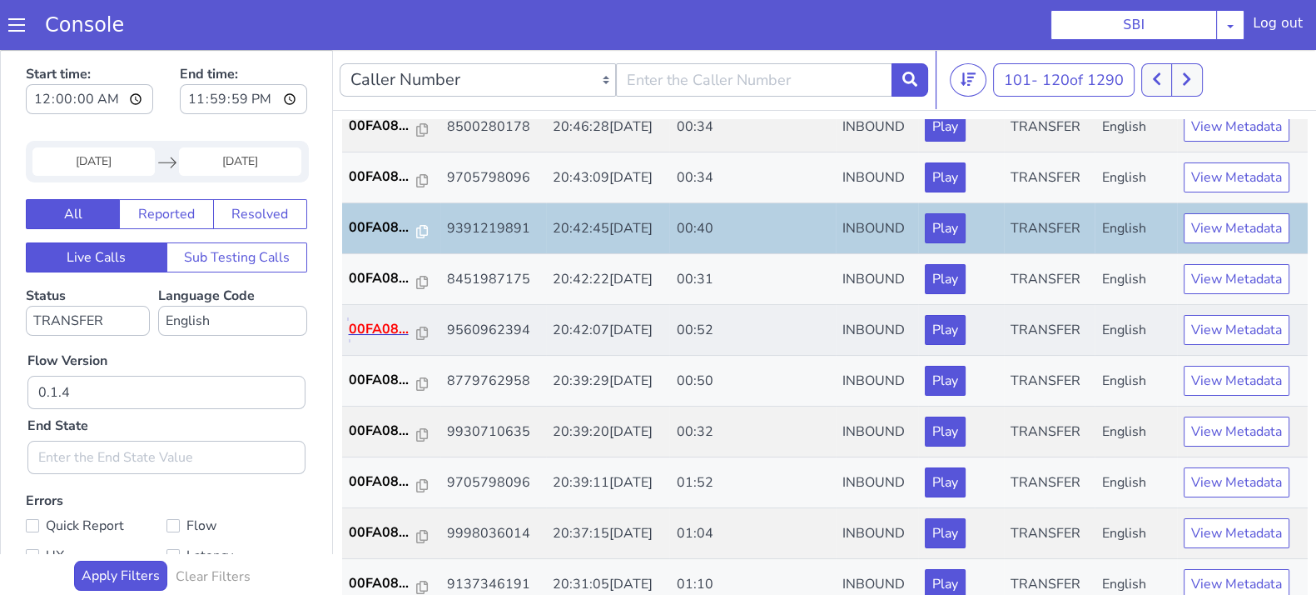
click at [385, 326] on p "00FA08..." at bounding box center [383, 329] width 68 height 20
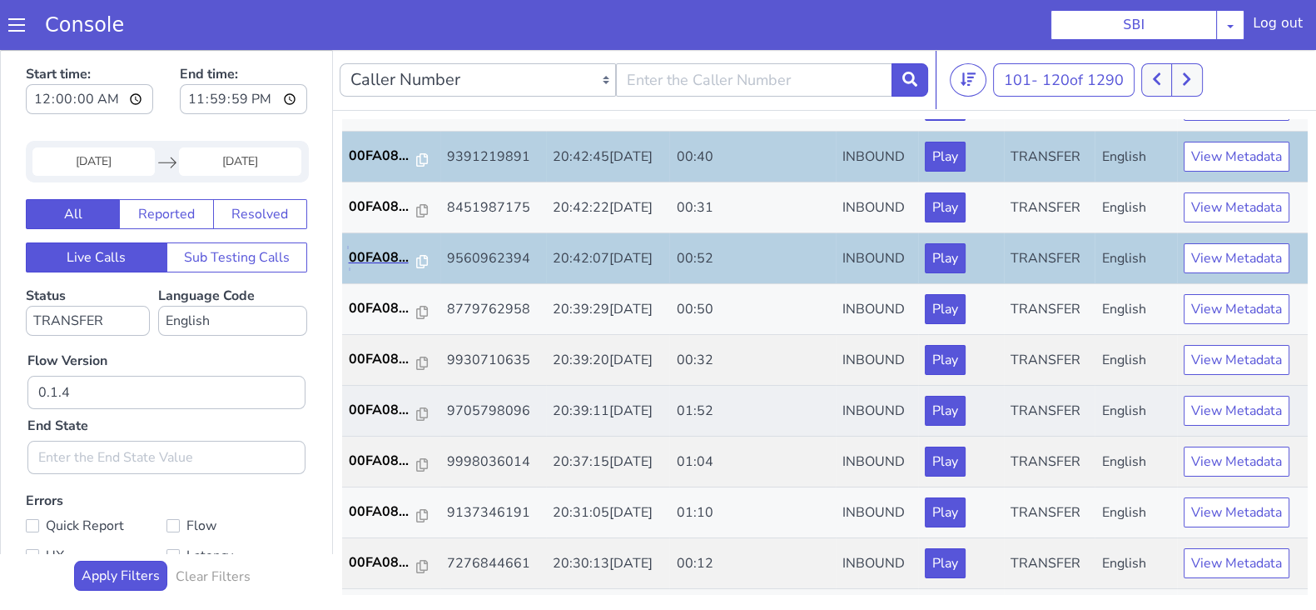
scroll to position [520, 0]
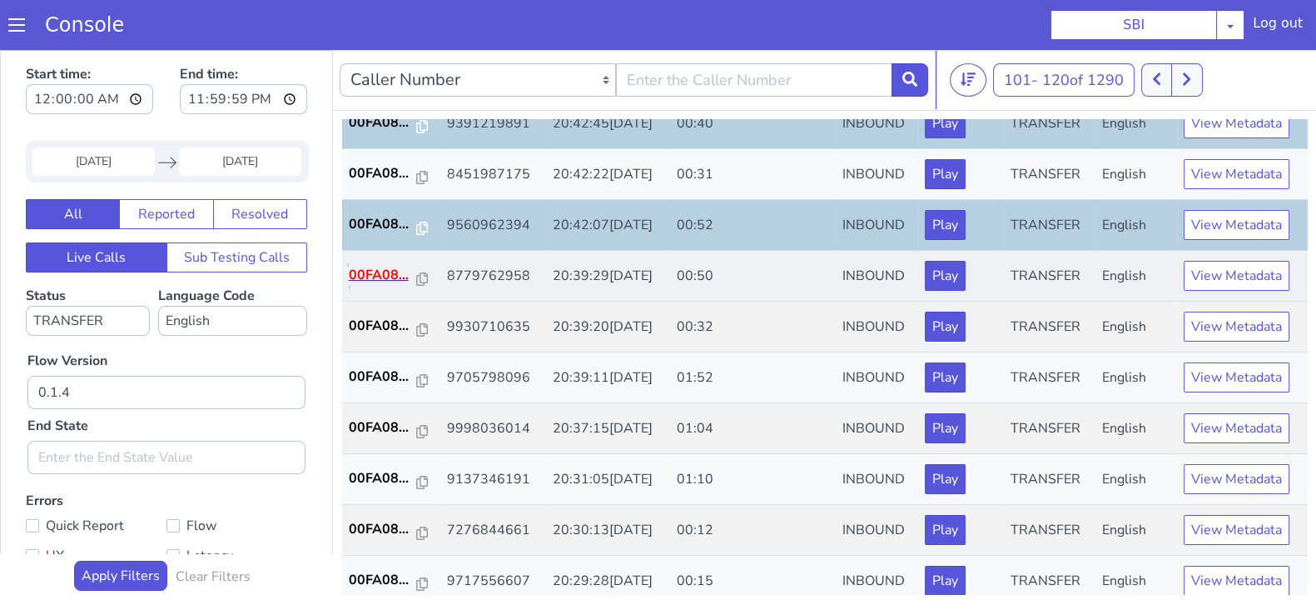
click at [380, 271] on p "00FA08..." at bounding box center [383, 275] width 68 height 20
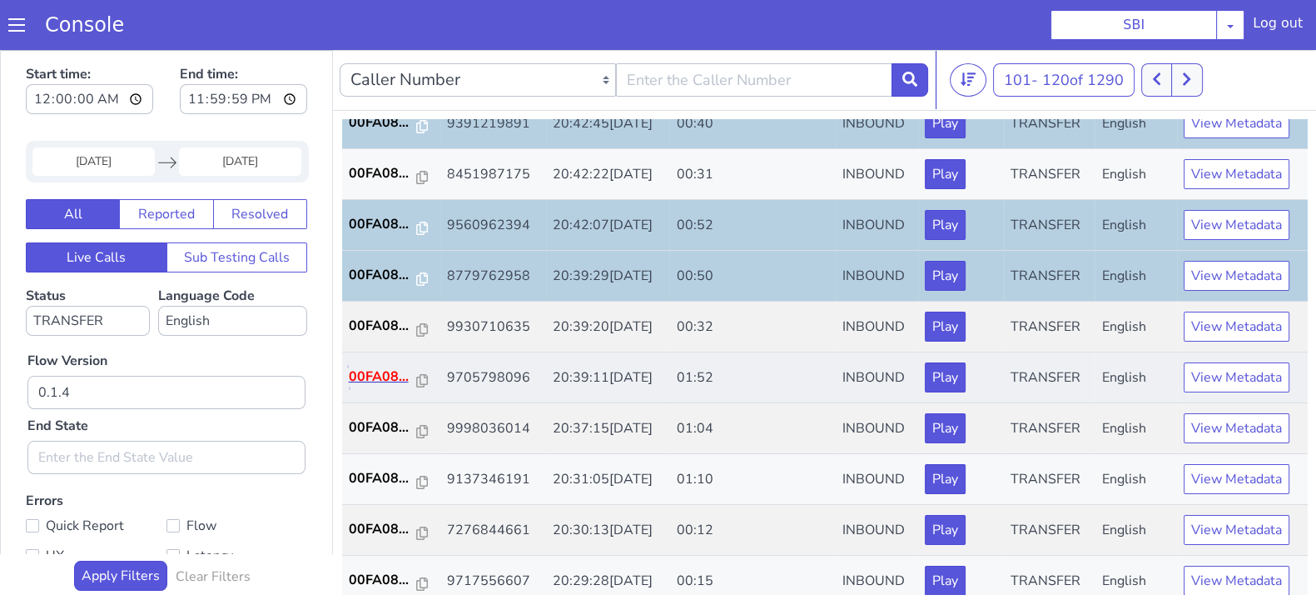
click at [376, 376] on p "00FA08..." at bounding box center [383, 376] width 68 height 20
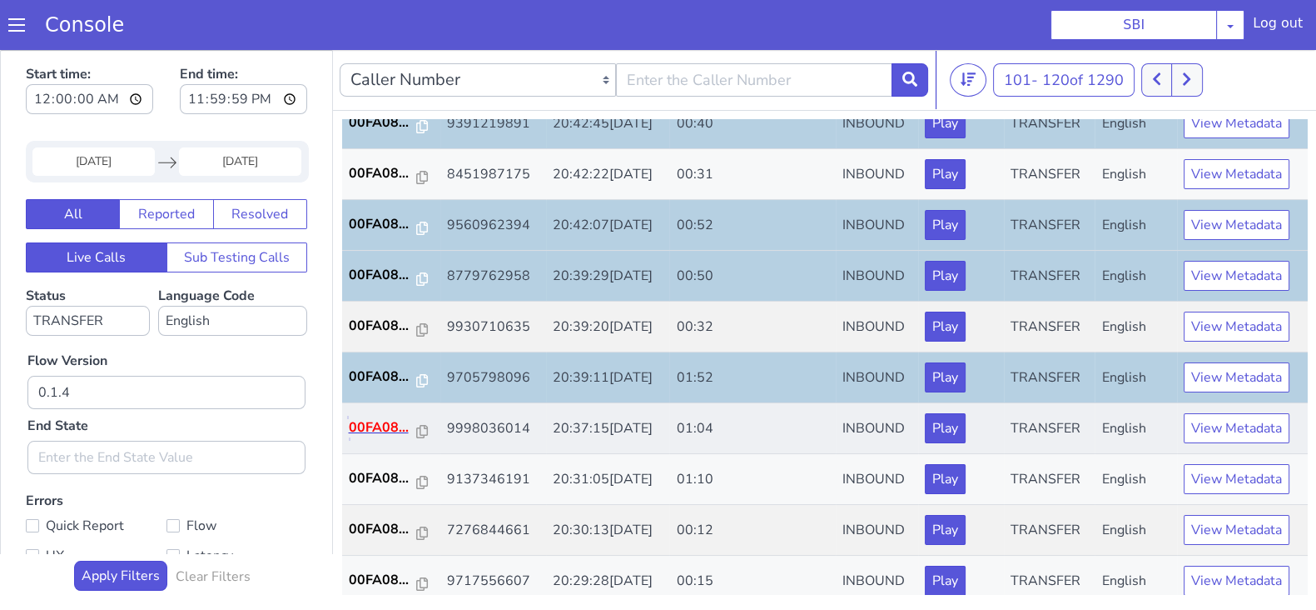
click at [375, 418] on p "00FA08..." at bounding box center [383, 427] width 68 height 20
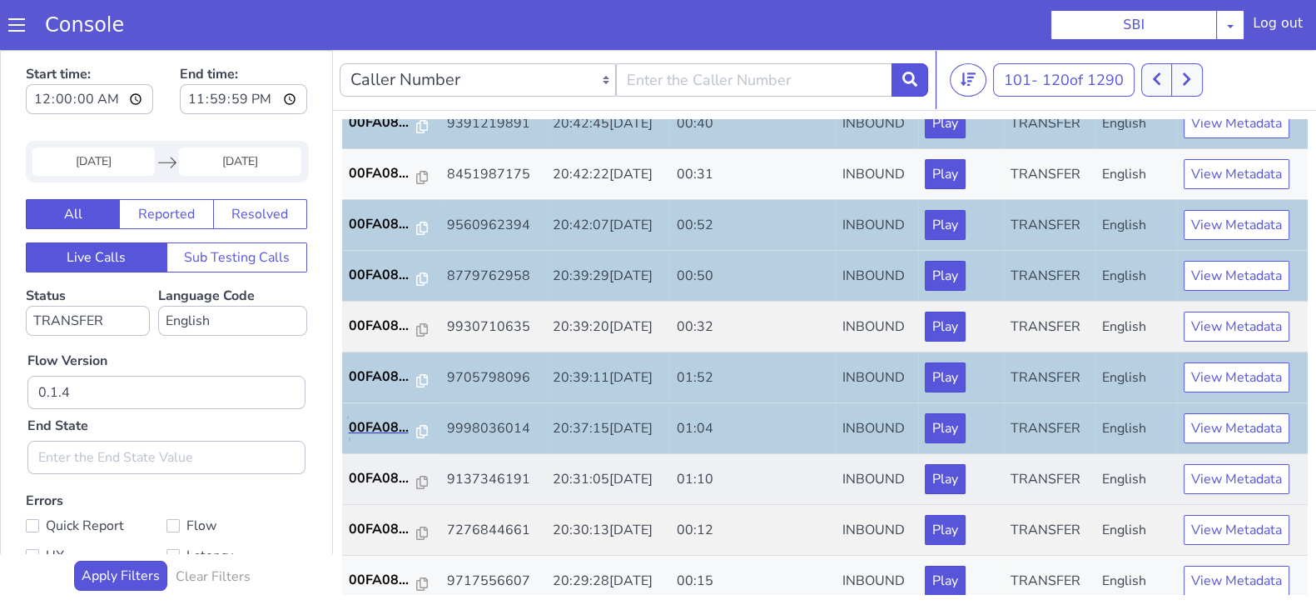
scroll to position [579, 0]
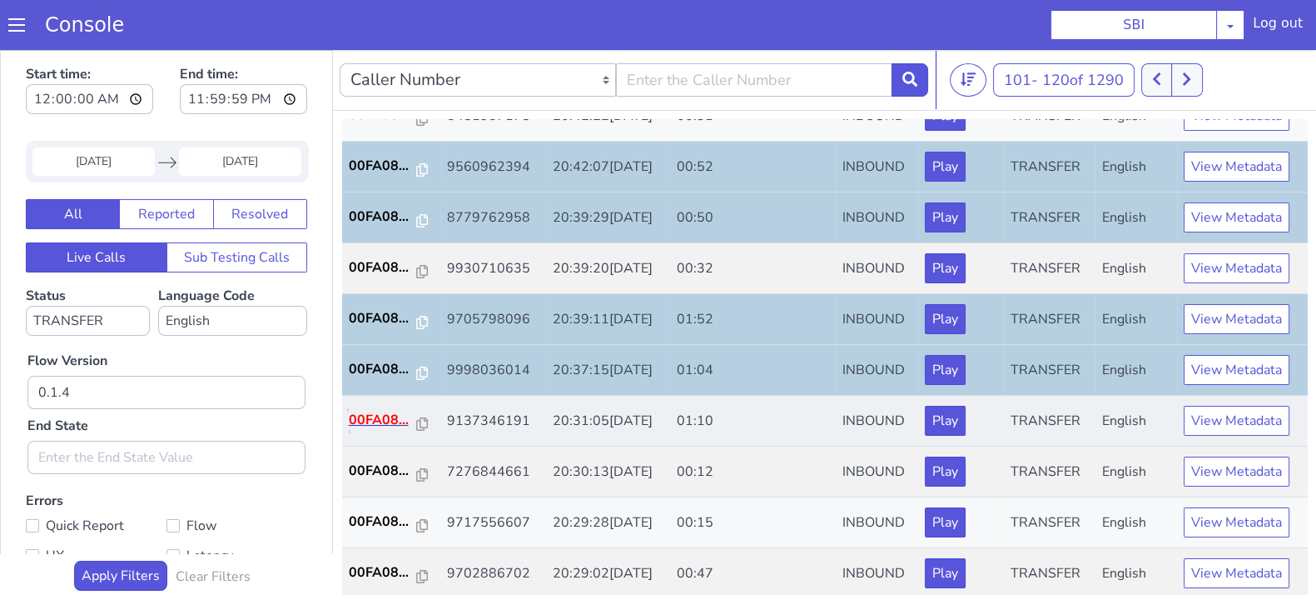
click at [383, 410] on p "00FA08..." at bounding box center [383, 420] width 68 height 20
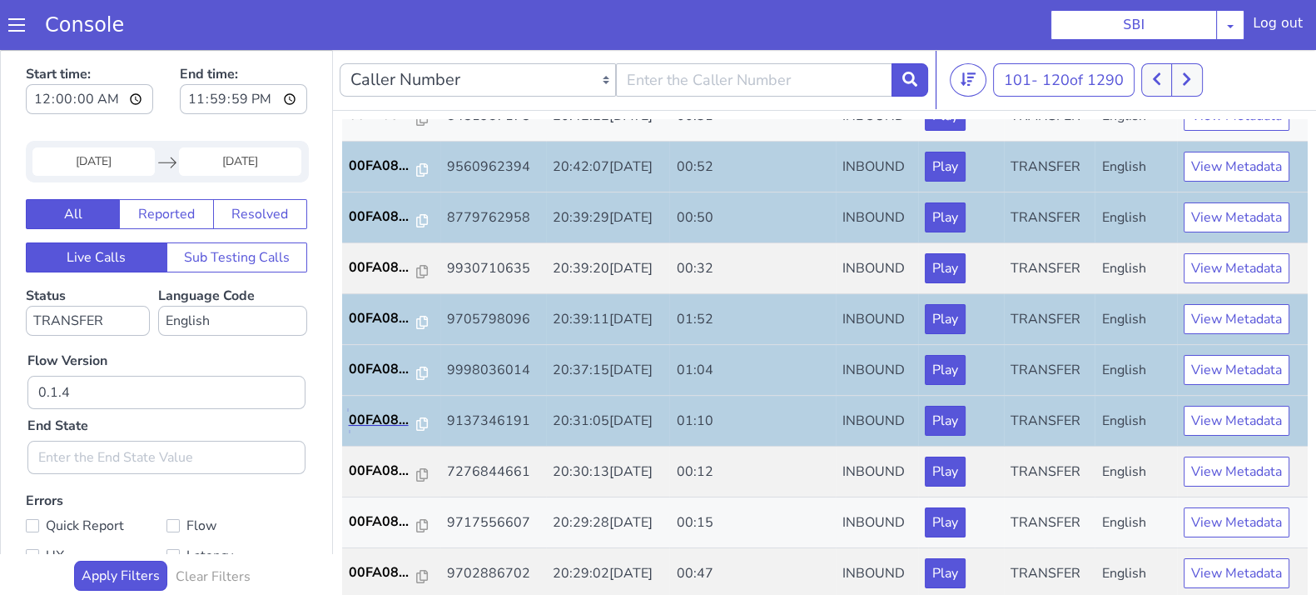
scroll to position [4, 0]
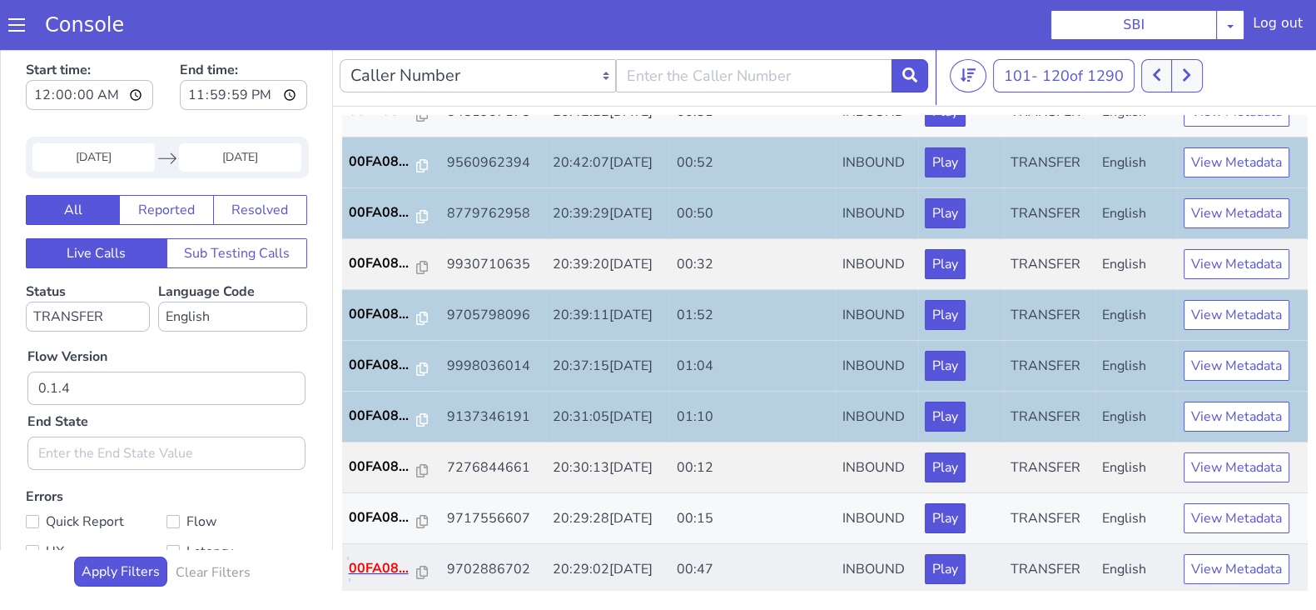
click at [376, 570] on p "00FA08..." at bounding box center [383, 568] width 68 height 20
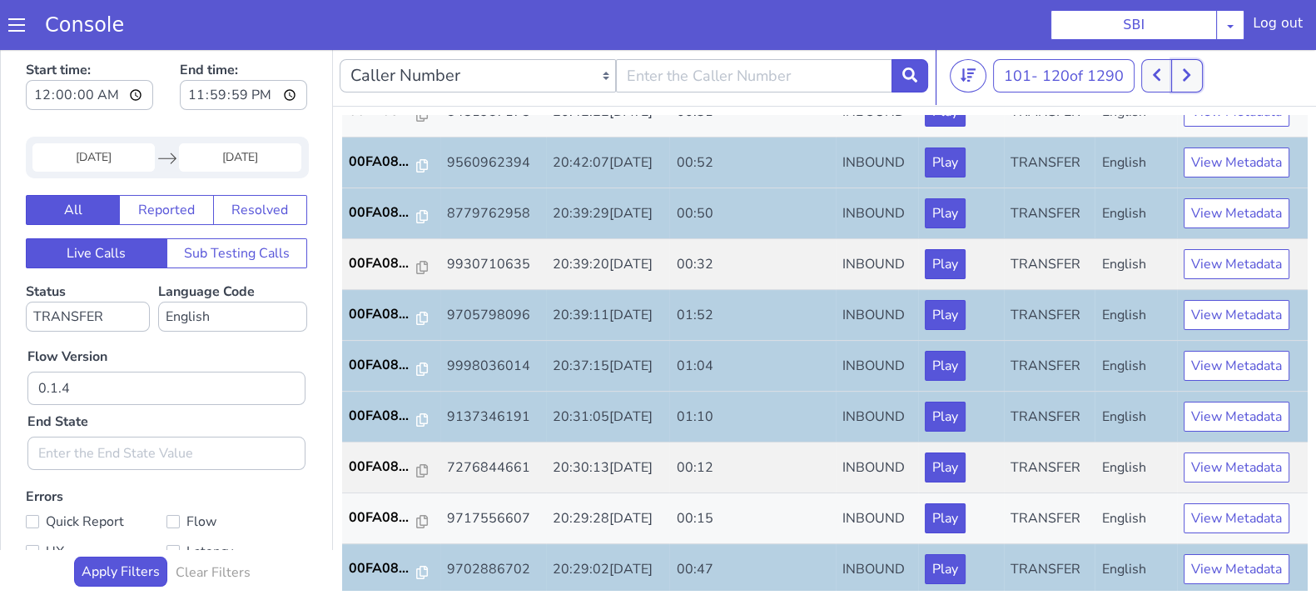
click at [1195, 62] on button at bounding box center [1187, 75] width 31 height 33
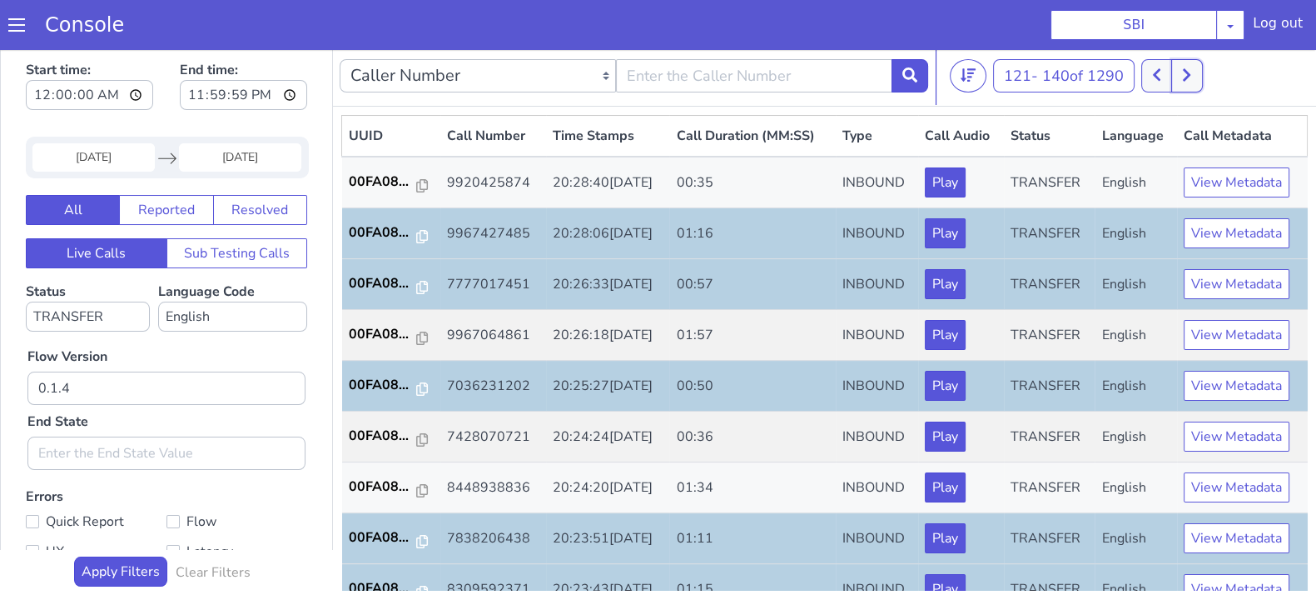
click at [1195, 77] on button at bounding box center [1187, 75] width 31 height 33
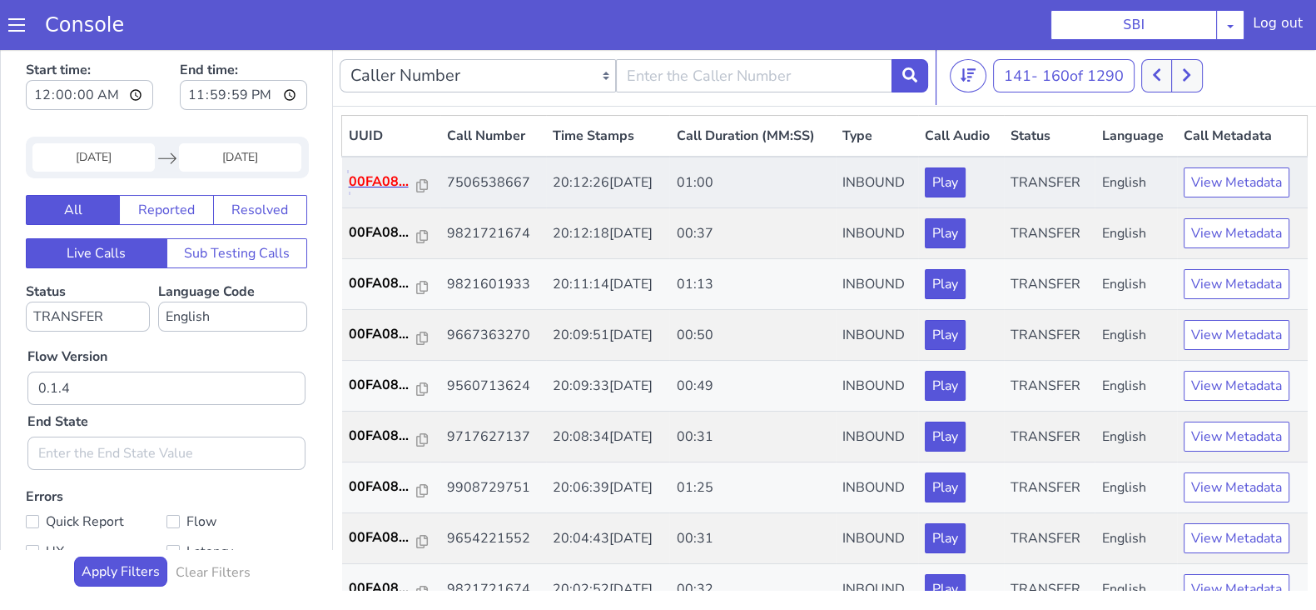
click at [376, 181] on p "00FA08..." at bounding box center [383, 182] width 68 height 20
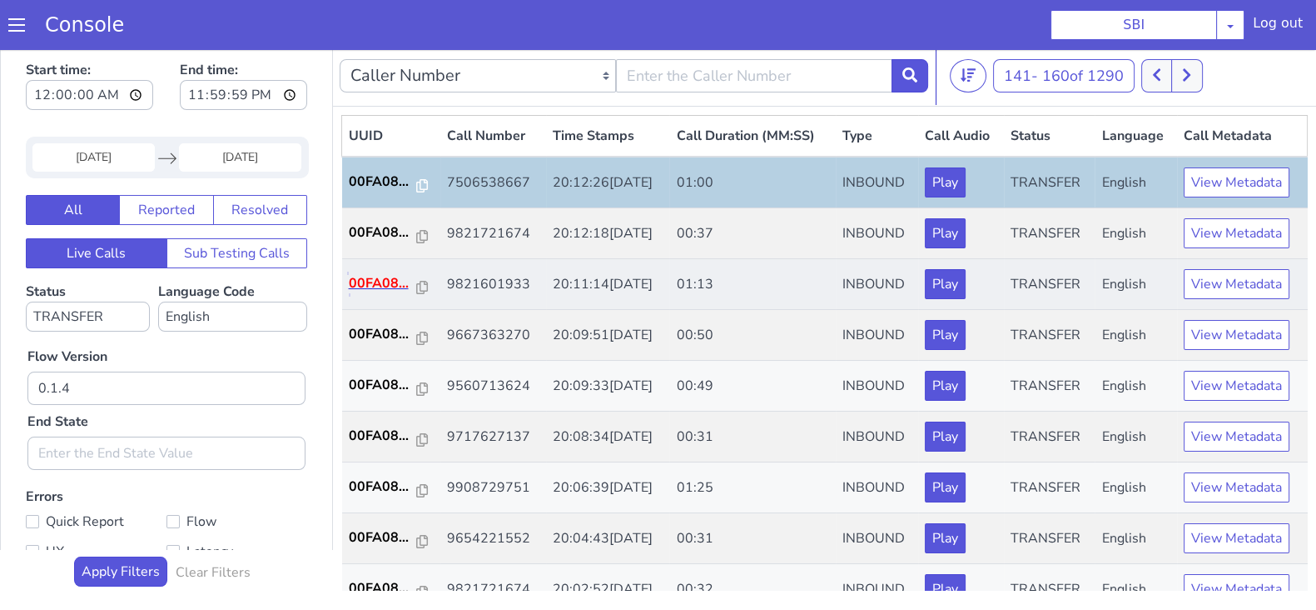
click at [387, 279] on p "00FA08..." at bounding box center [383, 283] width 68 height 20
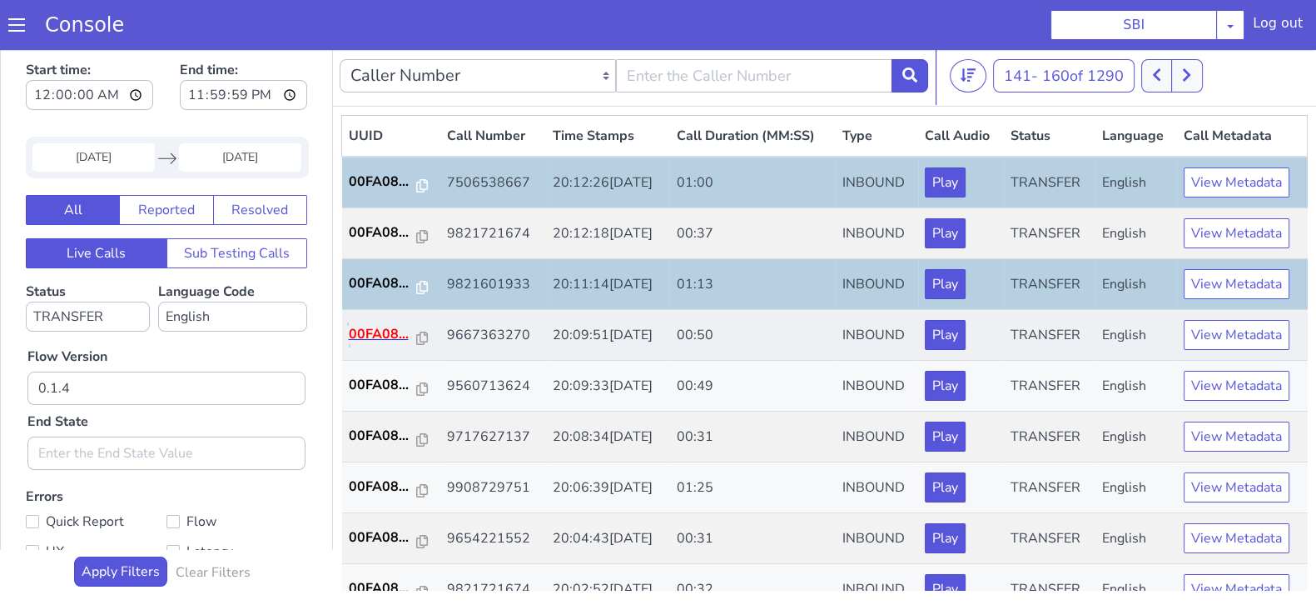
click at [356, 326] on p "00FA08..." at bounding box center [383, 334] width 68 height 20
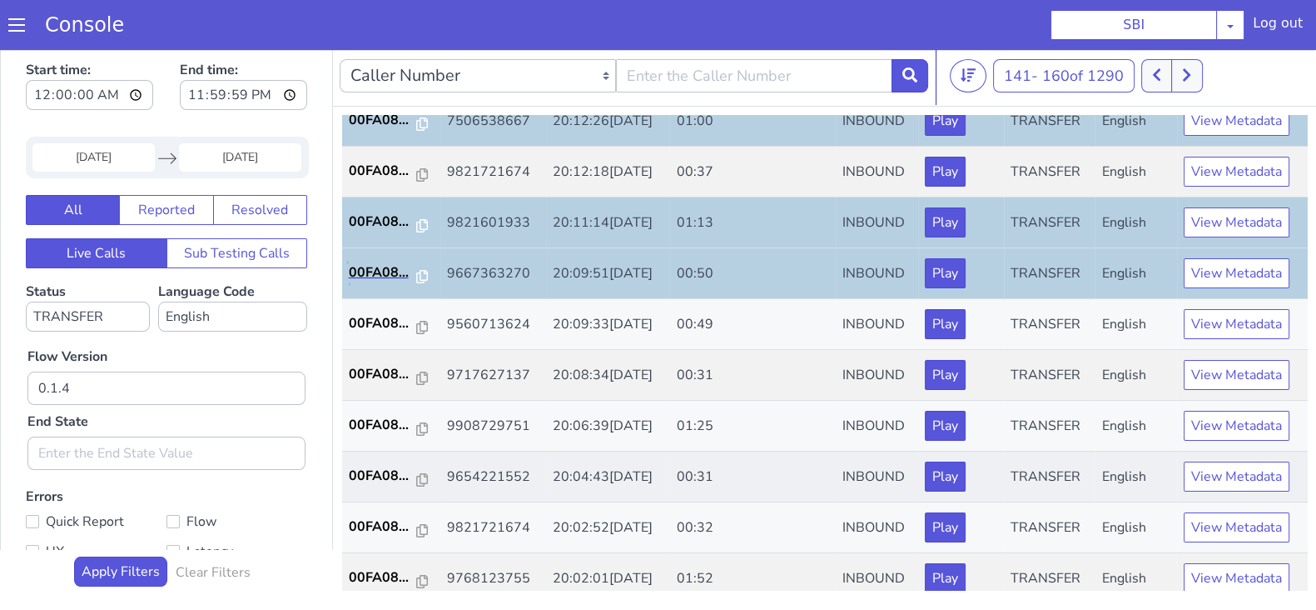
scroll to position [103, 0]
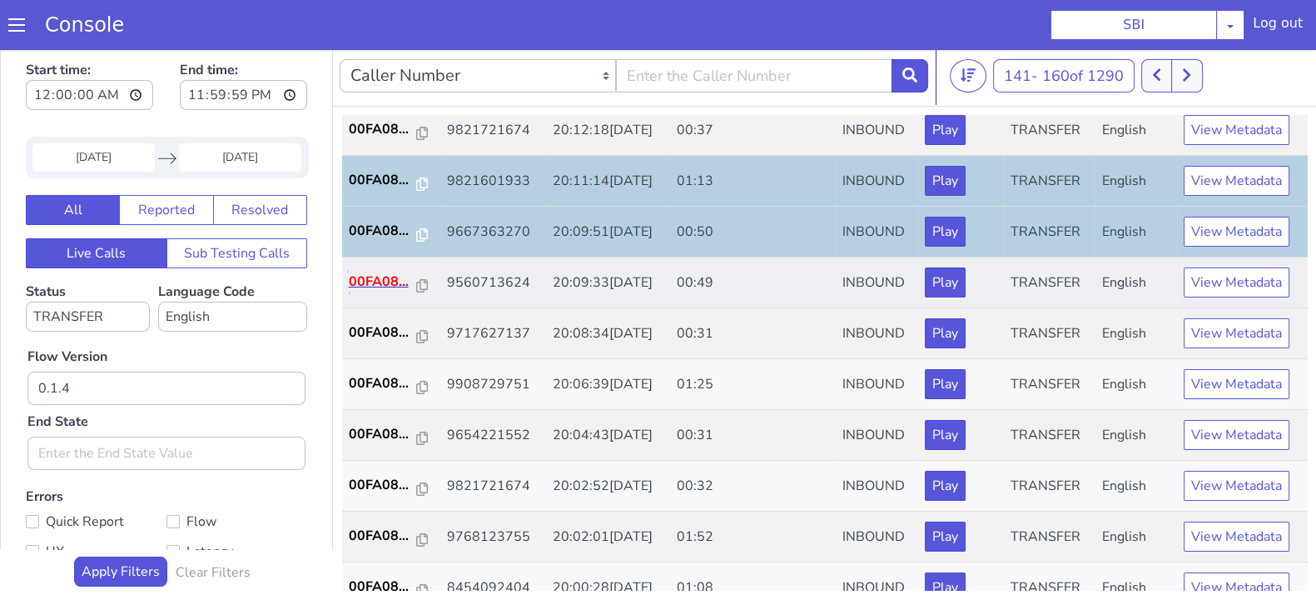
click at [376, 275] on p "00FA08..." at bounding box center [383, 281] width 68 height 20
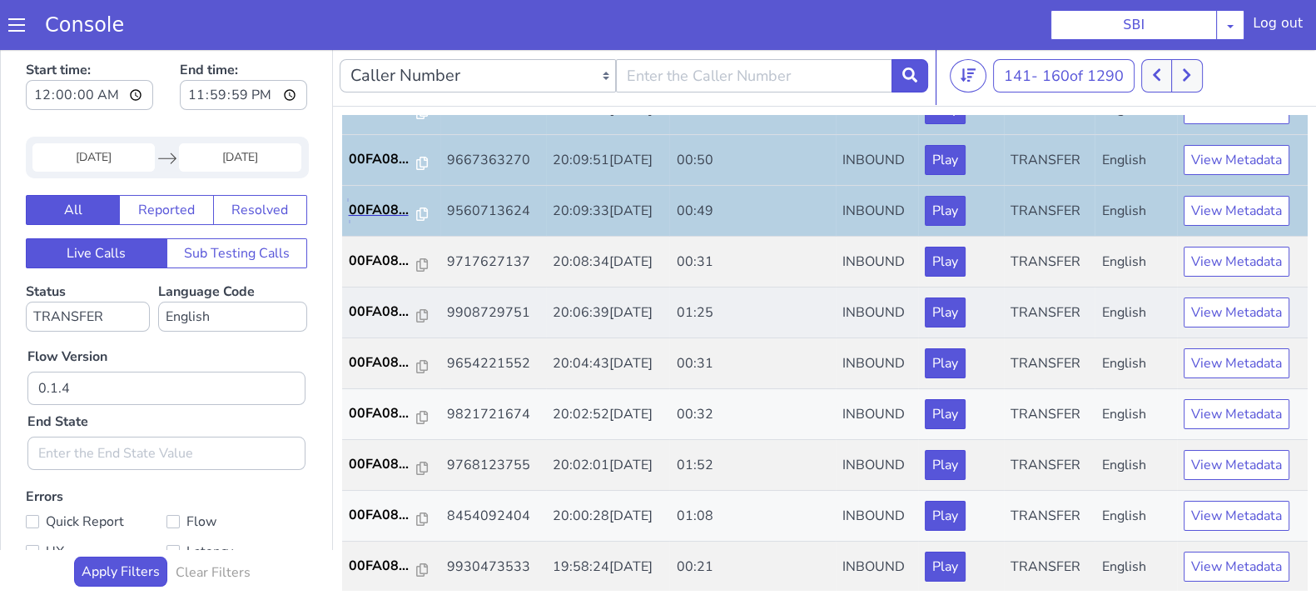
scroll to position [207, 0]
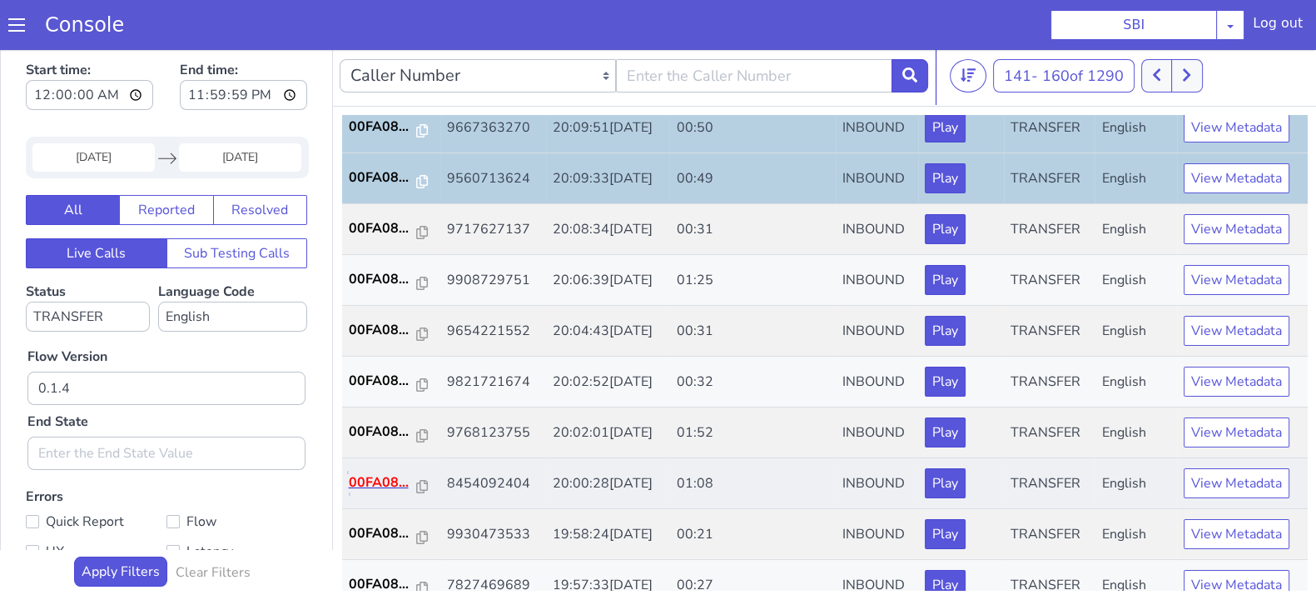
click at [365, 472] on p "00FA08..." at bounding box center [383, 482] width 68 height 20
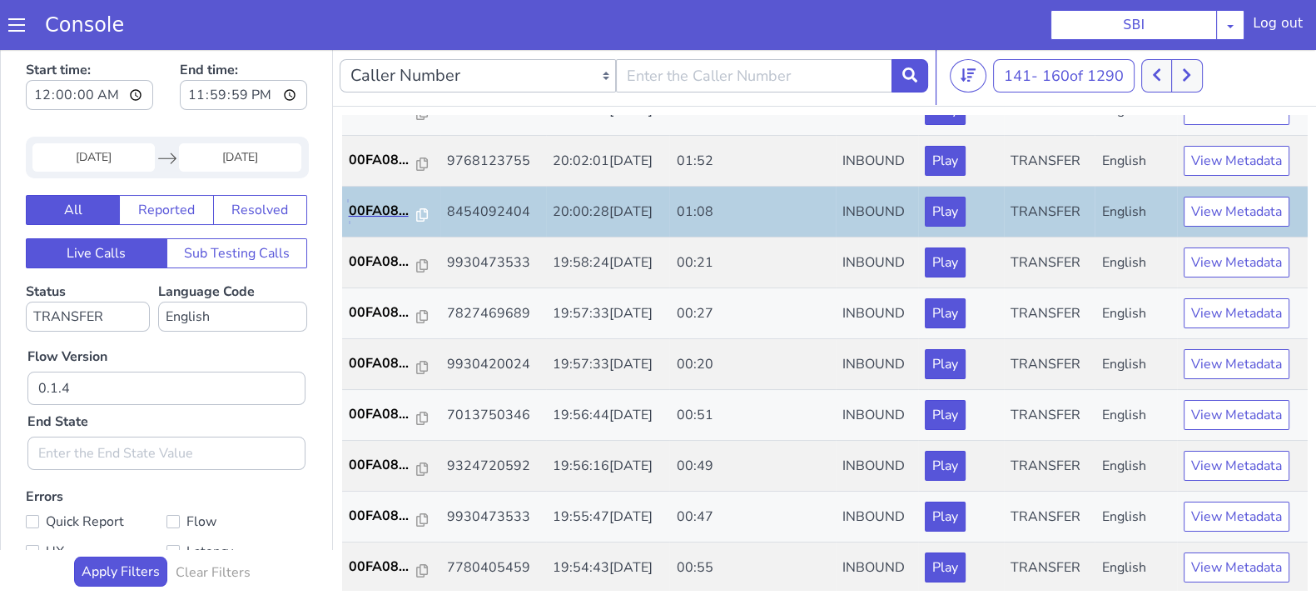
scroll to position [579, 0]
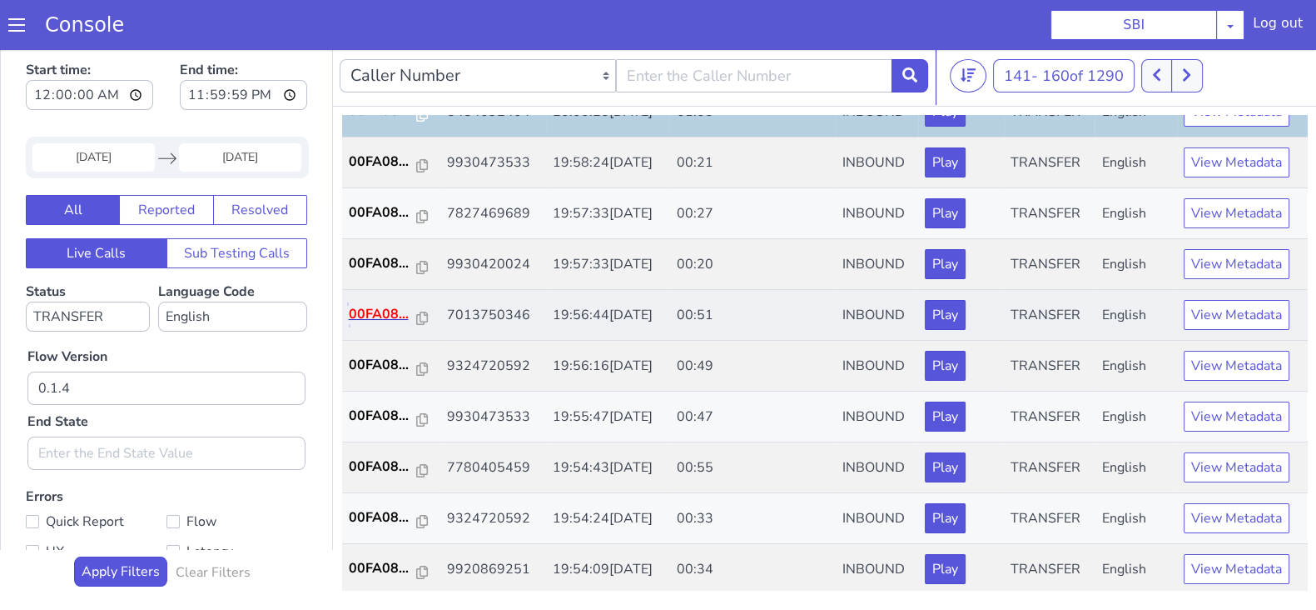
click at [381, 314] on p "00FA08..." at bounding box center [383, 314] width 68 height 20
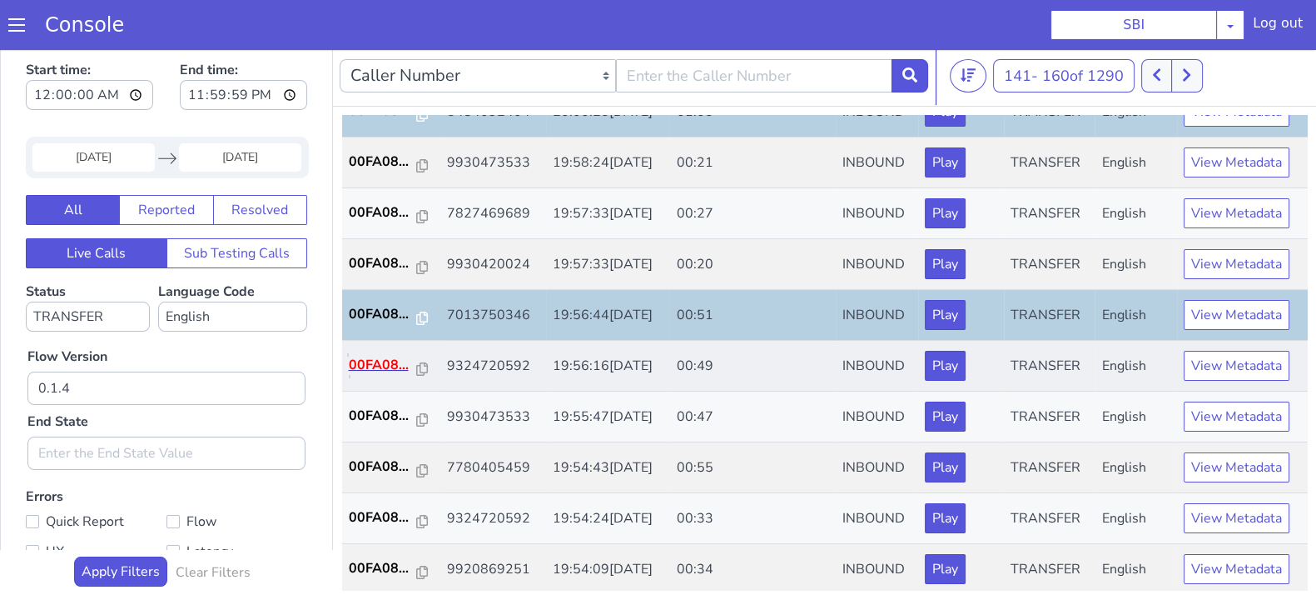
click at [386, 366] on p "00FA08..." at bounding box center [383, 365] width 68 height 20
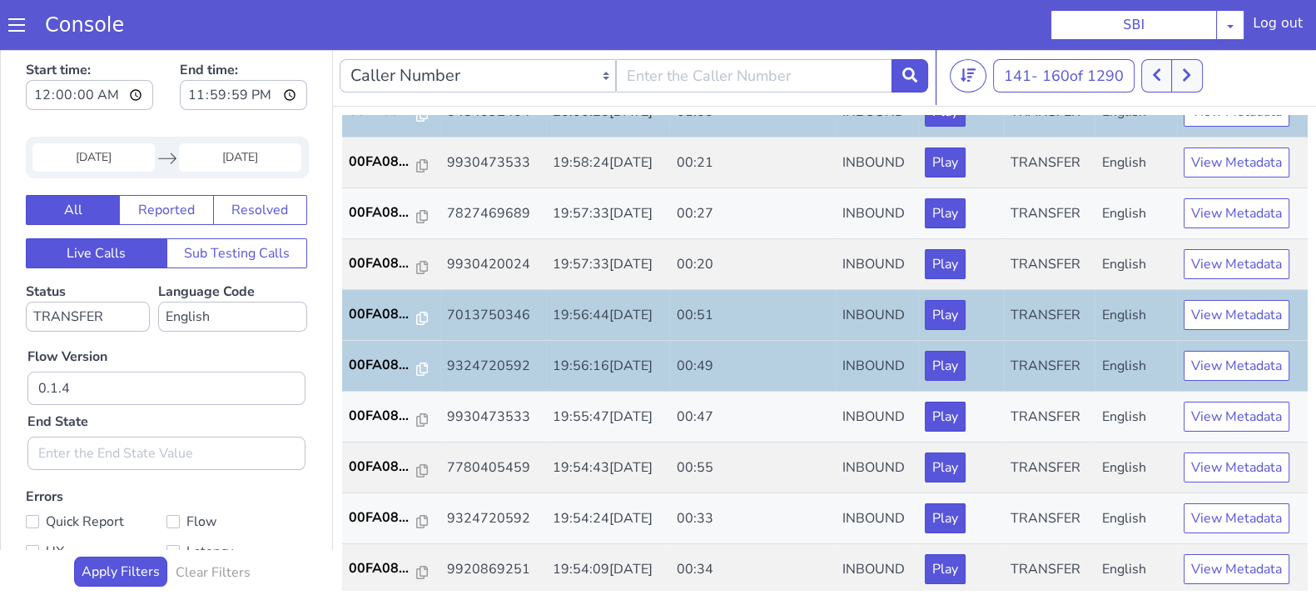
drag, startPoint x: 117, startPoint y: 139, endPoint x: 110, endPoint y: 162, distance: 24.2
click at [116, 139] on div "18 Sep 2025 Navigate forward to interact with the calendar and select a date. P…" at bounding box center [167, 158] width 283 height 42
click at [108, 162] on input "18 Sep 2025" at bounding box center [93, 157] width 122 height 28
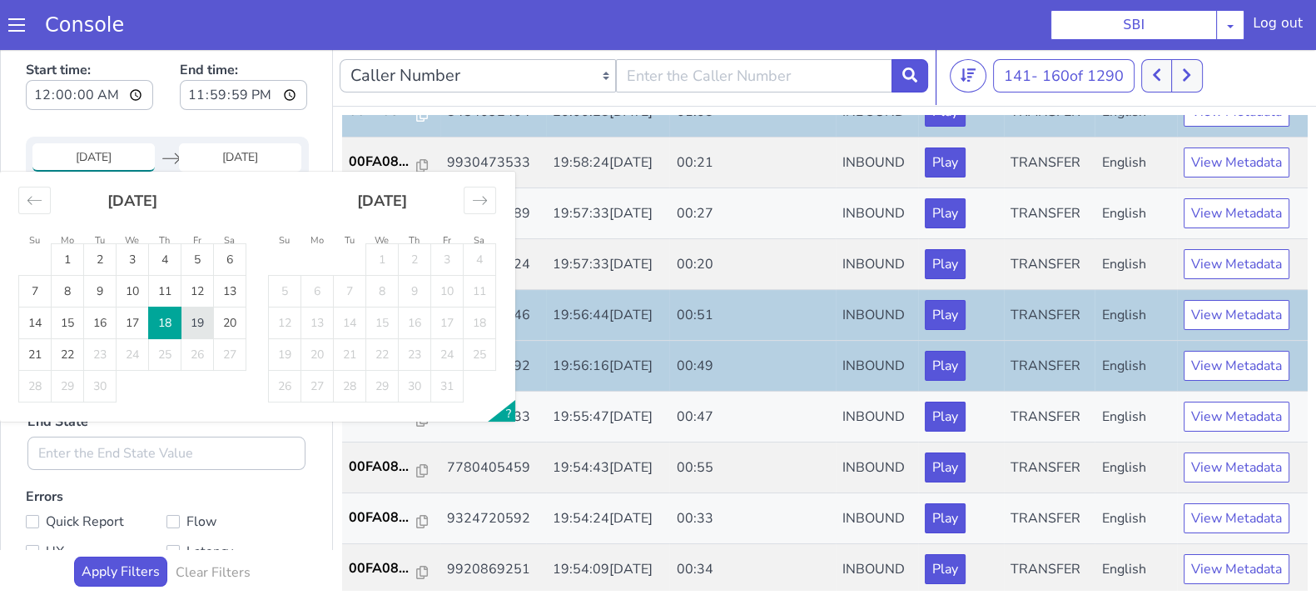
click at [200, 316] on td "19" at bounding box center [198, 323] width 32 height 32
type input "19 Sep 2025"
click at [238, 152] on input "End Date" at bounding box center [240, 157] width 122 height 28
click at [195, 321] on td "19" at bounding box center [198, 323] width 32 height 32
type input "19 Sep 2025"
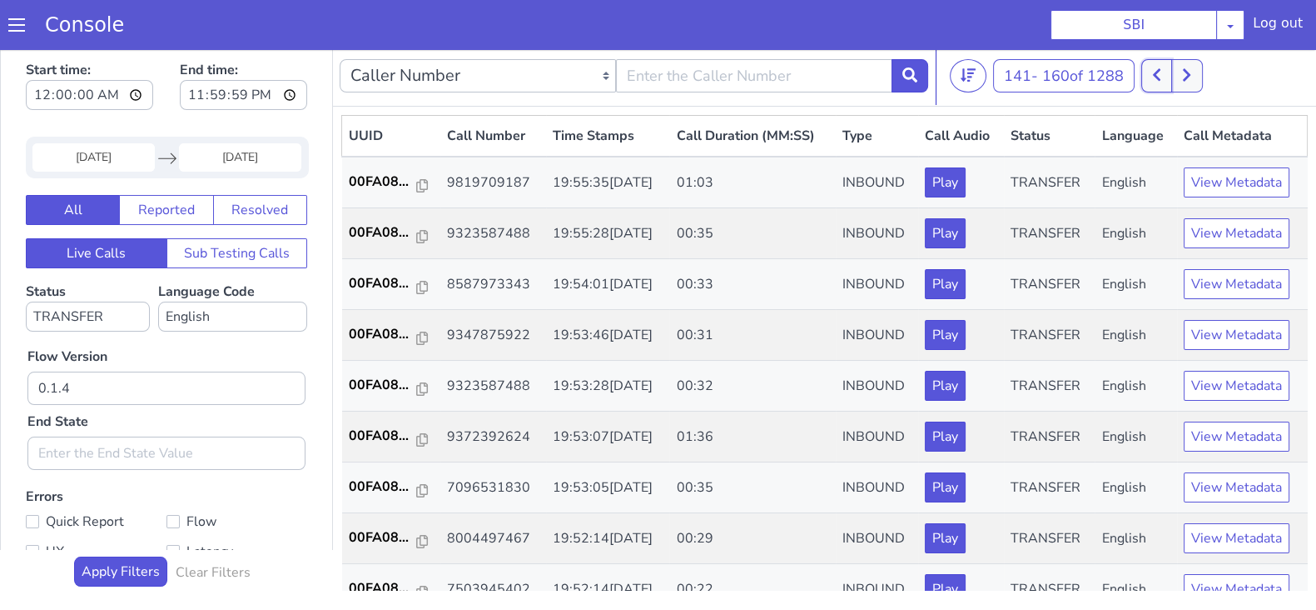
click at [1154, 77] on button at bounding box center [1157, 75] width 31 height 33
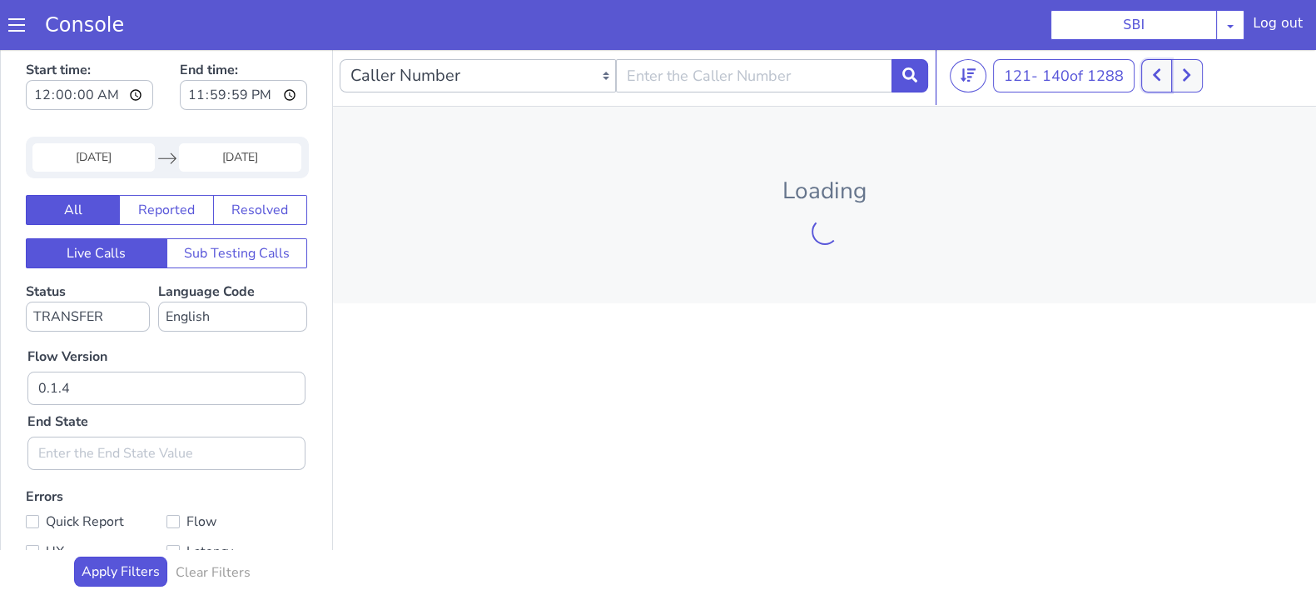
click at [1154, 77] on button at bounding box center [1157, 75] width 31 height 33
click at [1152, 77] on icon at bounding box center [1147, 74] width 9 height 15
click at [1154, 77] on button at bounding box center [1138, 75] width 31 height 33
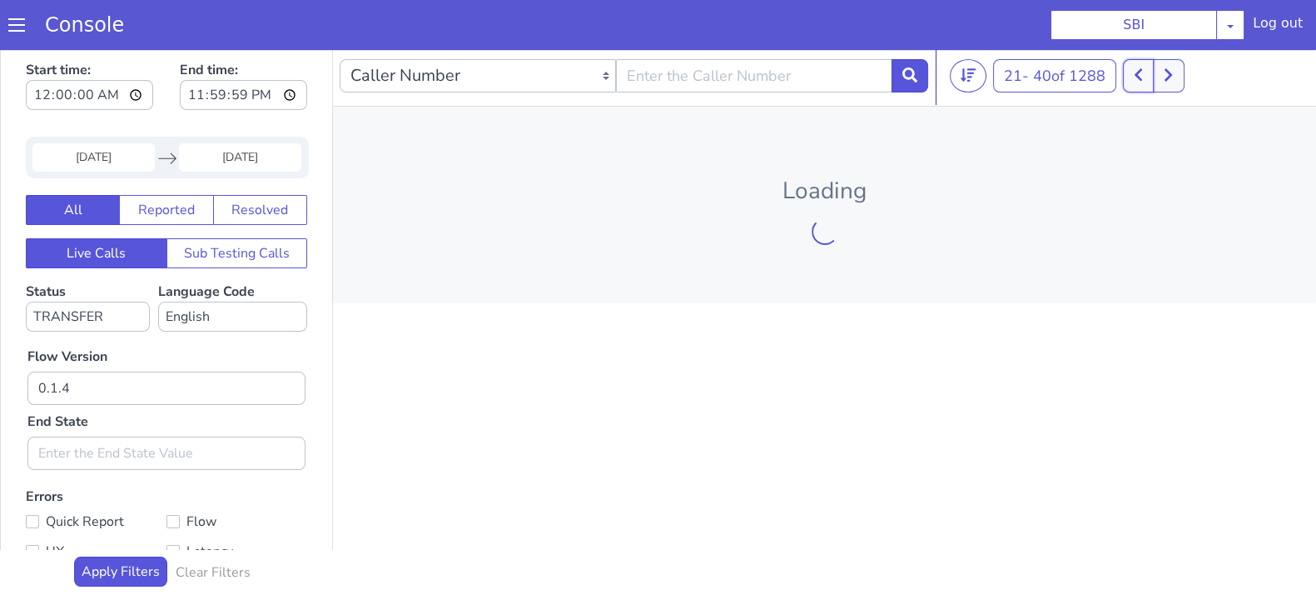
click at [1154, 77] on button at bounding box center [1138, 75] width 31 height 33
click at [1154, 77] on button at bounding box center [1159, 75] width 31 height 33
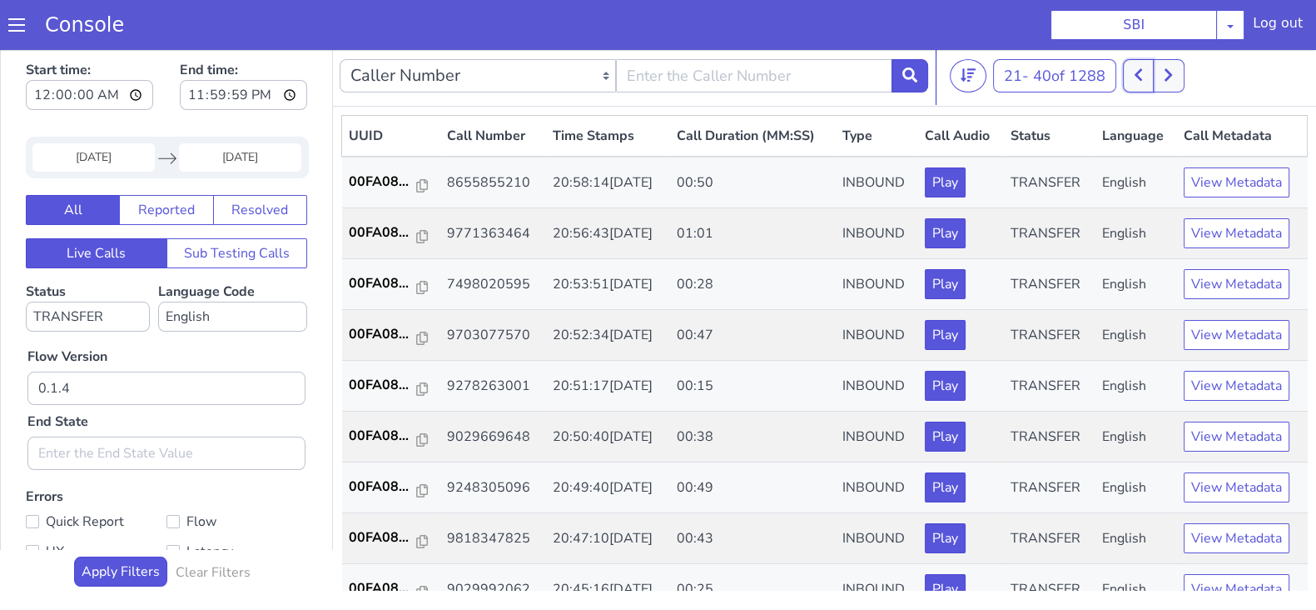
click at [1154, 77] on button at bounding box center [1138, 75] width 31 height 33
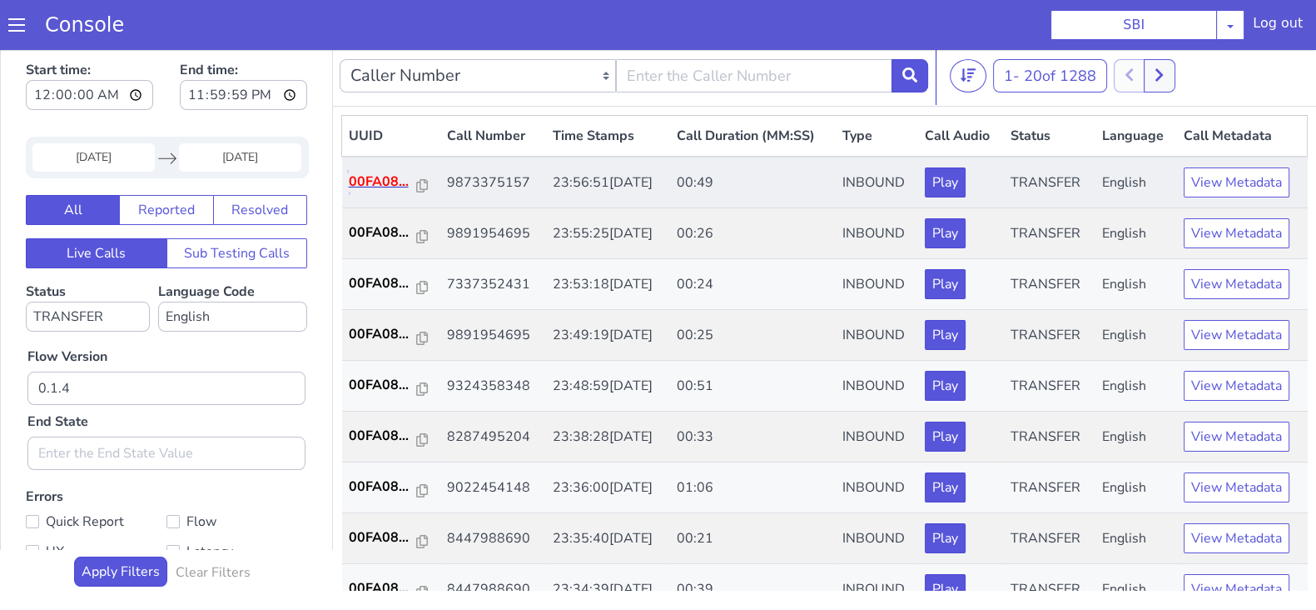
click at [383, 174] on p "00FA08..." at bounding box center [383, 182] width 68 height 20
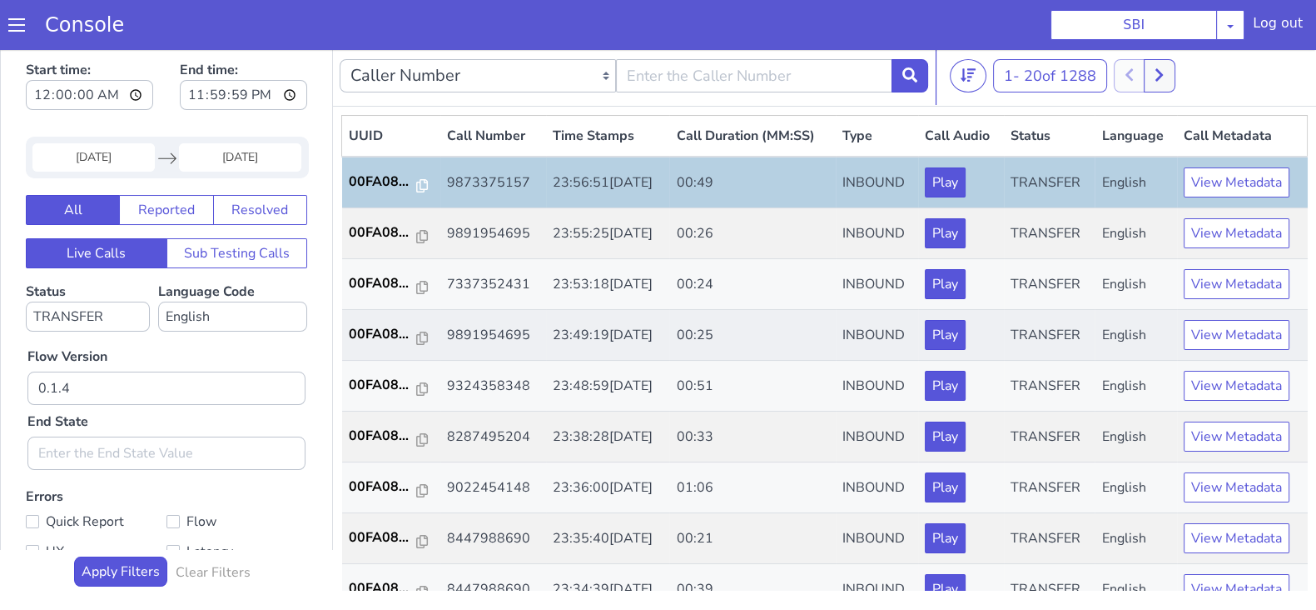
scroll to position [103, 0]
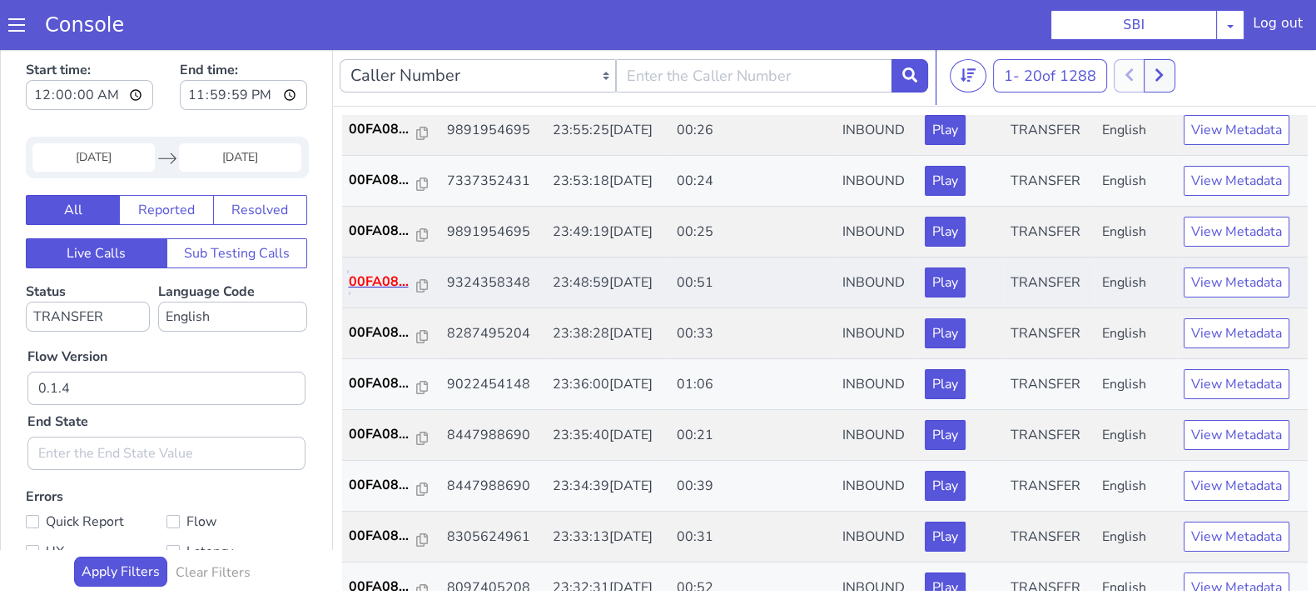
click at [379, 281] on p "00FA08..." at bounding box center [383, 281] width 68 height 20
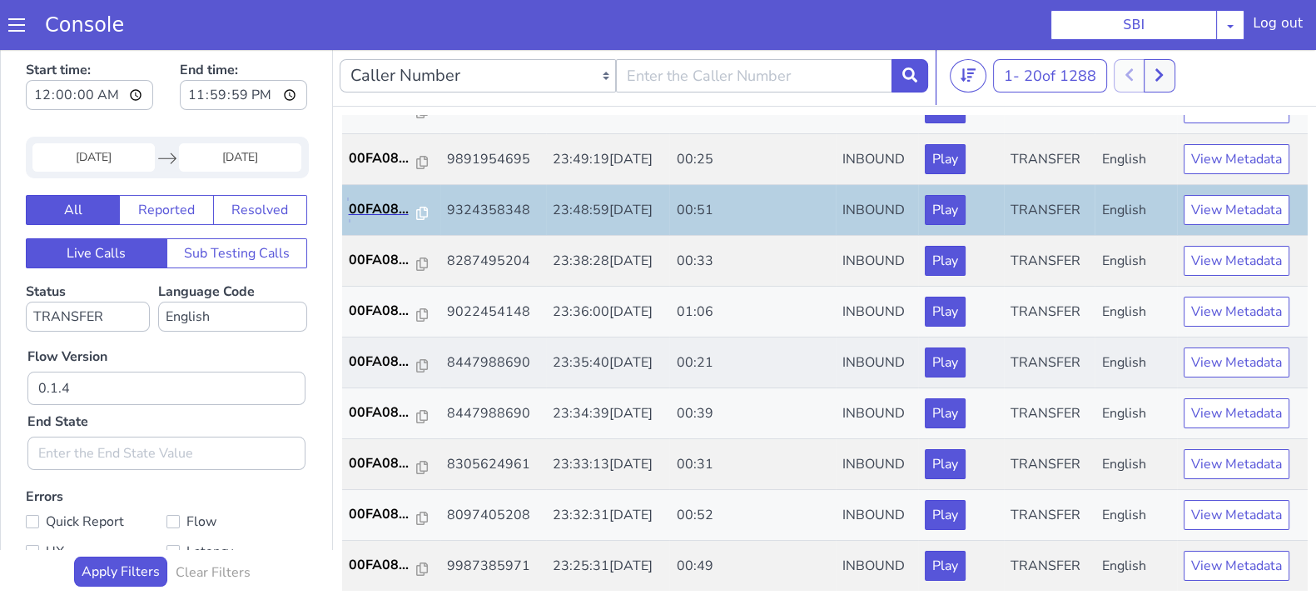
scroll to position [207, 0]
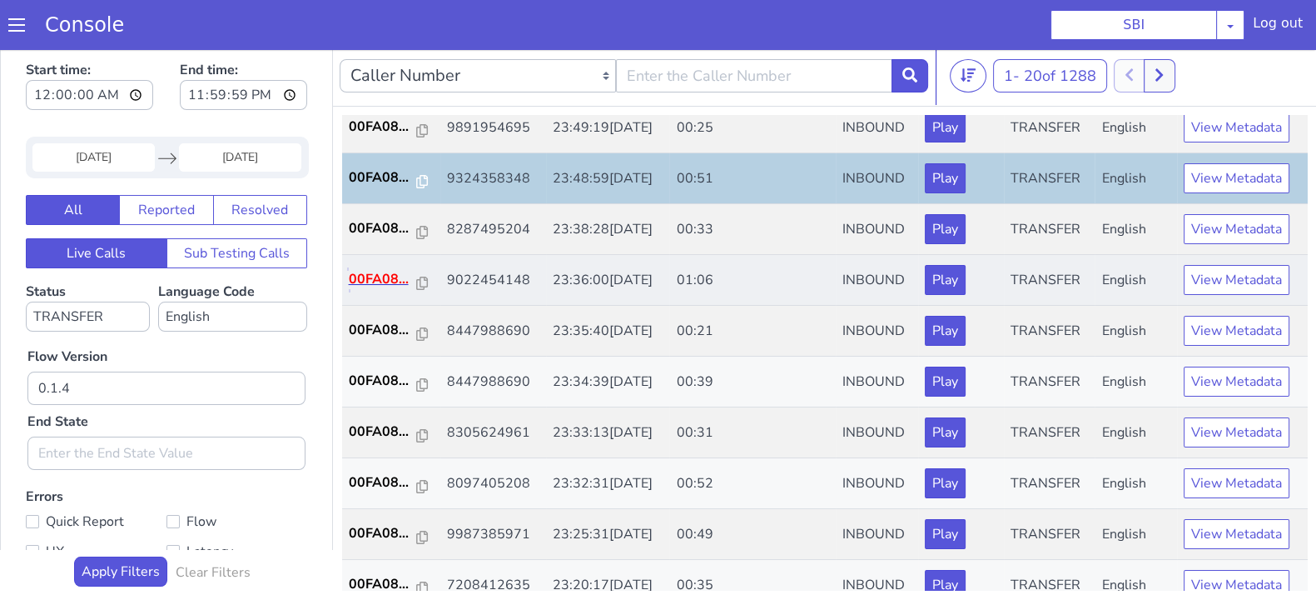
click at [375, 280] on p "00FA08..." at bounding box center [383, 279] width 68 height 20
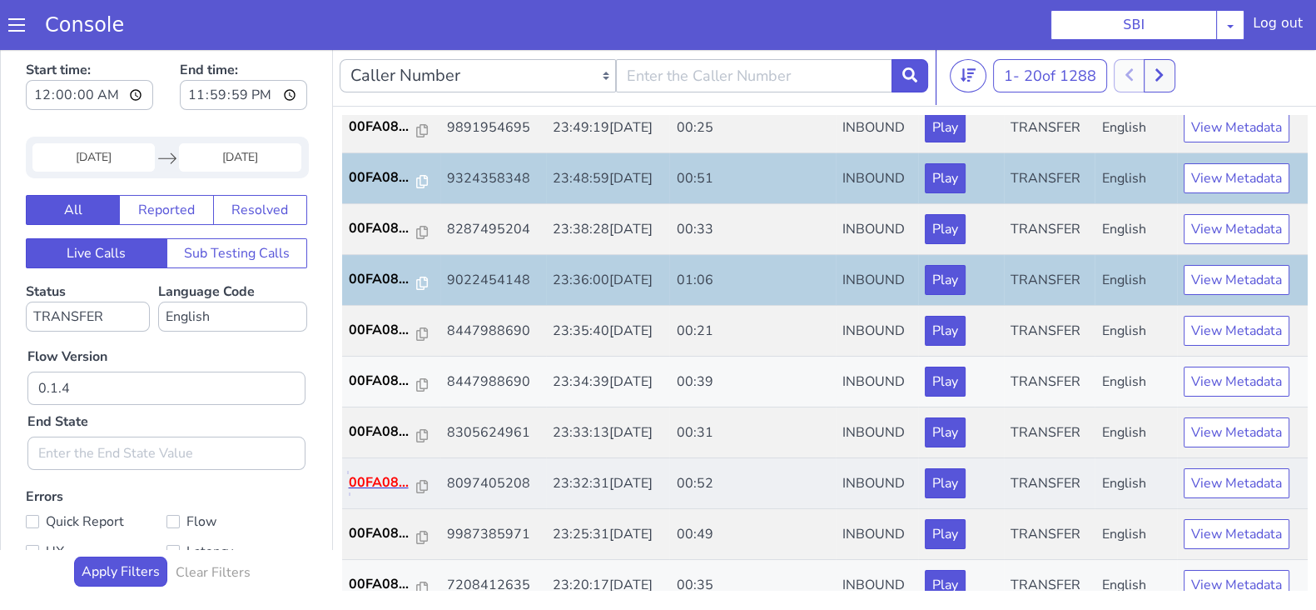
click at [375, 476] on p "00FA08..." at bounding box center [383, 482] width 68 height 20
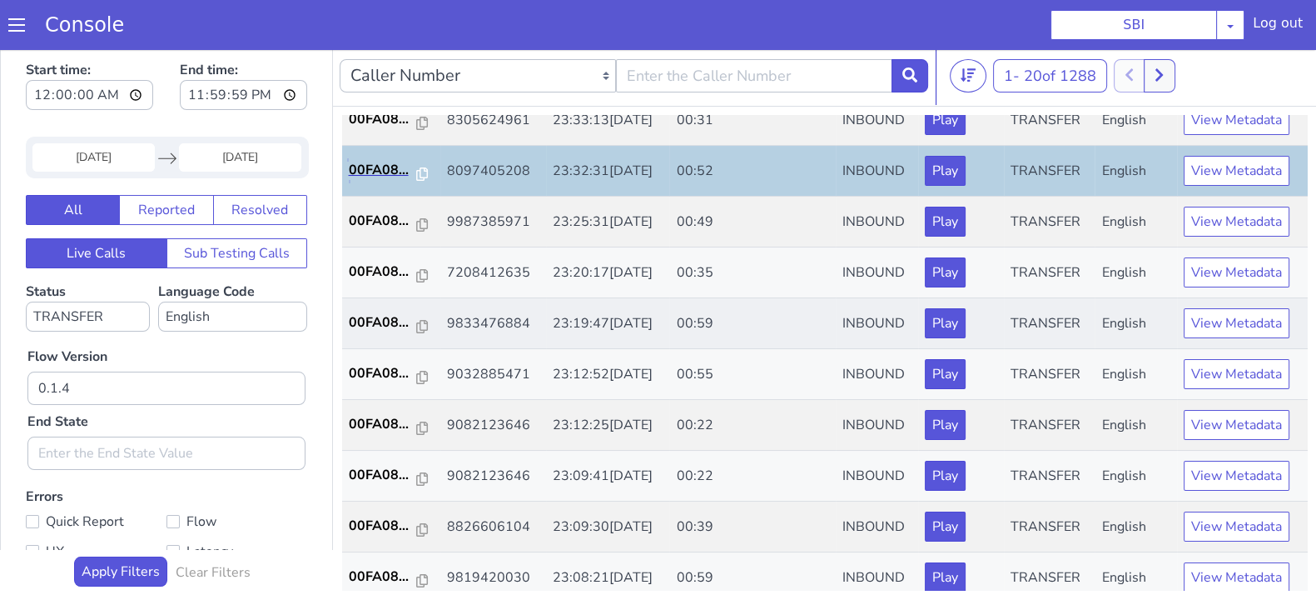
scroll to position [520, 0]
click at [375, 212] on p "00FA08..." at bounding box center [383, 220] width 68 height 20
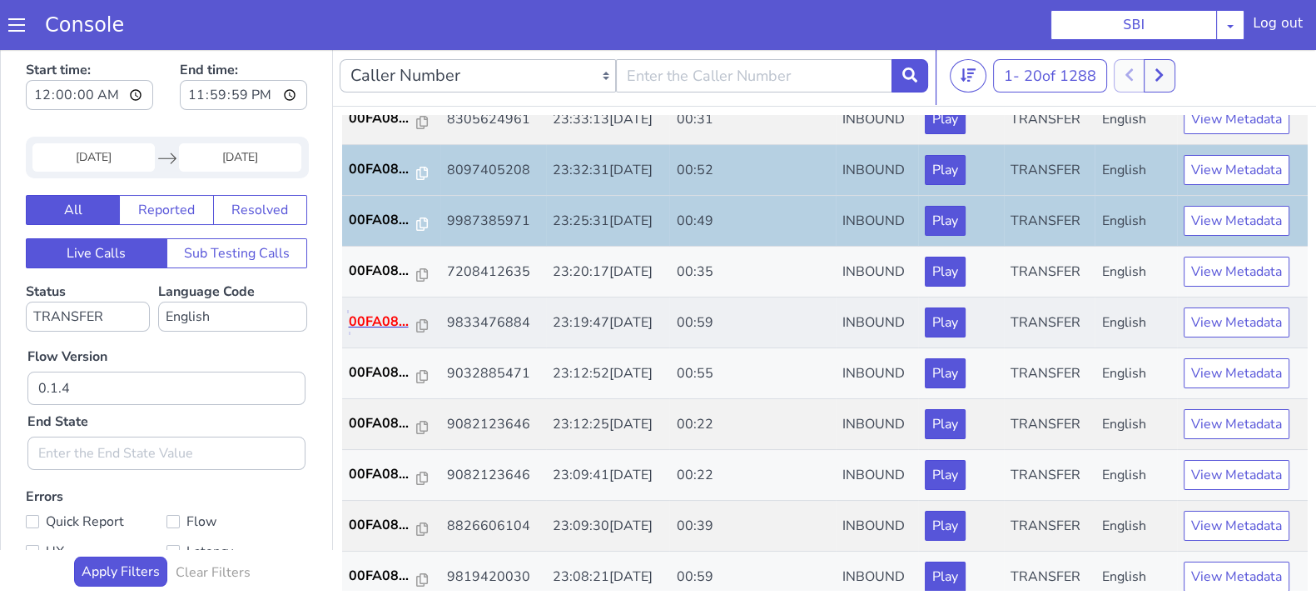
click at [376, 320] on p "00FA08..." at bounding box center [383, 321] width 68 height 20
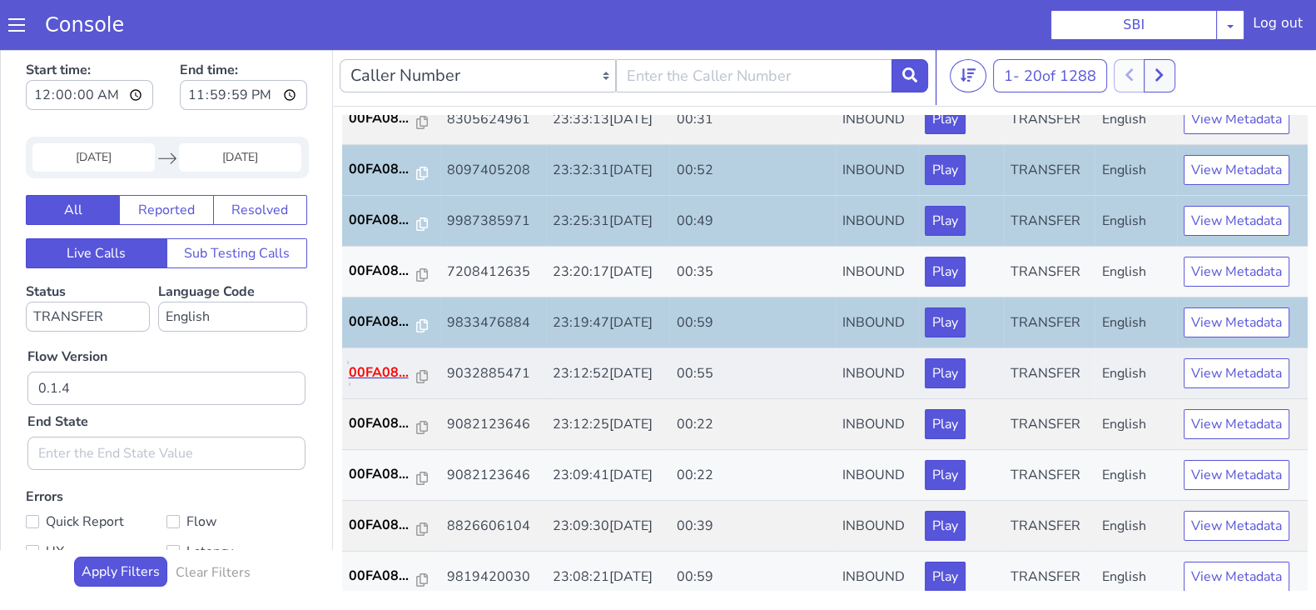
click at [379, 372] on p "00FA08..." at bounding box center [383, 372] width 68 height 20
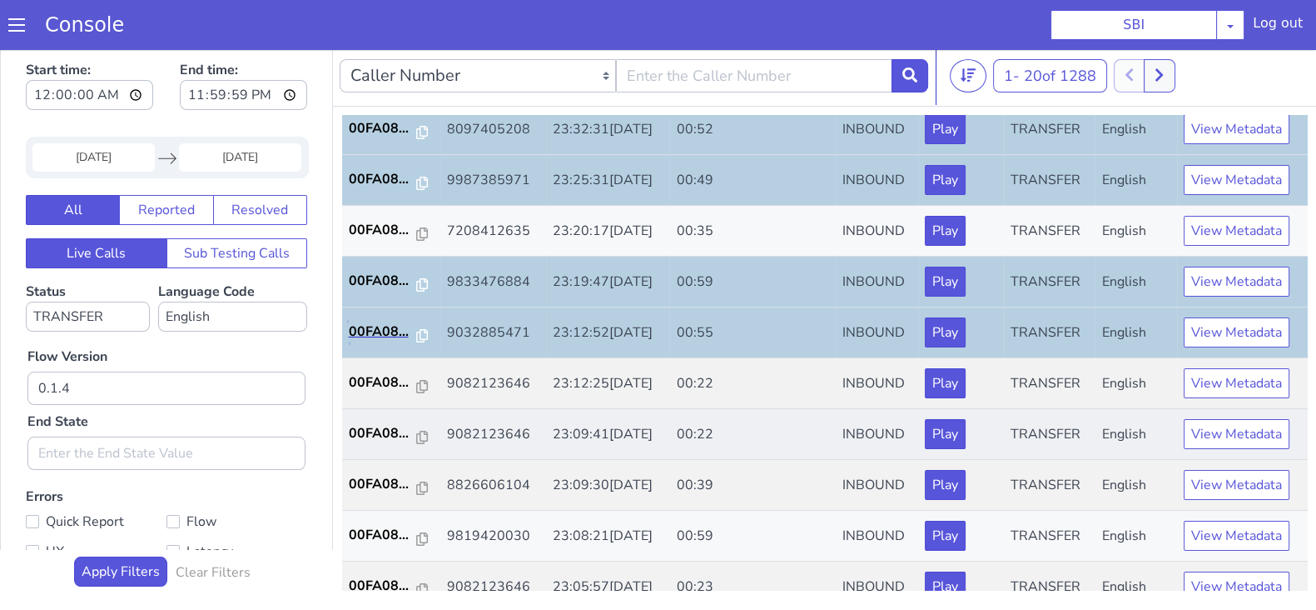
scroll to position [579, 0]
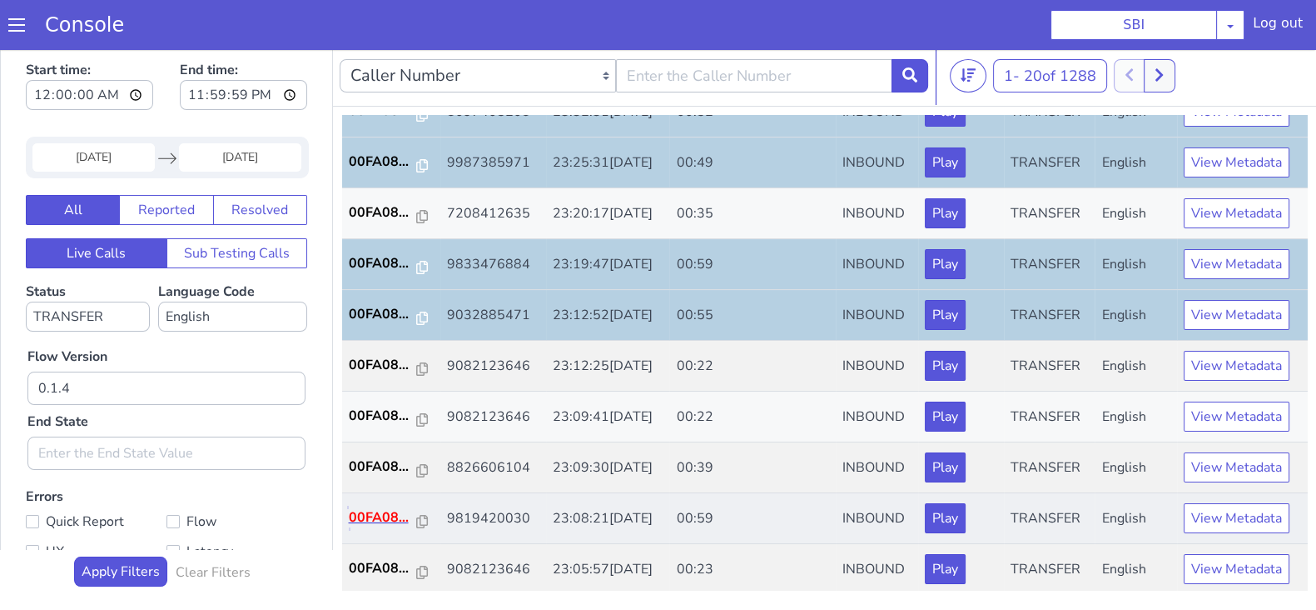
click at [366, 507] on p "00FA08..." at bounding box center [383, 517] width 68 height 20
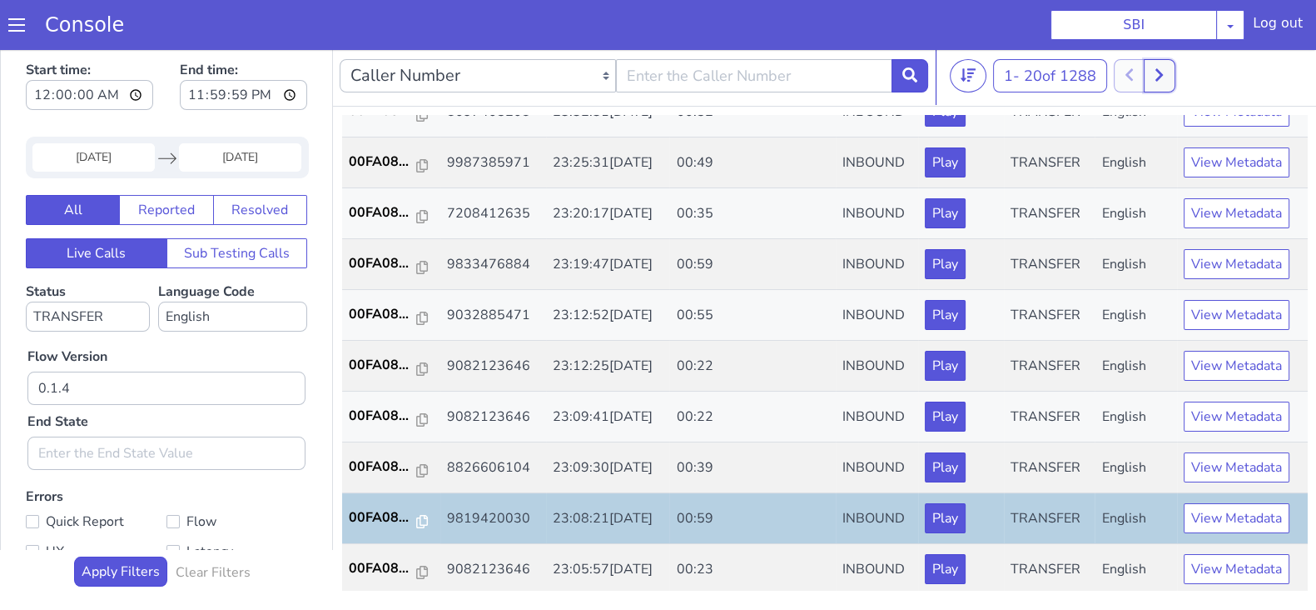
click at [1157, 81] on button at bounding box center [1159, 75] width 31 height 33
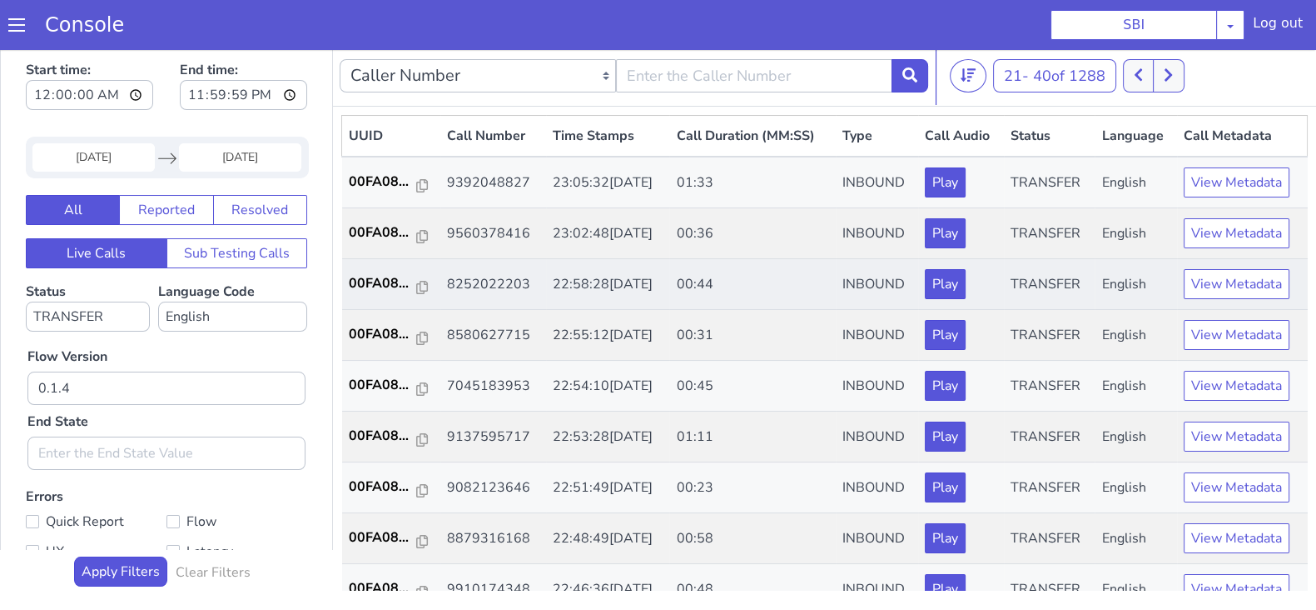
click at [381, 271] on td "00FA08..." at bounding box center [391, 284] width 98 height 51
click at [380, 285] on p "00FA08..." at bounding box center [383, 283] width 68 height 20
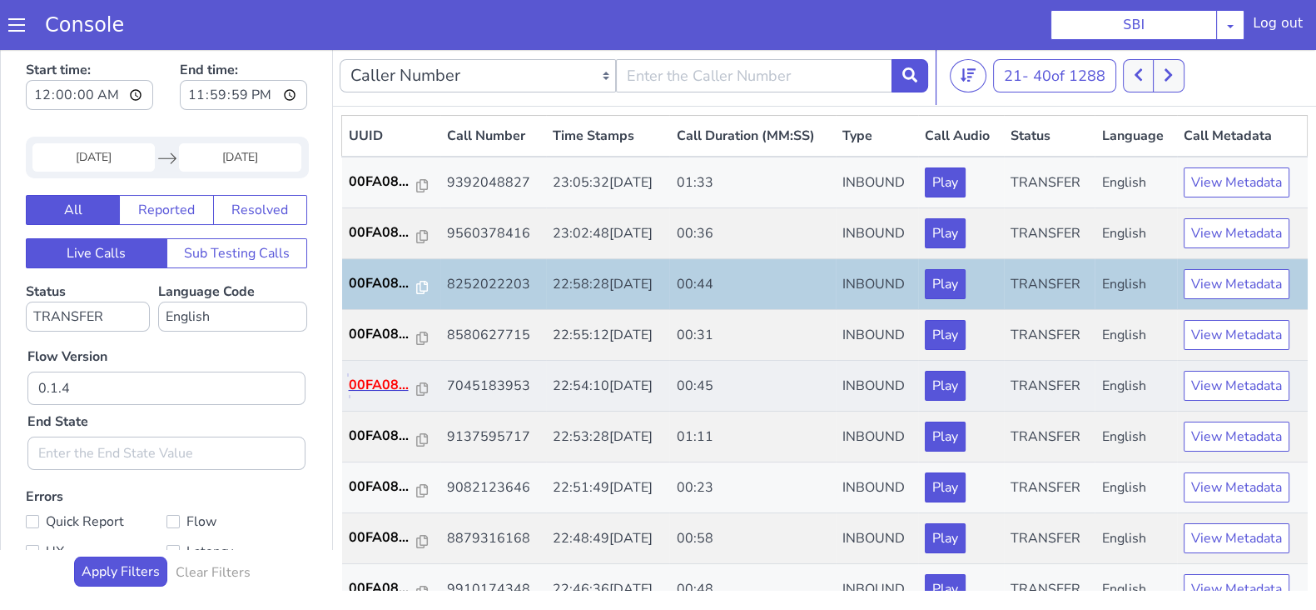
click at [377, 375] on p "00FA08..." at bounding box center [383, 385] width 68 height 20
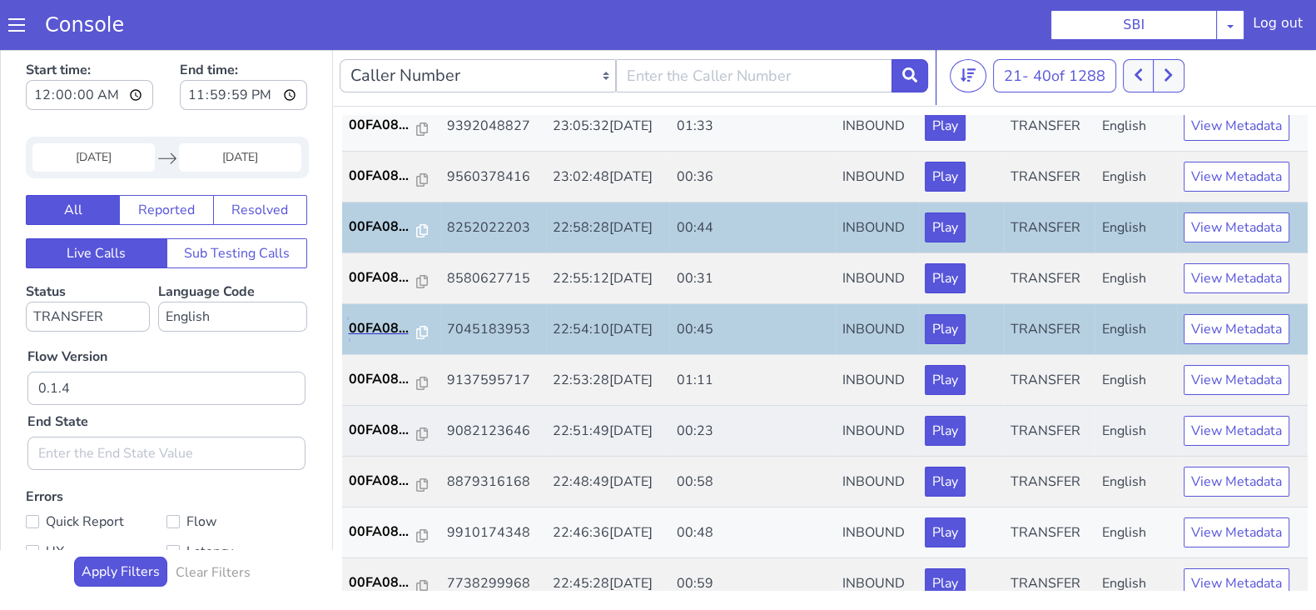
scroll to position [103, 0]
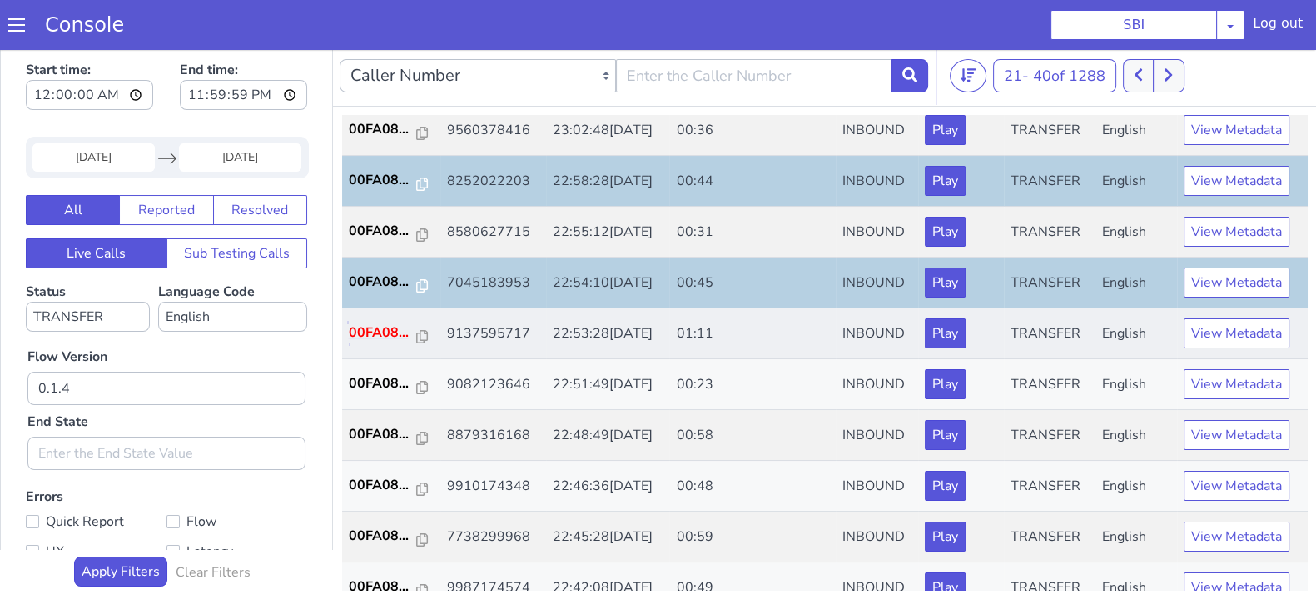
click at [373, 326] on p "00FA08..." at bounding box center [383, 332] width 68 height 20
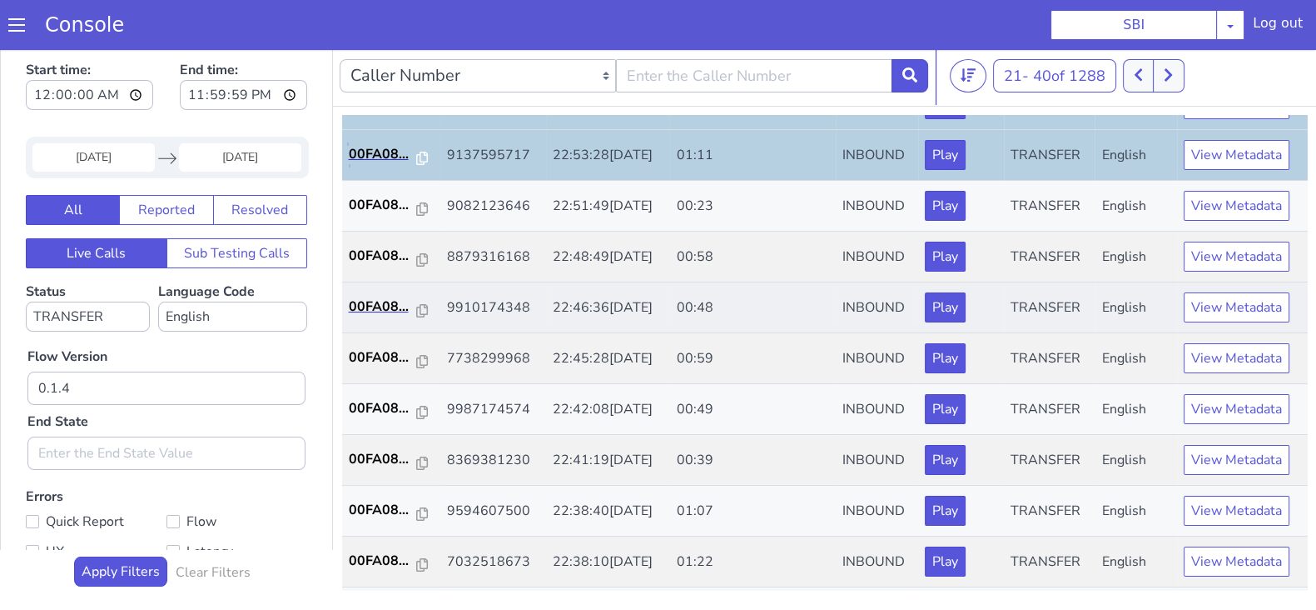
scroll to position [312, 0]
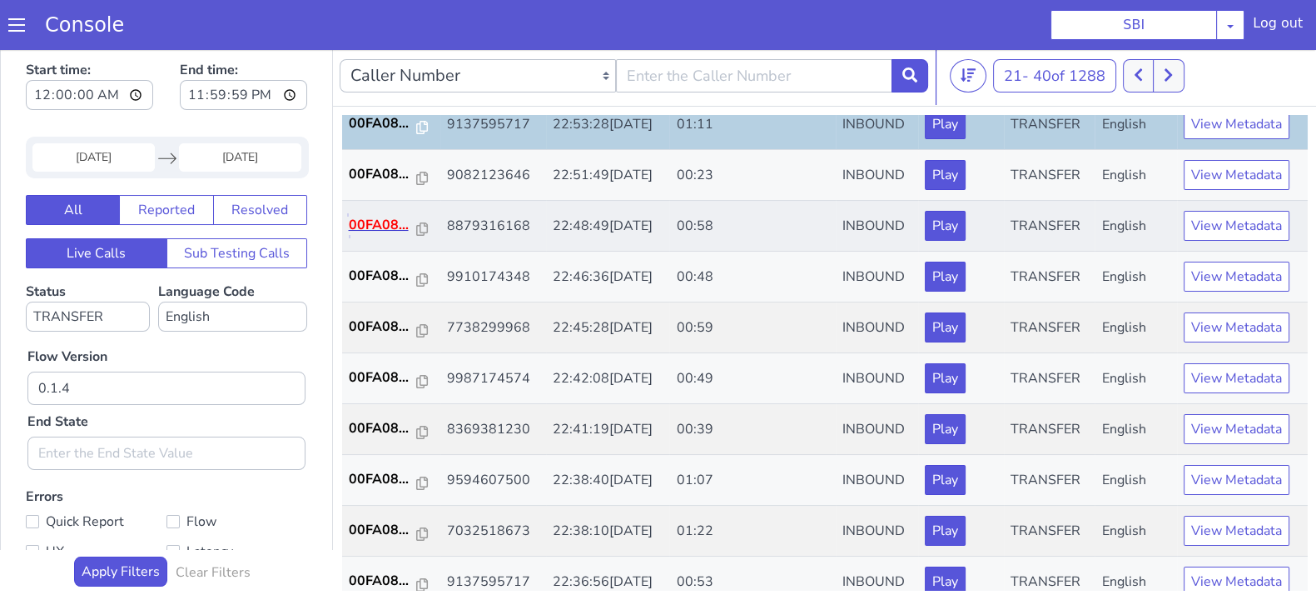
click at [373, 217] on p "00FA08..." at bounding box center [383, 225] width 68 height 20
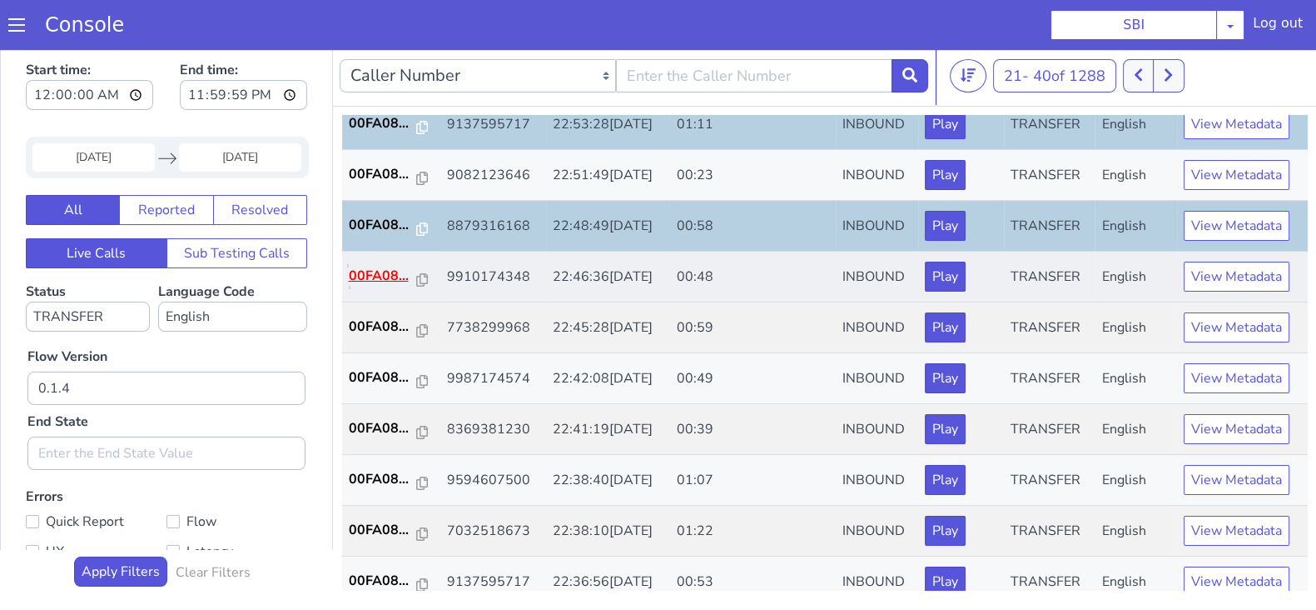
click at [381, 281] on p "00FA08..." at bounding box center [383, 276] width 68 height 20
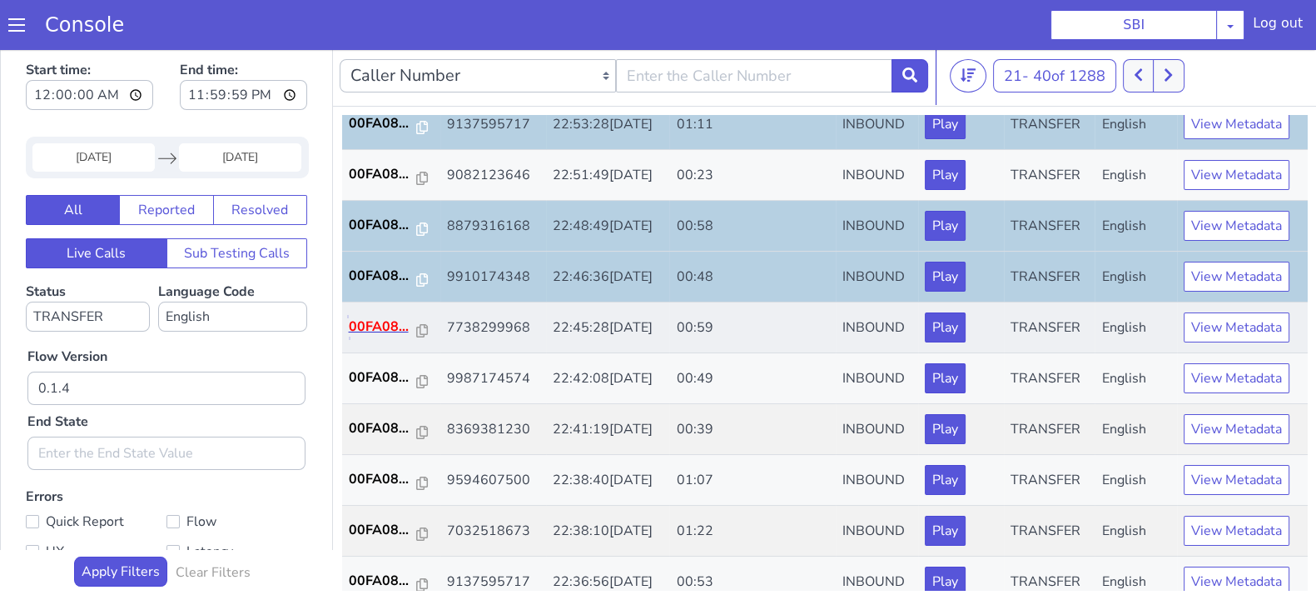
click at [387, 320] on p "00FA08..." at bounding box center [383, 326] width 68 height 20
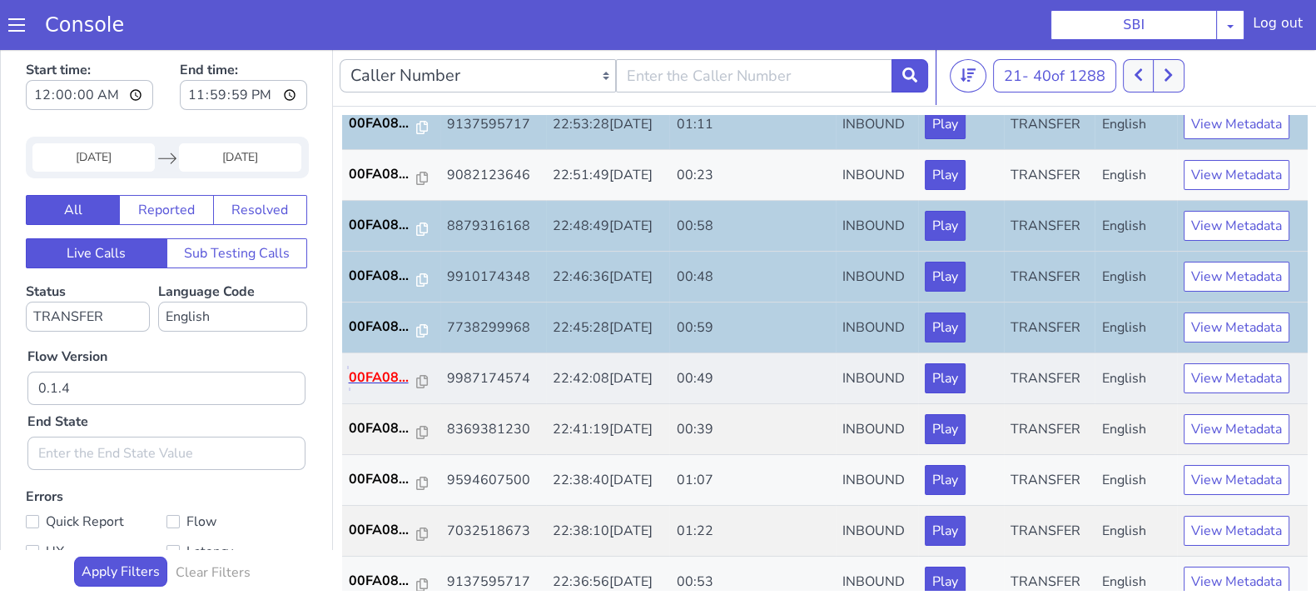
click at [366, 380] on p "00FA08..." at bounding box center [383, 377] width 68 height 20
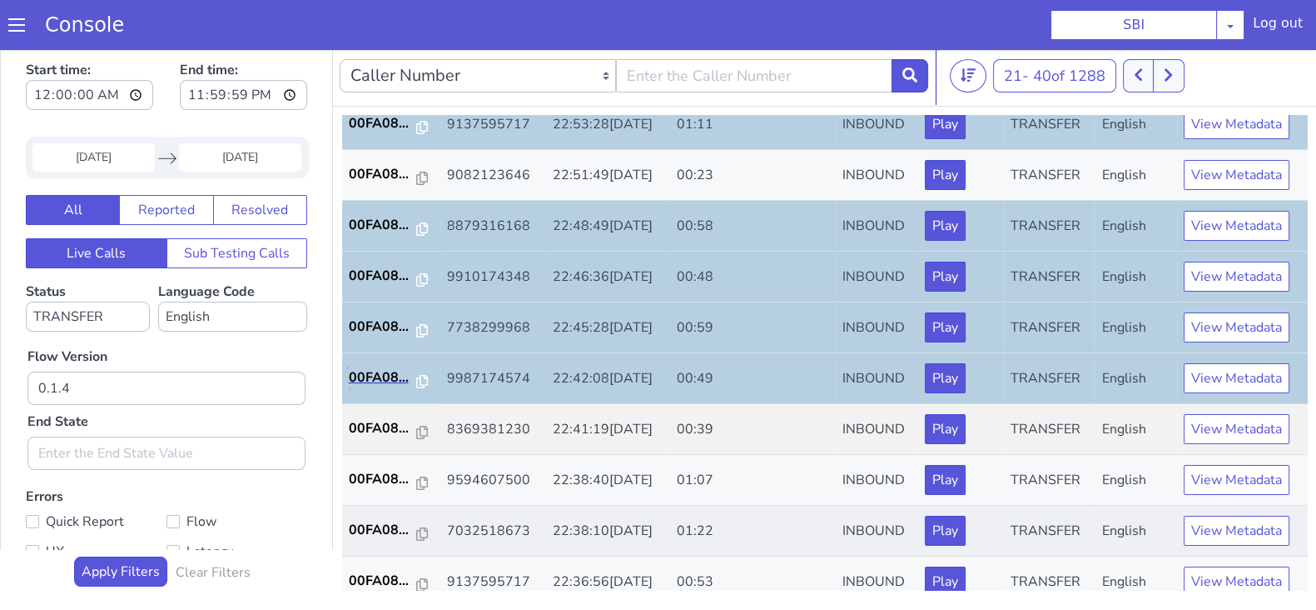
scroll to position [520, 0]
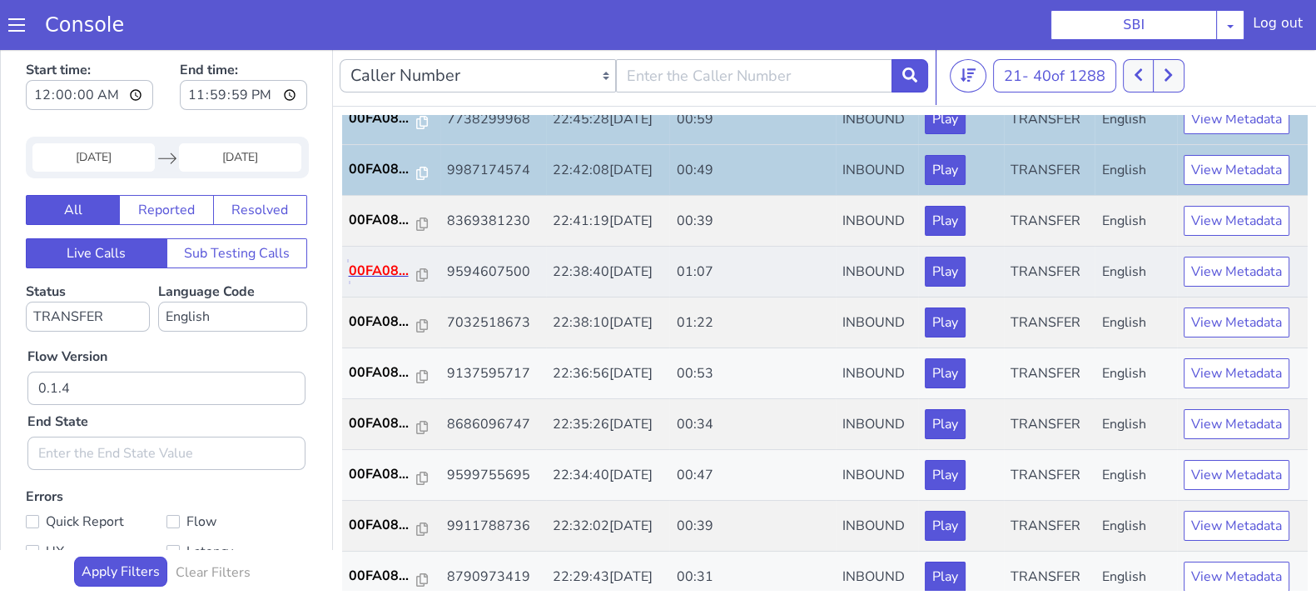
click at [370, 272] on p "00FA08..." at bounding box center [383, 271] width 68 height 20
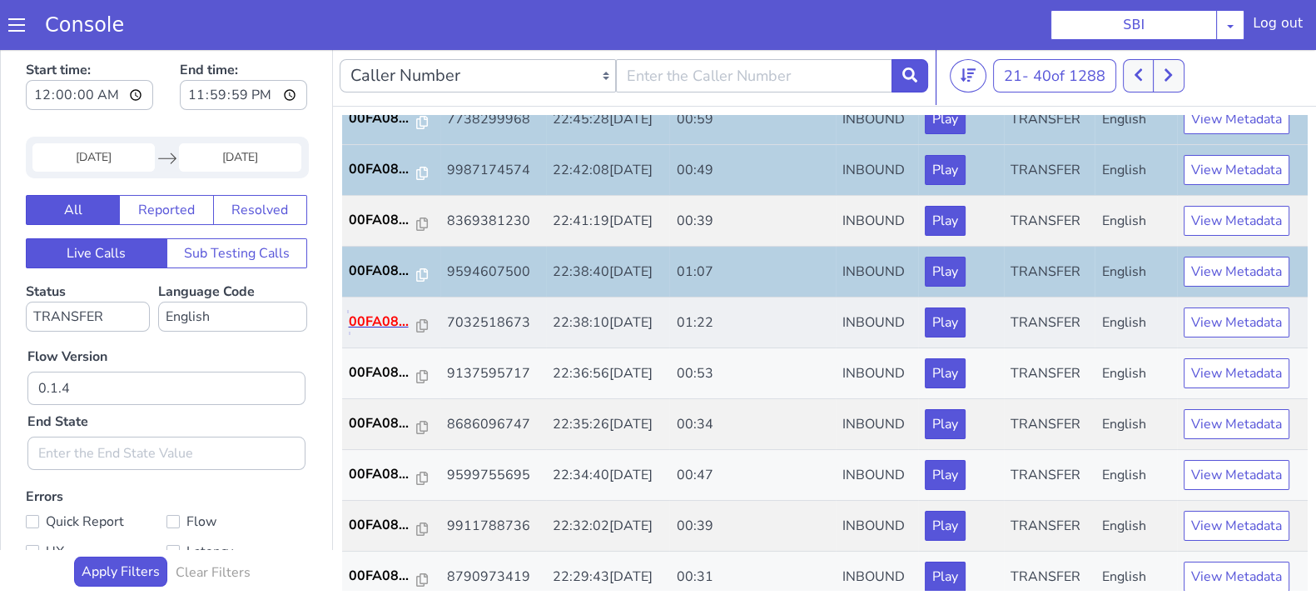
click at [379, 317] on p "00FA08..." at bounding box center [383, 321] width 68 height 20
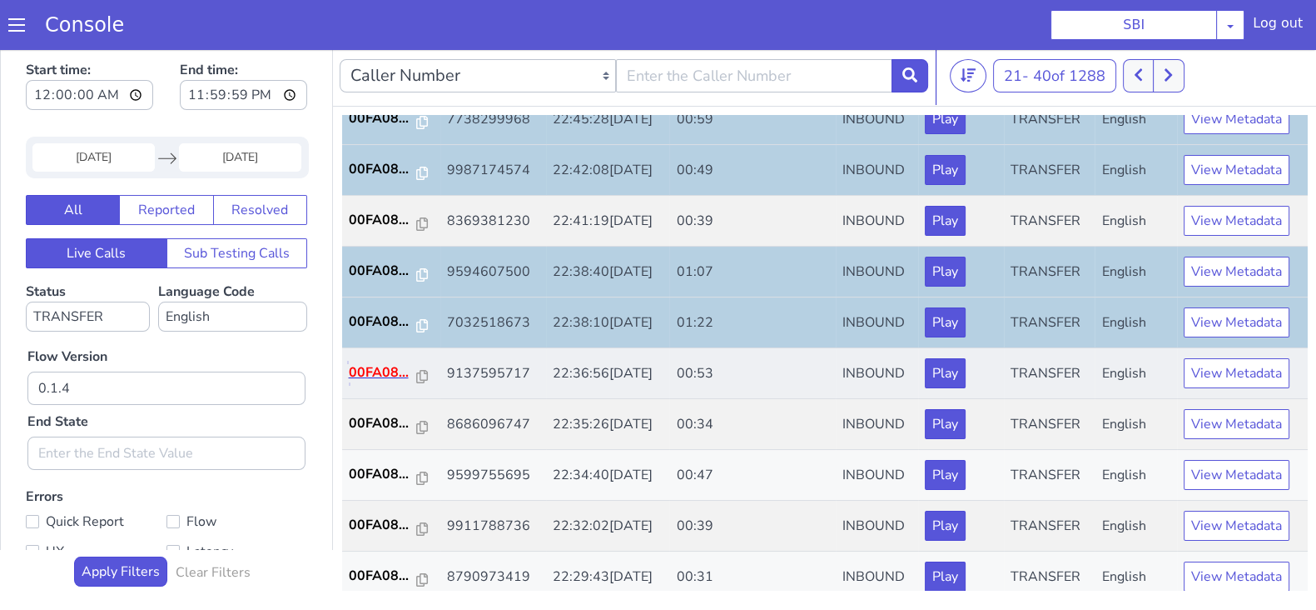
click at [382, 368] on p "00FA08..." at bounding box center [383, 372] width 68 height 20
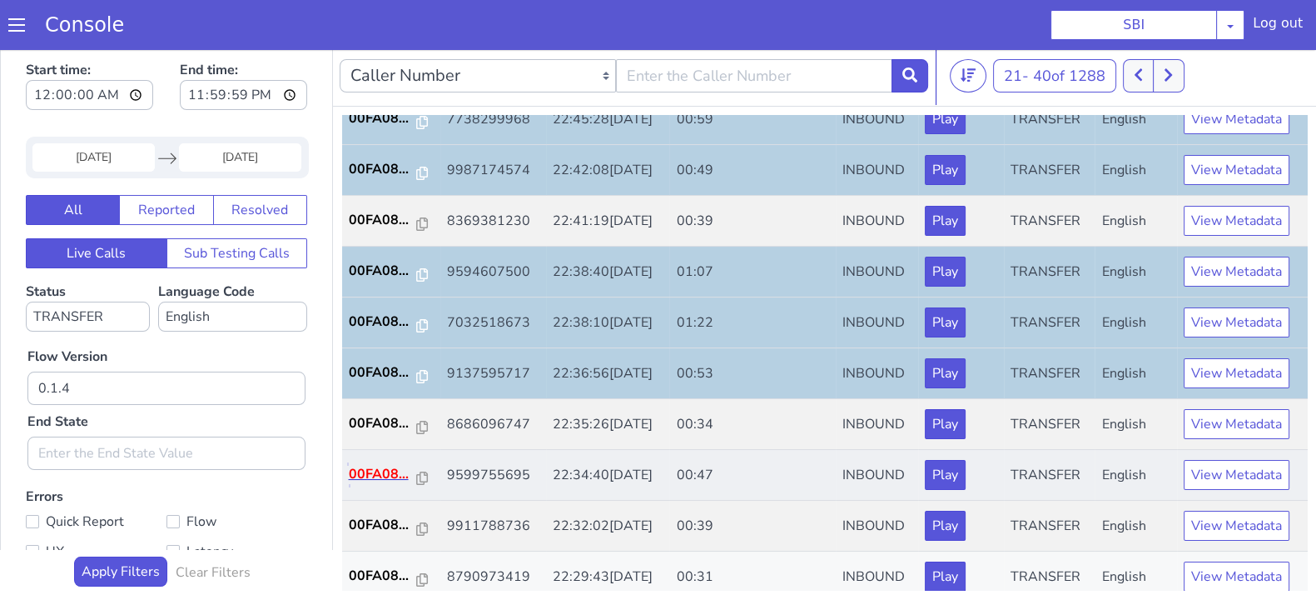
click at [371, 464] on p "00FA08..." at bounding box center [383, 474] width 68 height 20
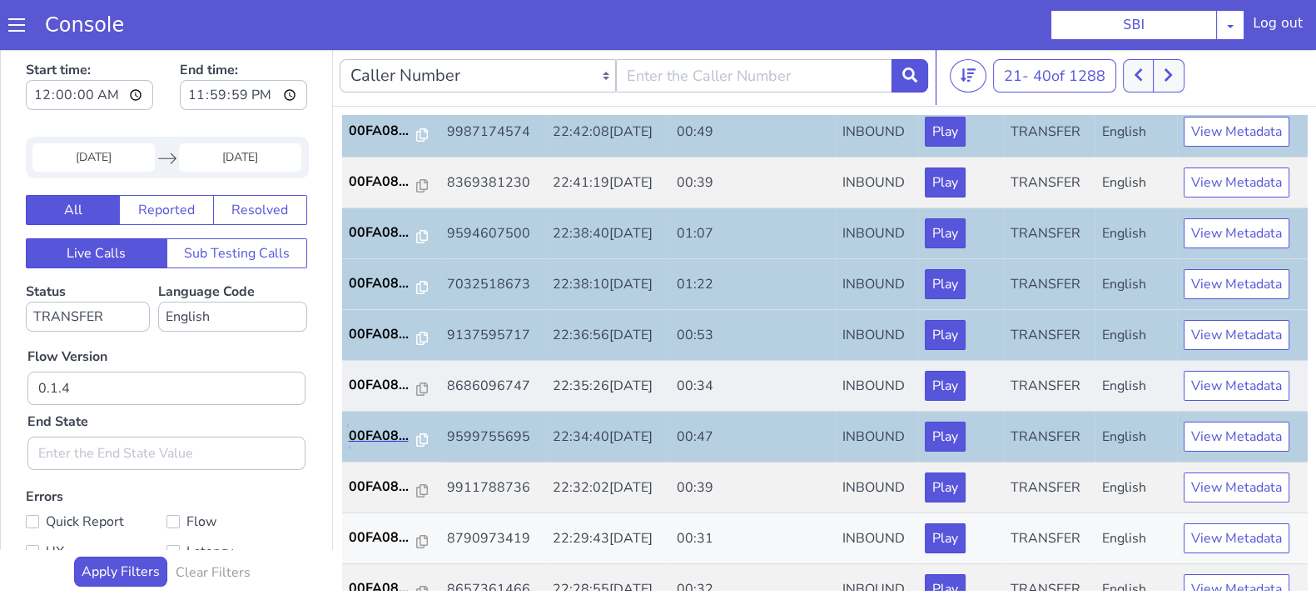
scroll to position [579, 0]
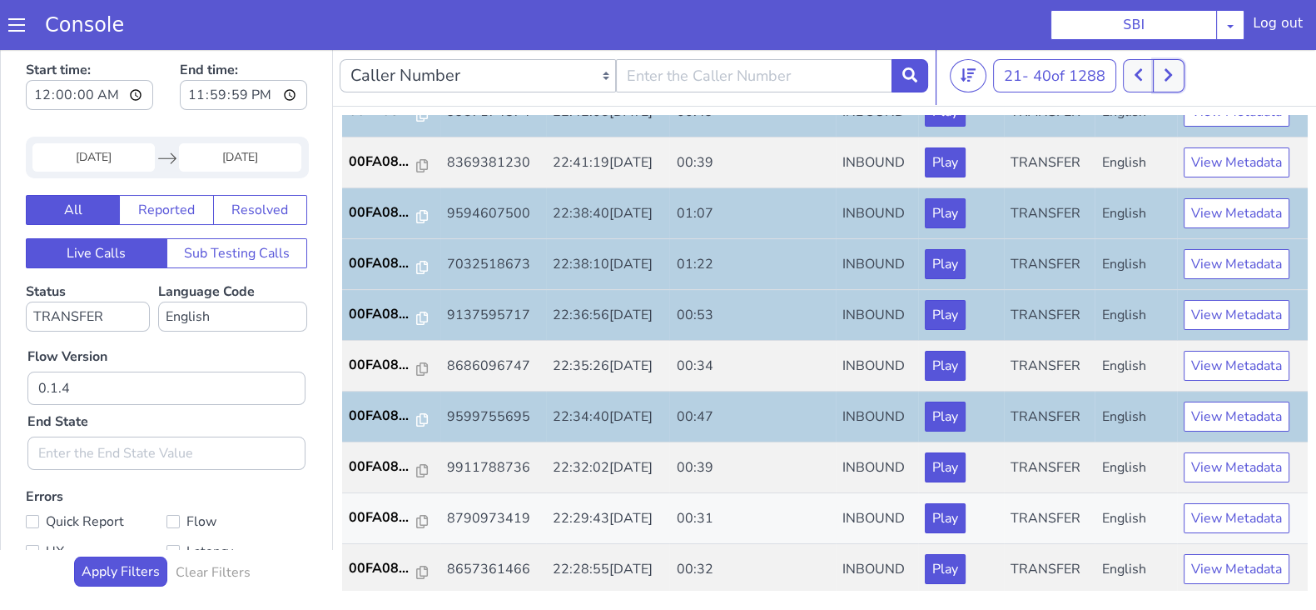
click at [1163, 85] on button at bounding box center [1168, 75] width 31 height 33
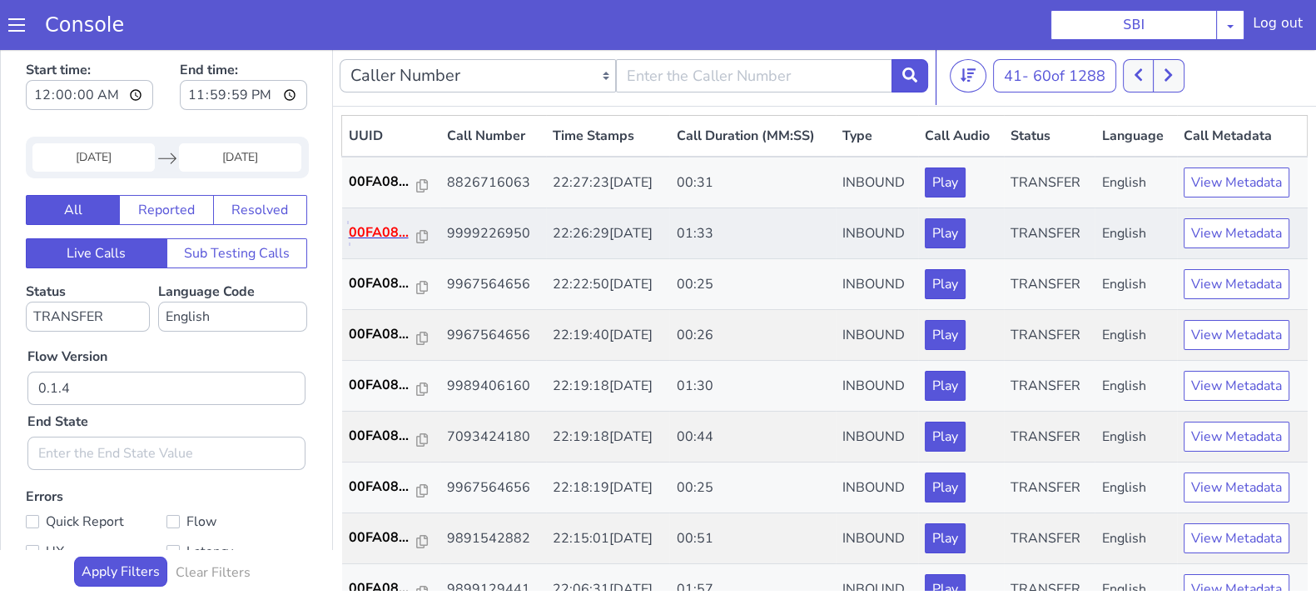
click at [374, 231] on p "00FA08..." at bounding box center [383, 232] width 68 height 20
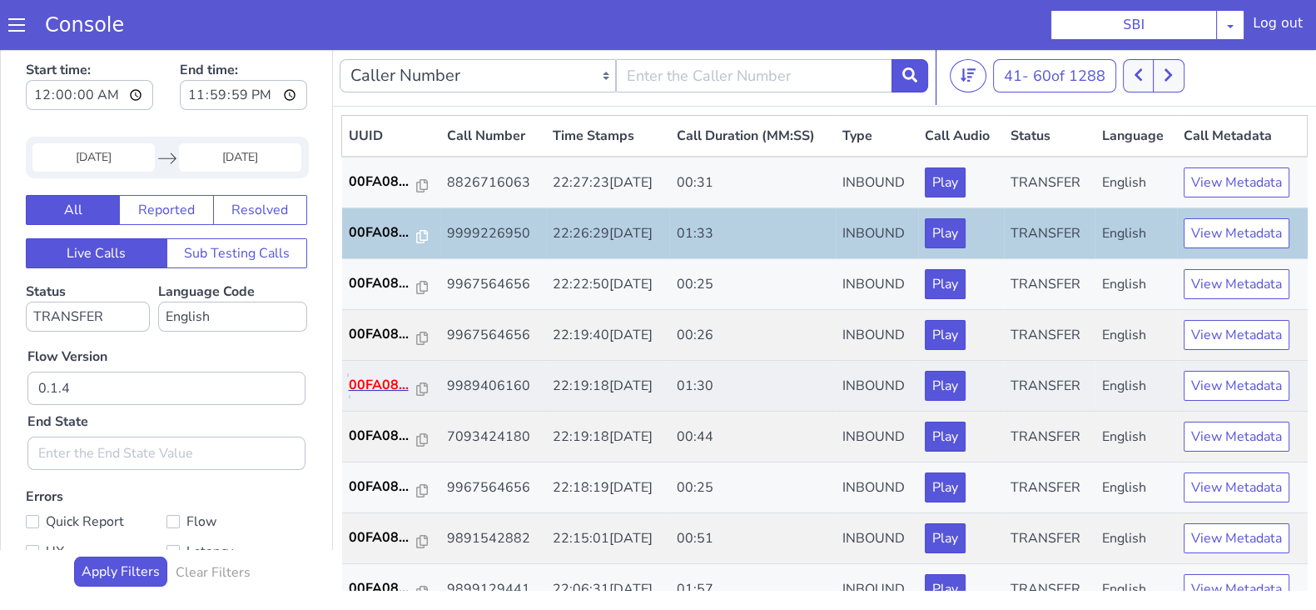
click at [366, 375] on p "00FA08..." at bounding box center [383, 385] width 68 height 20
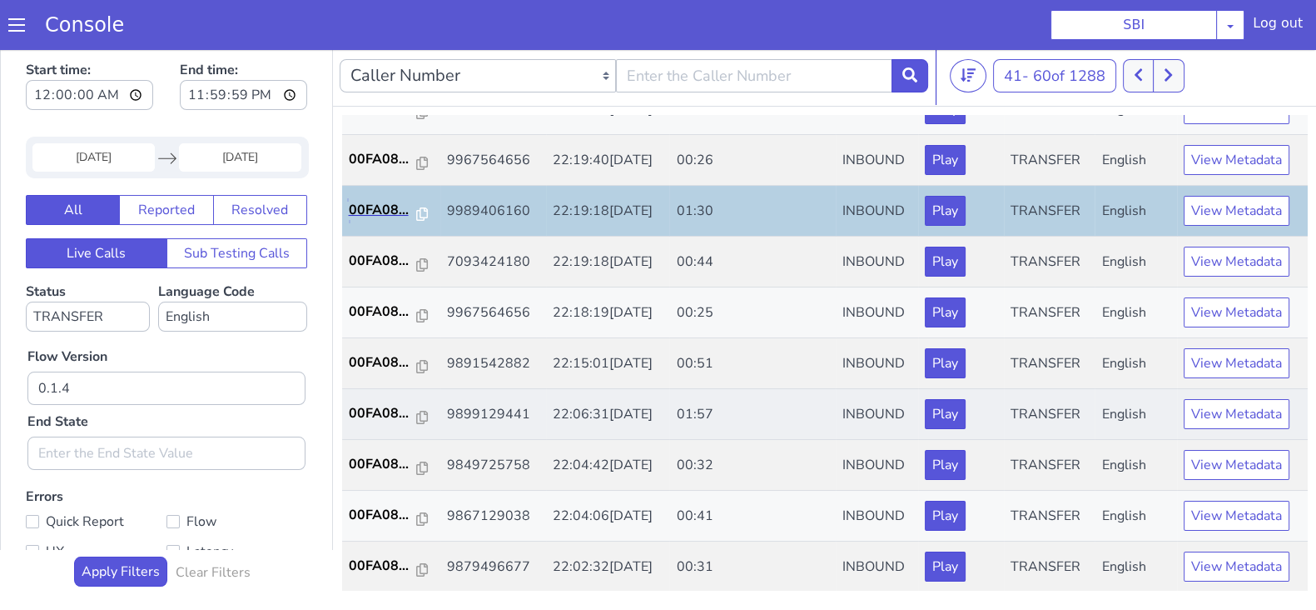
scroll to position [207, 0]
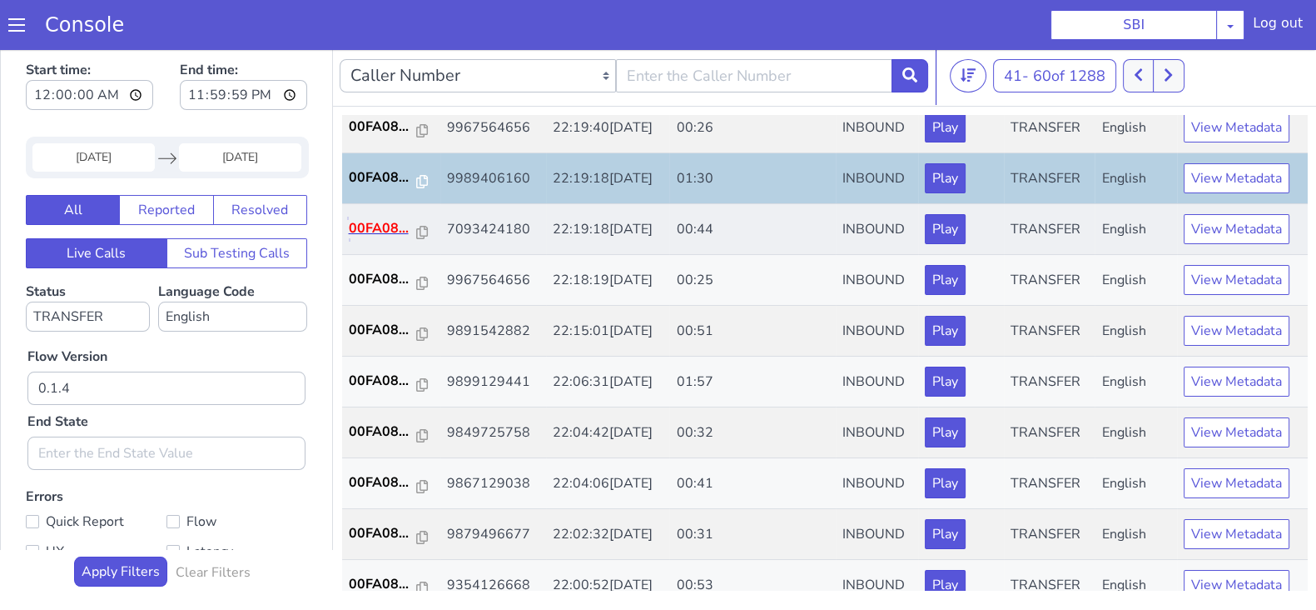
click at [375, 229] on p "00FA08..." at bounding box center [383, 228] width 68 height 20
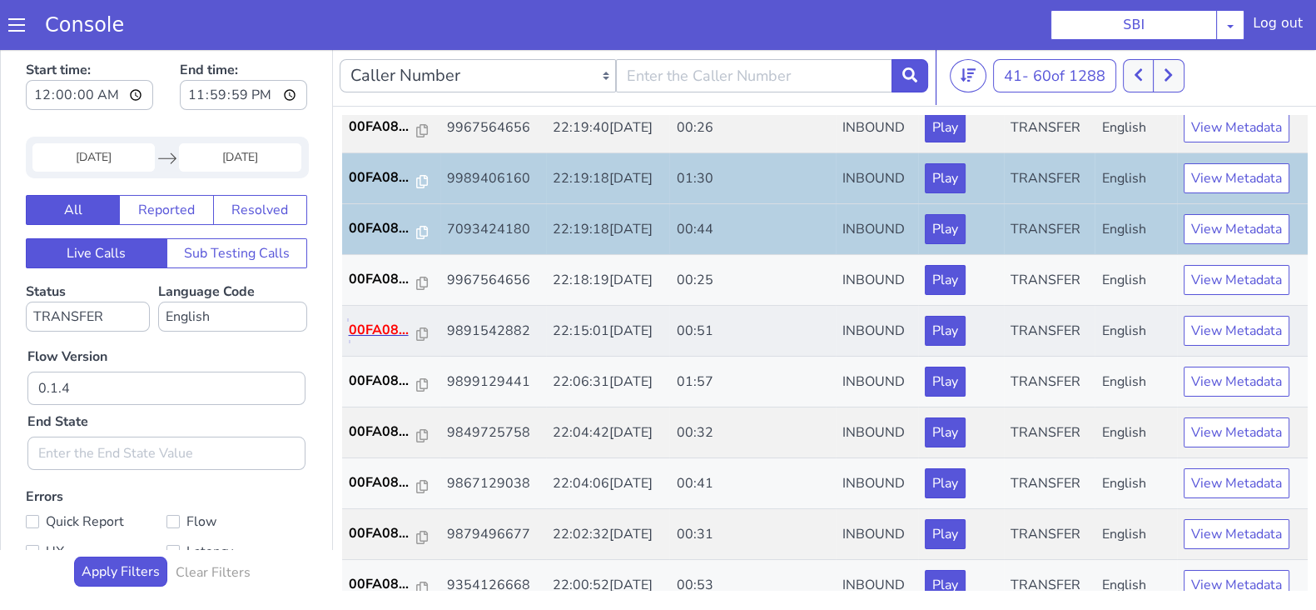
click at [361, 321] on p "00FA08..." at bounding box center [383, 330] width 68 height 20
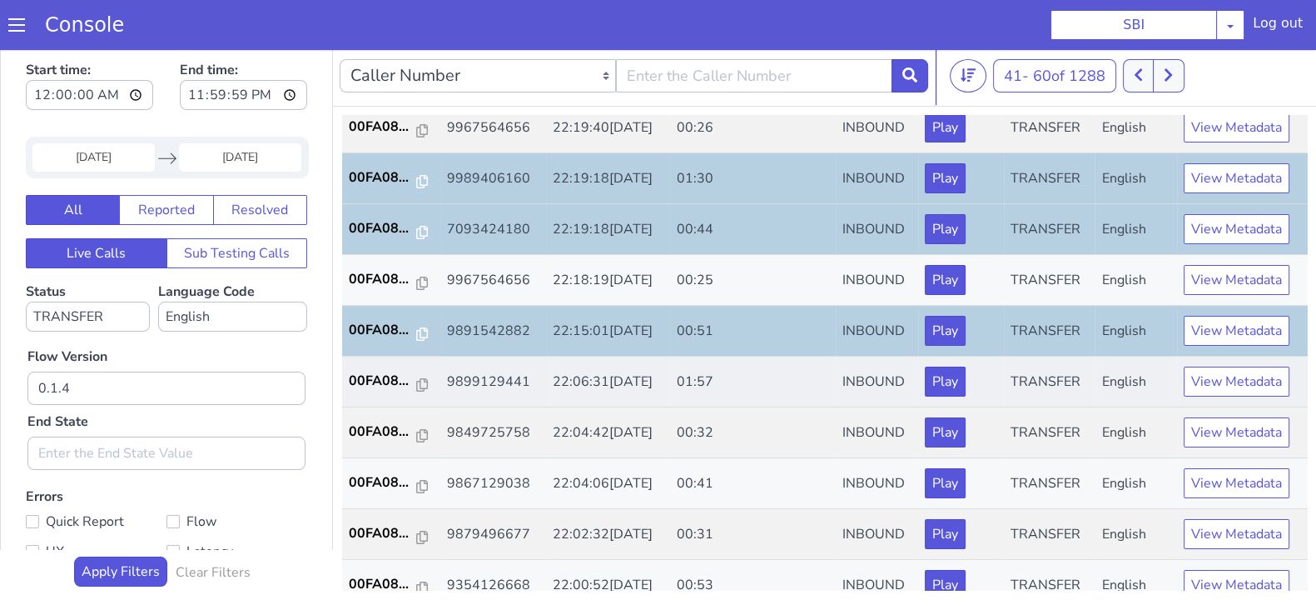
click at [378, 389] on td "00FA08..." at bounding box center [391, 381] width 98 height 51
click at [371, 371] on p "00FA08..." at bounding box center [383, 381] width 68 height 20
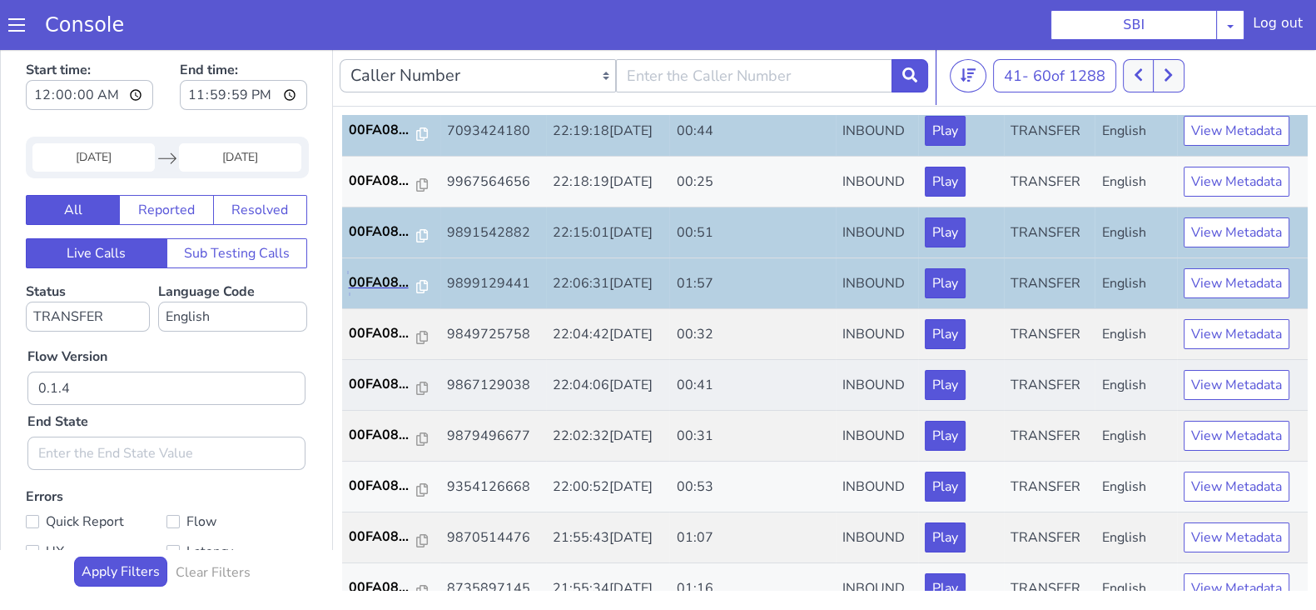
scroll to position [416, 0]
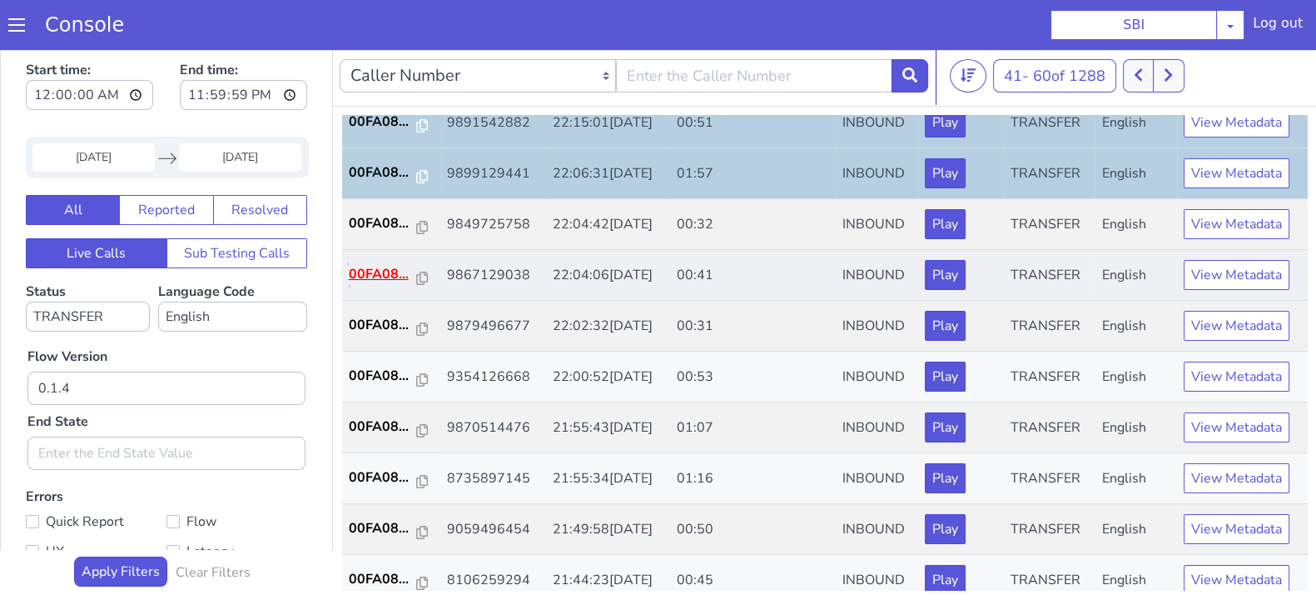
click at [362, 264] on p "00FA08..." at bounding box center [383, 274] width 68 height 20
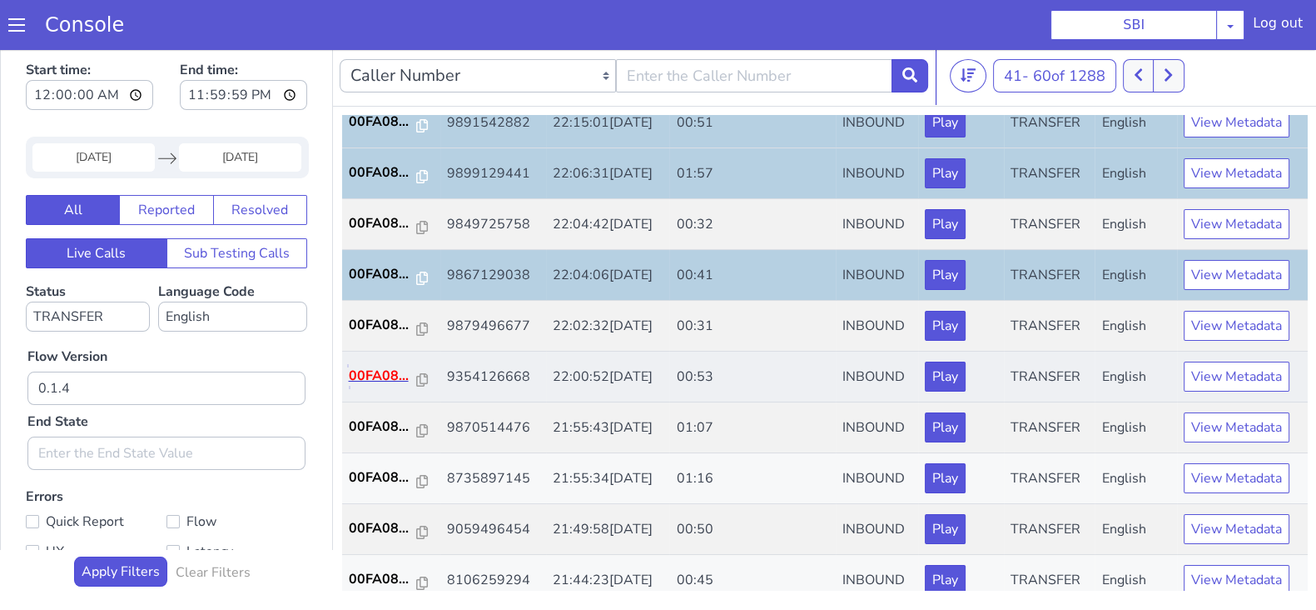
click at [375, 372] on p "00FA08..." at bounding box center [383, 376] width 68 height 20
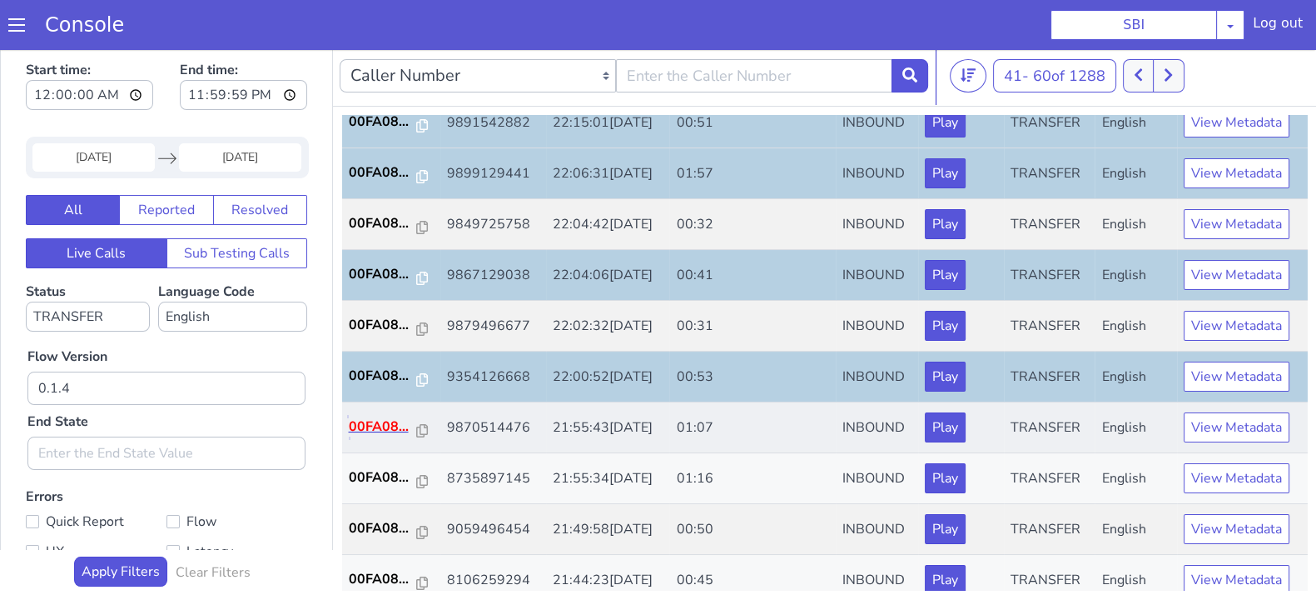
click at [374, 419] on p "00FA08..." at bounding box center [383, 426] width 68 height 20
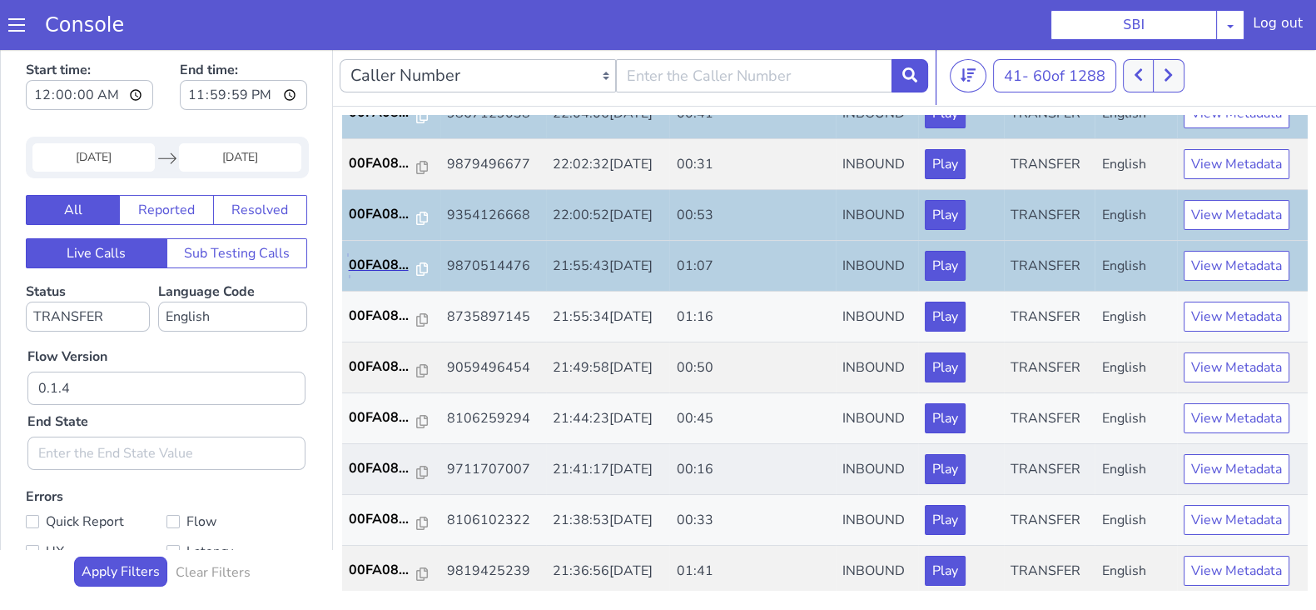
scroll to position [579, 0]
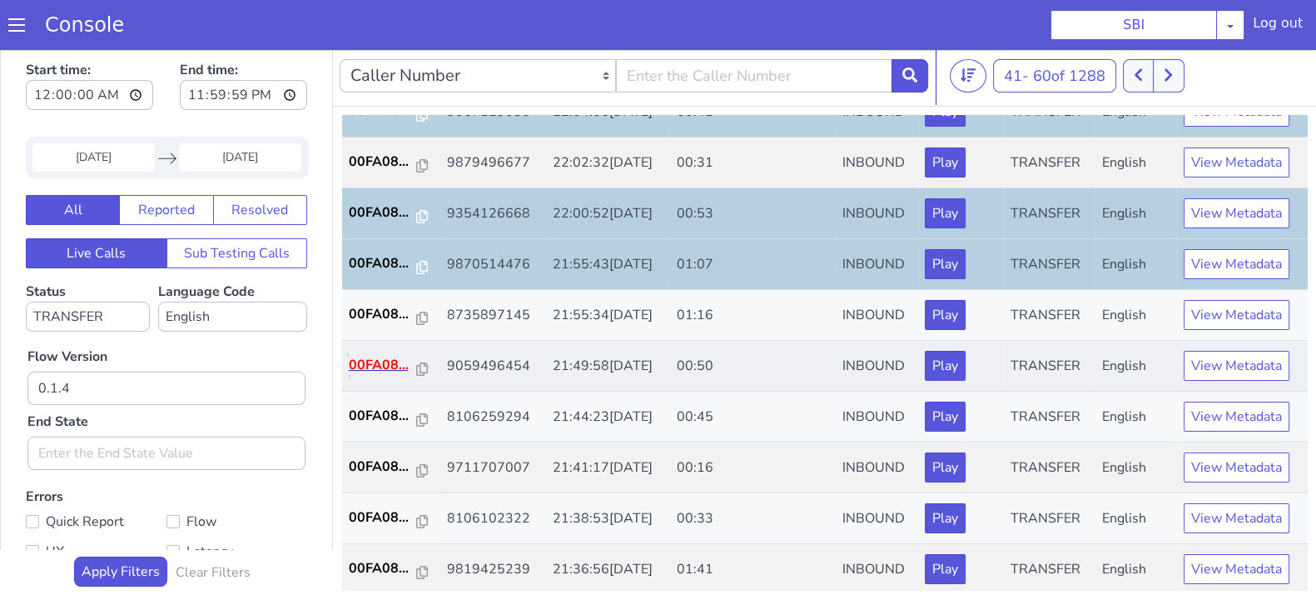
click at [371, 362] on p "00FA08..." at bounding box center [383, 365] width 68 height 20
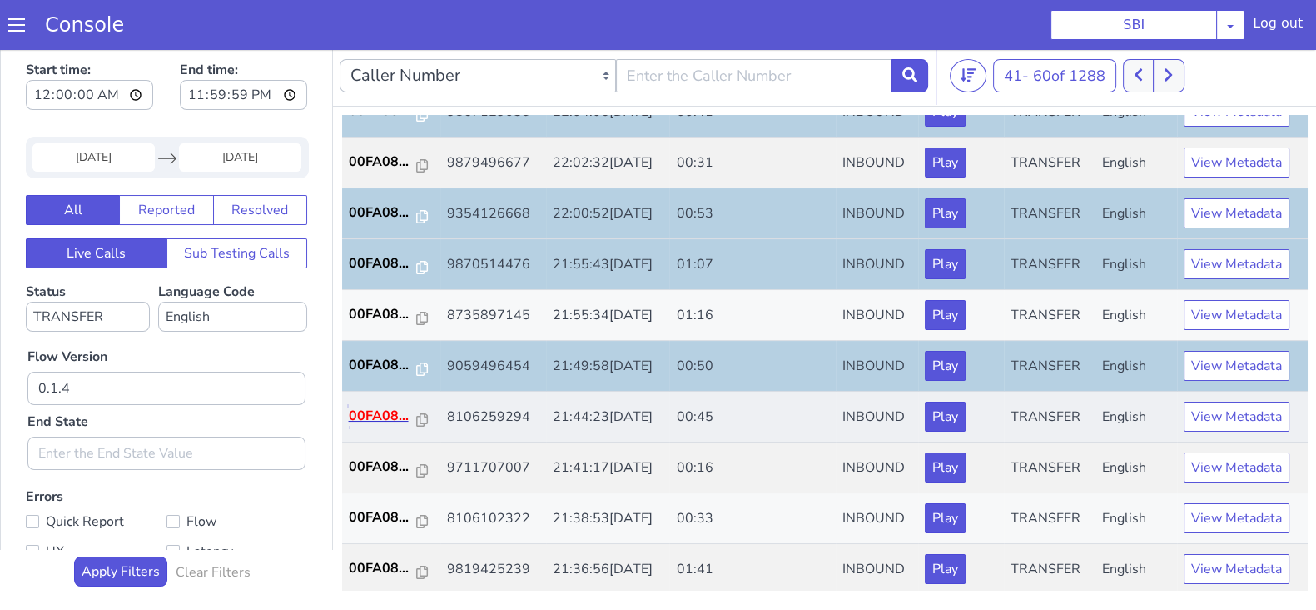
click at [363, 406] on p "00FA08..." at bounding box center [383, 416] width 68 height 20
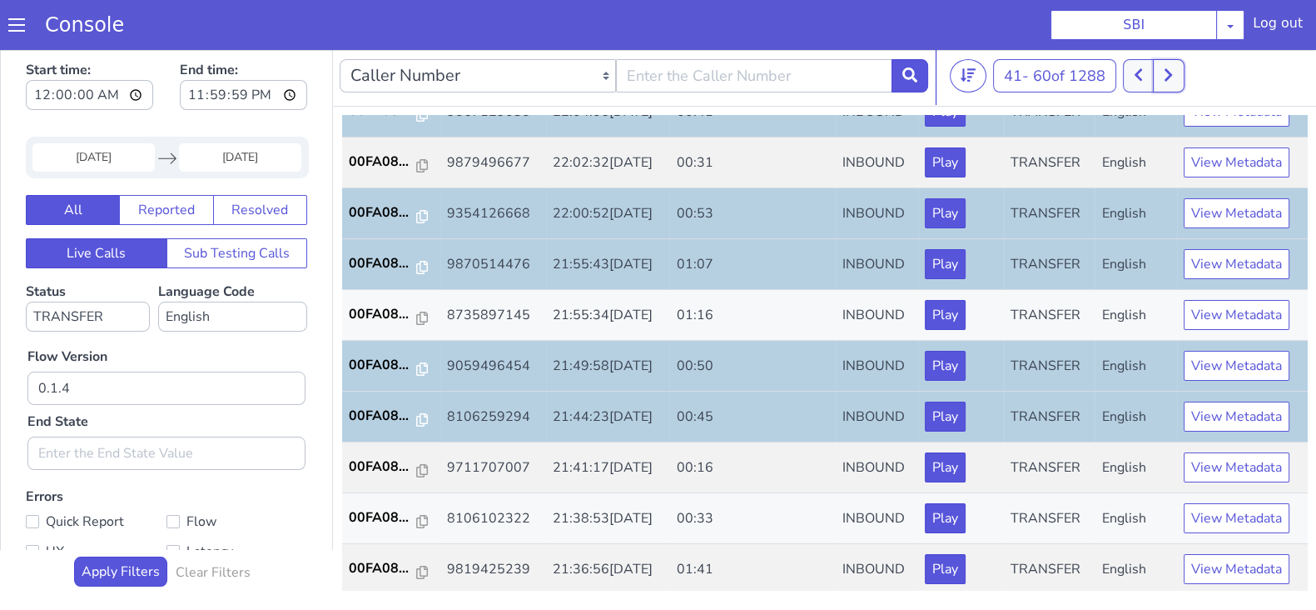
click at [1177, 64] on button at bounding box center [1168, 75] width 31 height 33
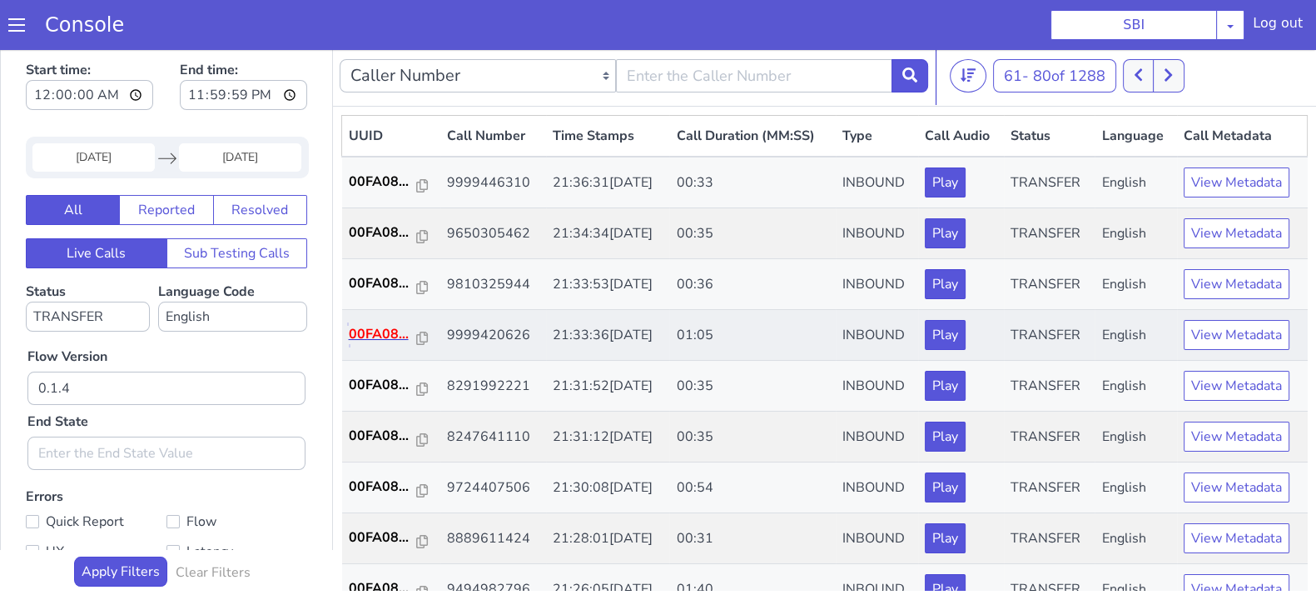
click at [381, 324] on p "00FA08..." at bounding box center [383, 334] width 68 height 20
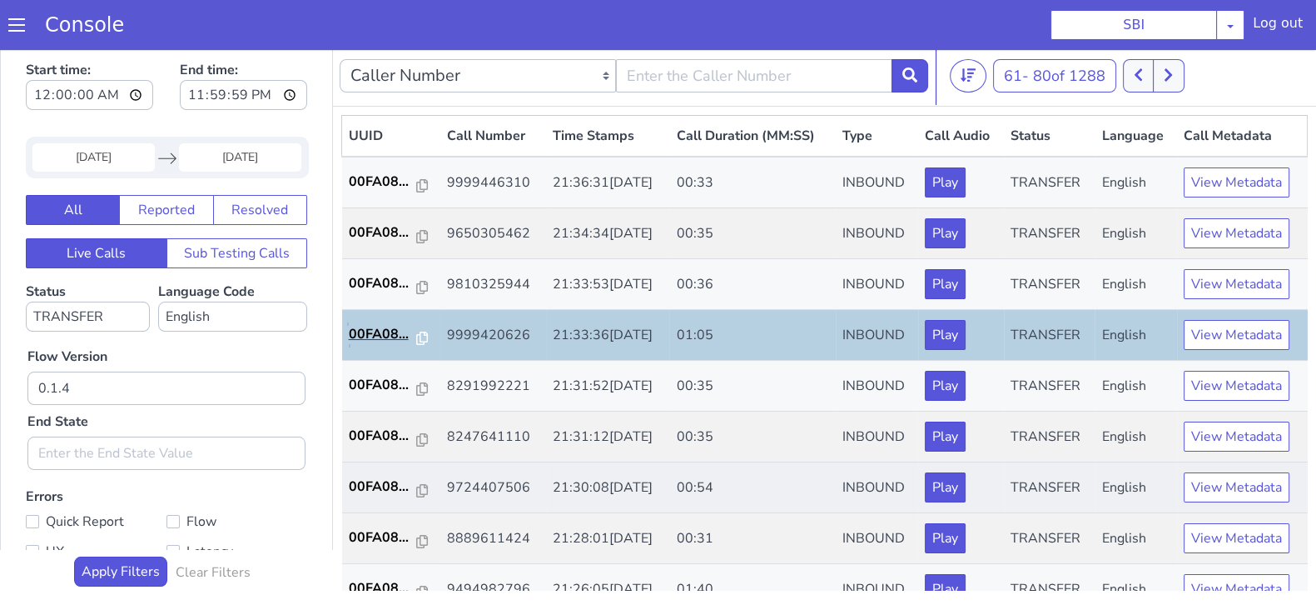
scroll to position [103, 0]
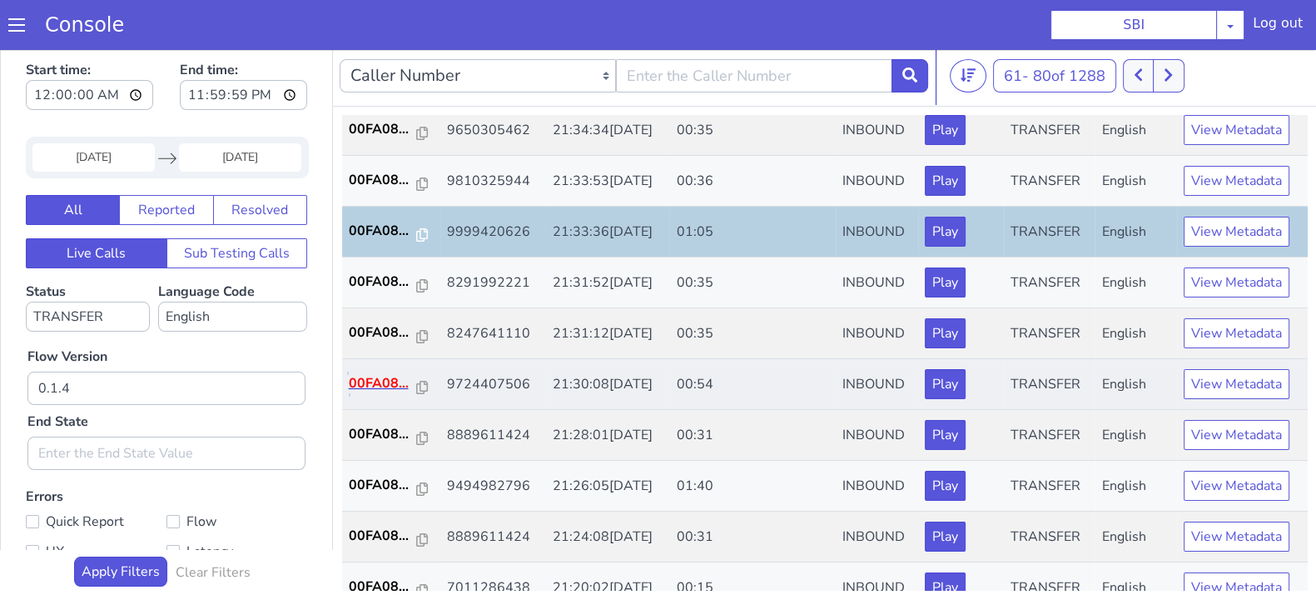
click at [385, 381] on p "00FA08..." at bounding box center [383, 383] width 68 height 20
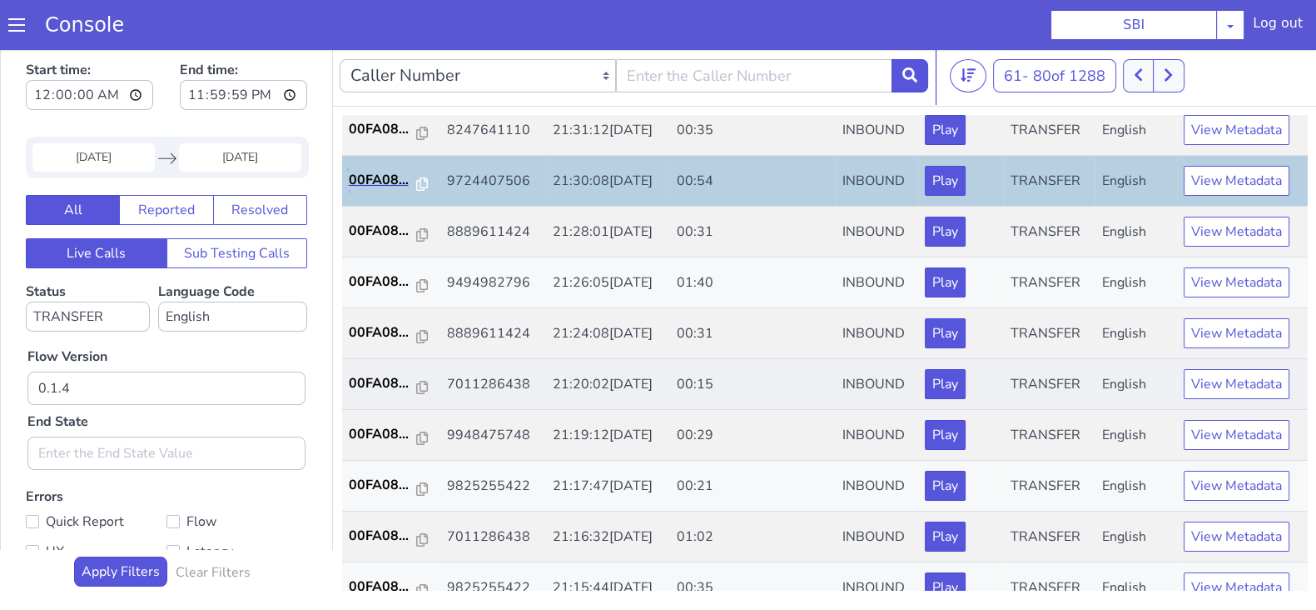
scroll to position [416, 0]
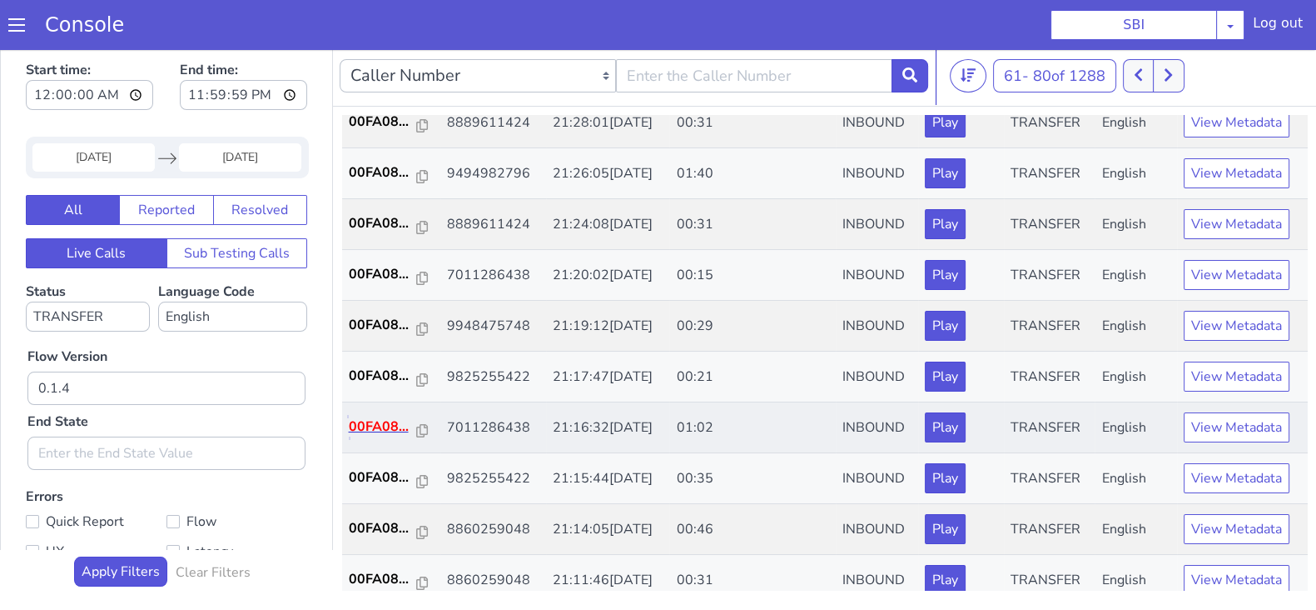
click at [365, 421] on p "00FA08..." at bounding box center [383, 426] width 68 height 20
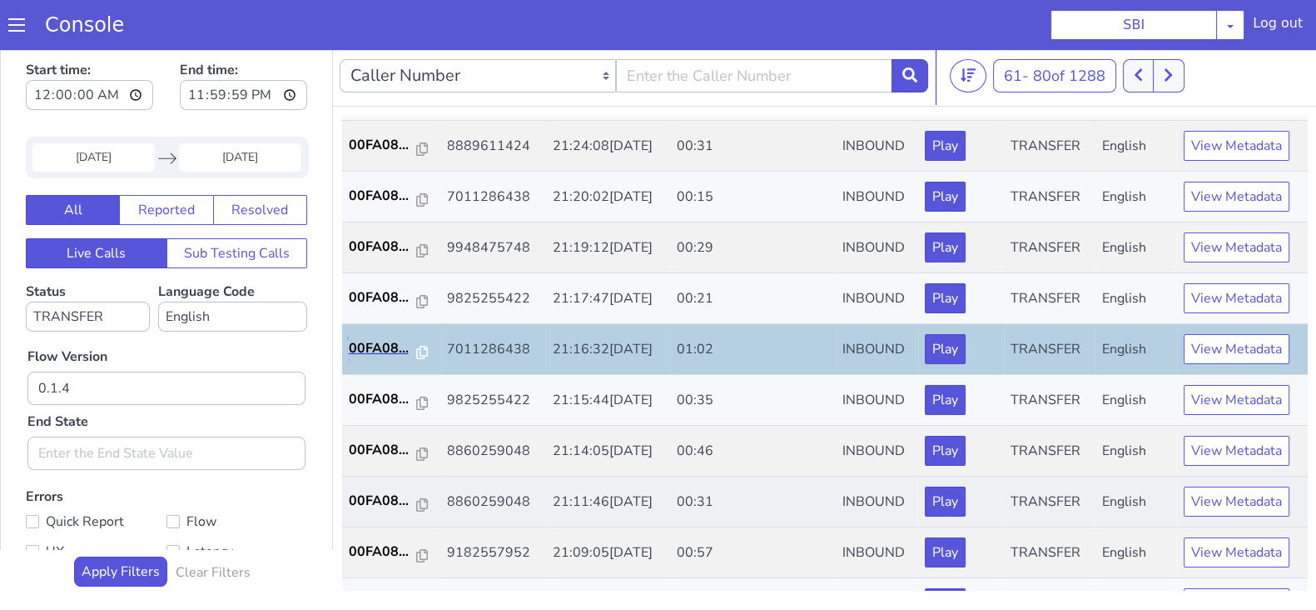
scroll to position [520, 0]
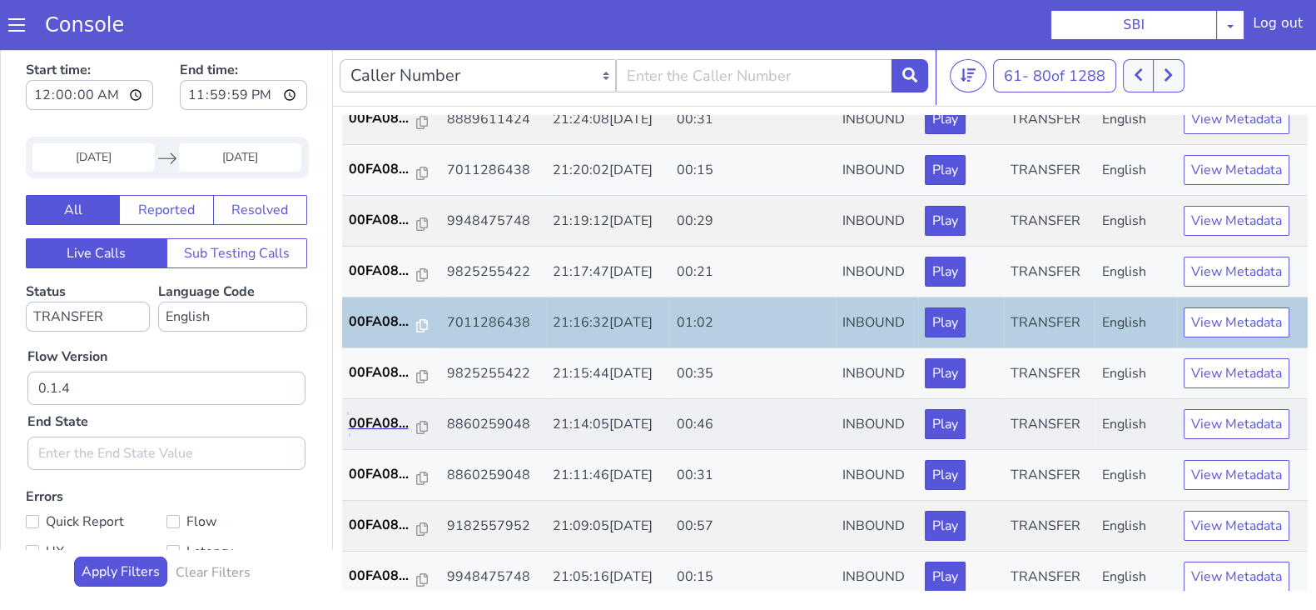
click at [369, 409] on td "00FA08..." at bounding box center [391, 424] width 98 height 51
click at [387, 428] on p "00FA08..." at bounding box center [383, 423] width 68 height 20
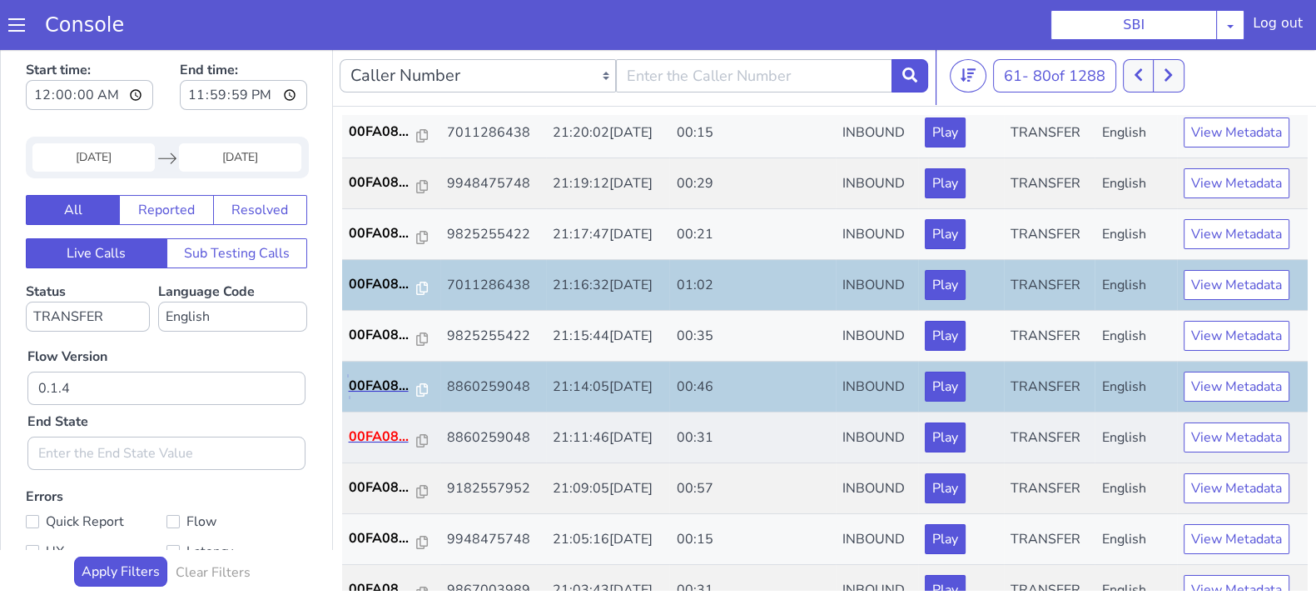
scroll to position [579, 0]
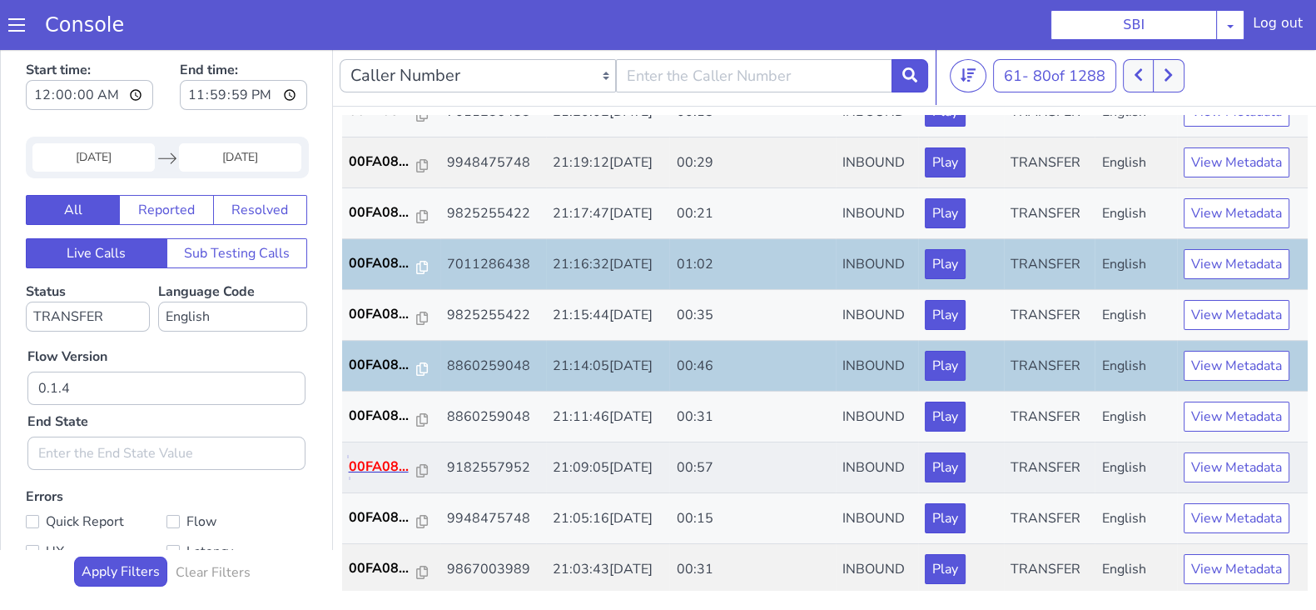
click at [376, 460] on p "00FA08..." at bounding box center [383, 466] width 68 height 20
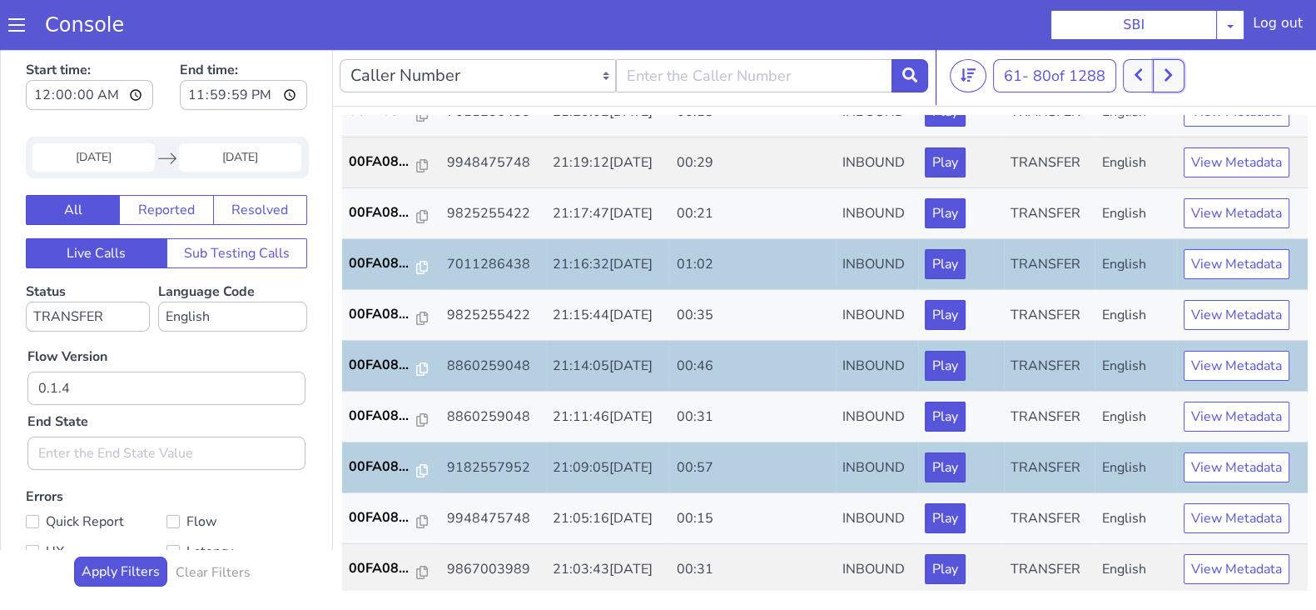
click at [1172, 73] on icon at bounding box center [1168, 75] width 7 height 12
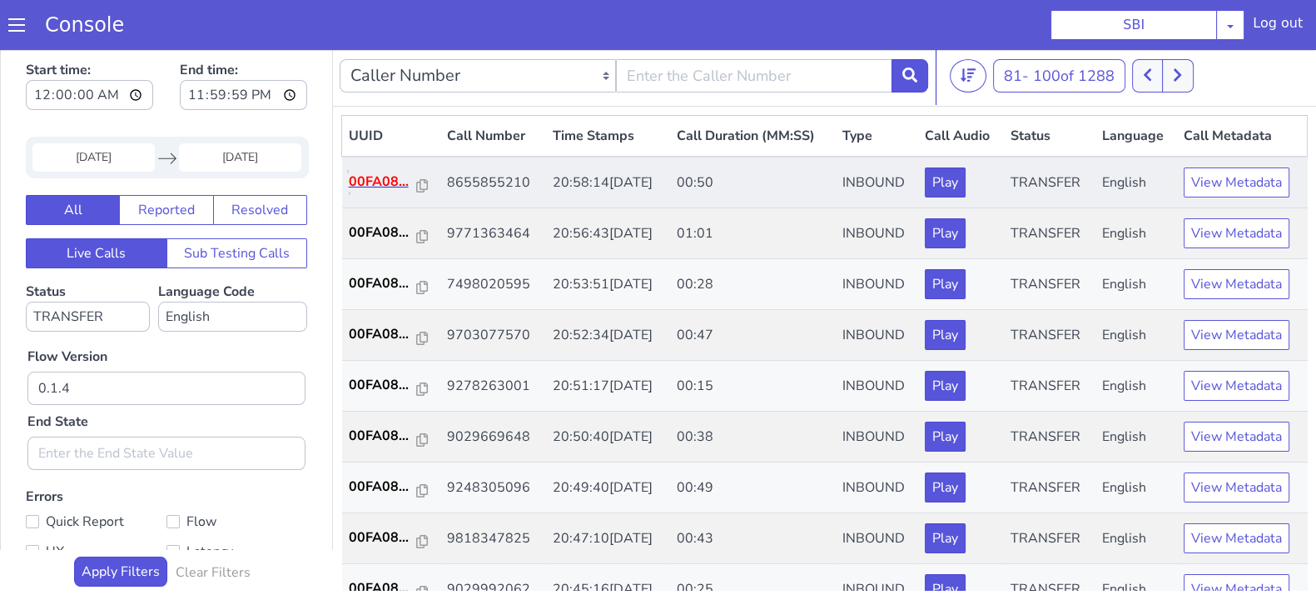
click at [386, 179] on p "00FA08..." at bounding box center [383, 182] width 68 height 20
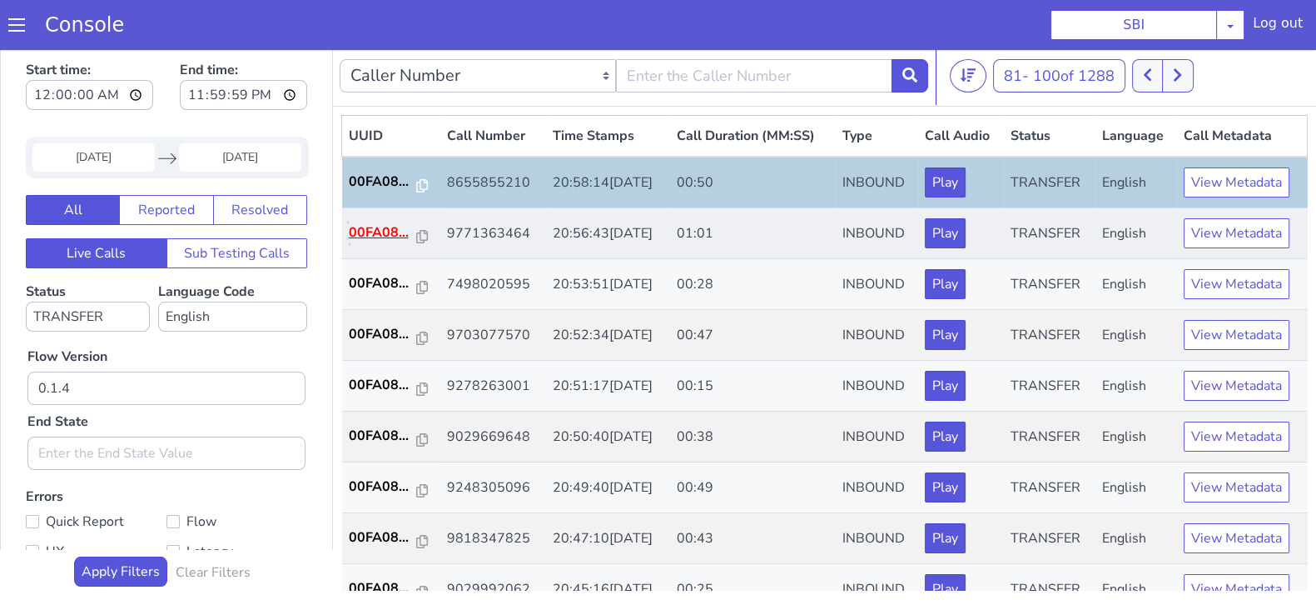
click at [377, 222] on p "00FA08..." at bounding box center [383, 232] width 68 height 20
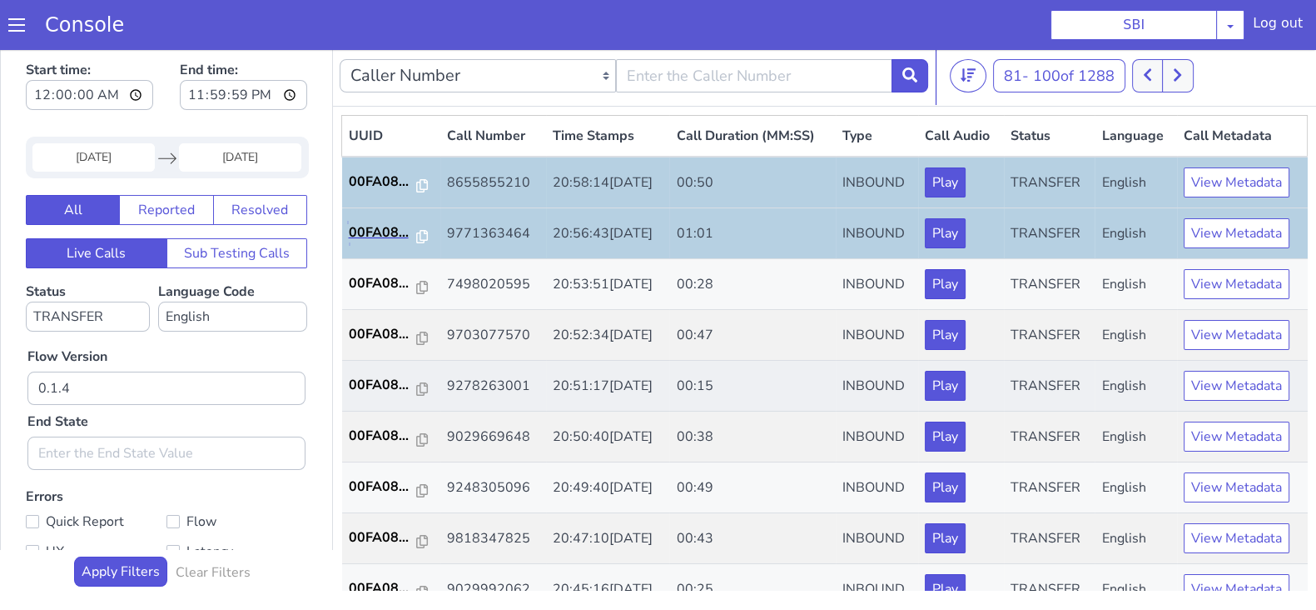
scroll to position [103, 0]
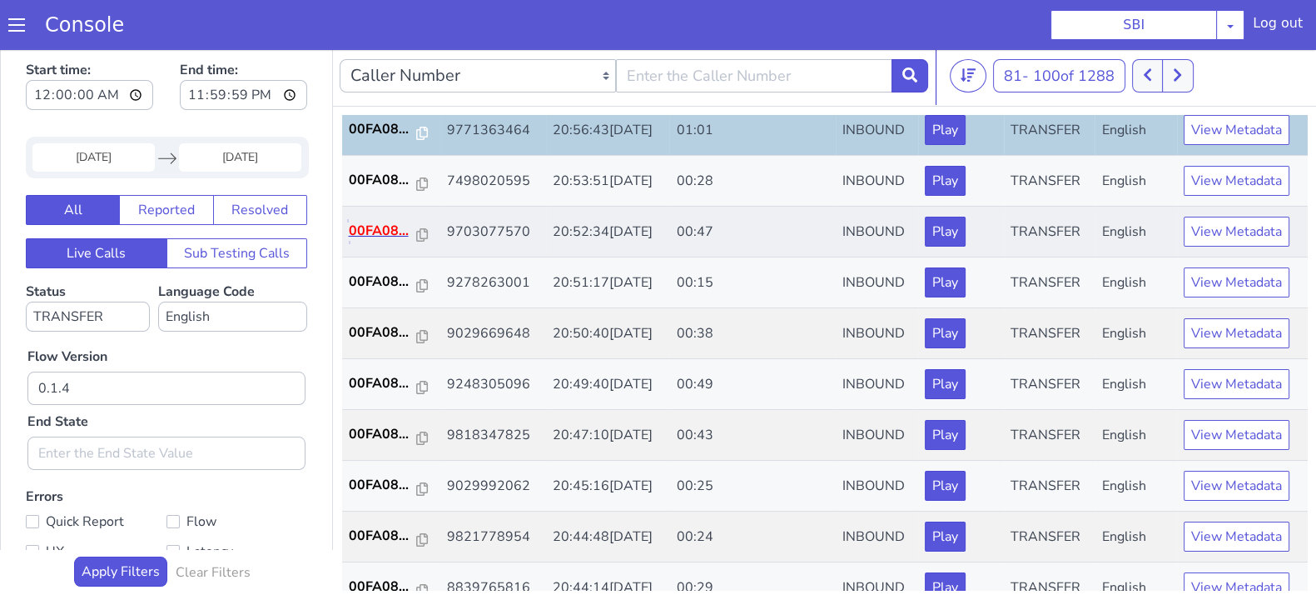
click at [385, 221] on p "00FA08..." at bounding box center [383, 231] width 68 height 20
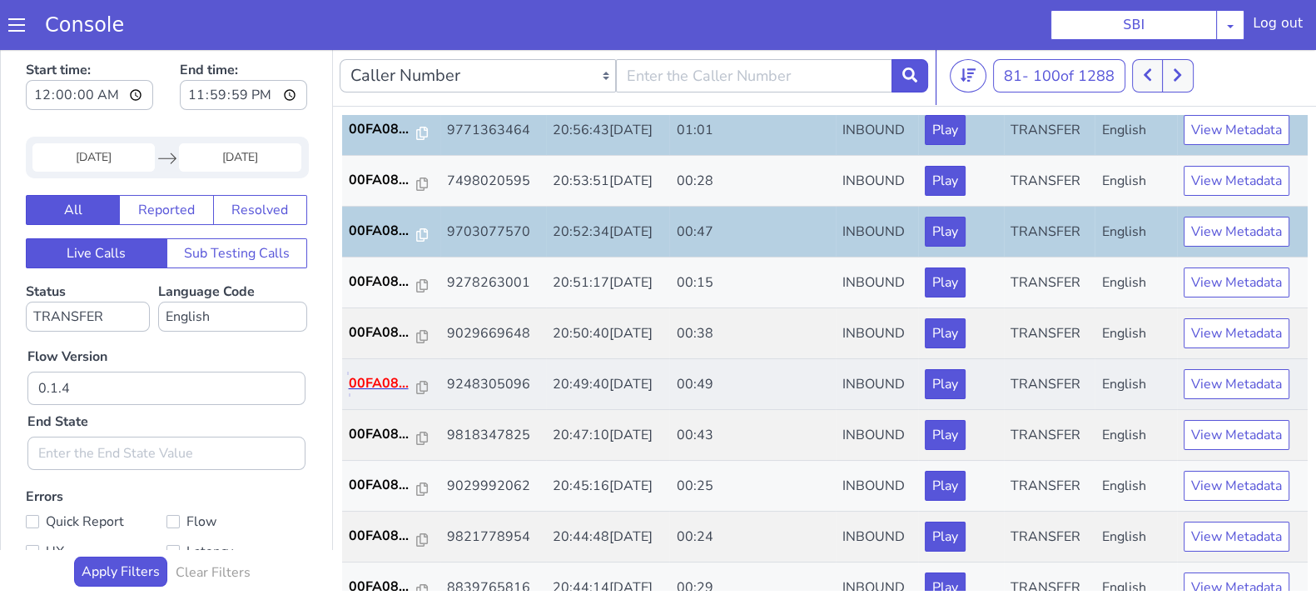
click at [380, 386] on p "00FA08..." at bounding box center [383, 383] width 68 height 20
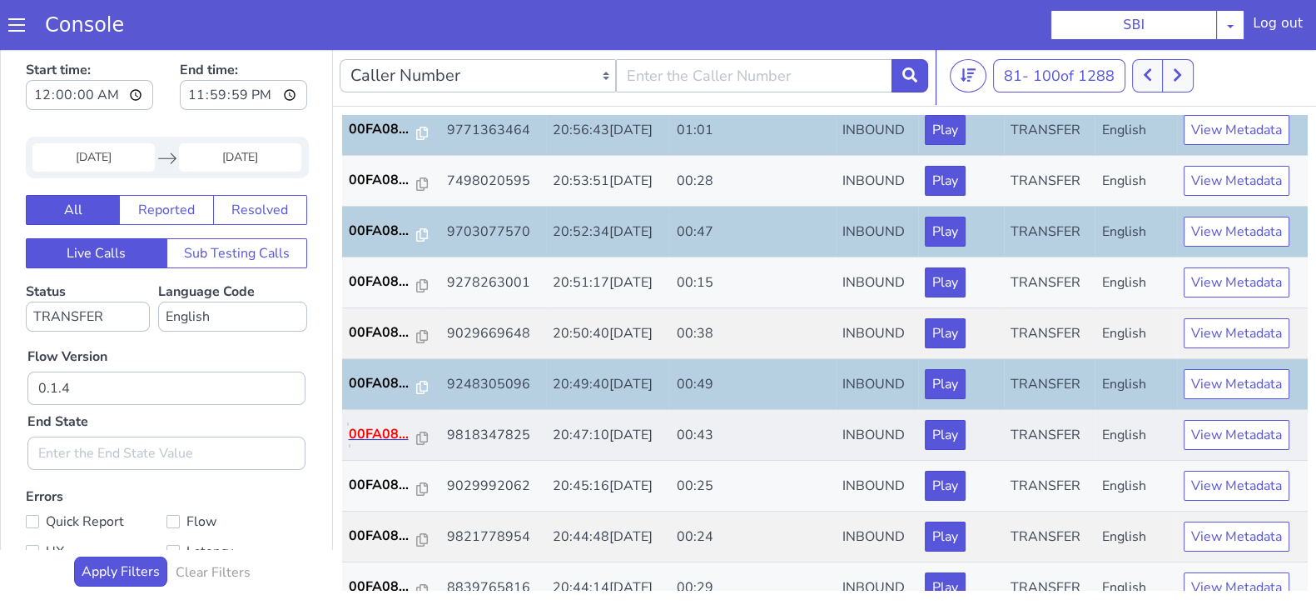
click at [370, 424] on p "00FA08..." at bounding box center [383, 434] width 68 height 20
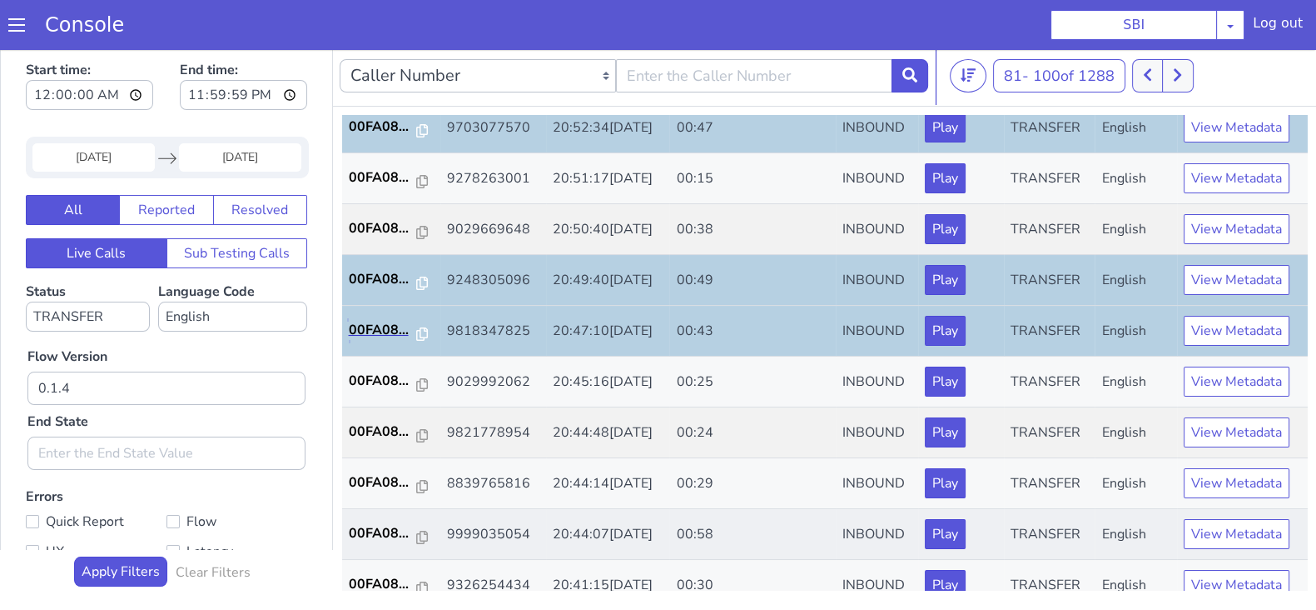
scroll to position [312, 0]
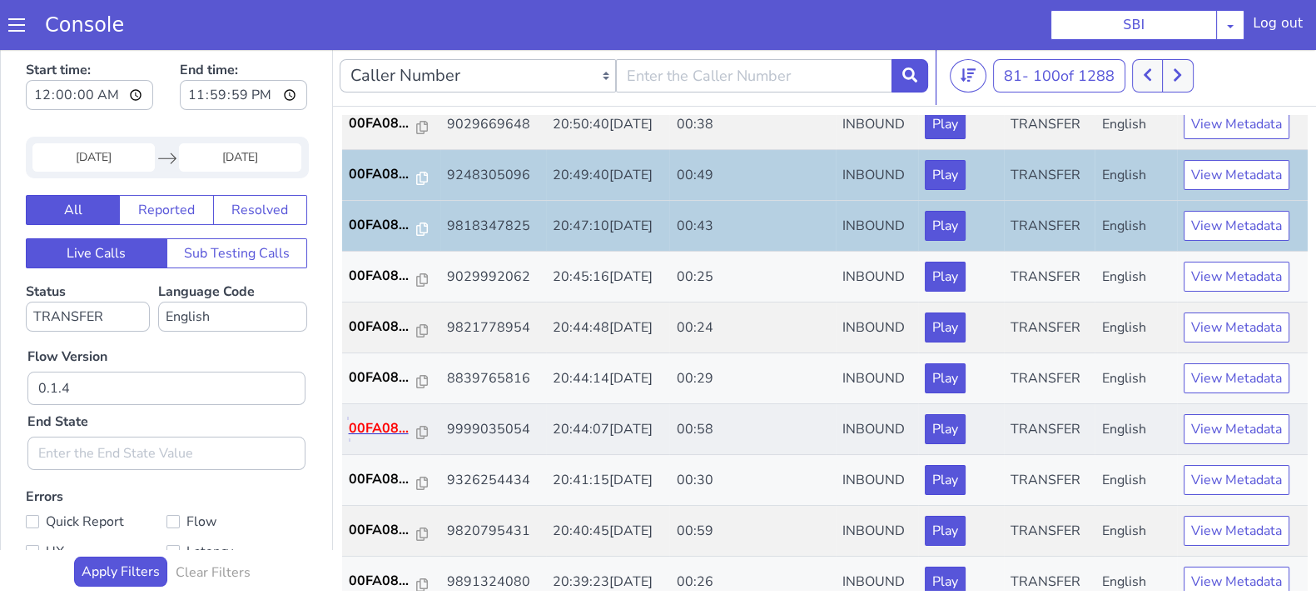
click at [391, 421] on p "00FA08..." at bounding box center [383, 428] width 68 height 20
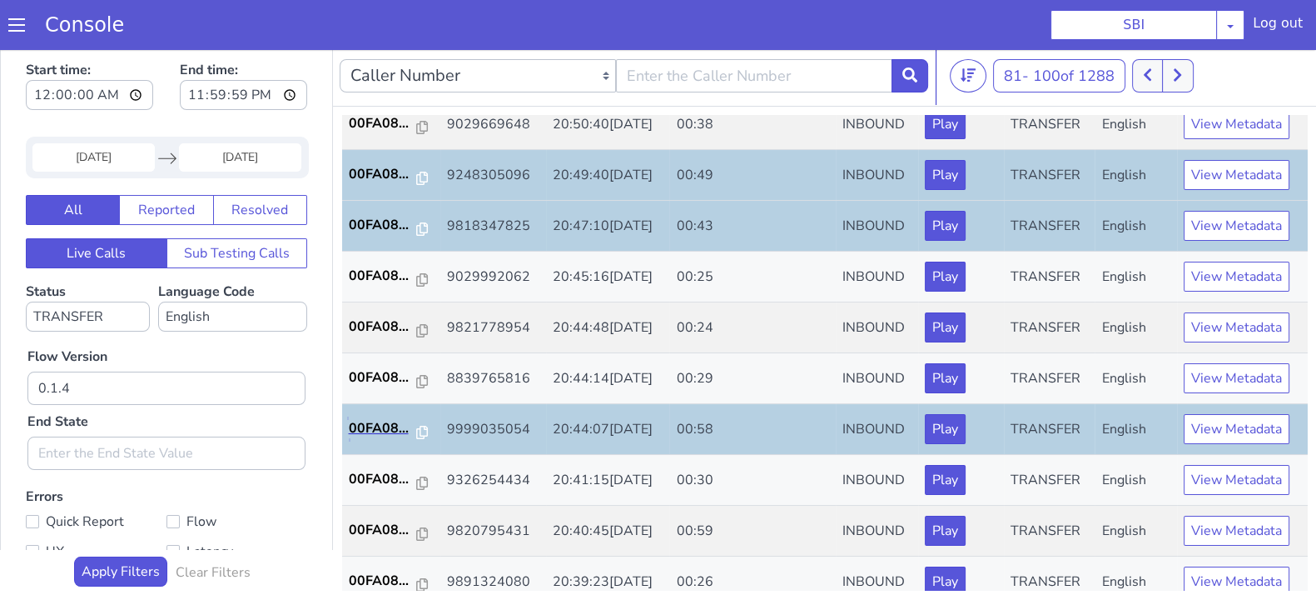
scroll to position [579, 0]
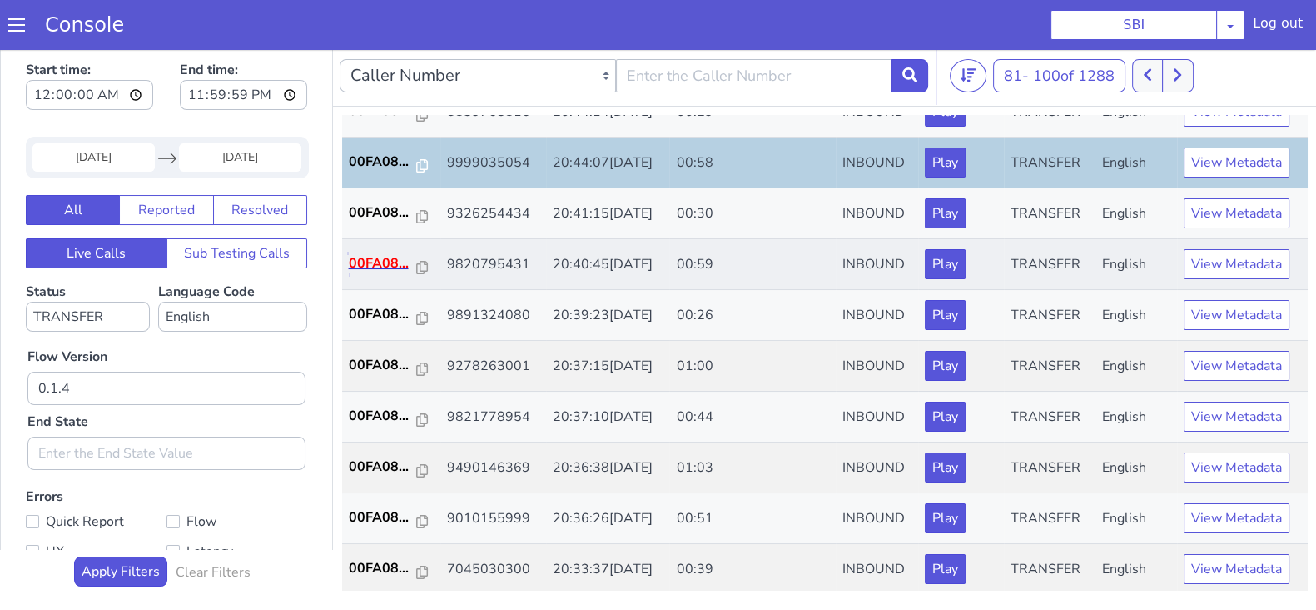
click at [396, 256] on p "00FA08..." at bounding box center [383, 263] width 68 height 20
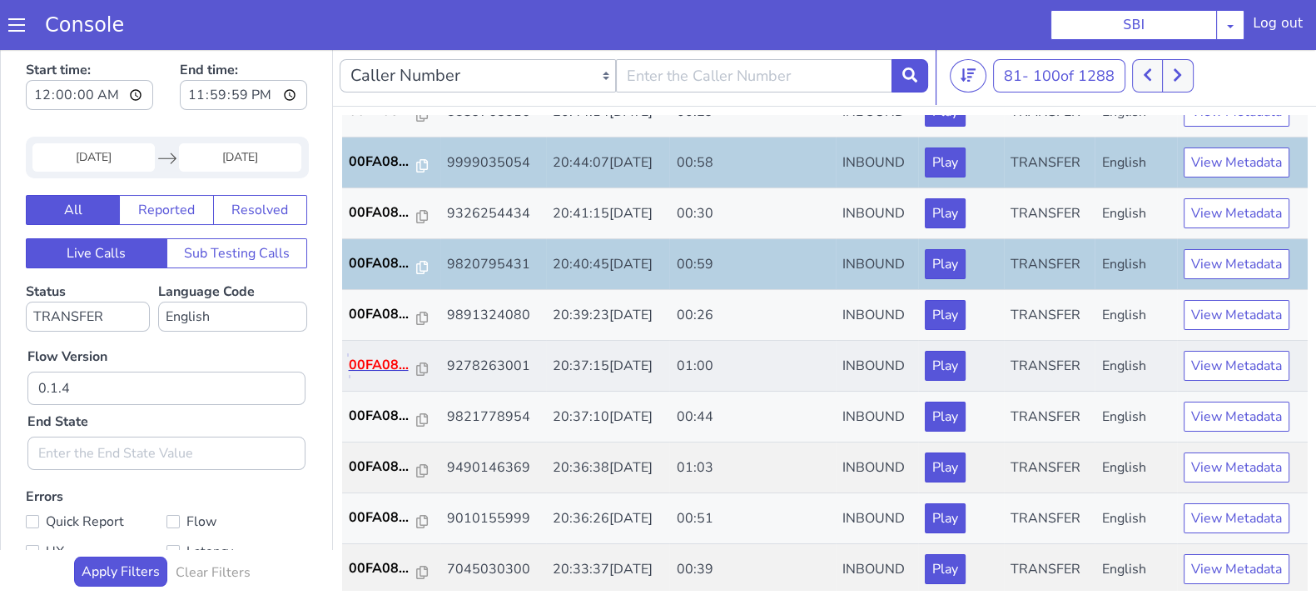
click at [368, 356] on p "00FA08..." at bounding box center [383, 365] width 68 height 20
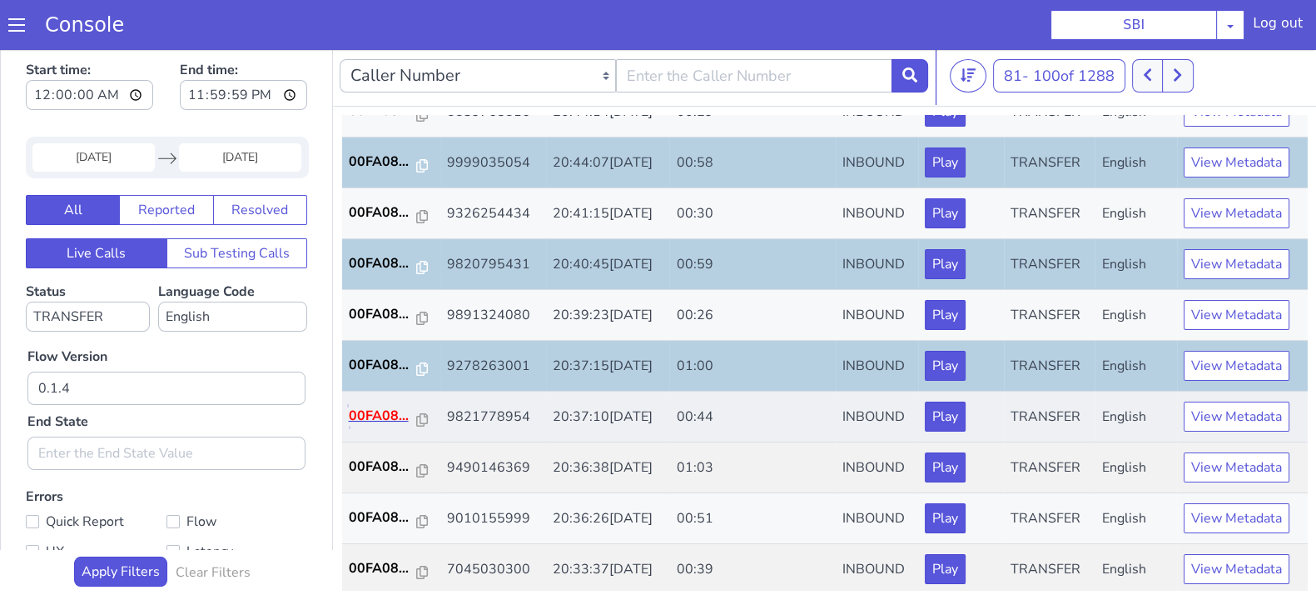
click at [366, 413] on p "00FA08..." at bounding box center [383, 416] width 68 height 20
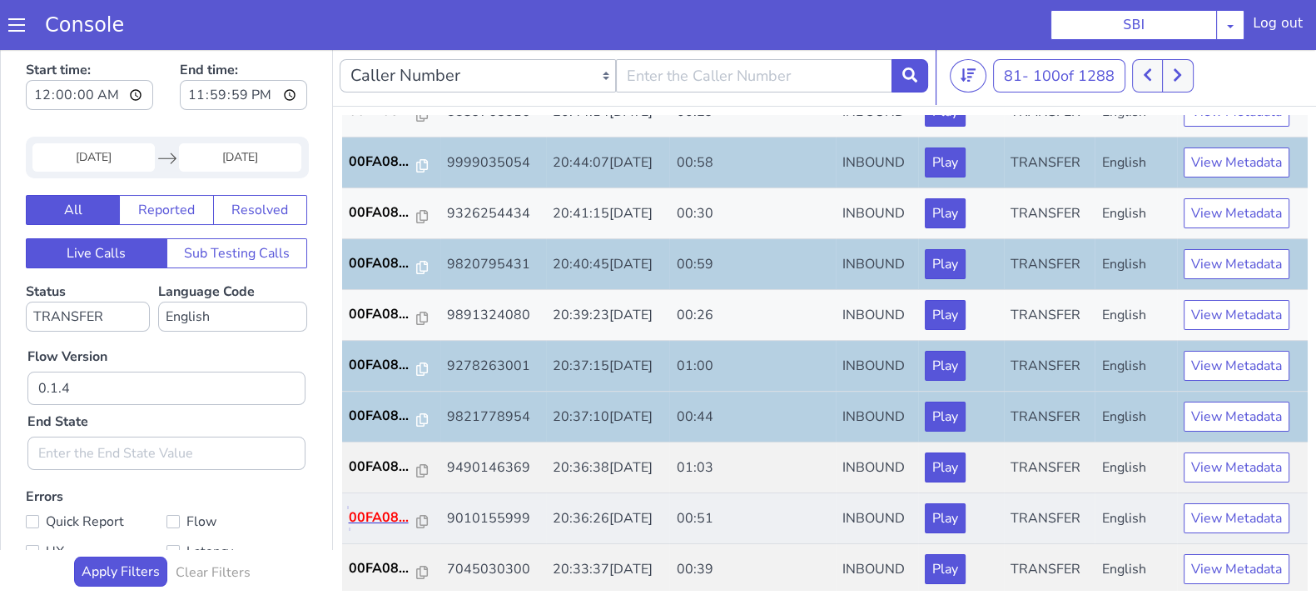
click at [385, 507] on p "00FA08..." at bounding box center [383, 517] width 68 height 20
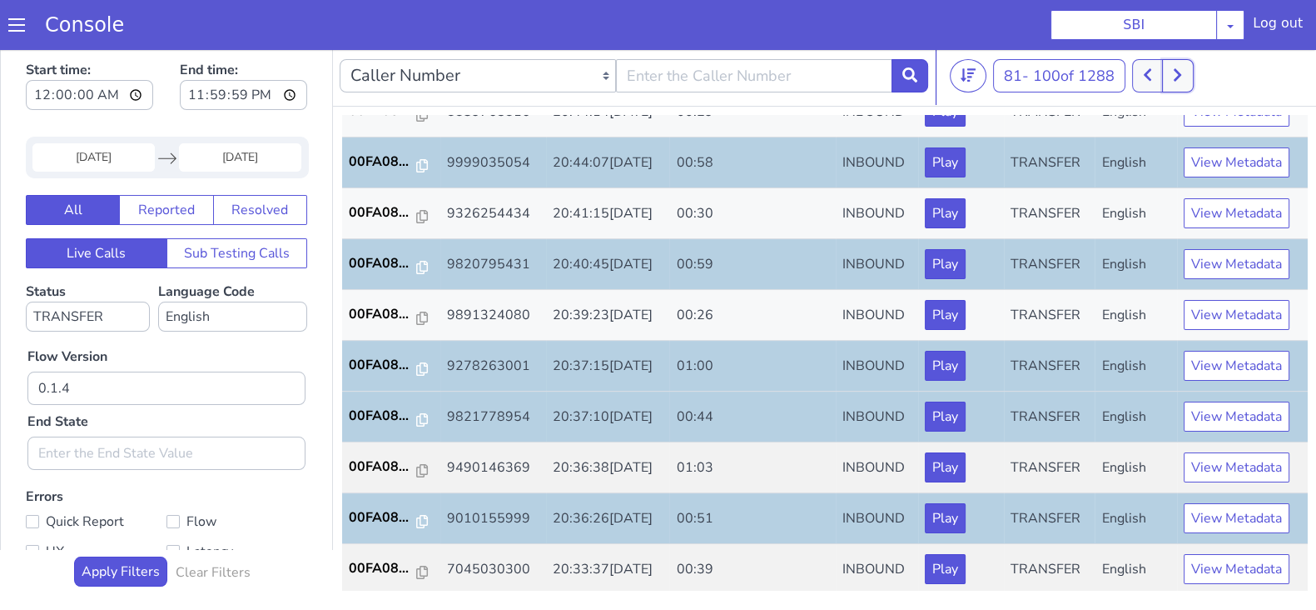
click at [1178, 77] on icon at bounding box center [1177, 74] width 9 height 15
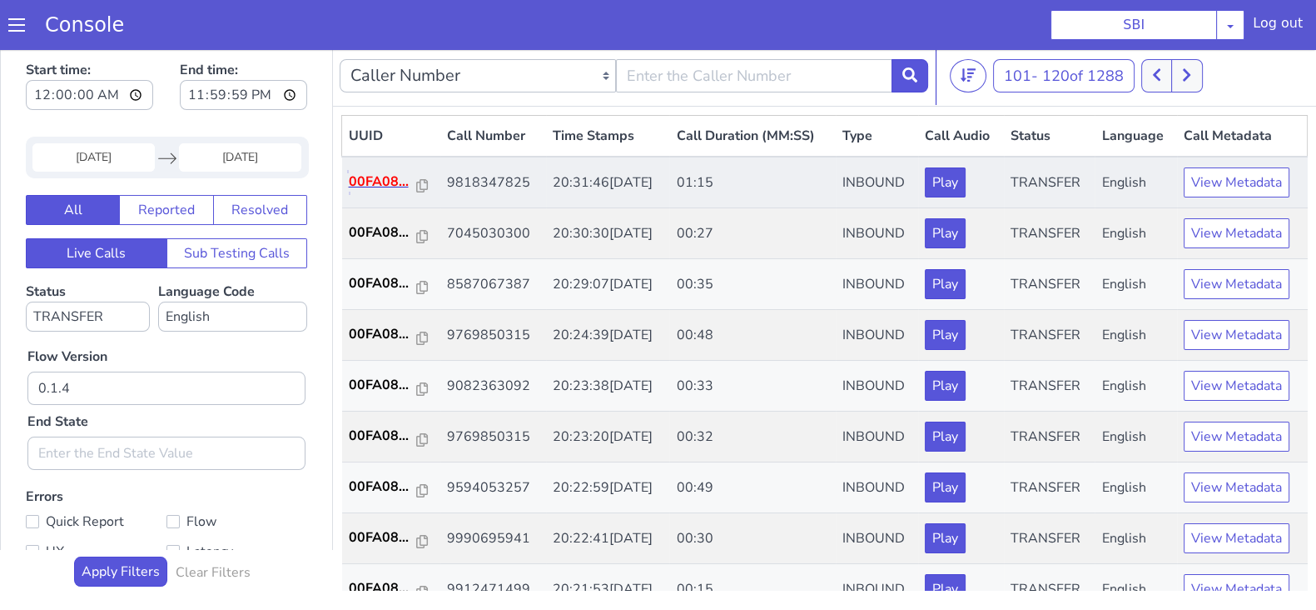
click at [358, 183] on p "00FA08..." at bounding box center [383, 182] width 68 height 20
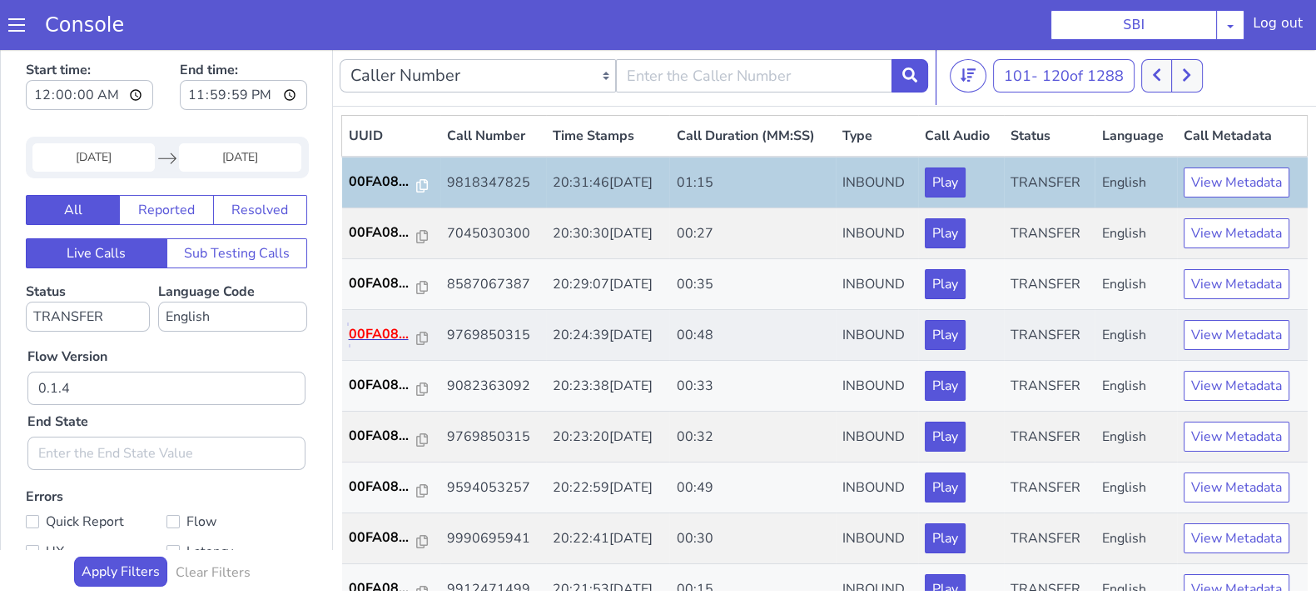
click at [391, 340] on p "00FA08..." at bounding box center [383, 334] width 68 height 20
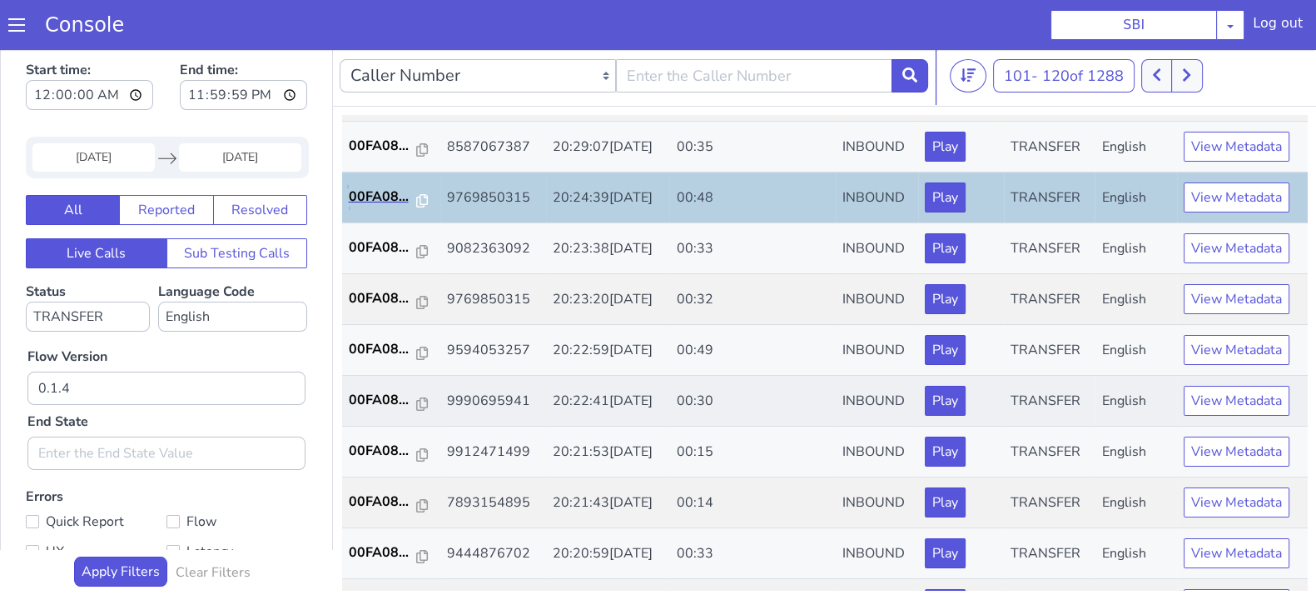
scroll to position [207, 0]
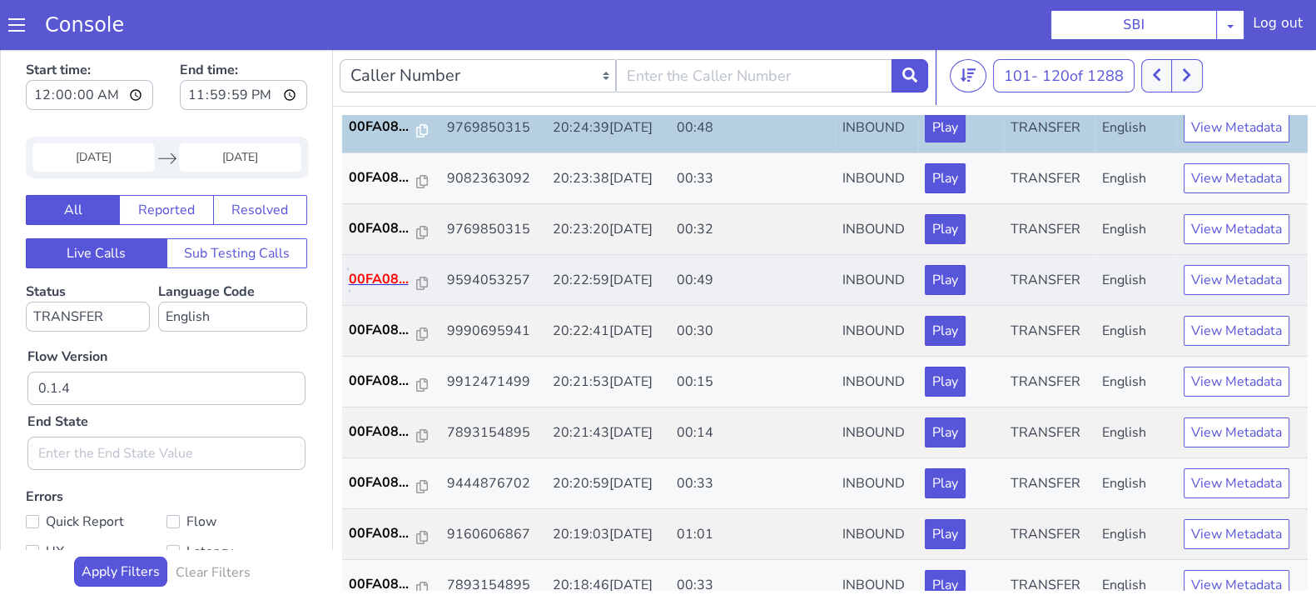
click at [371, 279] on p "00FA08..." at bounding box center [383, 279] width 68 height 20
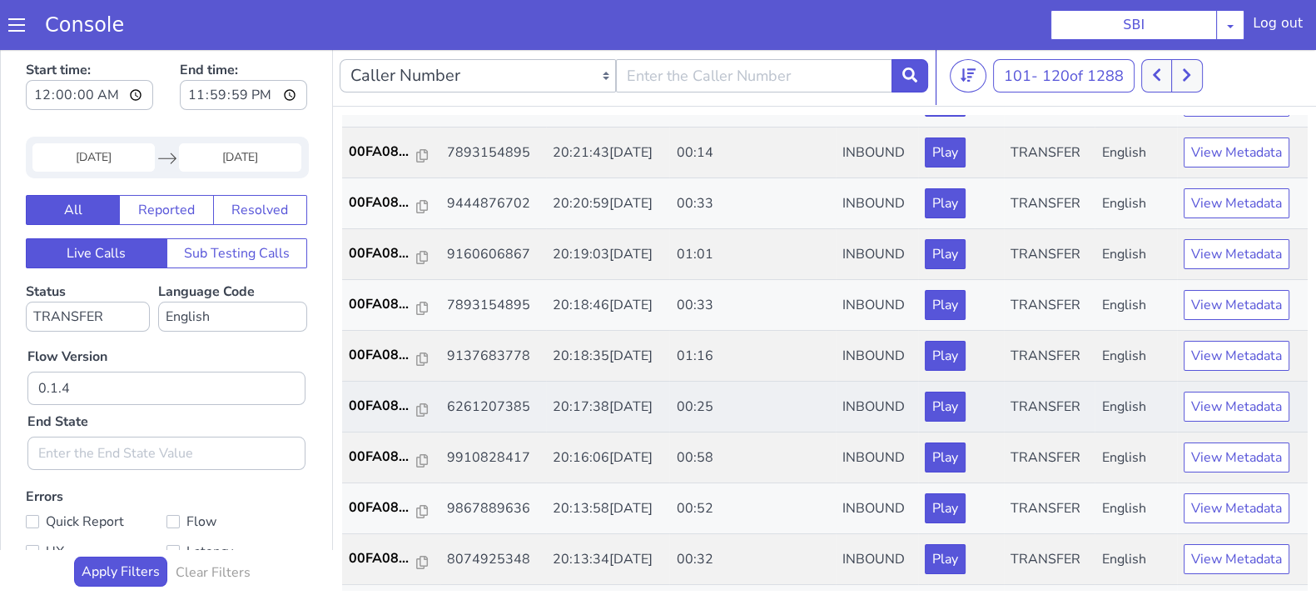
scroll to position [520, 0]
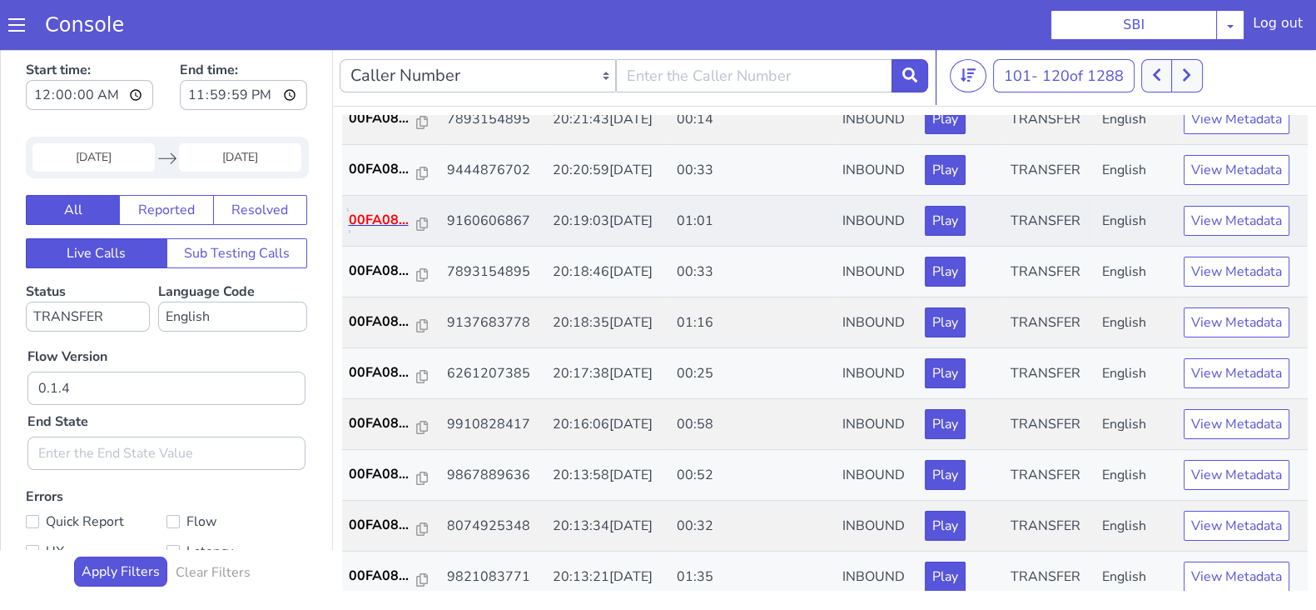
click at [379, 216] on p "00FA08..." at bounding box center [383, 220] width 68 height 20
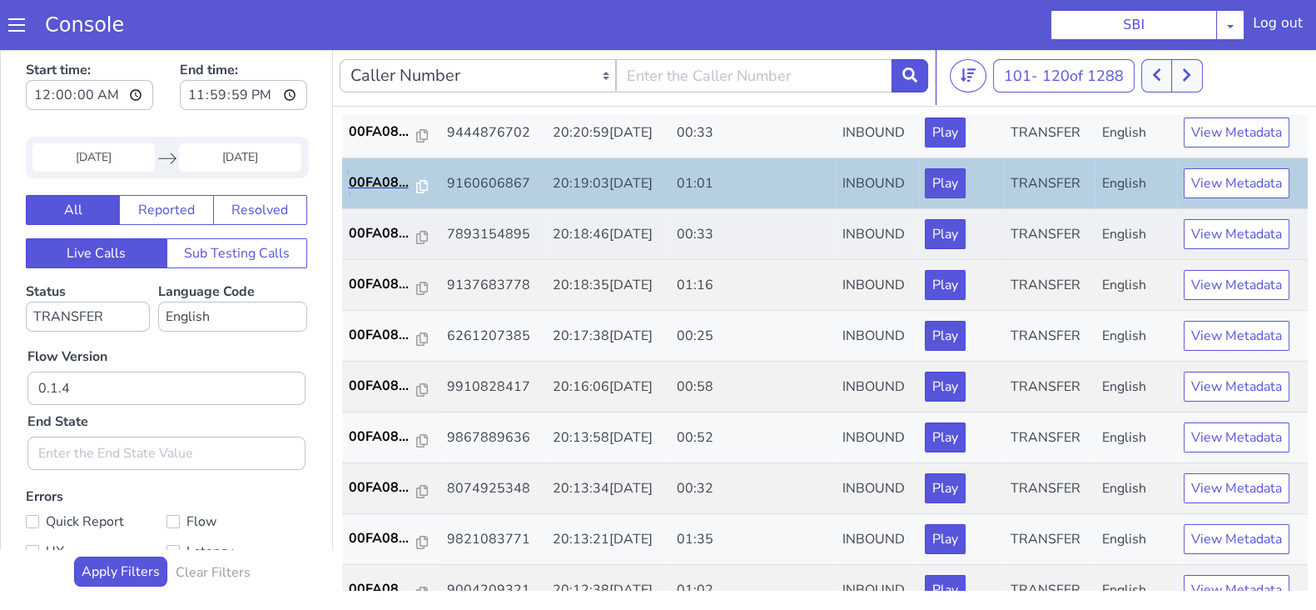
scroll to position [579, 0]
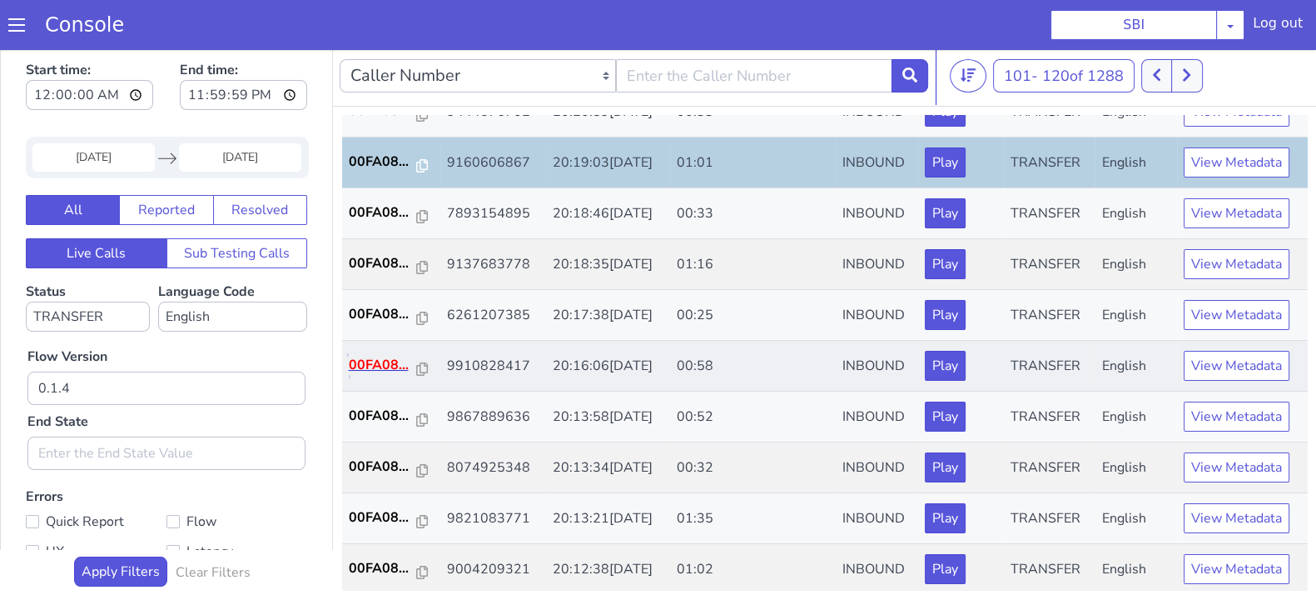
click at [376, 357] on p "00FA08..." at bounding box center [383, 365] width 68 height 20
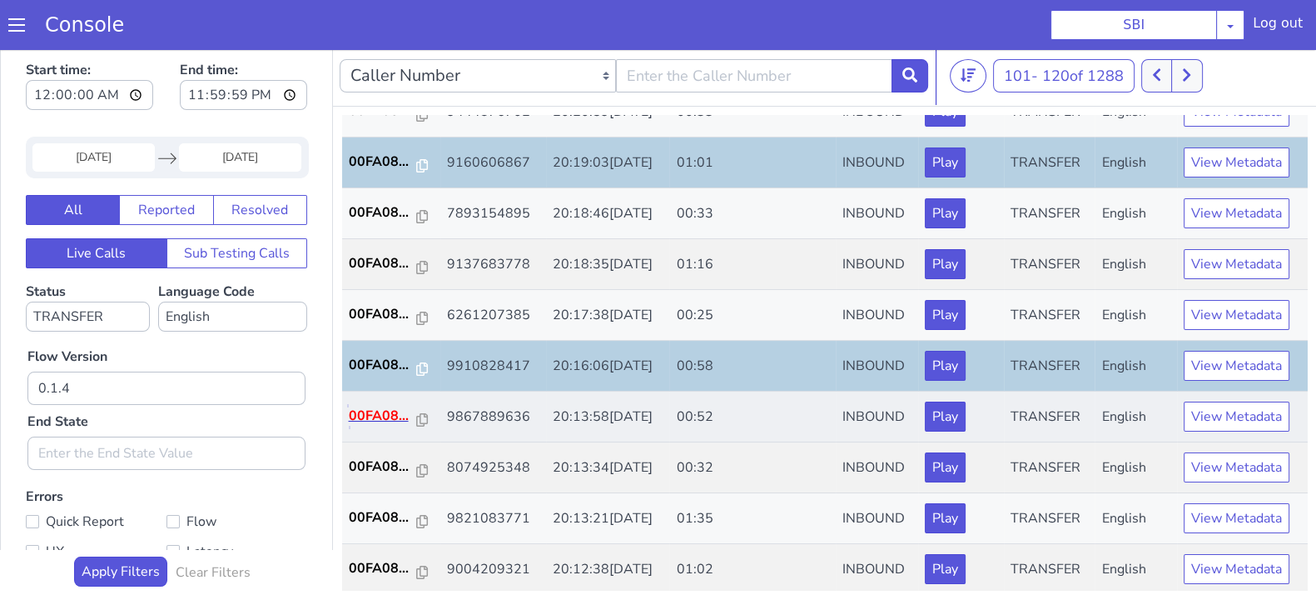
click at [376, 413] on p "00FA08..." at bounding box center [383, 416] width 68 height 20
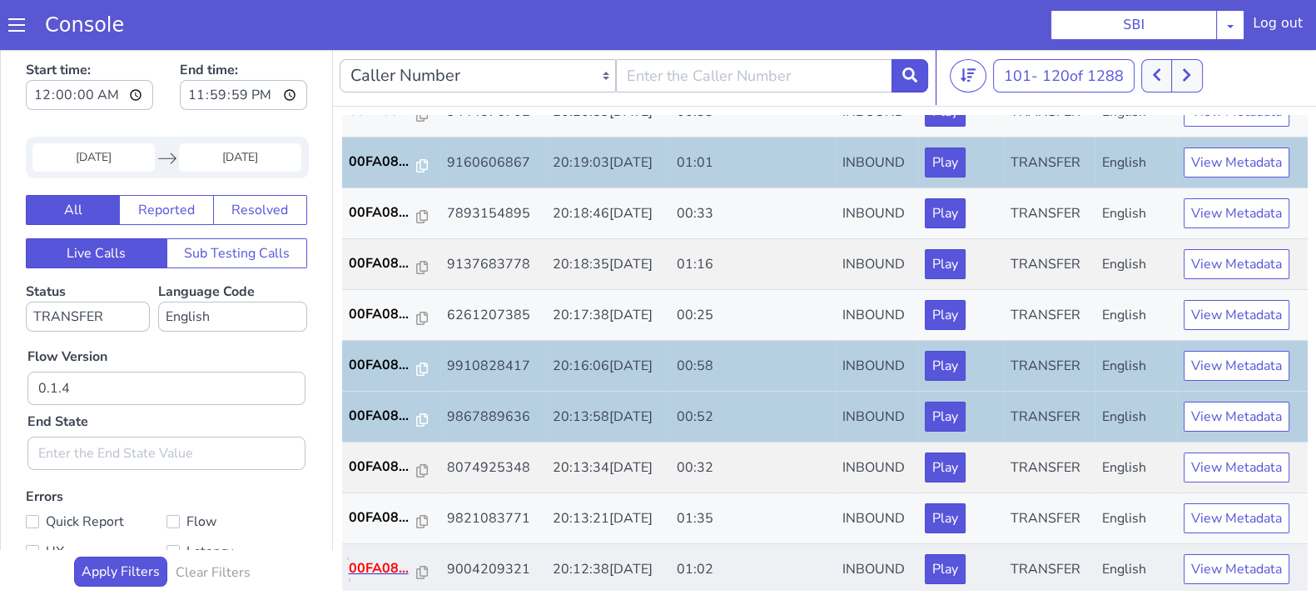
click at [382, 564] on p "00FA08..." at bounding box center [383, 568] width 68 height 20
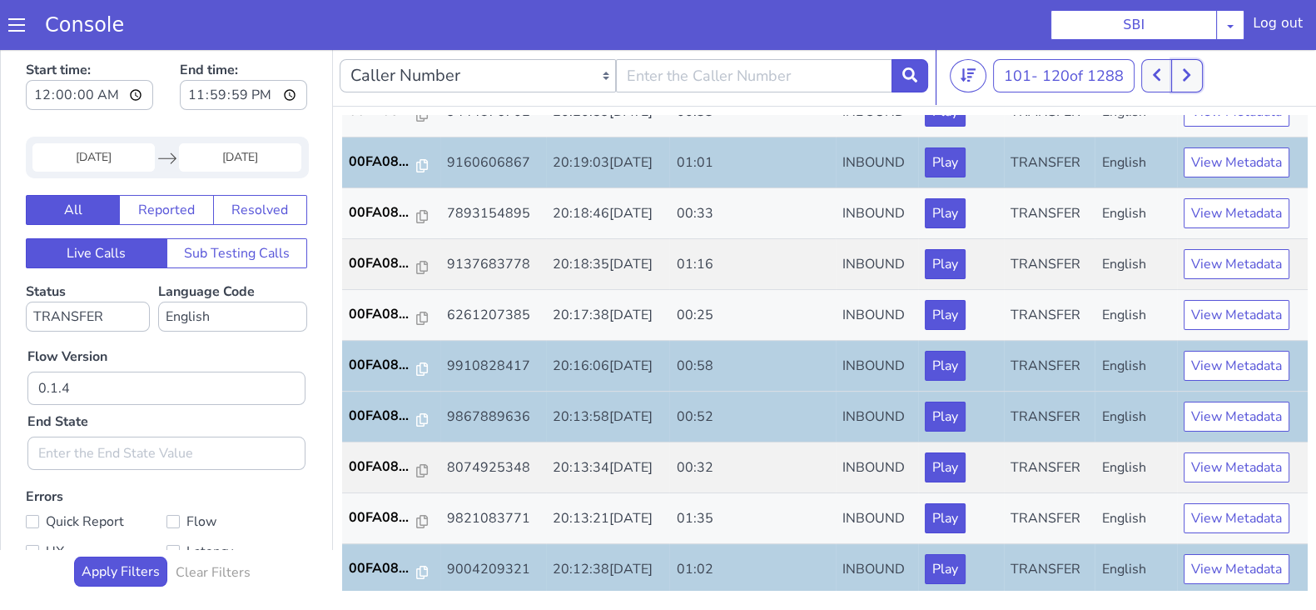
click at [1186, 73] on icon at bounding box center [1186, 74] width 9 height 15
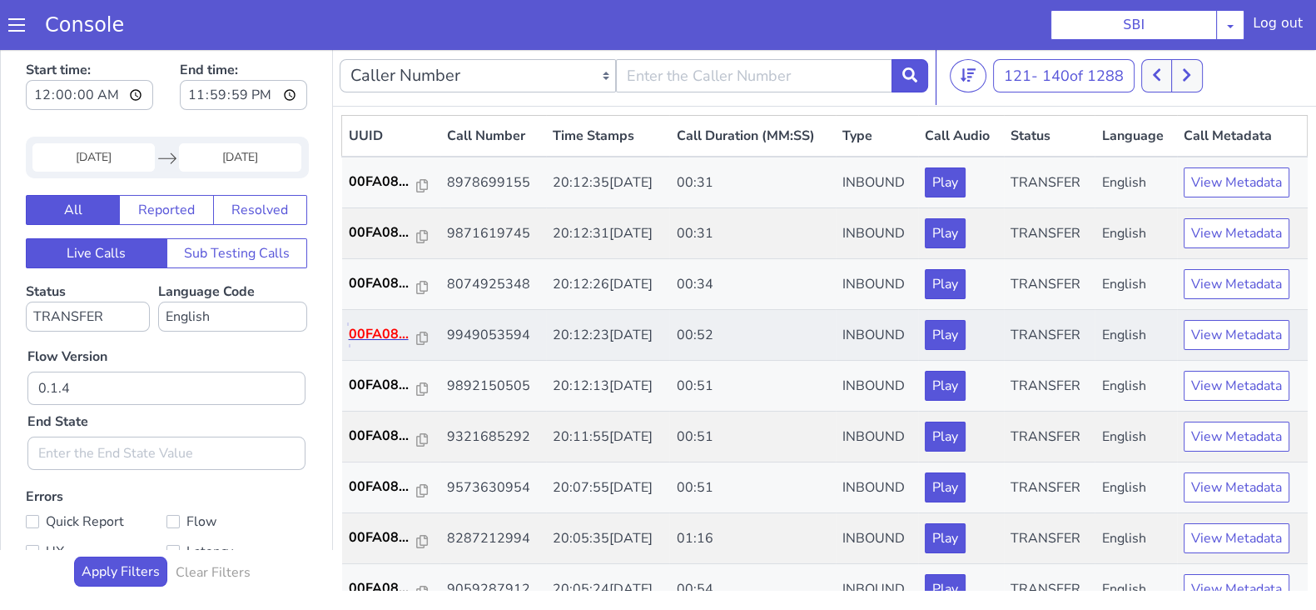
click at [392, 327] on p "00FA08..." at bounding box center [383, 334] width 68 height 20
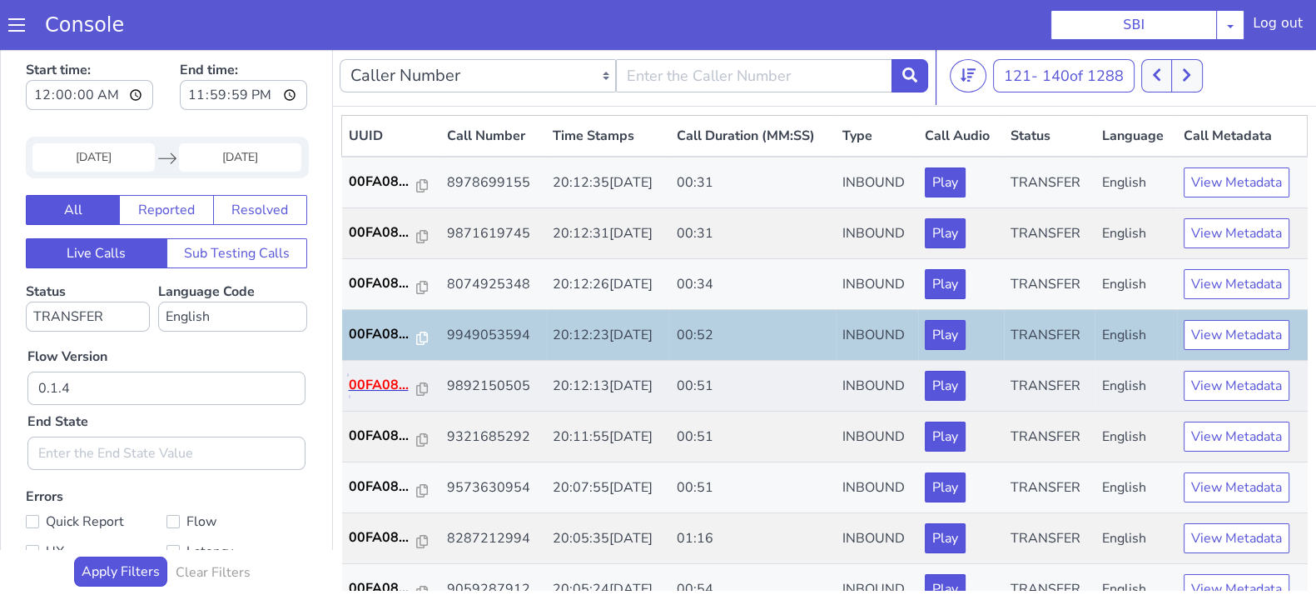
click at [379, 376] on p "00FA08..." at bounding box center [383, 385] width 68 height 20
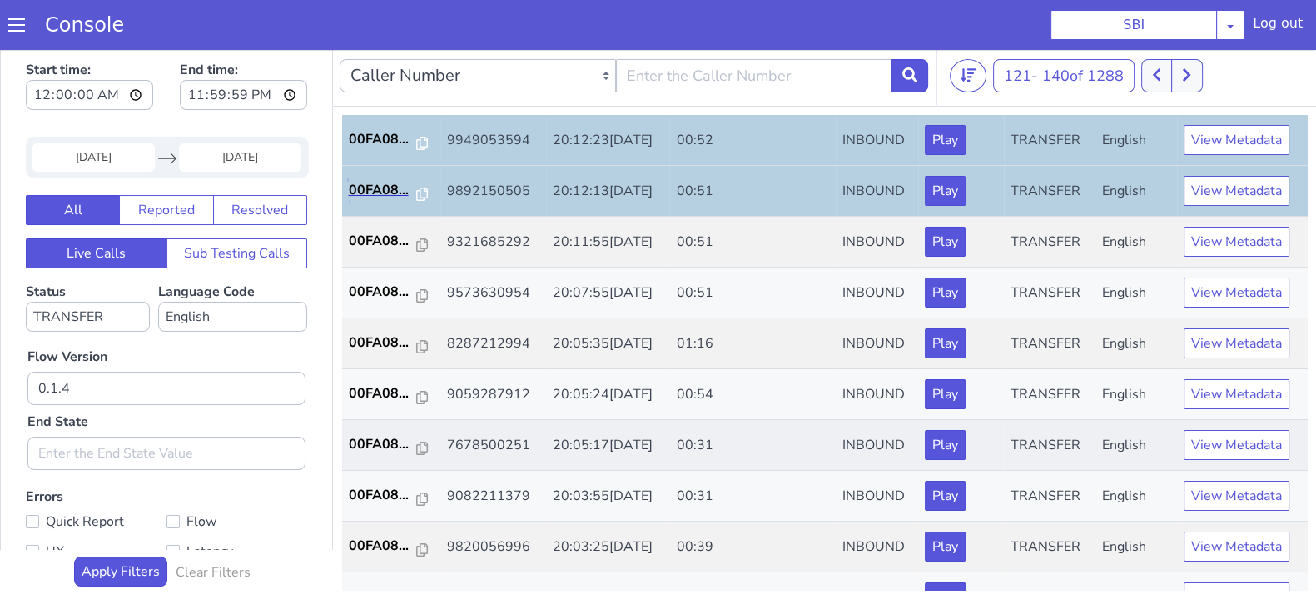
scroll to position [207, 0]
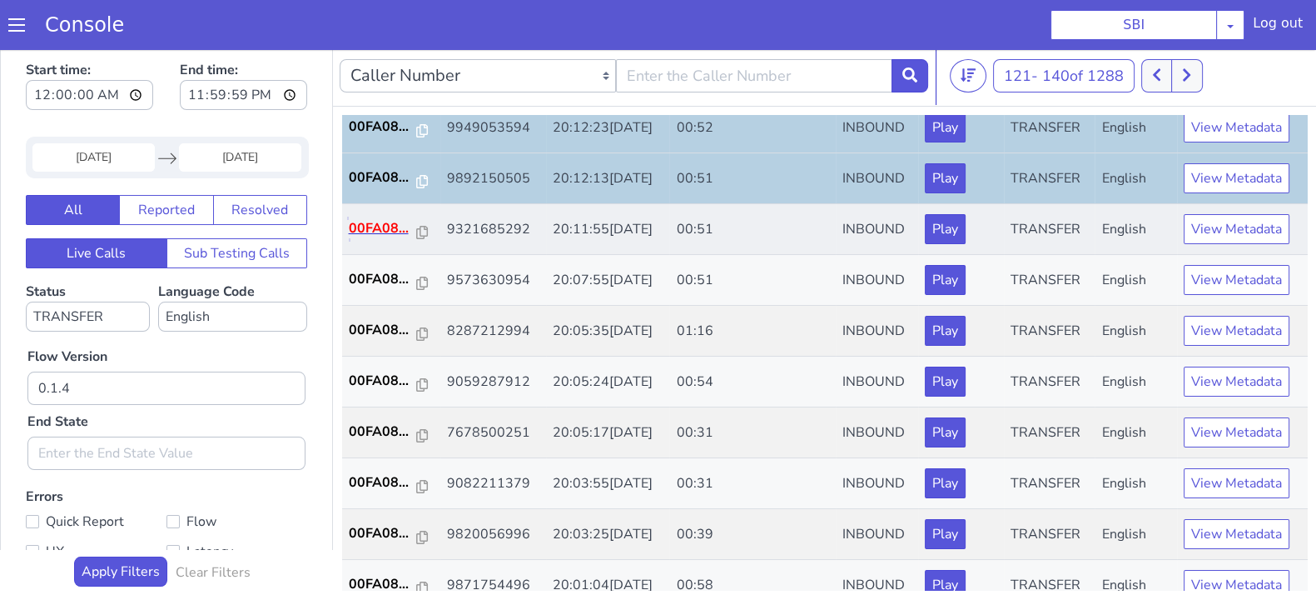
click at [386, 218] on p "00FA08..." at bounding box center [383, 228] width 68 height 20
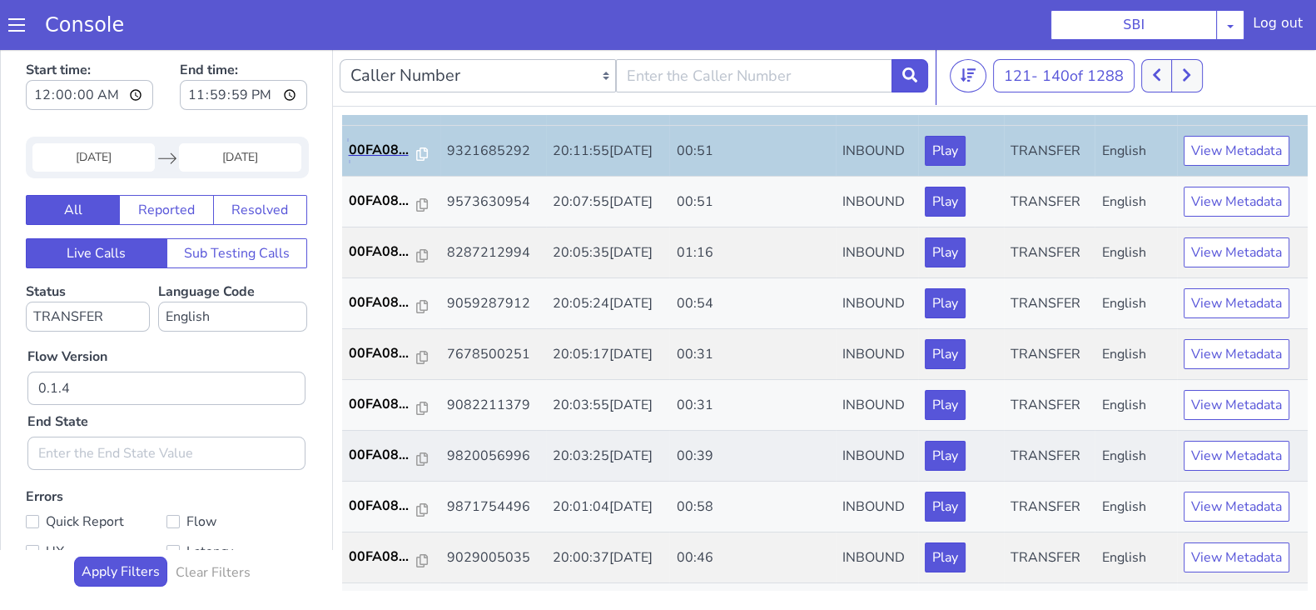
scroll to position [312, 0]
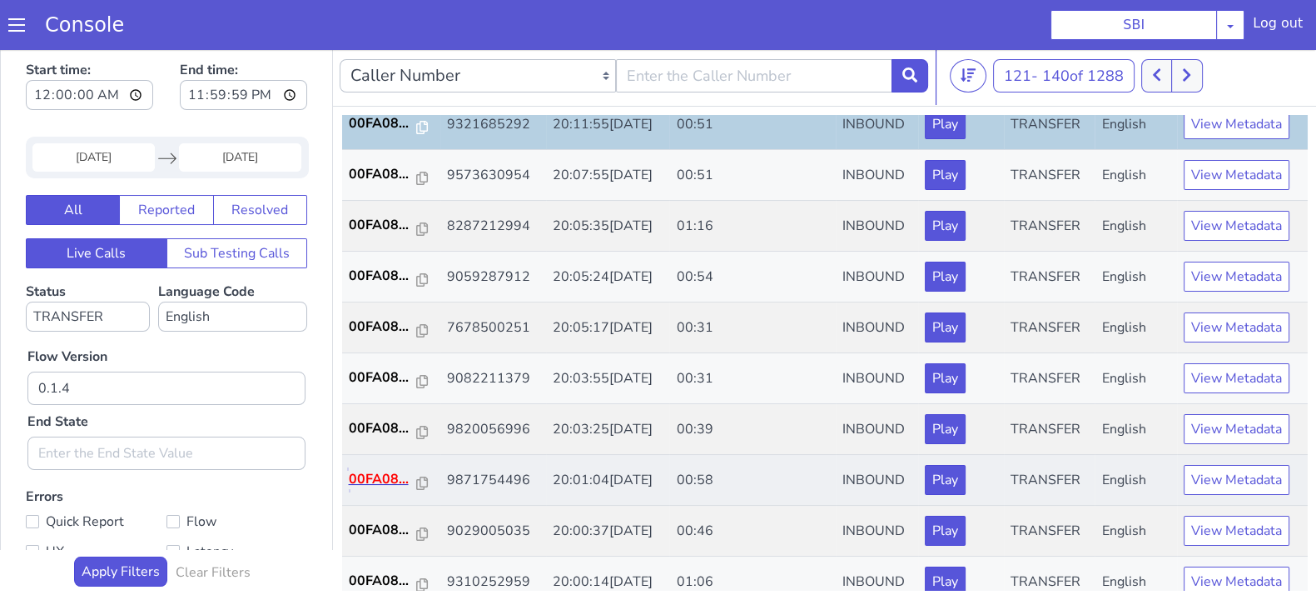
click at [376, 475] on p "00FA08..." at bounding box center [383, 479] width 68 height 20
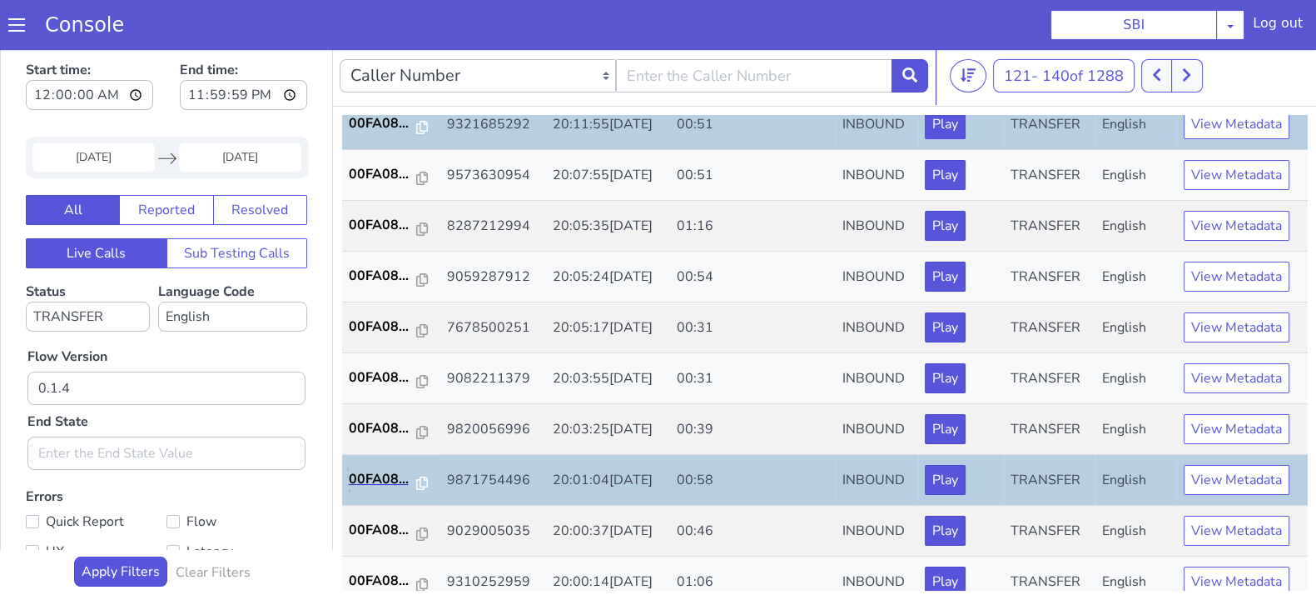
scroll to position [579, 0]
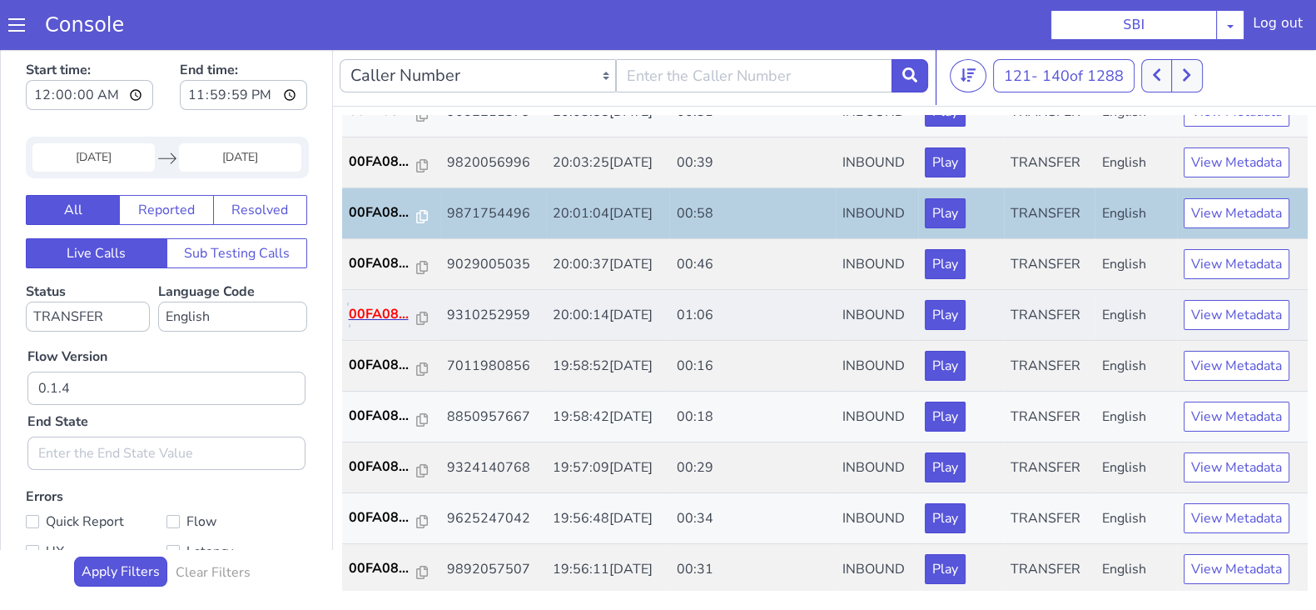
click at [384, 313] on p "00FA08..." at bounding box center [383, 314] width 68 height 20
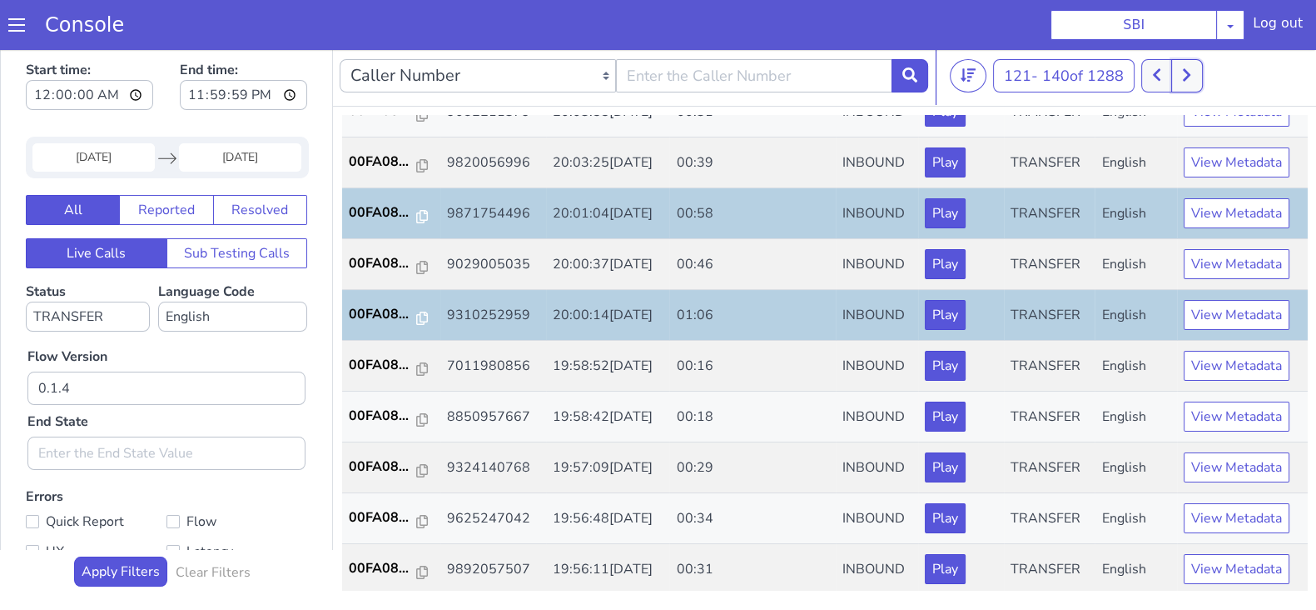
click at [1187, 64] on button at bounding box center [1187, 75] width 31 height 33
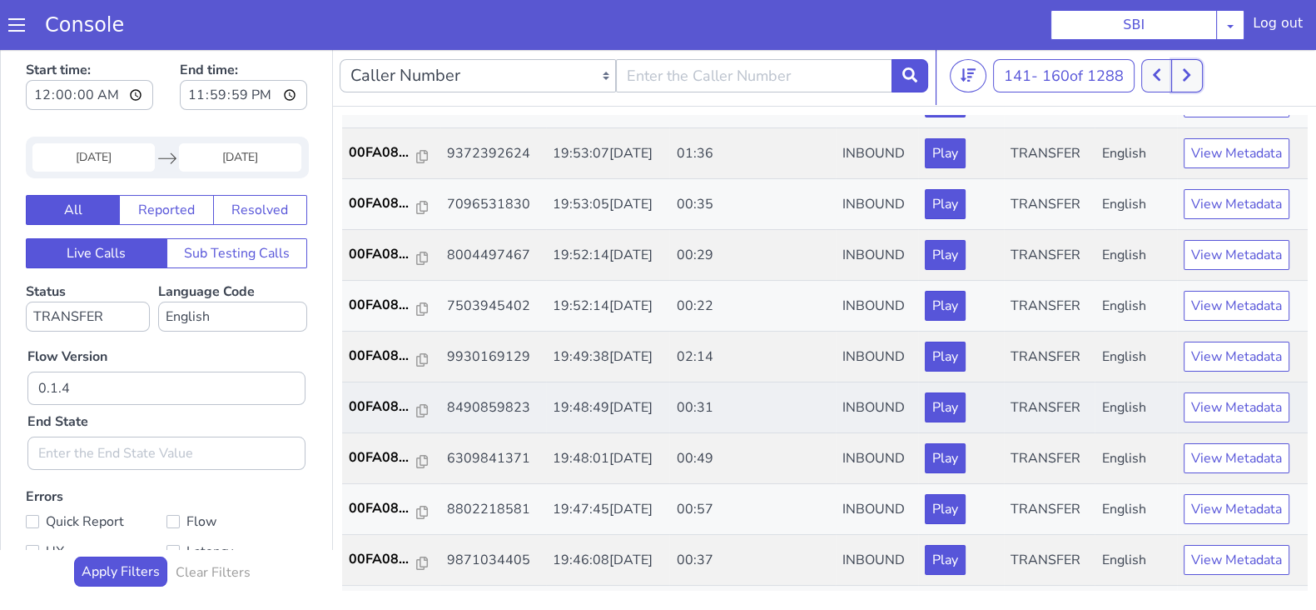
scroll to position [416, 0]
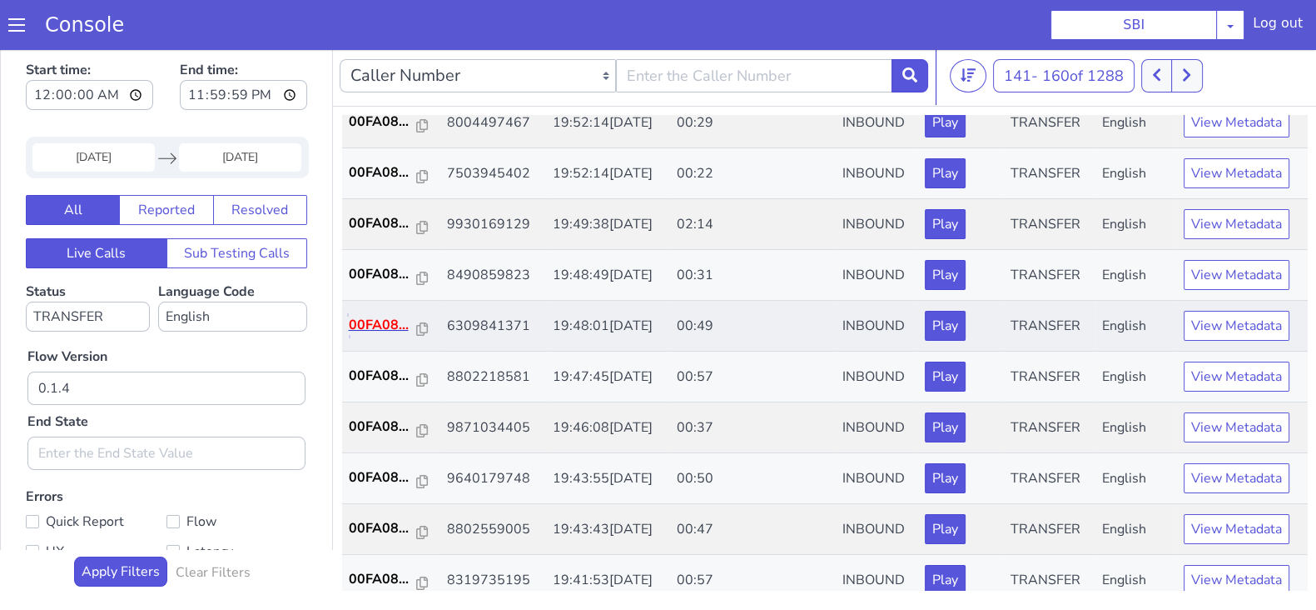
click at [393, 318] on p "00FA08..." at bounding box center [383, 325] width 68 height 20
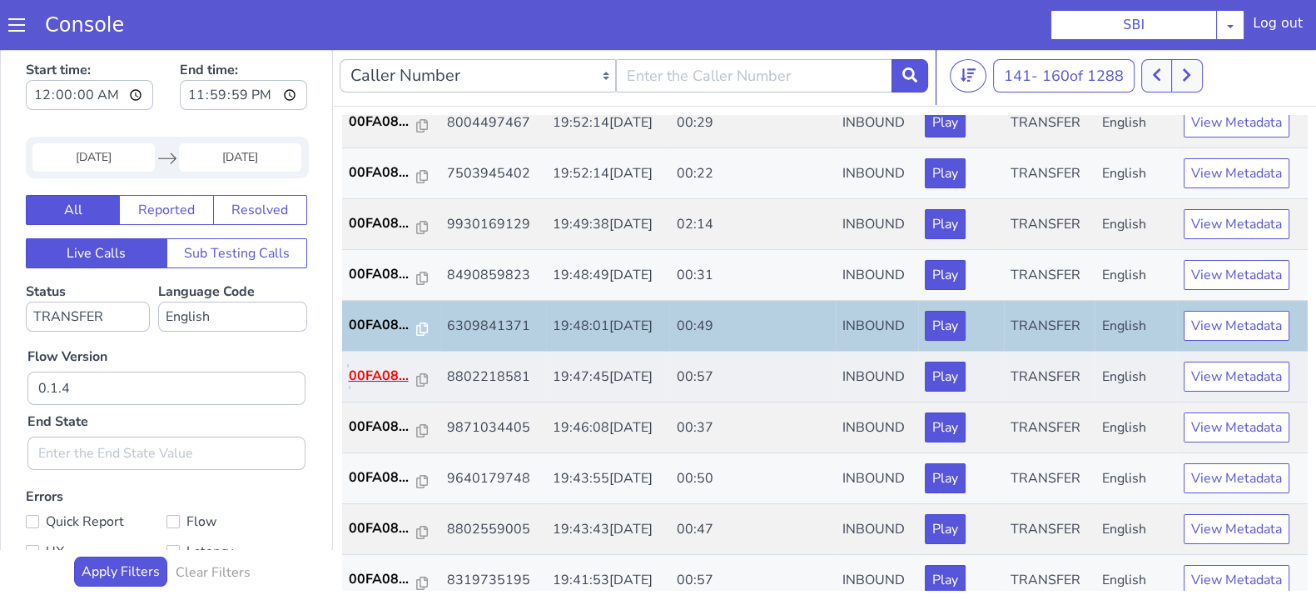
click at [377, 366] on p "00FA08..." at bounding box center [383, 376] width 68 height 20
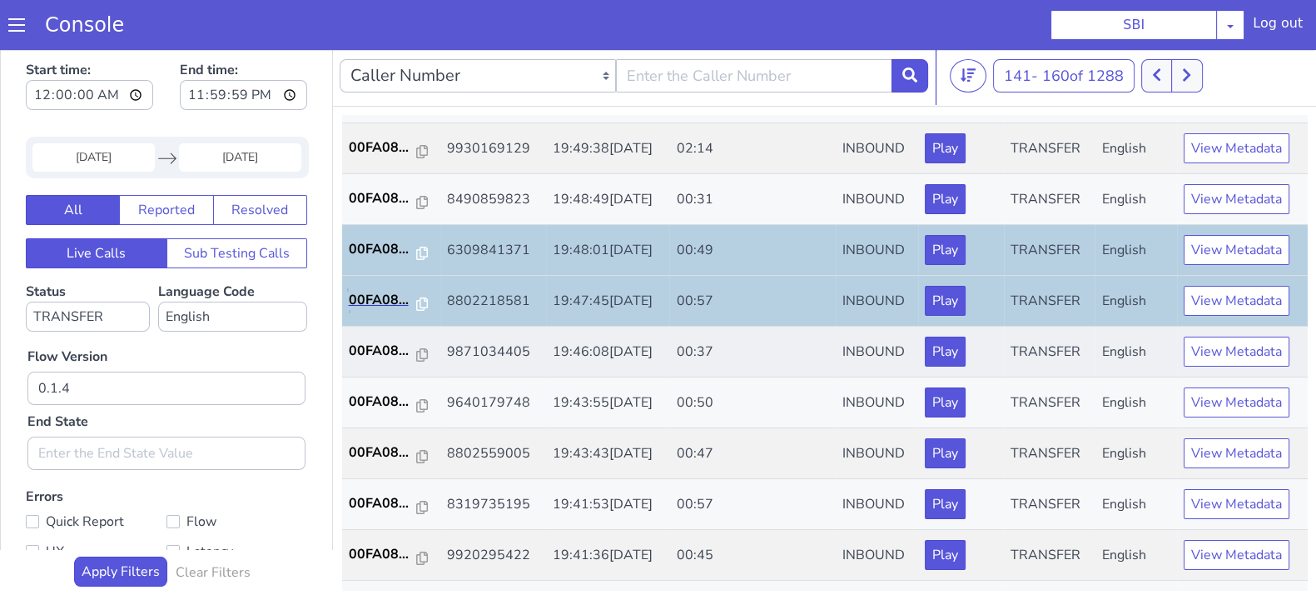
scroll to position [579, 0]
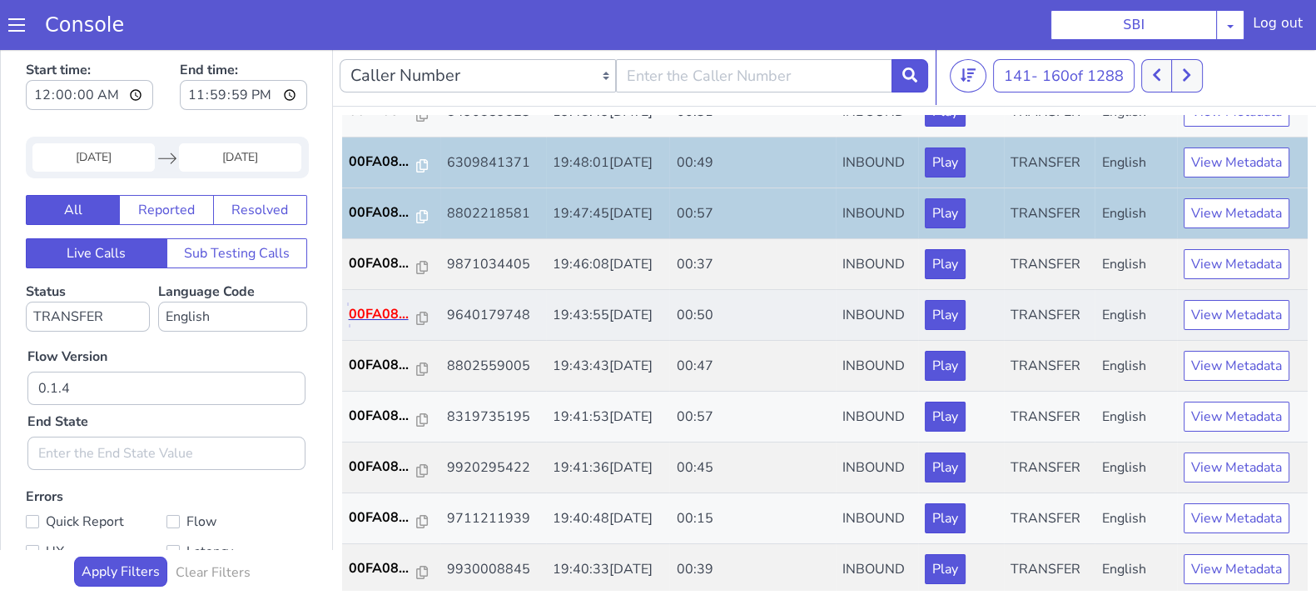
click at [386, 305] on p "00FA08..." at bounding box center [383, 314] width 68 height 20
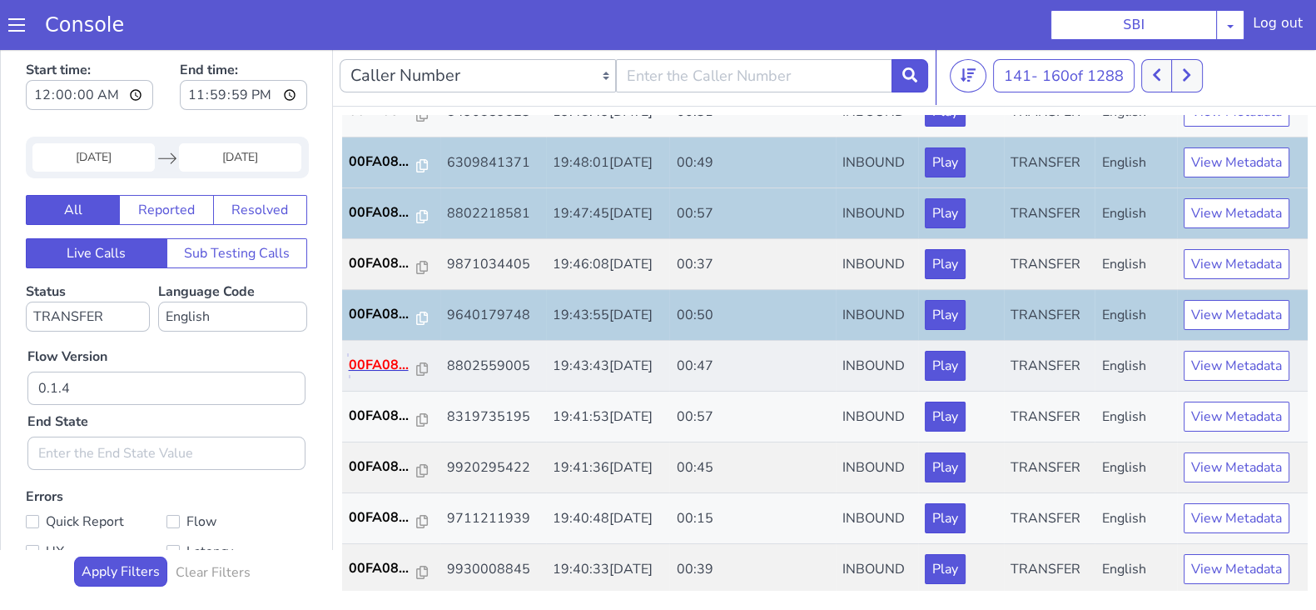
click at [382, 361] on p "00FA08..." at bounding box center [383, 365] width 68 height 20
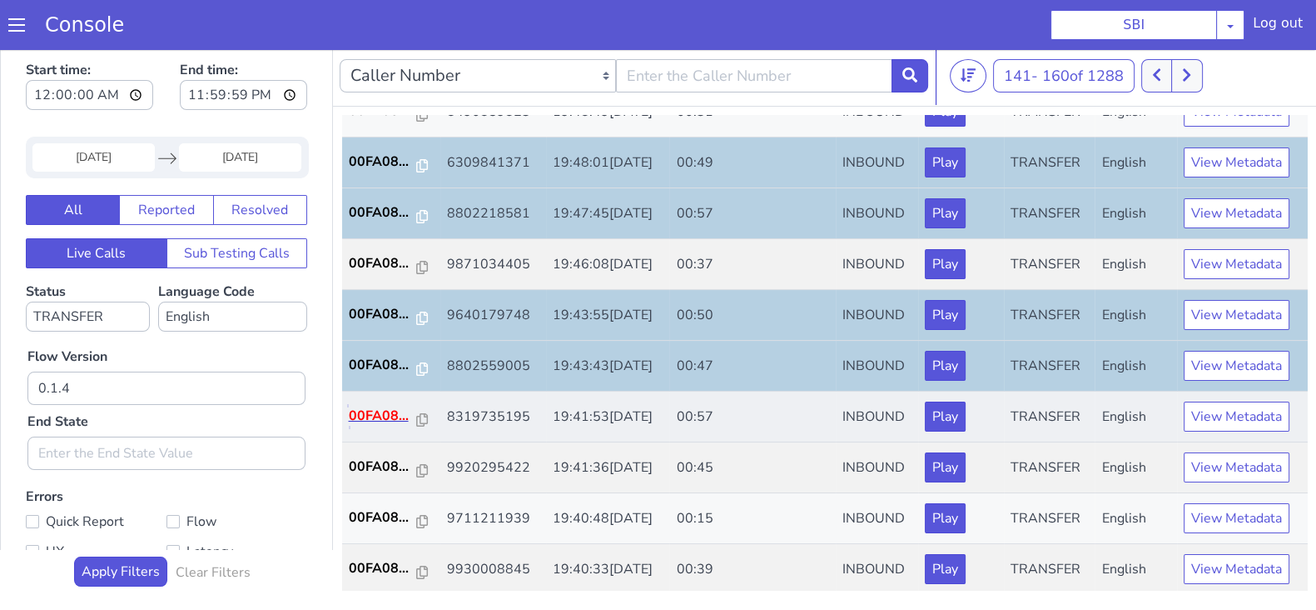
click at [379, 413] on p "00FA08..." at bounding box center [383, 416] width 68 height 20
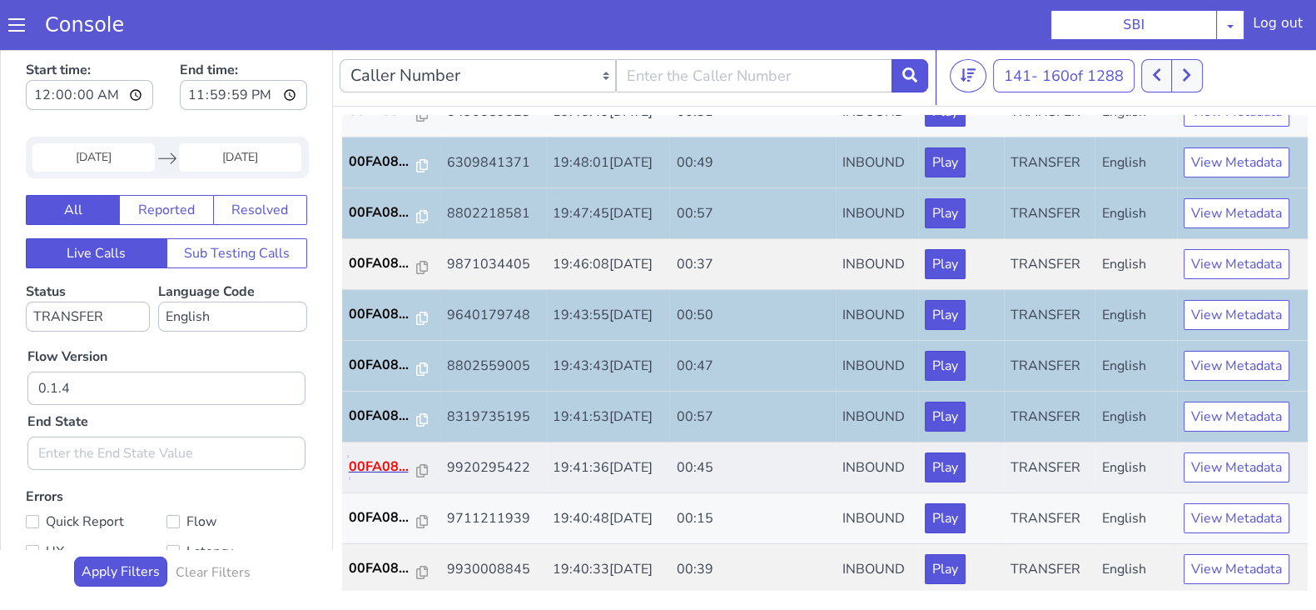
click at [372, 456] on p "00FA08..." at bounding box center [383, 466] width 68 height 20
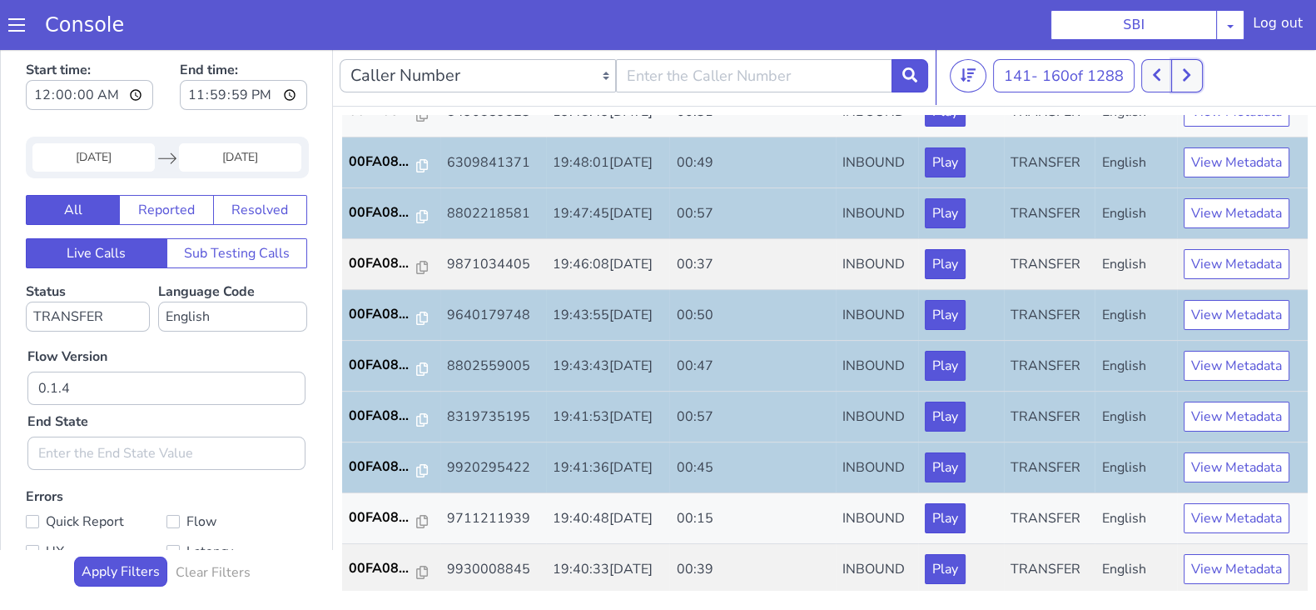
click at [1192, 77] on icon at bounding box center [1186, 74] width 9 height 15
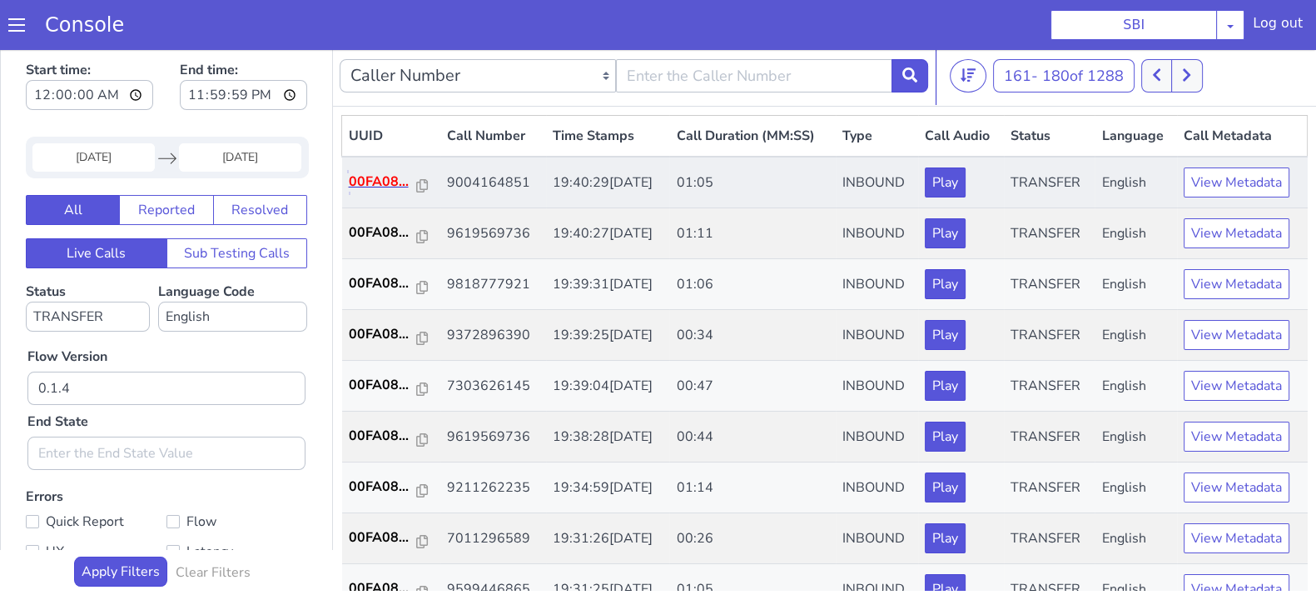
click at [380, 179] on p "00FA08..." at bounding box center [383, 182] width 68 height 20
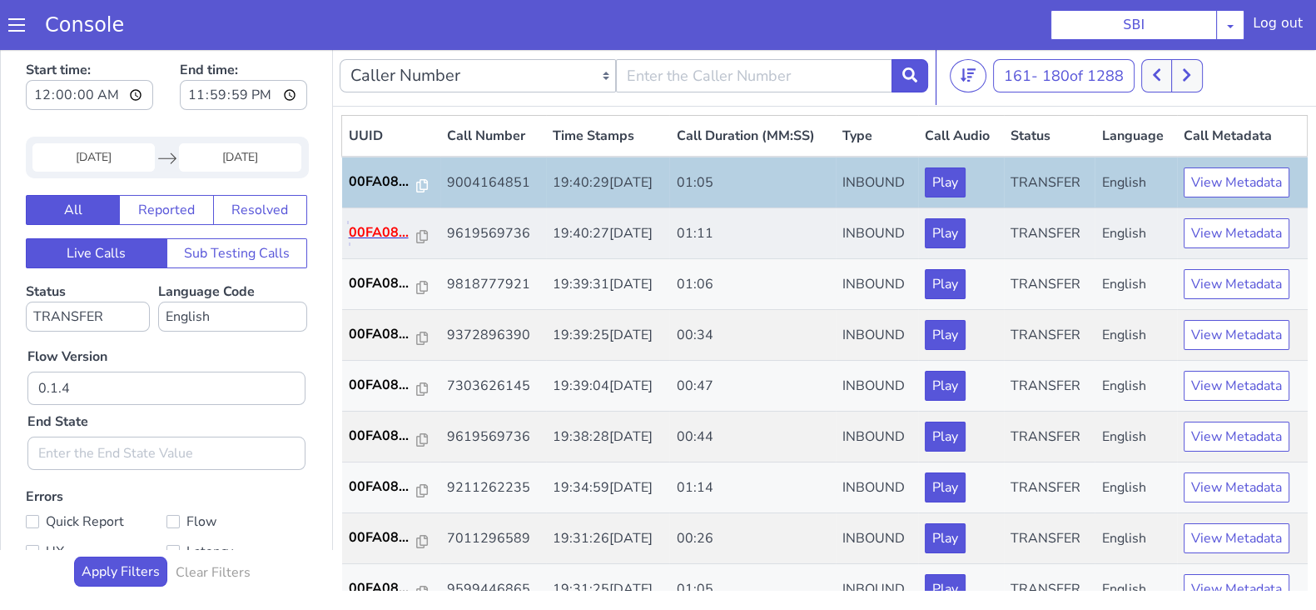
click at [368, 235] on p "00FA08..." at bounding box center [383, 232] width 68 height 20
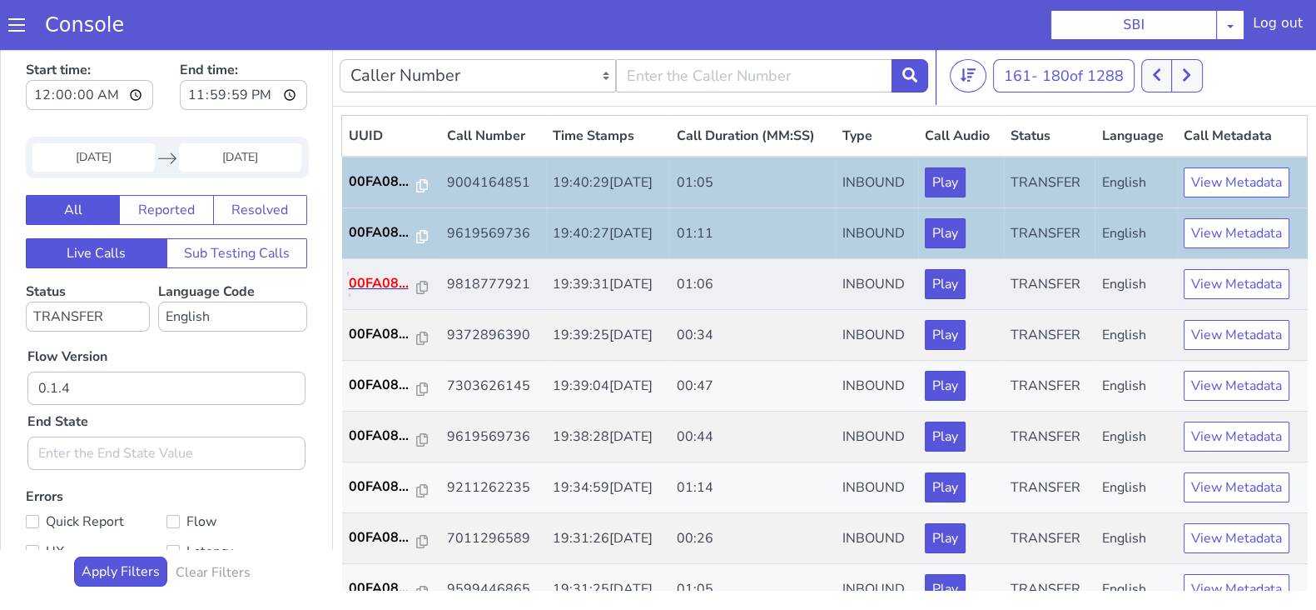
click at [377, 287] on p "00FA08..." at bounding box center [383, 283] width 68 height 20
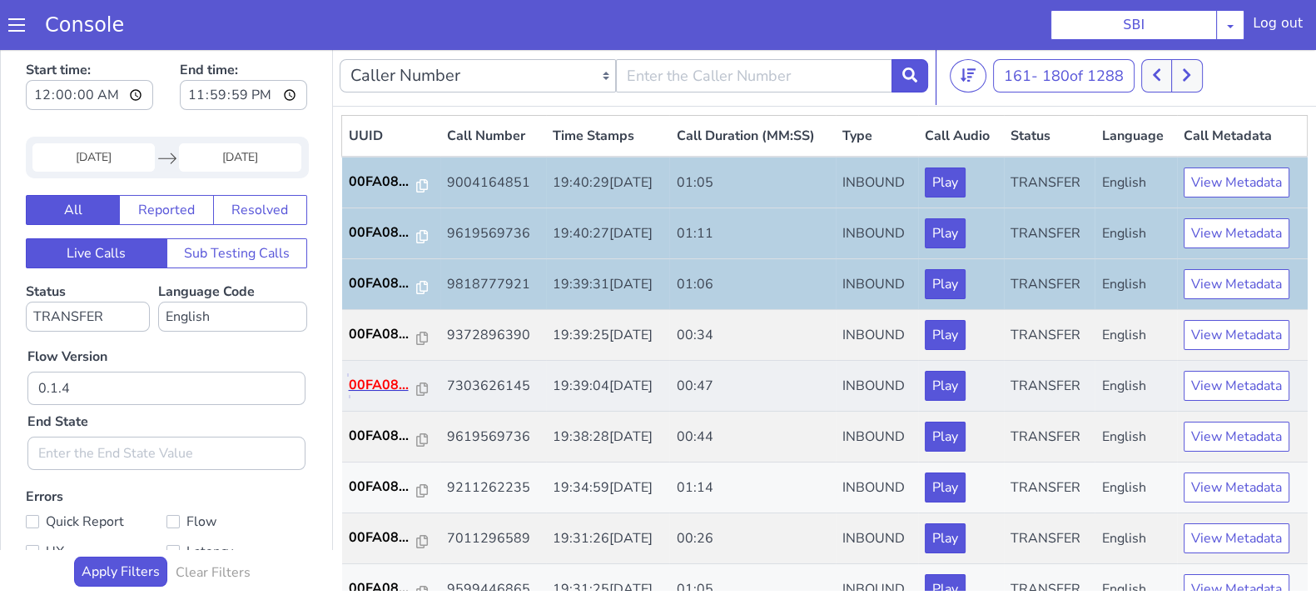
click at [375, 376] on p "00FA08..." at bounding box center [383, 385] width 68 height 20
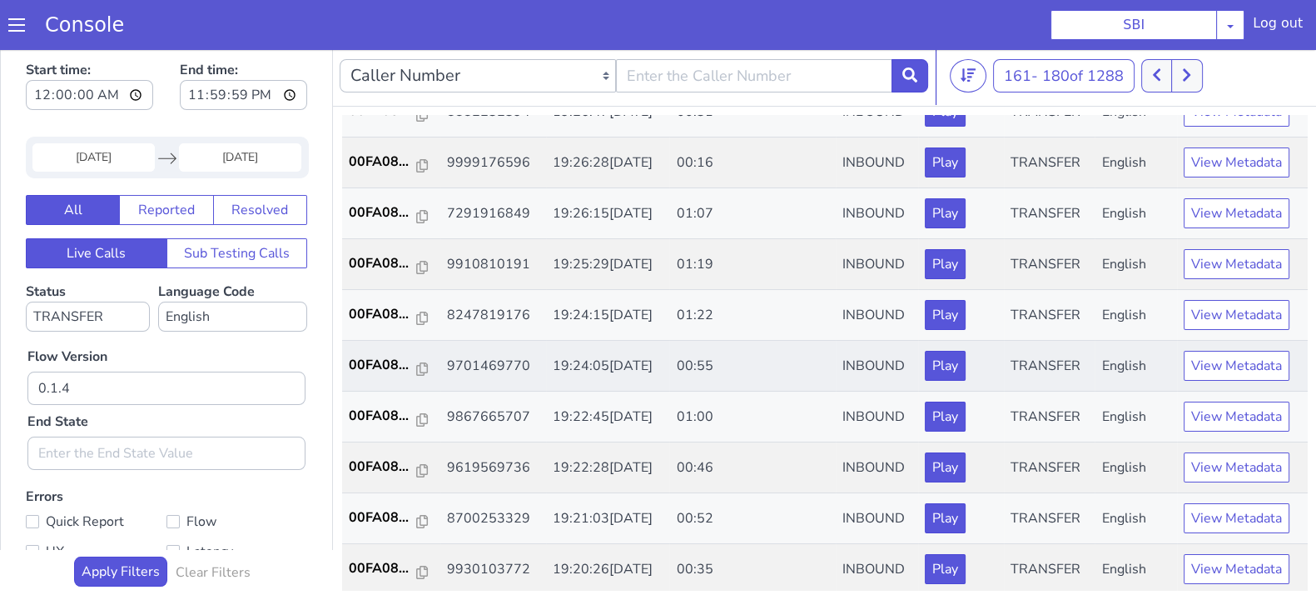
scroll to position [475, 0]
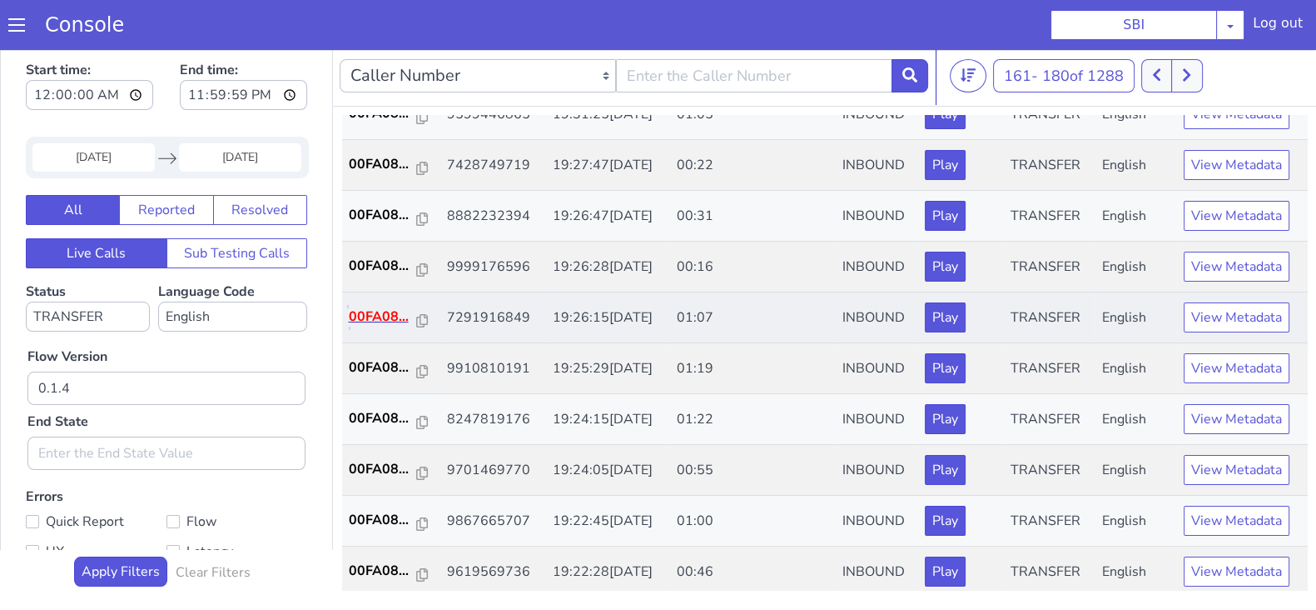
click at [371, 312] on p "00FA08..." at bounding box center [383, 316] width 68 height 20
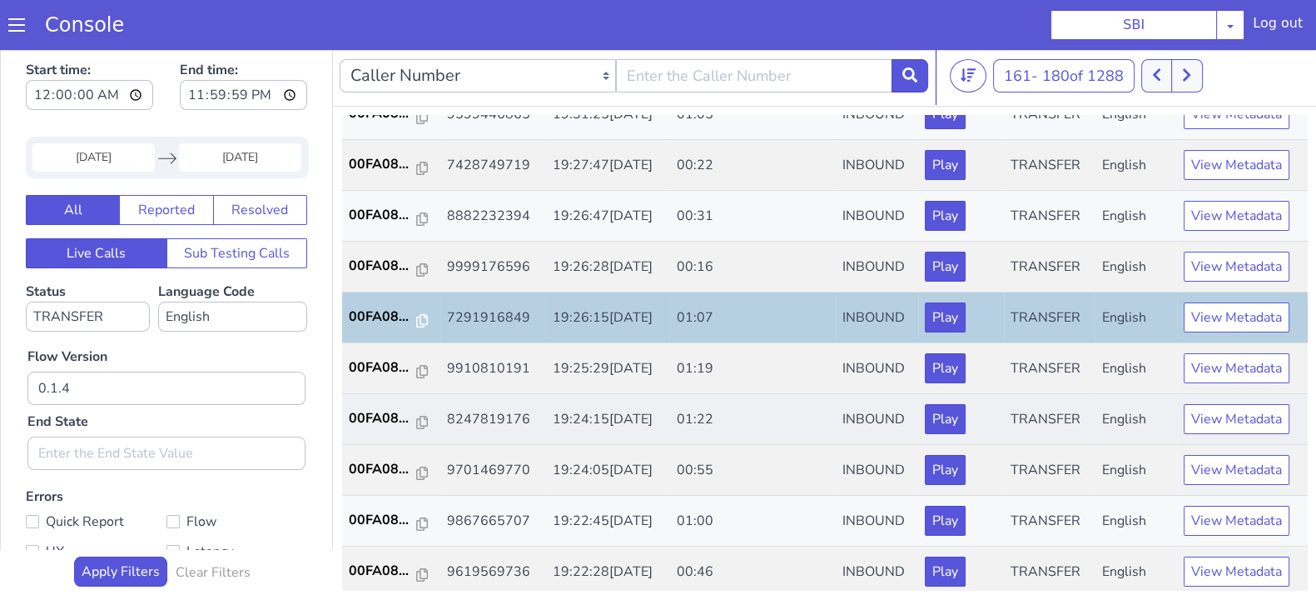
click at [670, 394] on td "19:24:15, 19th Sep 2025" at bounding box center [608, 419] width 124 height 51
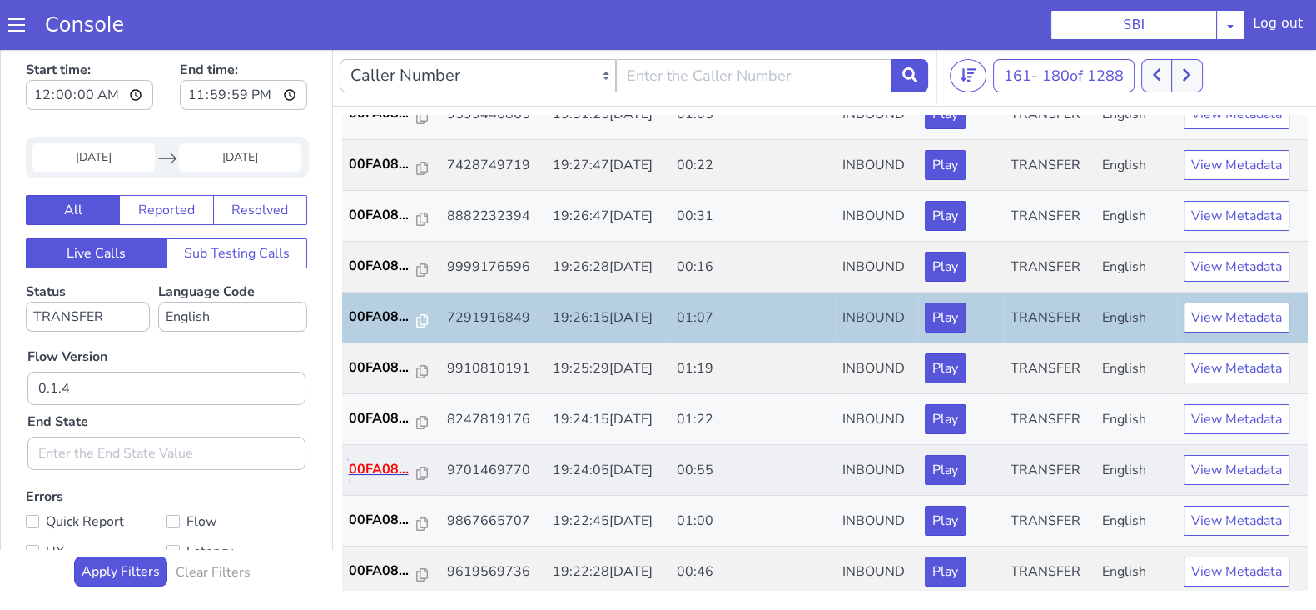
click at [387, 459] on p "00FA08..." at bounding box center [383, 469] width 68 height 20
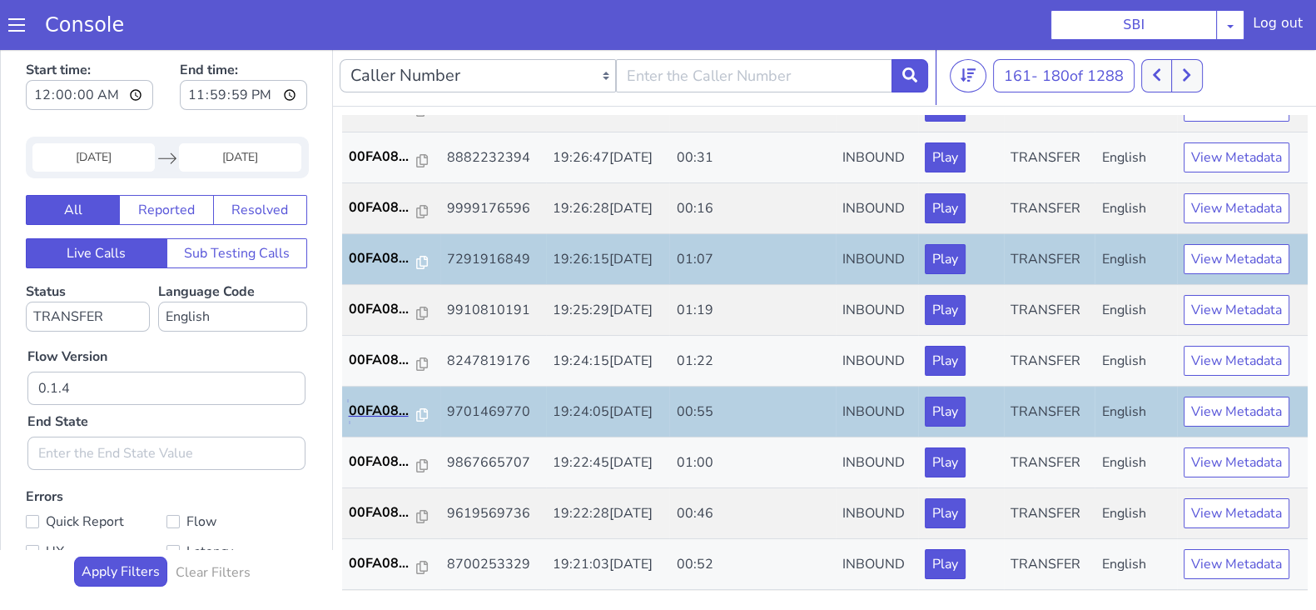
scroll to position [579, 0]
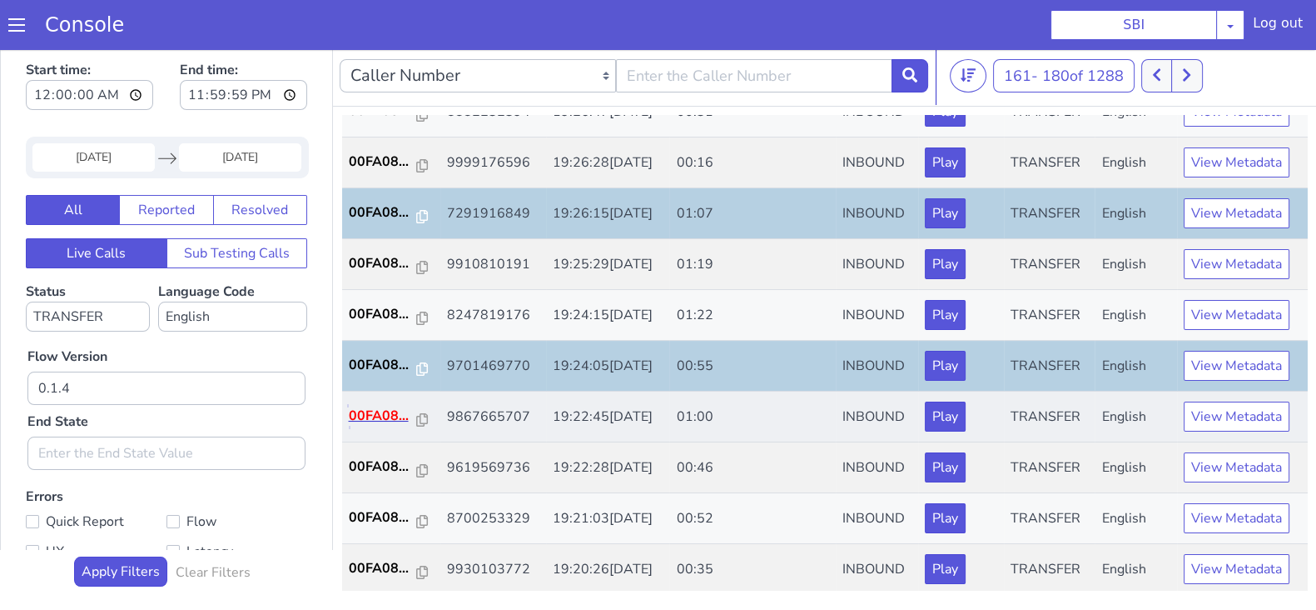
click at [376, 409] on p "00FA08..." at bounding box center [383, 416] width 68 height 20
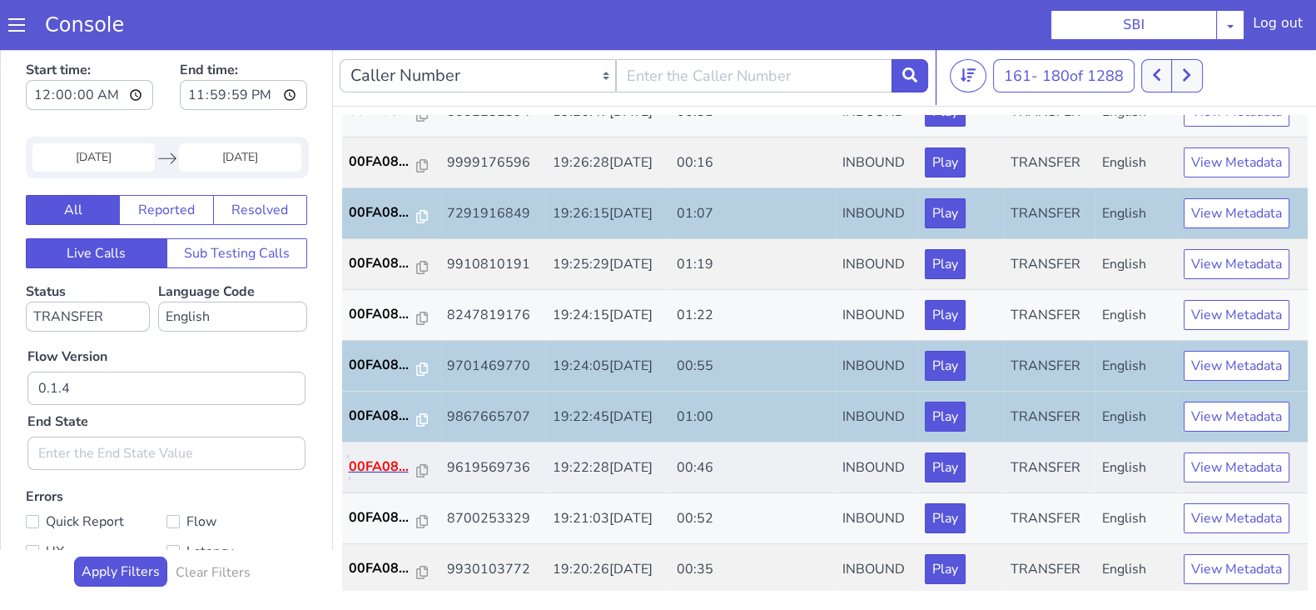
click at [396, 464] on p "00FA08..." at bounding box center [383, 466] width 68 height 20
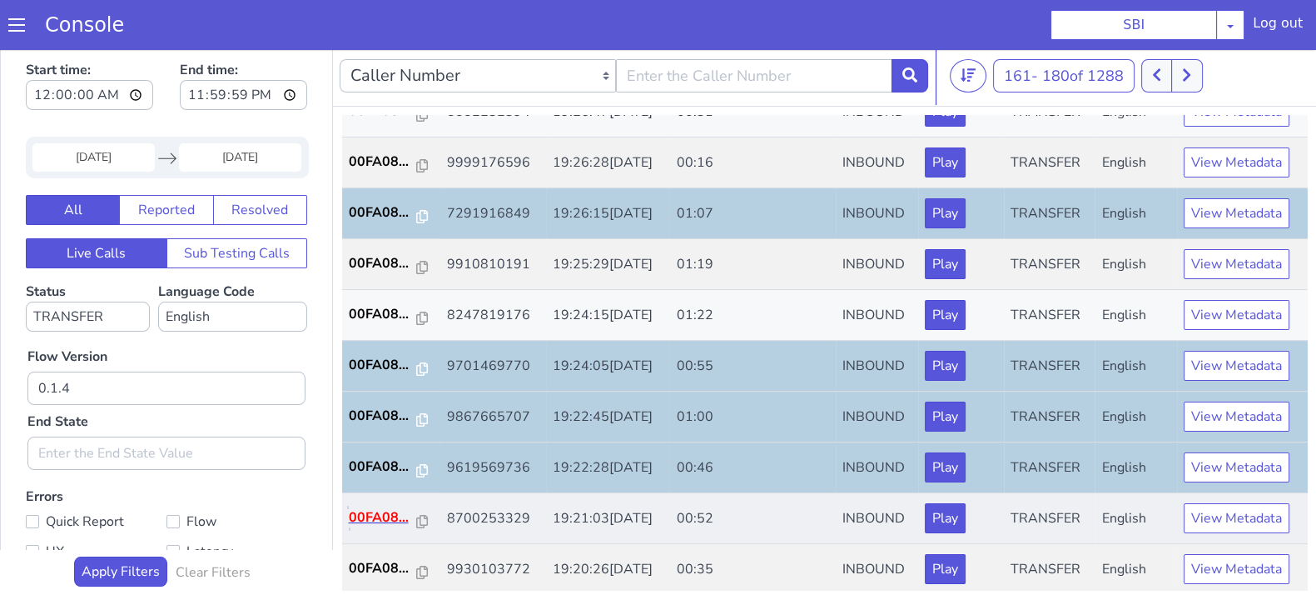
click at [396, 511] on p "00FA08..." at bounding box center [383, 517] width 68 height 20
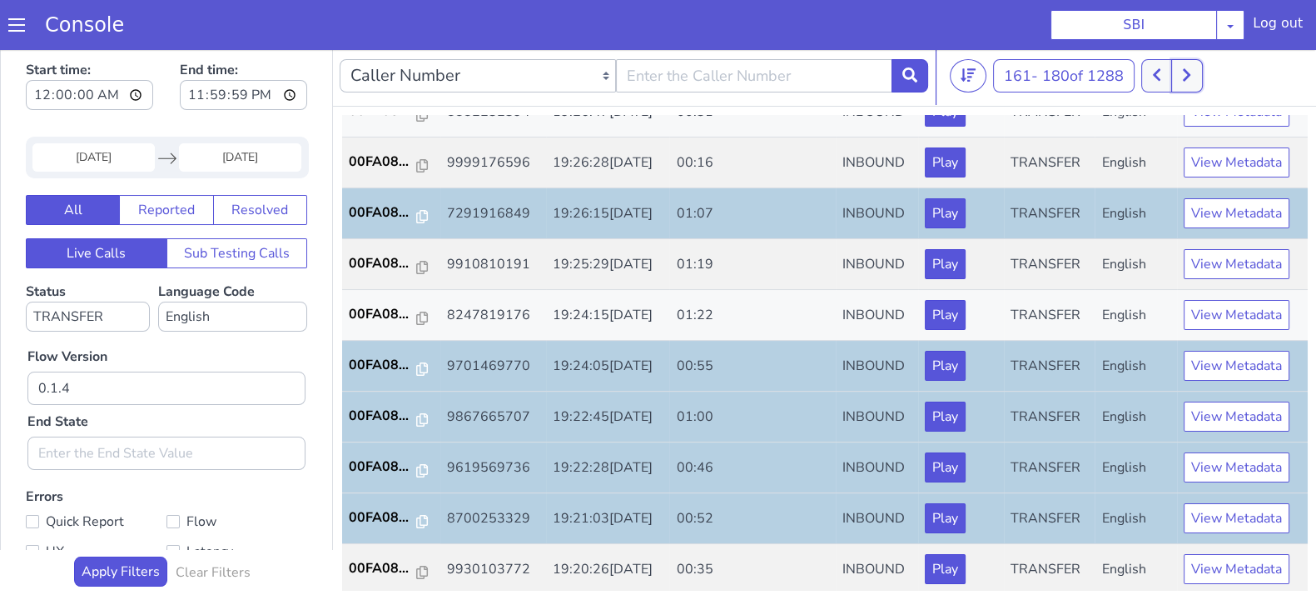
click at [1192, 71] on icon at bounding box center [1186, 74] width 9 height 15
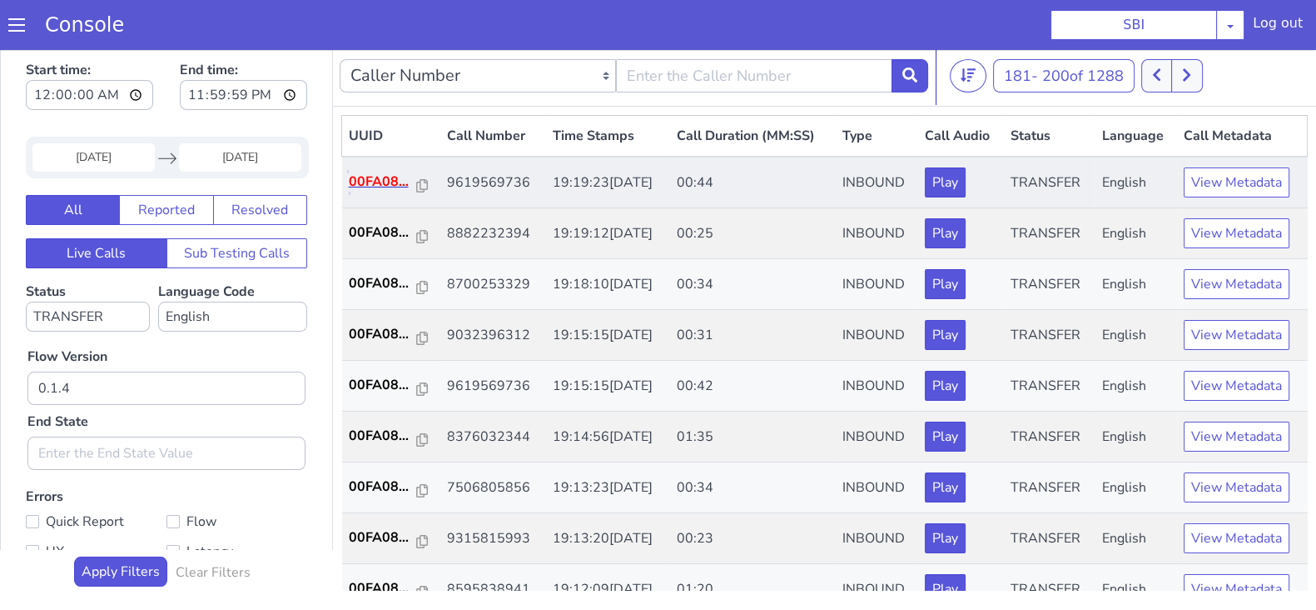
click at [373, 185] on p "00FA08..." at bounding box center [383, 182] width 68 height 20
